Goal: Task Accomplishment & Management: Use online tool/utility

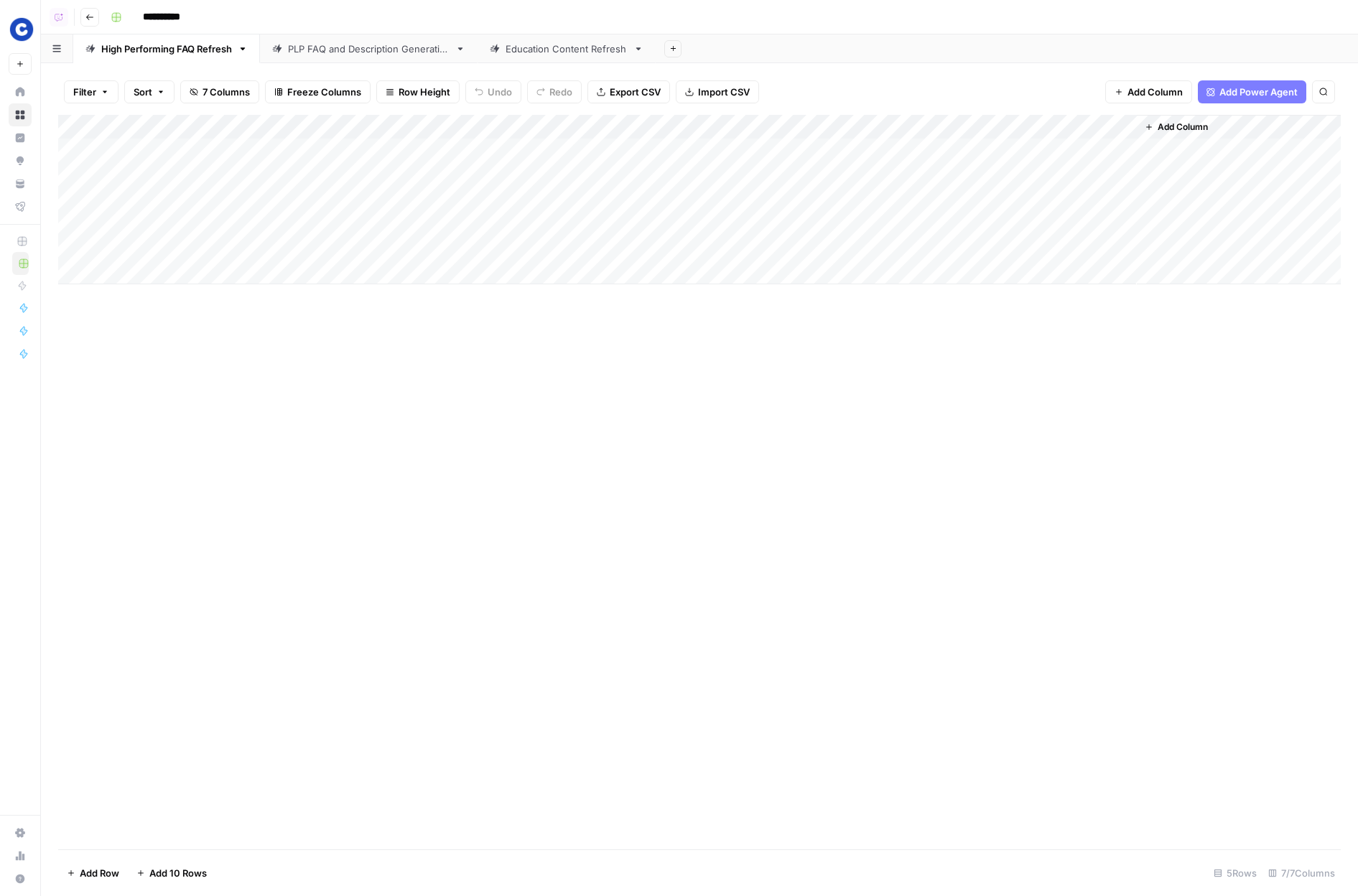
click at [293, 504] on div "Add Column" at bounding box center [700, 482] width 1283 height 734
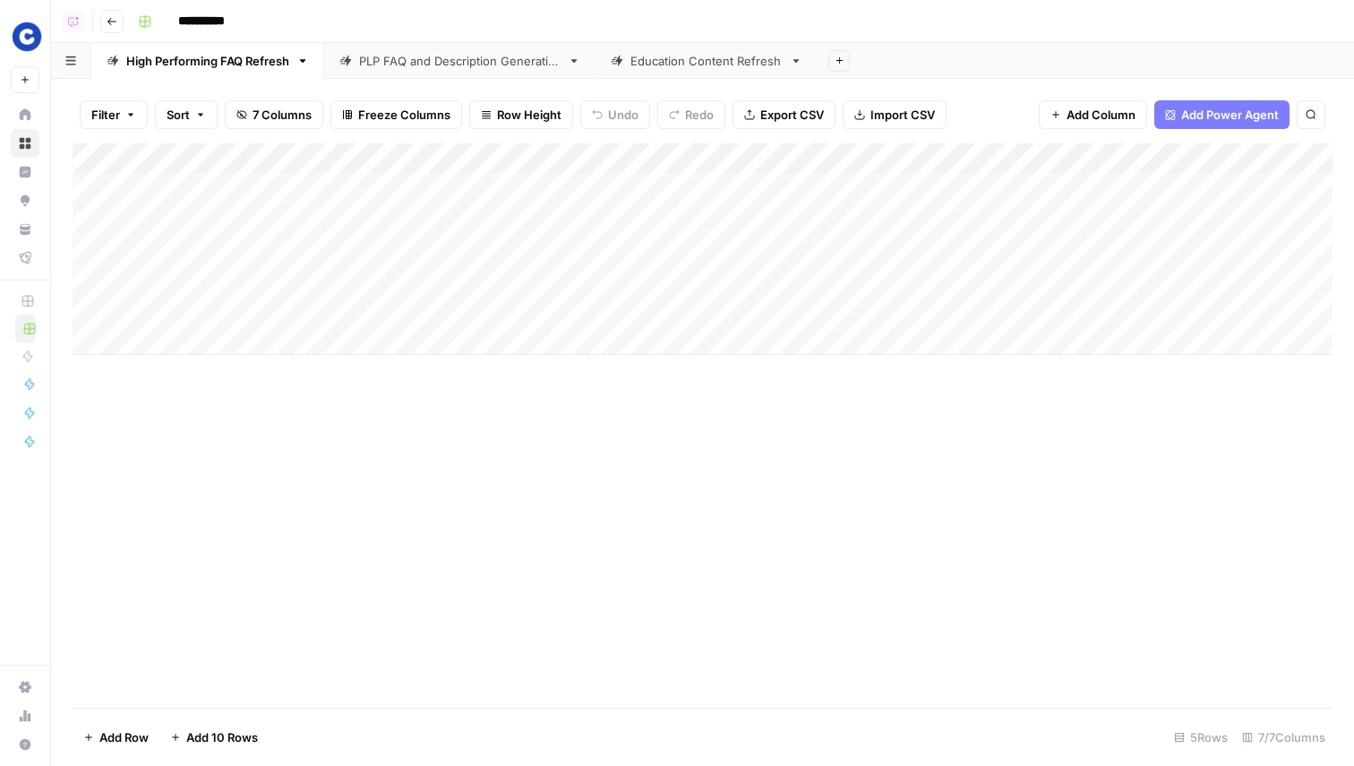
click at [152, 56] on div "High Performing FAQ Refresh" at bounding box center [207, 61] width 163 height 18
click at [176, 68] on input "**********" at bounding box center [209, 60] width 167 height 23
drag, startPoint x: 203, startPoint y: 61, endPoint x: 97, endPoint y: 61, distance: 106.6
click at [97, 61] on link "**********" at bounding box center [209, 61] width 236 height 36
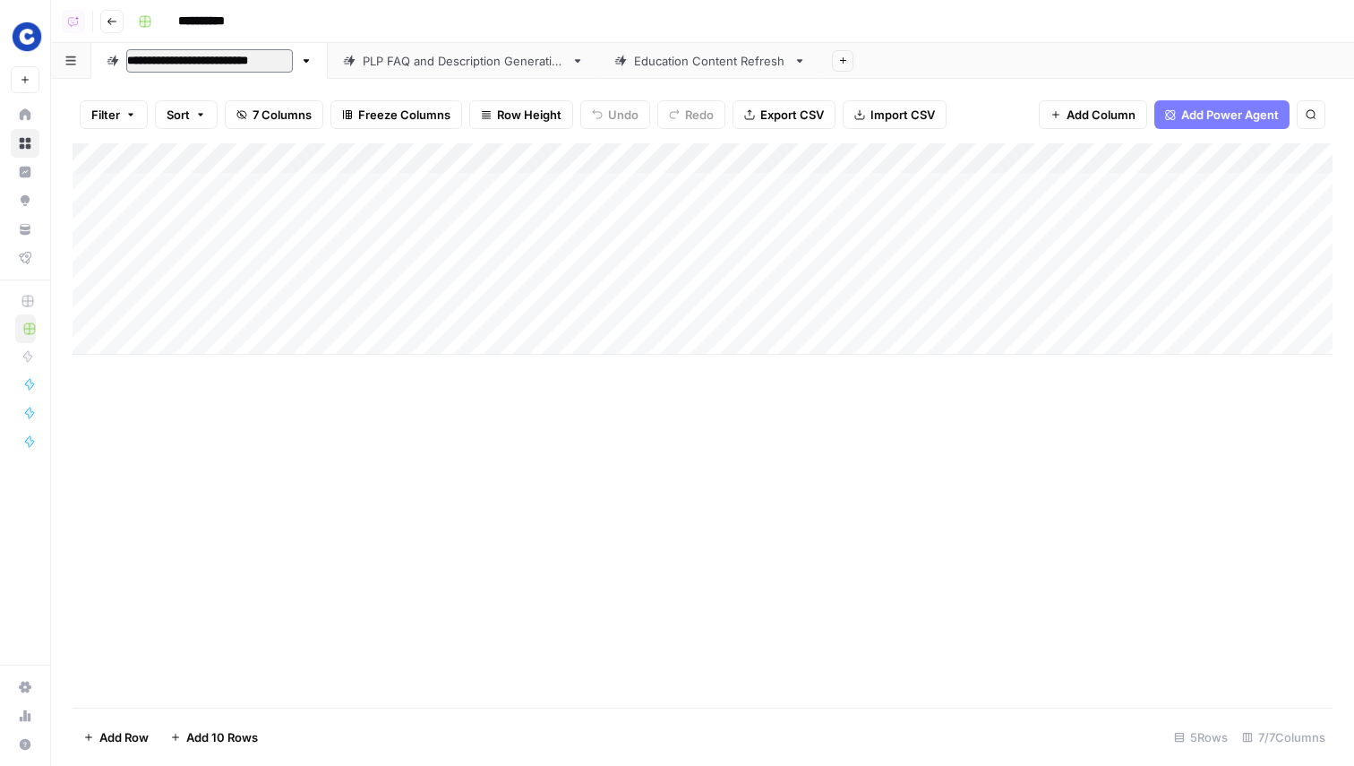
click at [490, 32] on div "**********" at bounding box center [734, 21] width 1206 height 29
click at [498, 16] on div "**********" at bounding box center [734, 21] width 1206 height 29
drag, startPoint x: 346, startPoint y: 158, endPoint x: 327, endPoint y: 158, distance: 18.8
click at [327, 158] on div "Add Column" at bounding box center [703, 248] width 1260 height 211
click at [577, 188] on div "Add Column" at bounding box center [703, 248] width 1260 height 211
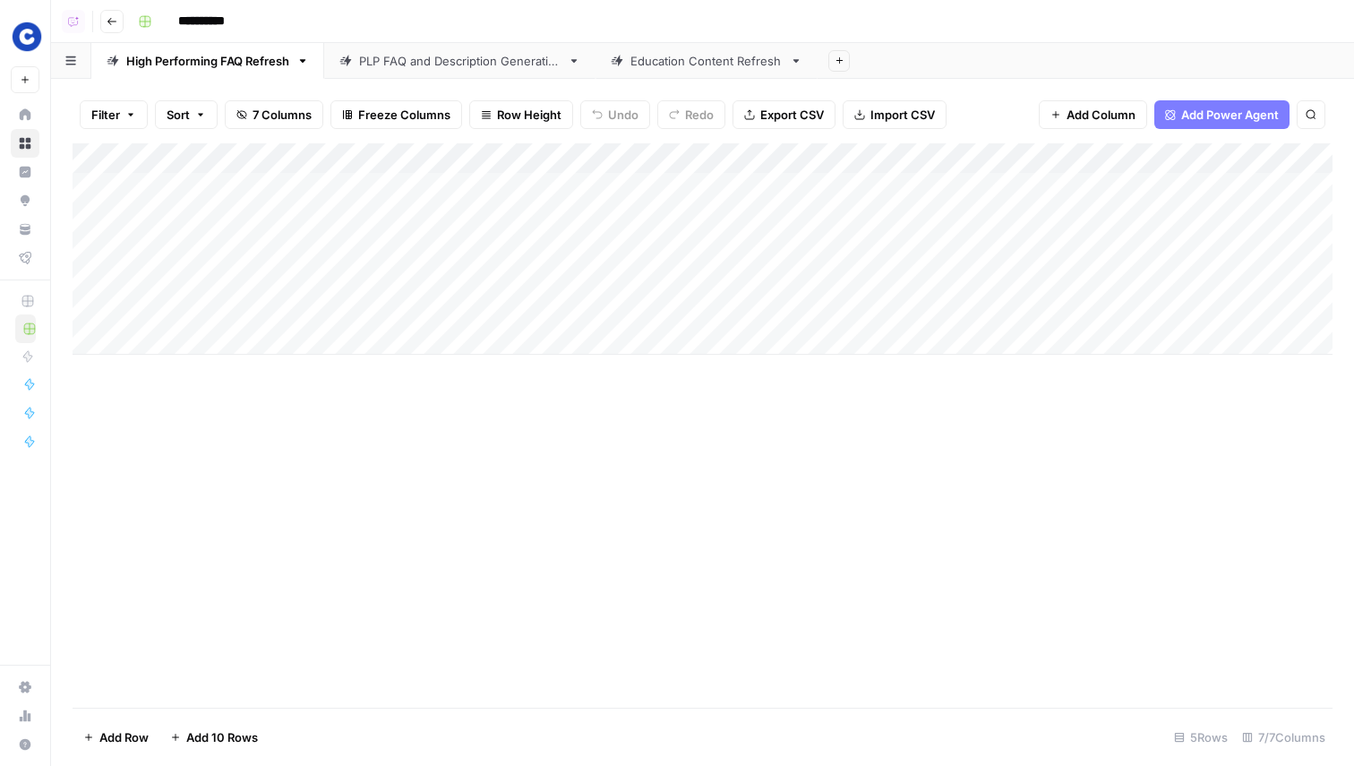
click at [411, 409] on div "Add Column" at bounding box center [703, 425] width 1260 height 564
click at [1056, 193] on div "Add Column" at bounding box center [703, 248] width 1260 height 211
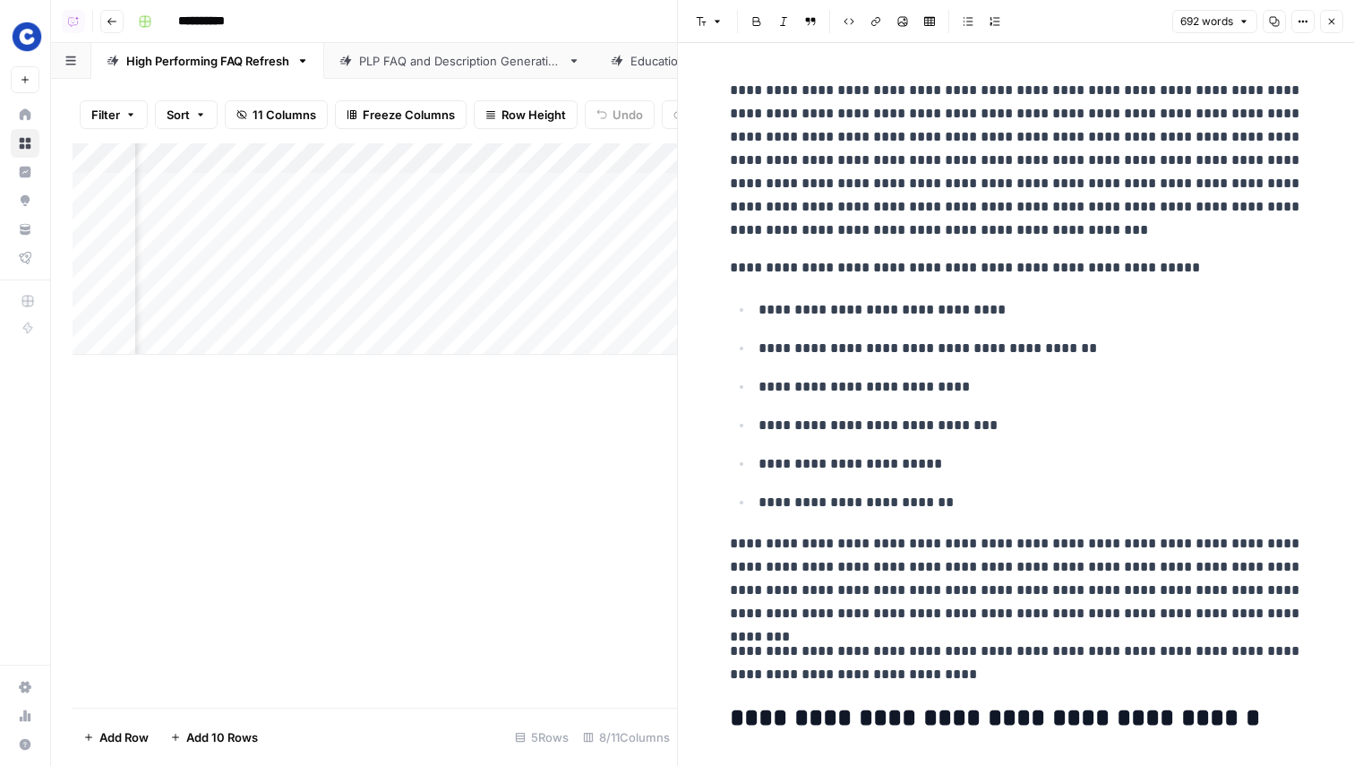
click at [1334, 19] on icon "button" at bounding box center [1332, 22] width 6 height 6
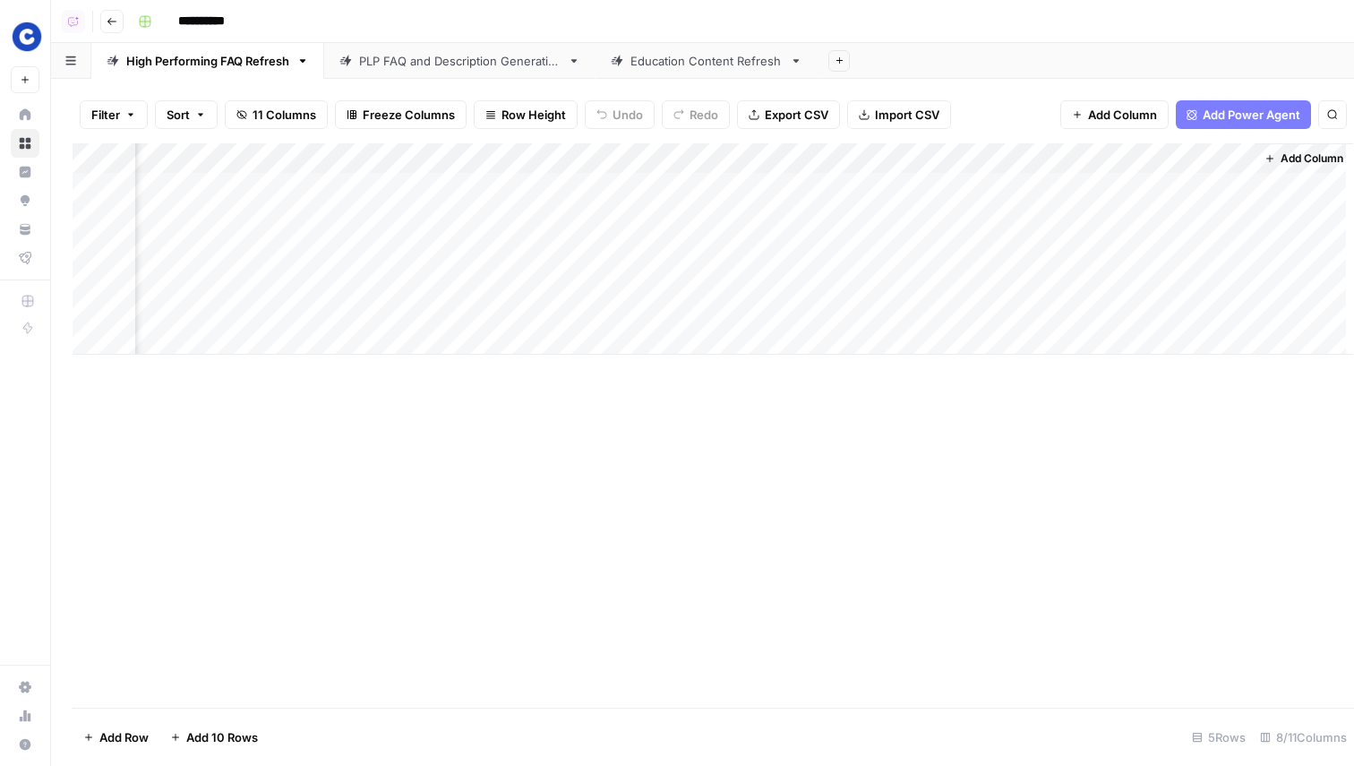
scroll to position [0, 330]
click at [1213, 186] on div "Add Column" at bounding box center [703, 248] width 1260 height 211
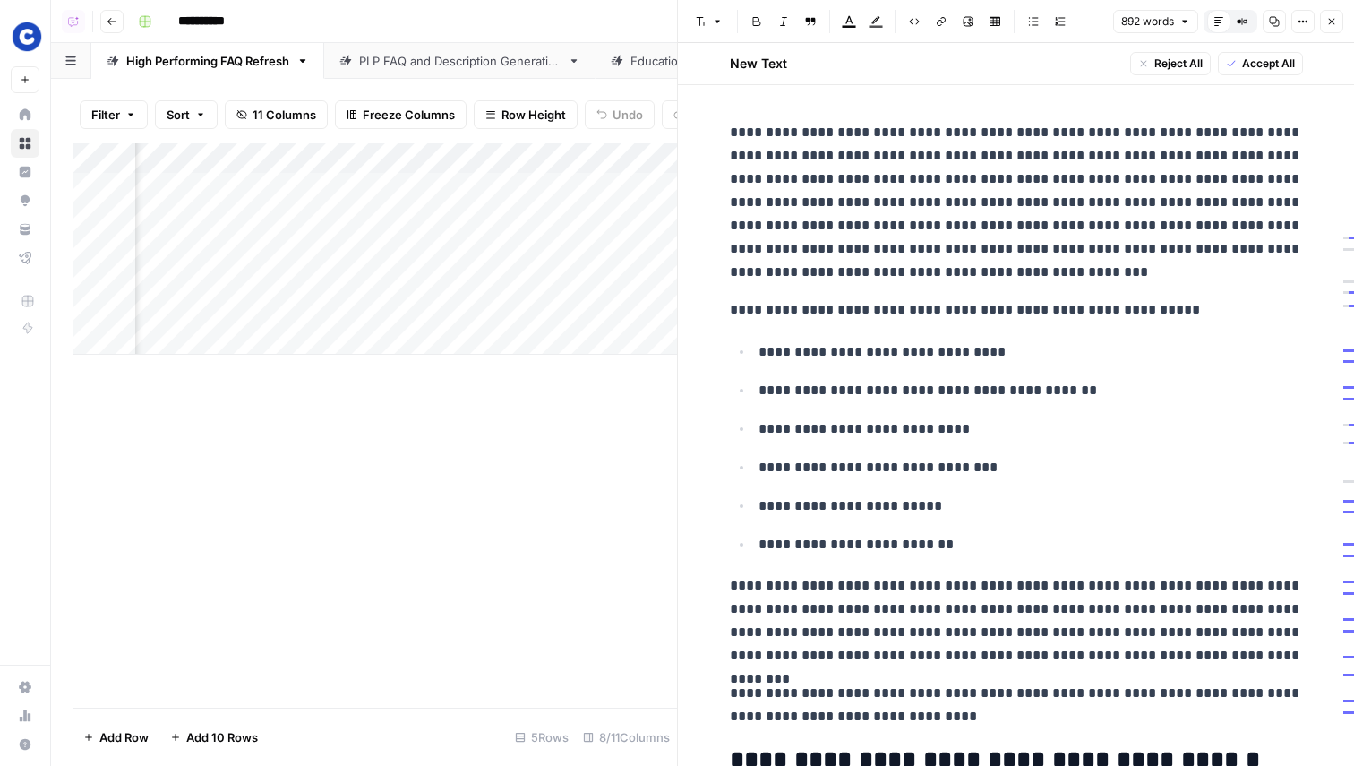
click at [1333, 18] on icon "button" at bounding box center [1332, 21] width 11 height 11
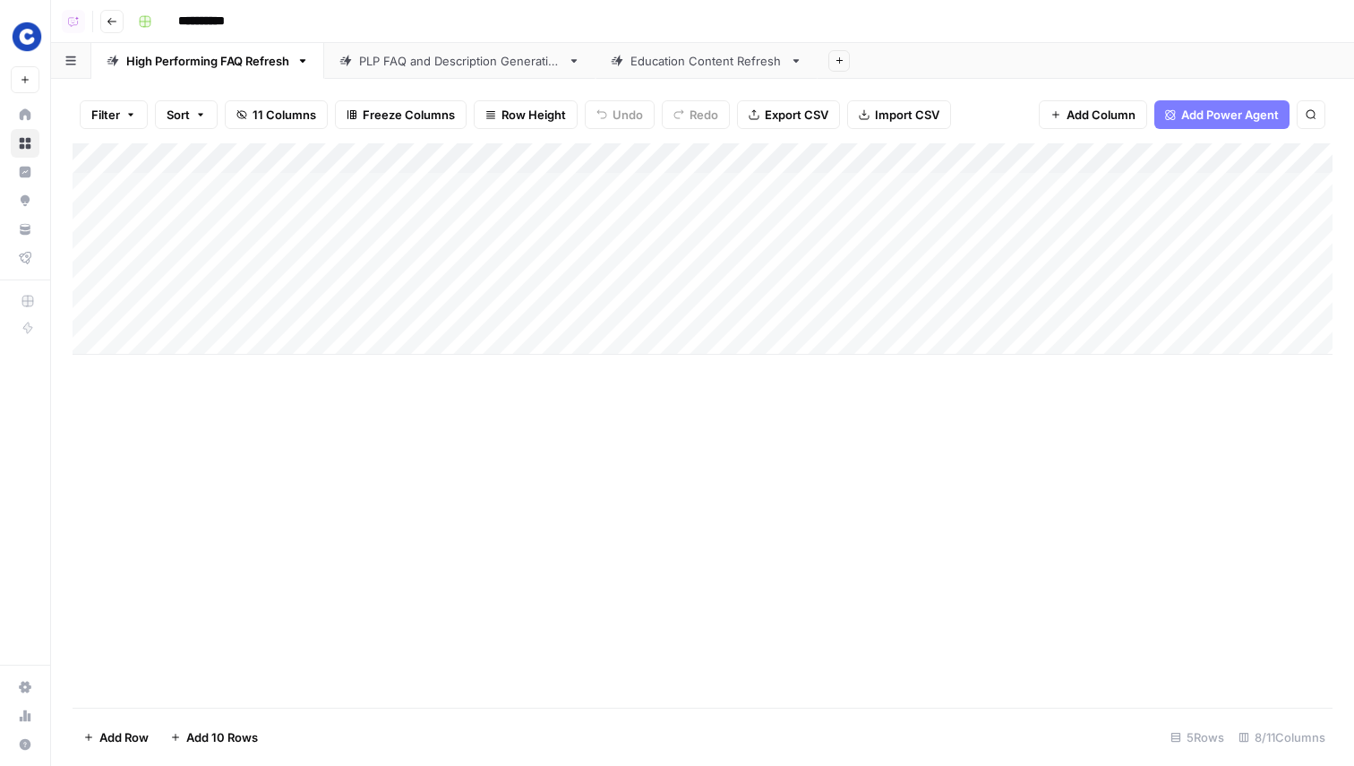
click at [727, 158] on div "Add Column" at bounding box center [703, 248] width 1260 height 211
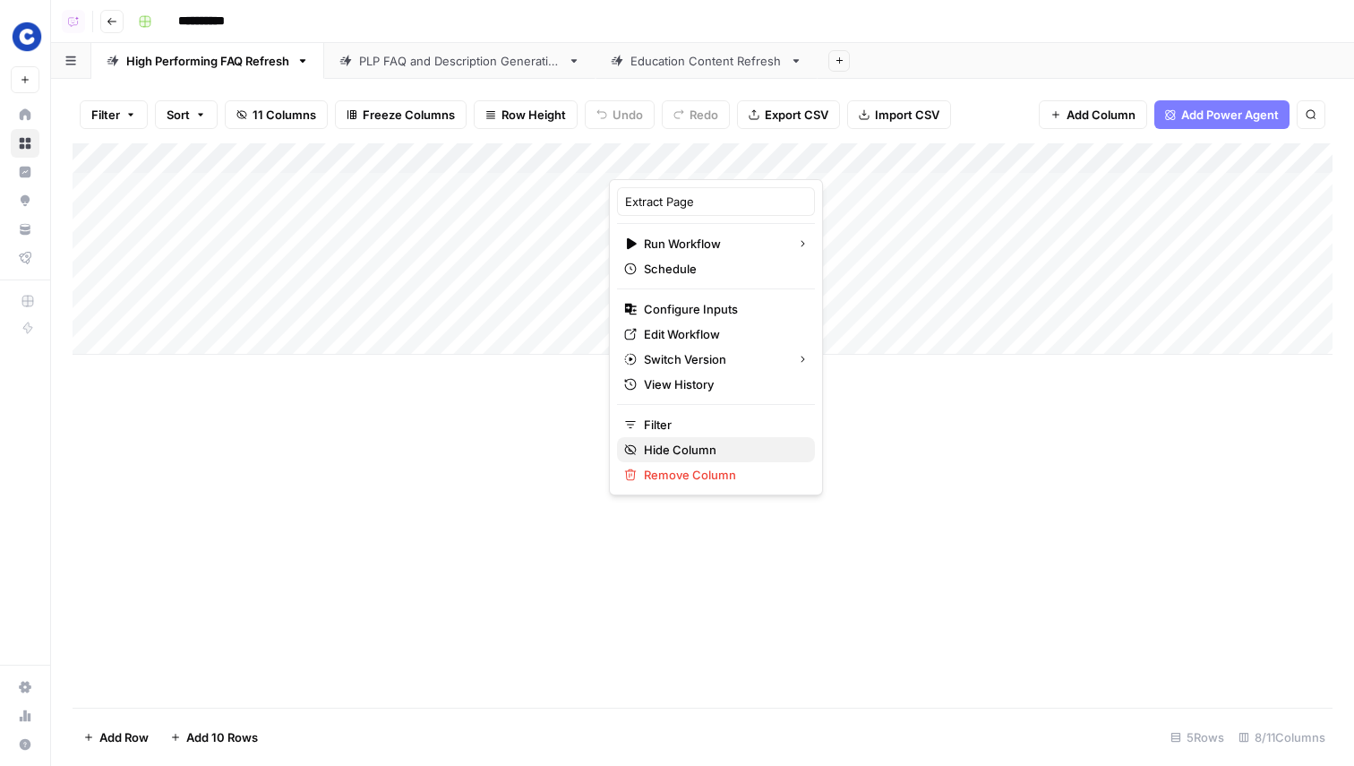
click at [672, 446] on span "Hide Column" at bounding box center [722, 450] width 157 height 18
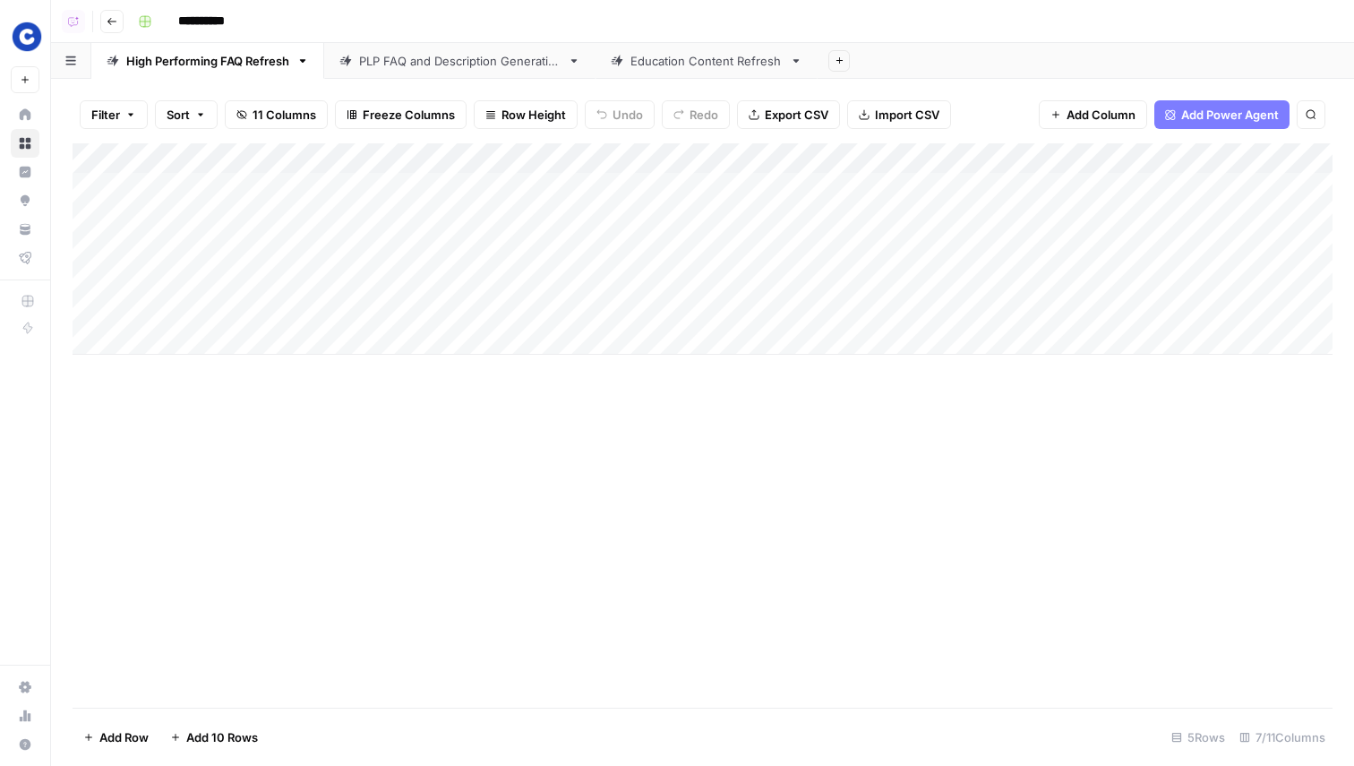
click at [751, 185] on div "Add Column" at bounding box center [703, 248] width 1260 height 211
click at [750, 218] on div "Add Column" at bounding box center [703, 248] width 1260 height 211
click at [750, 218] on textarea "**********" at bounding box center [787, 228] width 358 height 43
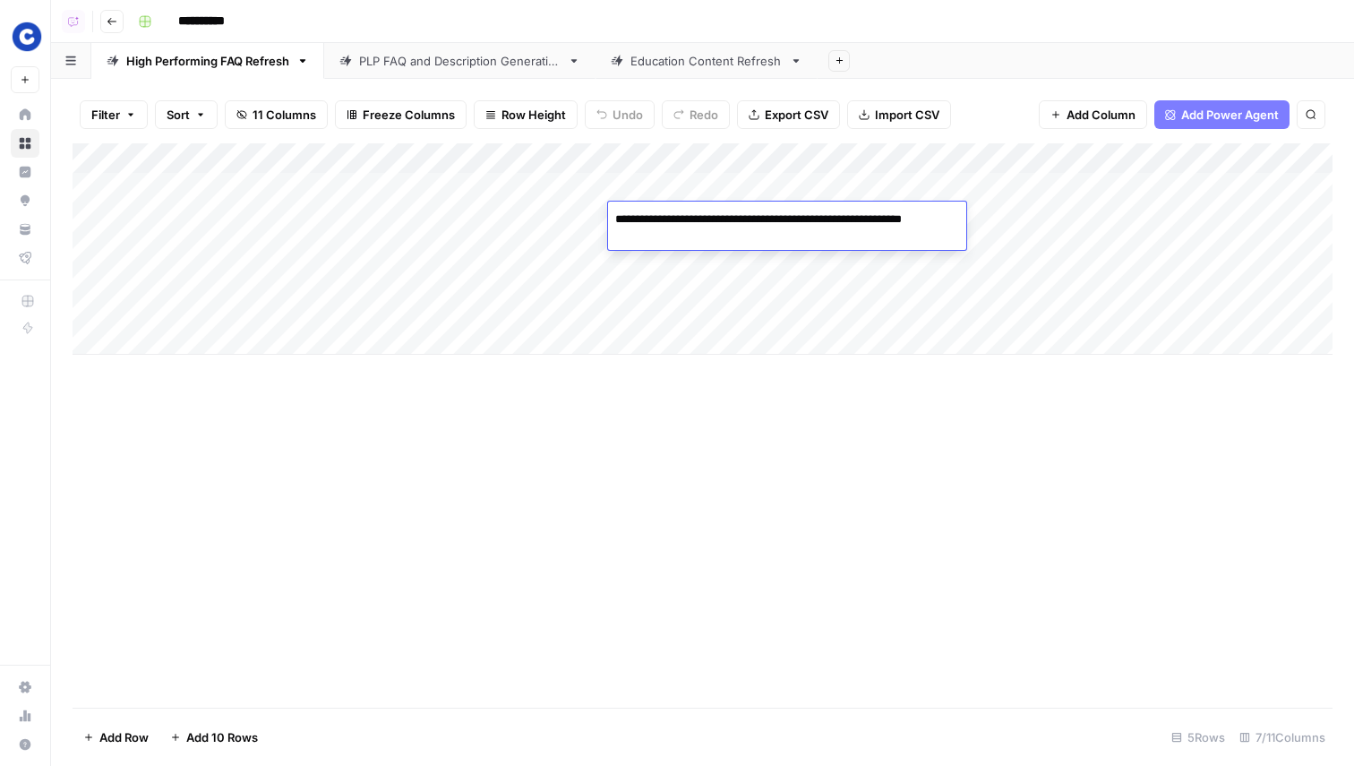
click at [746, 261] on div "Add Column" at bounding box center [703, 248] width 1260 height 211
click at [746, 256] on div "Add Column" at bounding box center [703, 248] width 1260 height 211
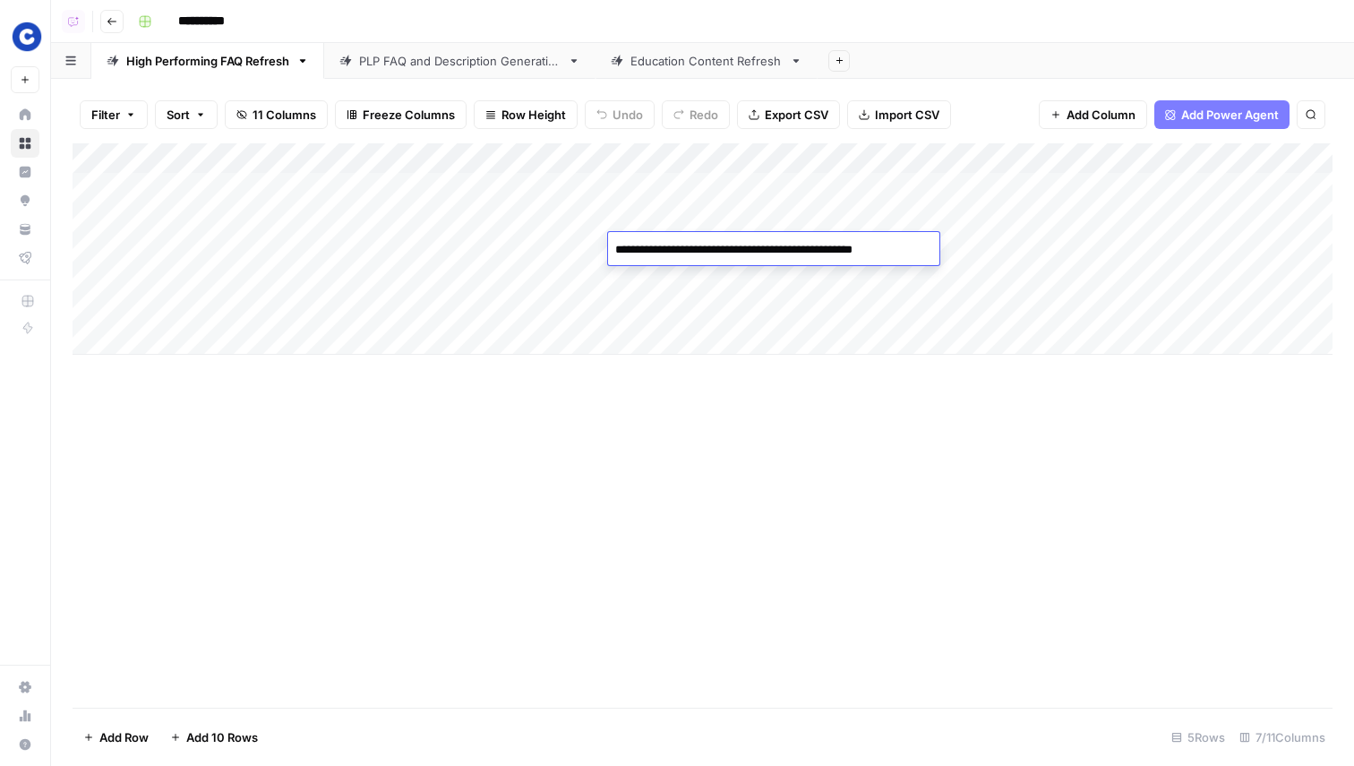
click at [746, 256] on textarea "**********" at bounding box center [772, 249] width 328 height 25
click at [743, 436] on div "Add Column" at bounding box center [703, 425] width 1260 height 564
click at [910, 190] on div "Add Column" at bounding box center [703, 248] width 1260 height 211
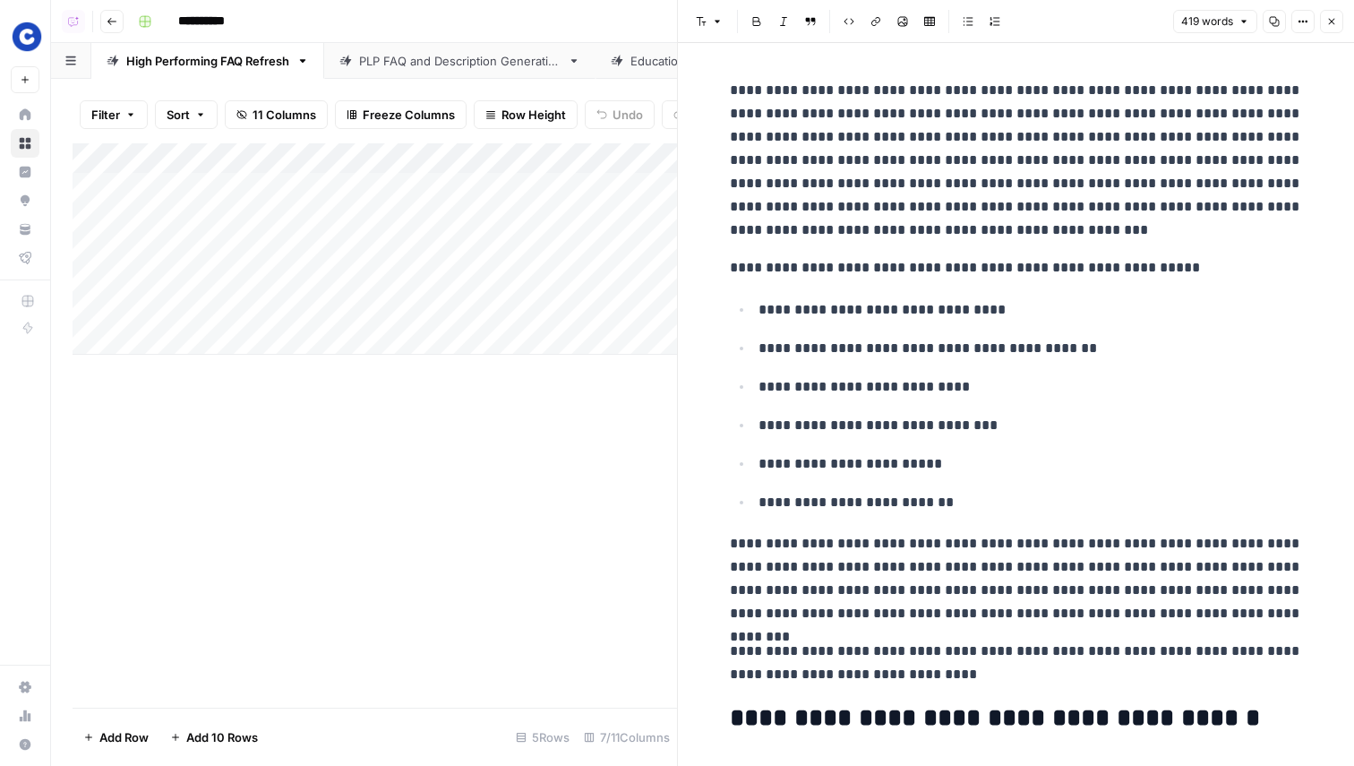
click at [1327, 16] on icon "button" at bounding box center [1332, 21] width 11 height 11
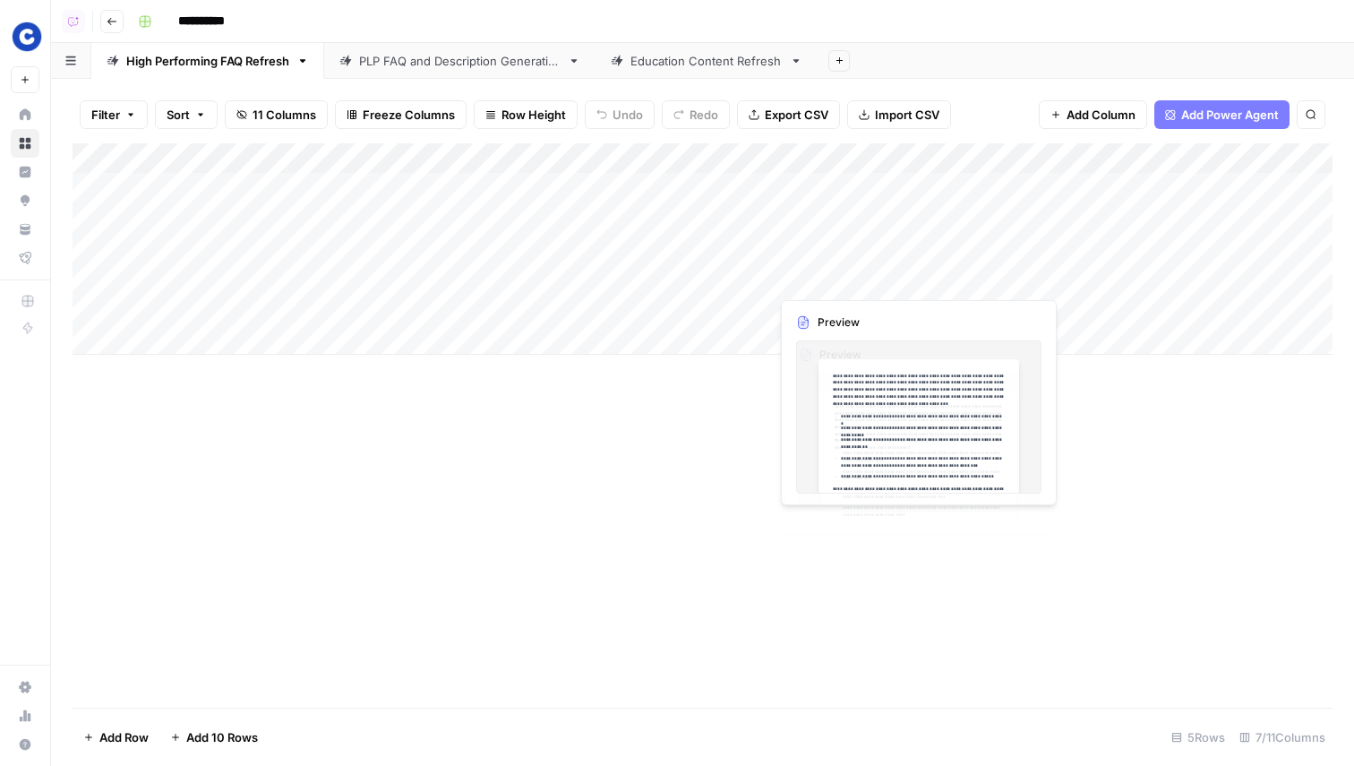
click at [535, 451] on div "Add Column" at bounding box center [703, 425] width 1260 height 564
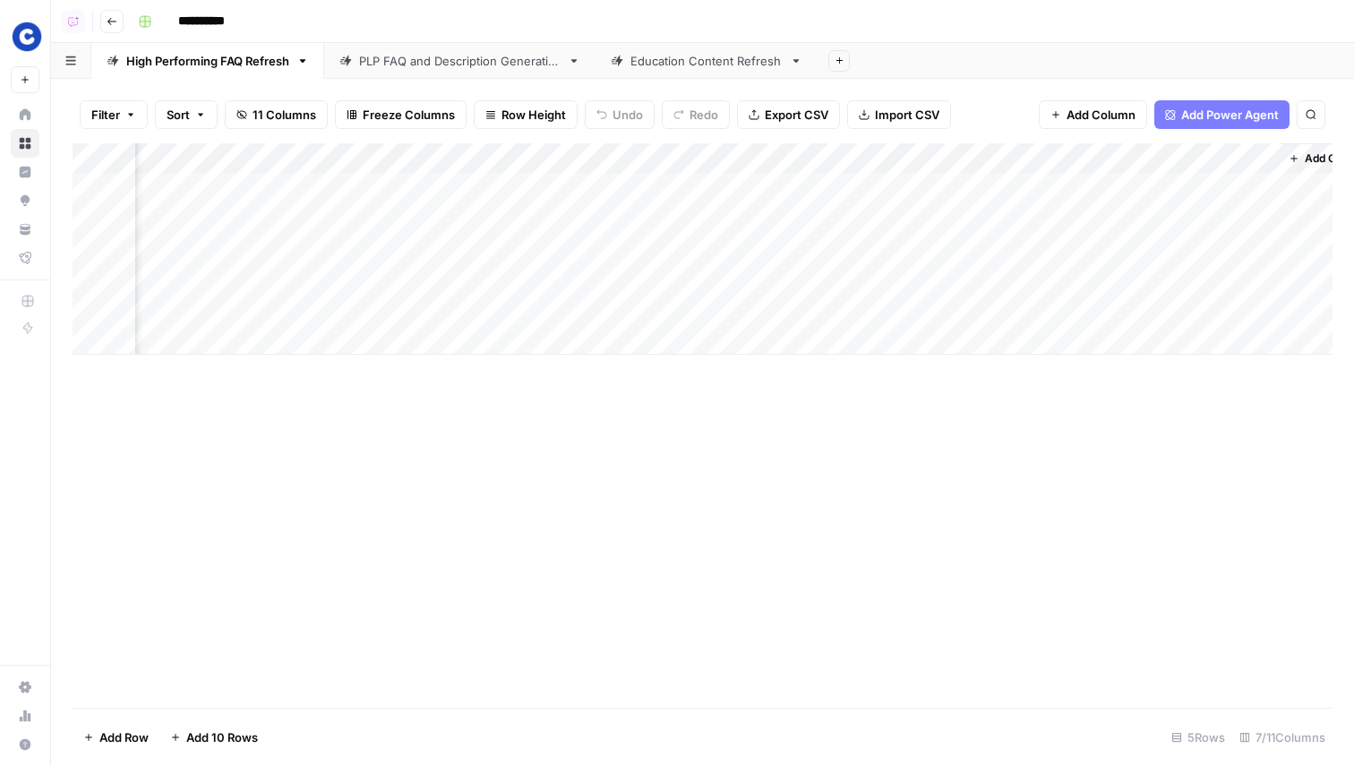
scroll to position [0, 190]
click at [794, 156] on div "Add Column" at bounding box center [703, 248] width 1260 height 211
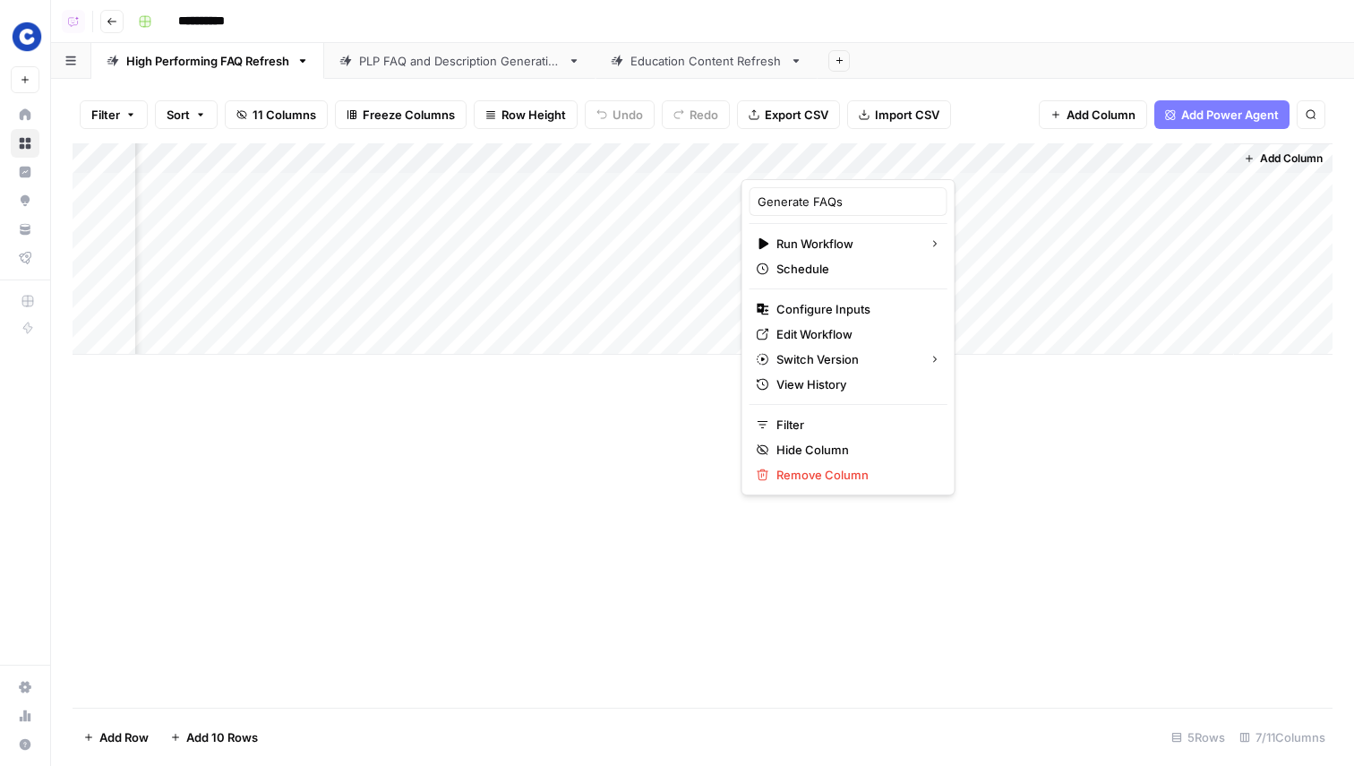
click at [794, 156] on div at bounding box center [826, 161] width 169 height 36
click at [787, 200] on input "Generate FAQs" at bounding box center [849, 202] width 182 height 18
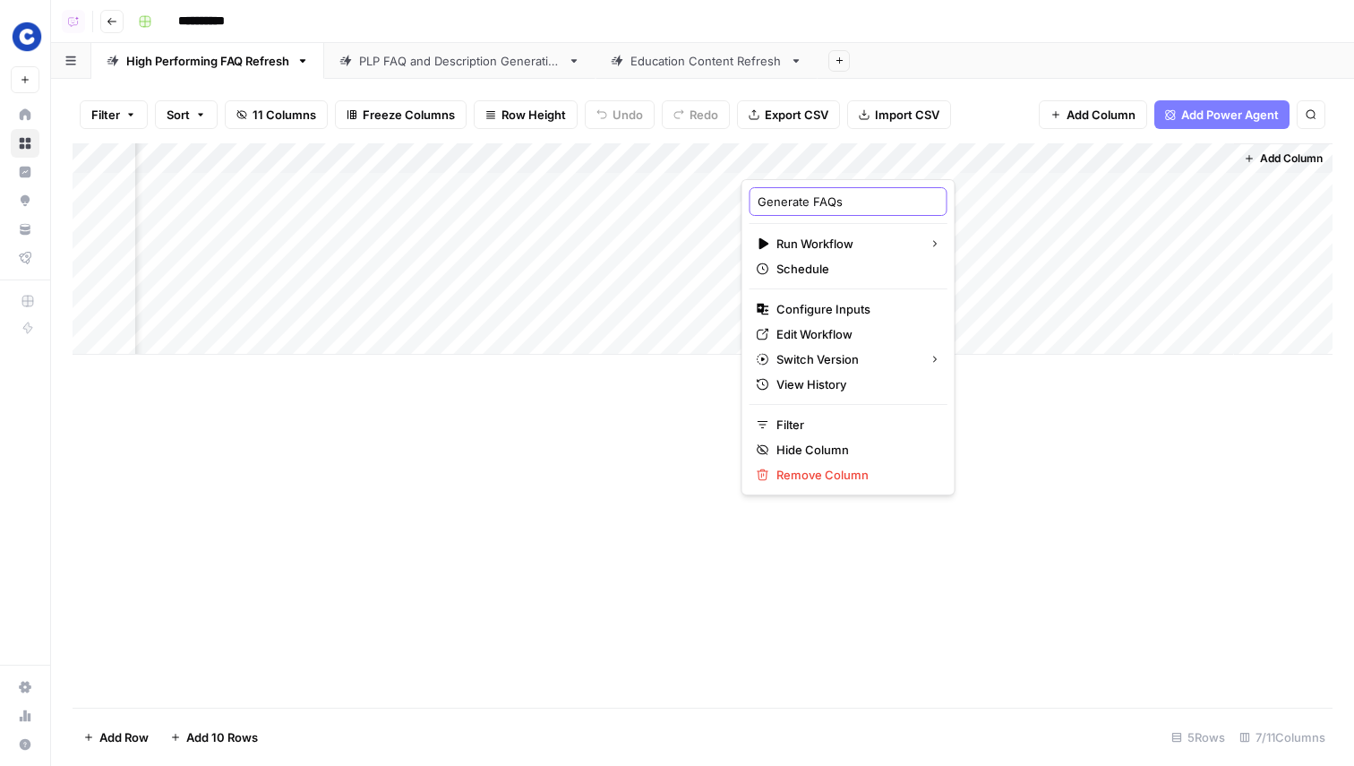
click at [792, 204] on input "Generate FAQs" at bounding box center [849, 202] width 182 height 18
type input "Refresh FAQs"
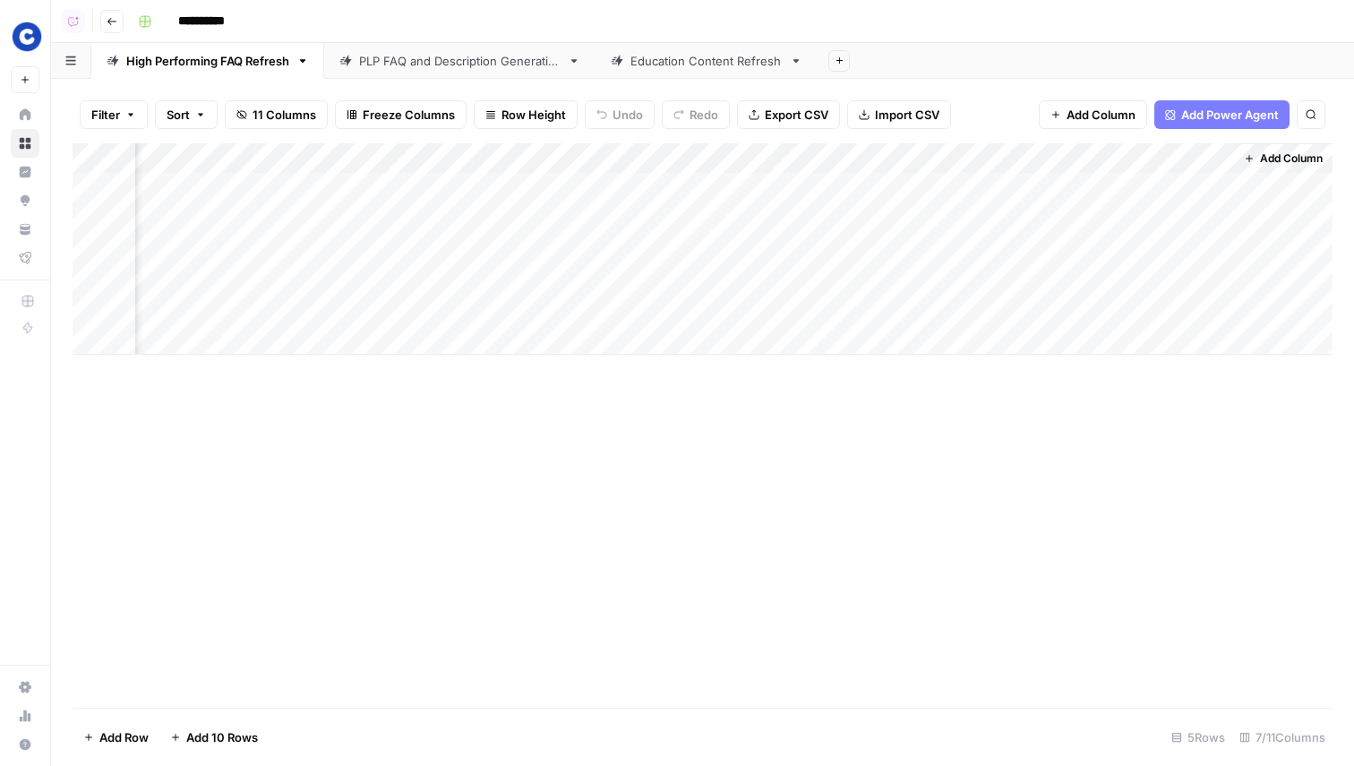
click at [934, 455] on div "Add Column" at bounding box center [703, 425] width 1260 height 564
click at [1056, 188] on div "Add Column" at bounding box center [703, 248] width 1260 height 211
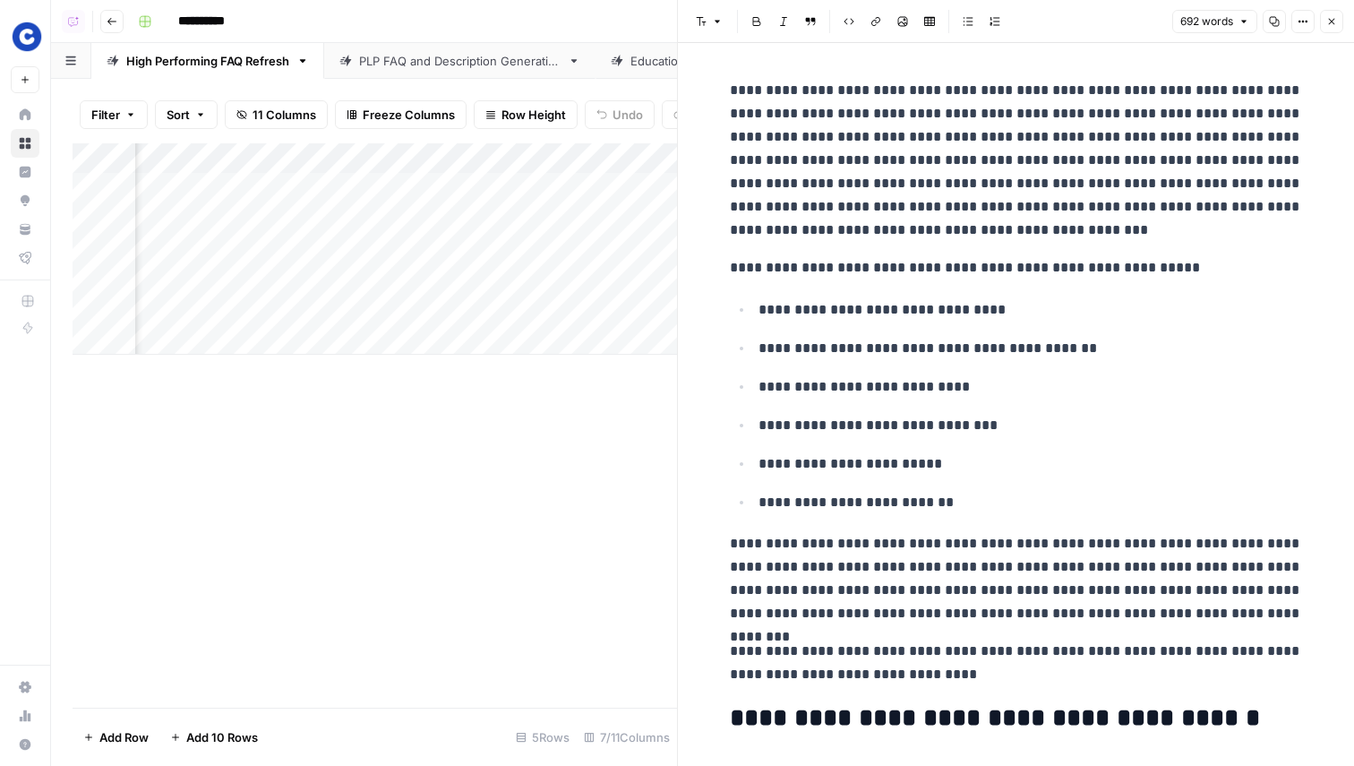
click at [1338, 26] on button "Close" at bounding box center [1331, 21] width 23 height 23
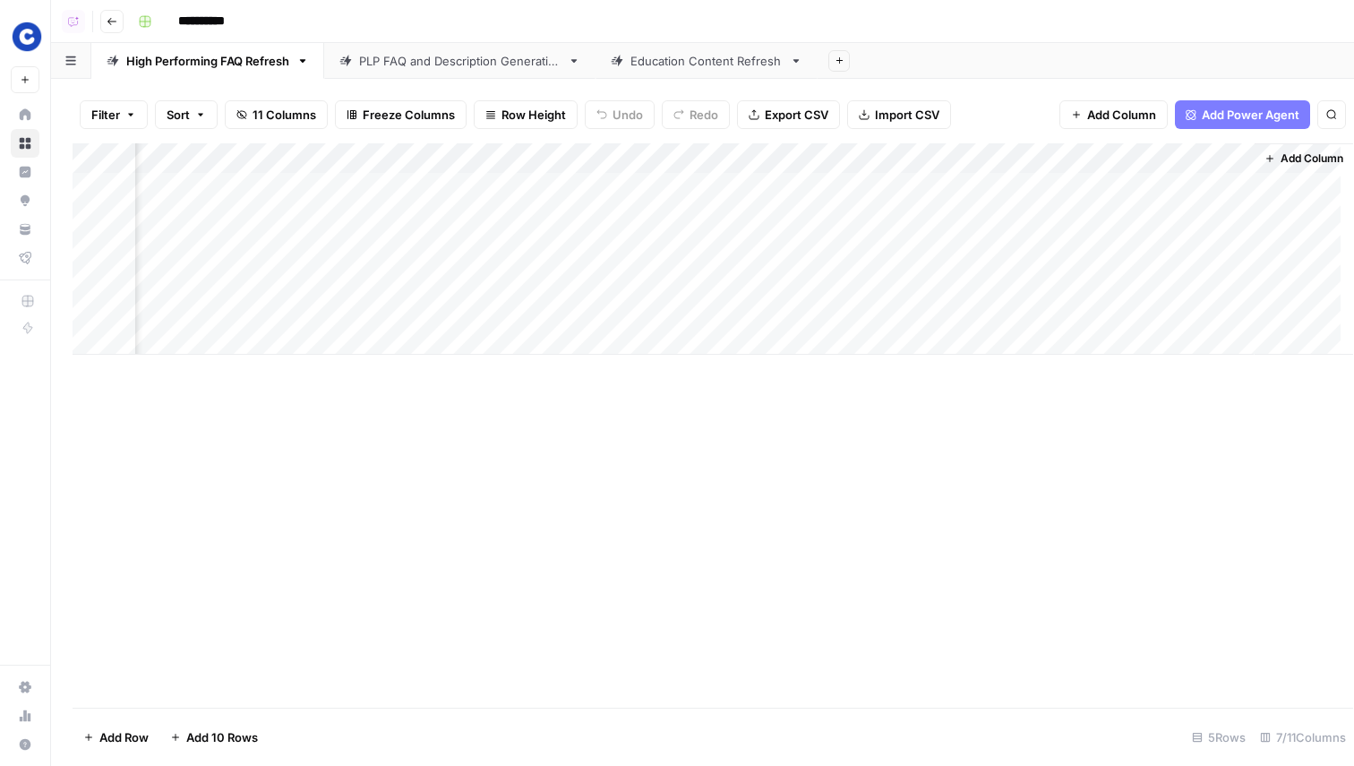
scroll to position [0, 161]
click at [1018, 162] on div "Add Column" at bounding box center [703, 248] width 1260 height 211
drag, startPoint x: 998, startPoint y: 202, endPoint x: 1066, endPoint y: 202, distance: 68.1
click at [1066, 202] on input "Updated Article" at bounding box center [1039, 202] width 182 height 18
click at [984, 87] on div "Filter Sort 11 Columns Freeze Columns Row Height Undo Redo Export CSV Import CS…" at bounding box center [703, 114] width 1260 height 57
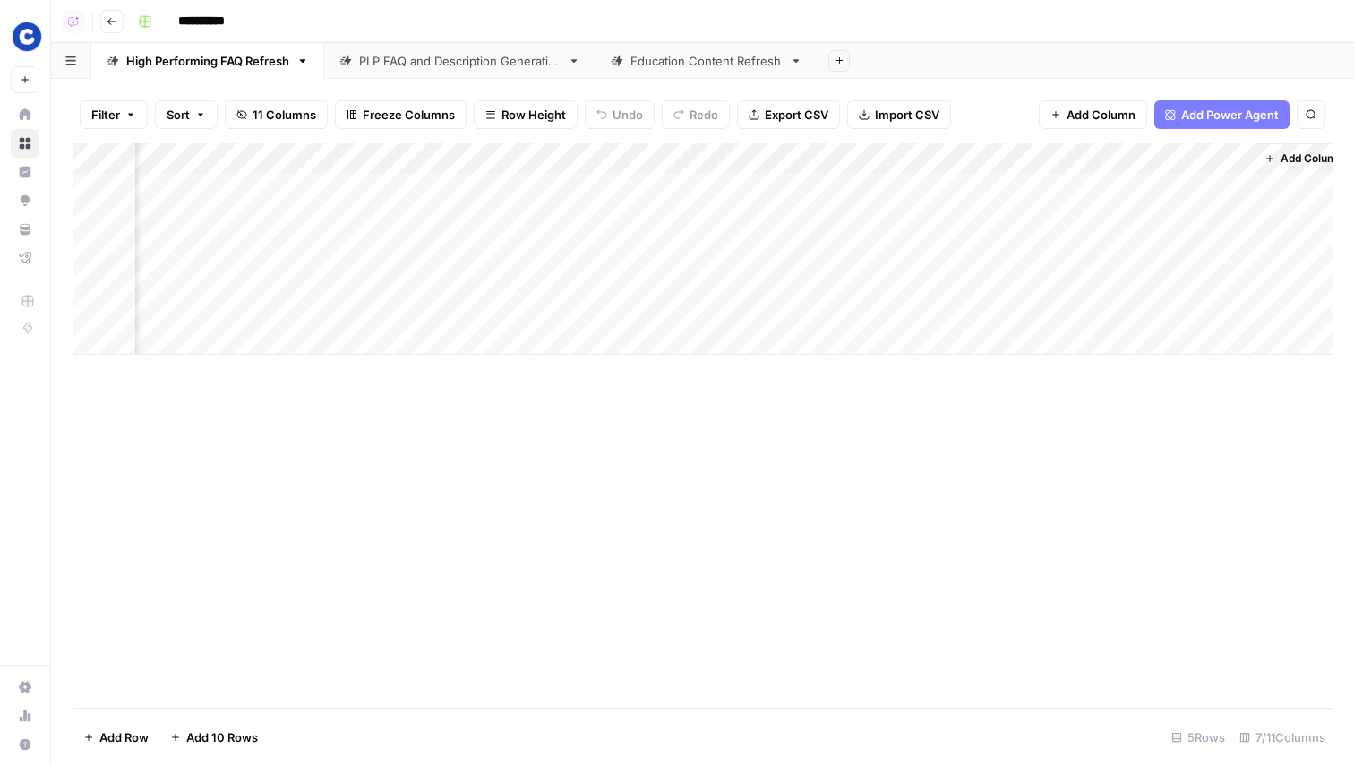
click at [1023, 159] on div "Add Column" at bounding box center [703, 248] width 1260 height 211
click at [1015, 115] on div "Filter Sort 11 Columns Freeze Columns Row Height Undo Redo Export CSV Import CS…" at bounding box center [703, 114] width 1260 height 57
click at [1075, 186] on div "Add Column" at bounding box center [703, 248] width 1260 height 211
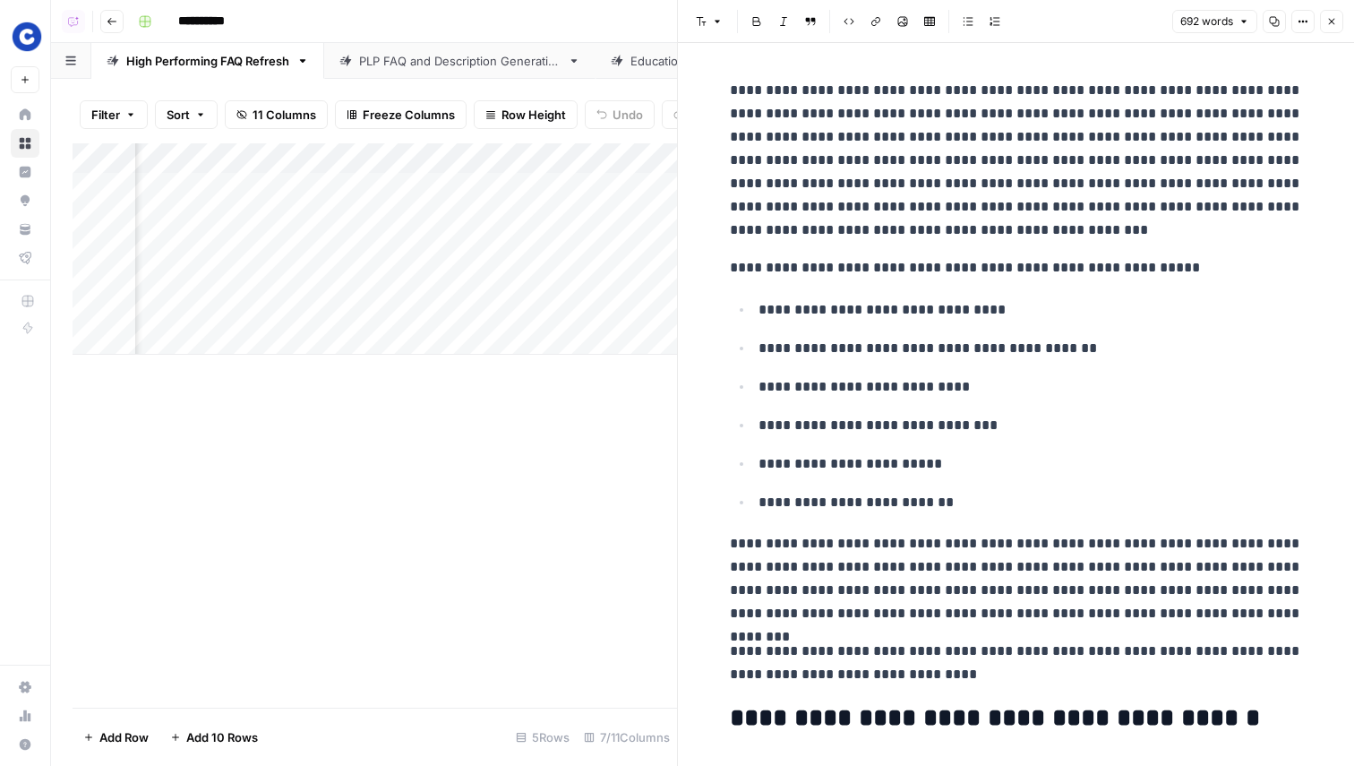
click at [1334, 16] on icon "button" at bounding box center [1332, 21] width 11 height 11
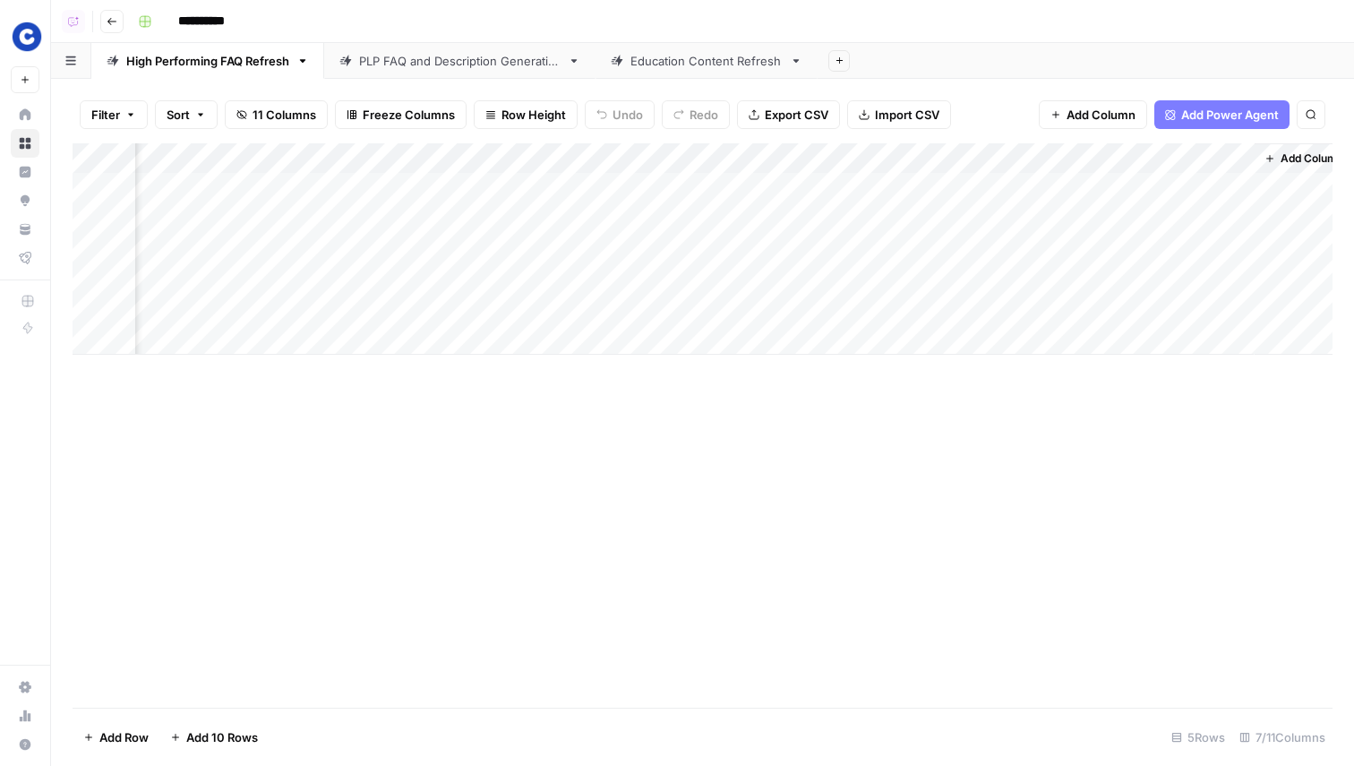
click at [1015, 158] on div "Add Column" at bounding box center [703, 248] width 1260 height 211
drag, startPoint x: 1001, startPoint y: 203, endPoint x: 1094, endPoint y: 201, distance: 92.3
click at [1094, 201] on div "Updated Article Markdown Filter Hide Column Remove Column" at bounding box center [1039, 267] width 214 height 176
type input "Updated Content"
click at [1150, 465] on div "Add Column" at bounding box center [703, 425] width 1260 height 564
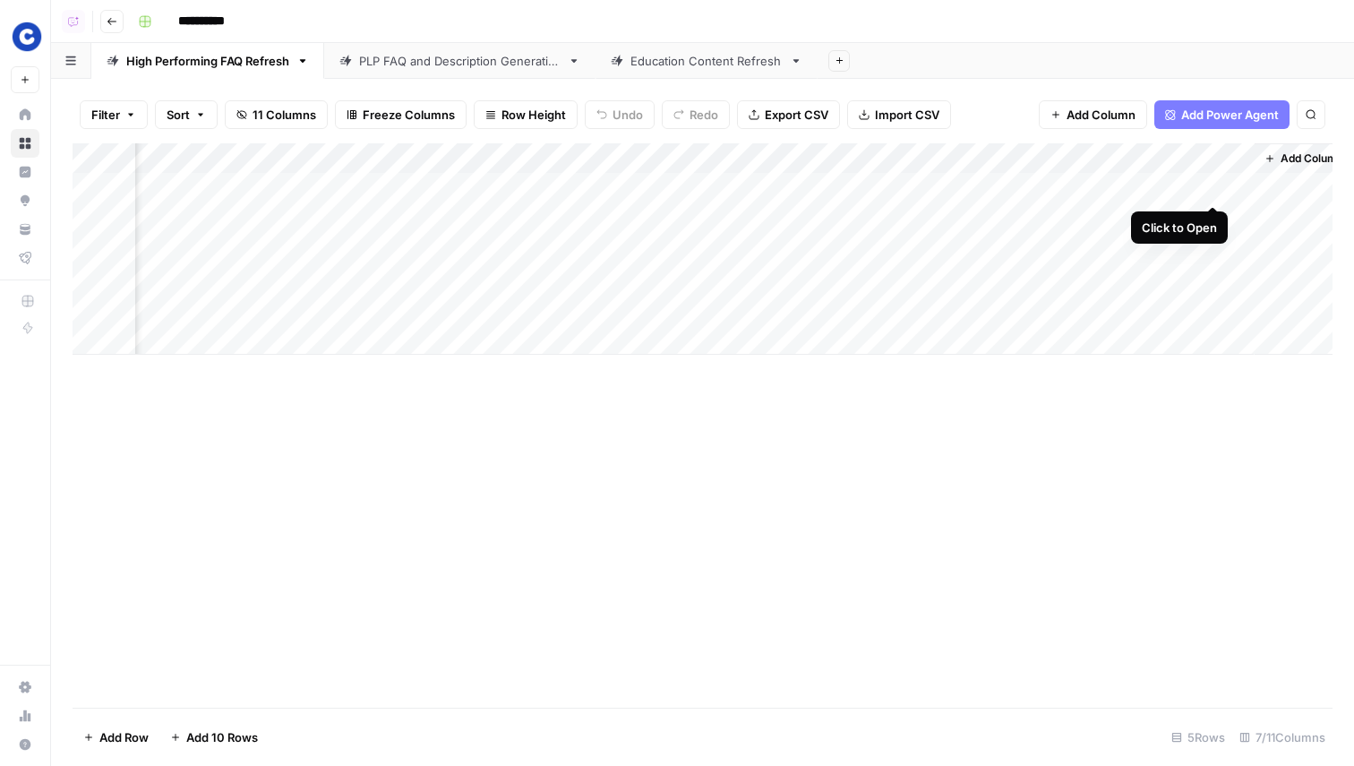
click at [1234, 187] on div "Add Column" at bounding box center [703, 248] width 1260 height 211
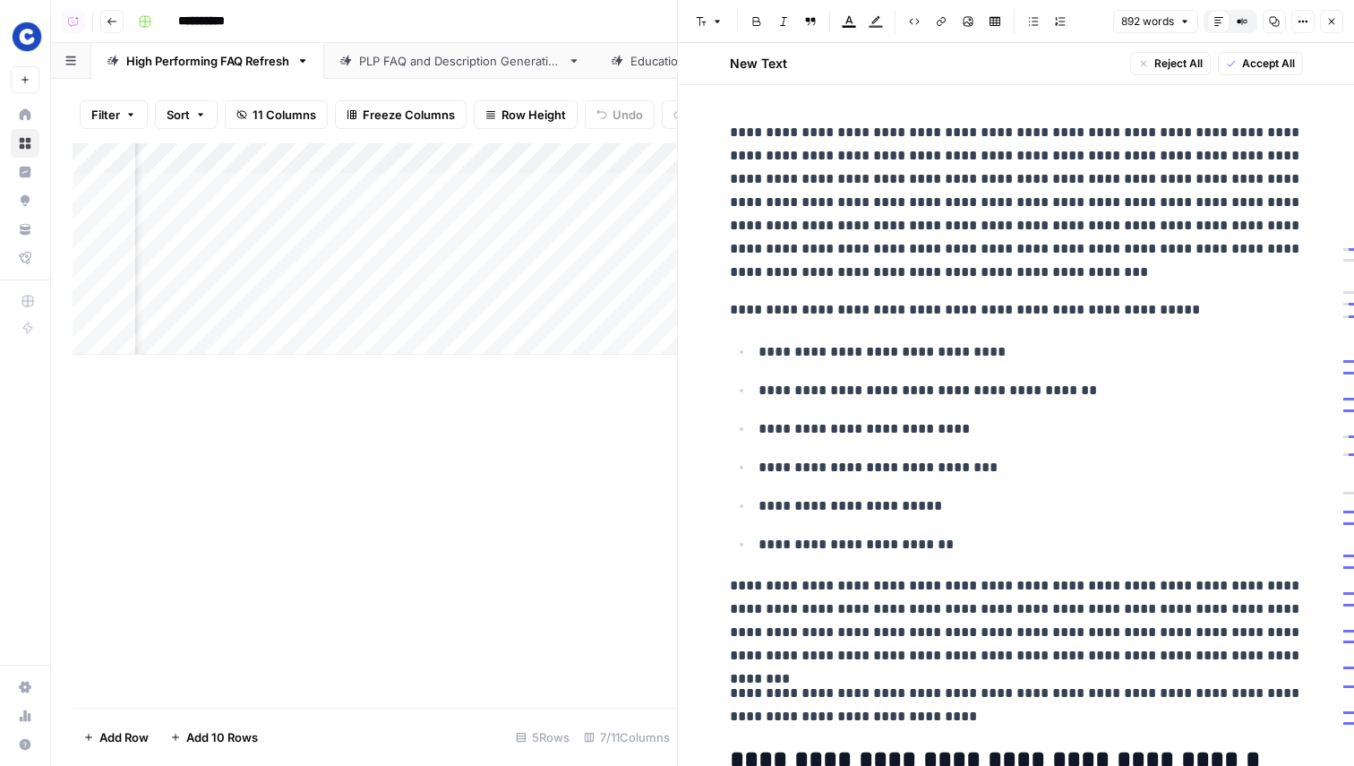
click at [1335, 24] on icon "button" at bounding box center [1332, 21] width 11 height 11
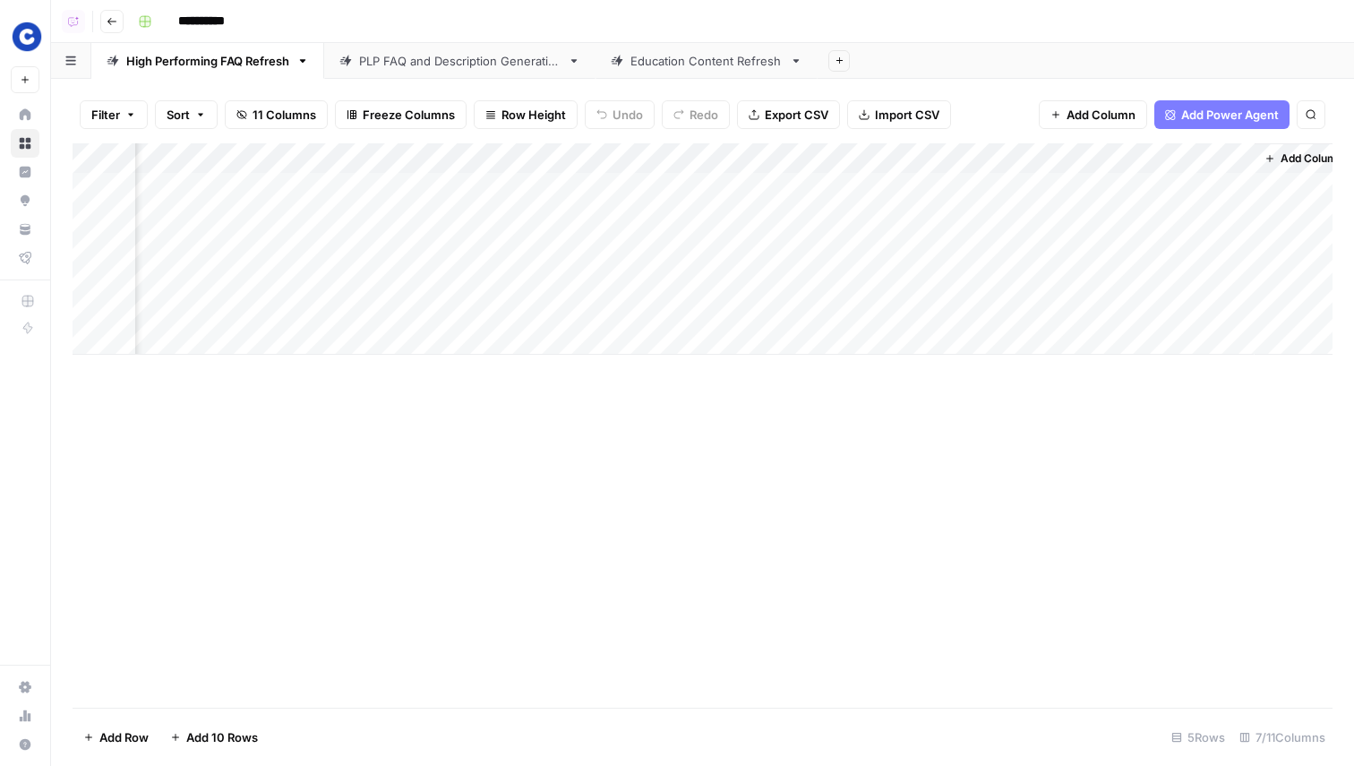
click at [888, 155] on div "Add Column" at bounding box center [703, 248] width 1260 height 211
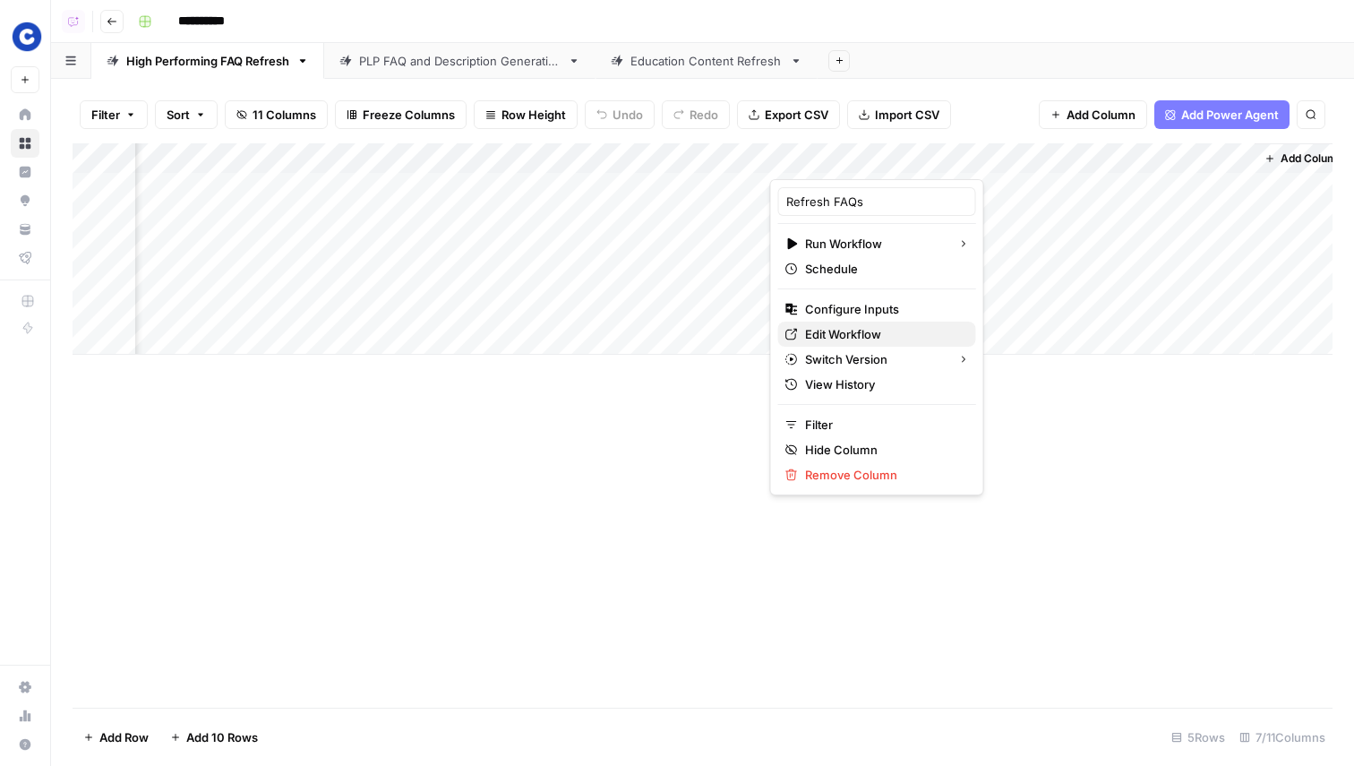
click at [828, 334] on span "Edit Workflow" at bounding box center [883, 334] width 157 height 18
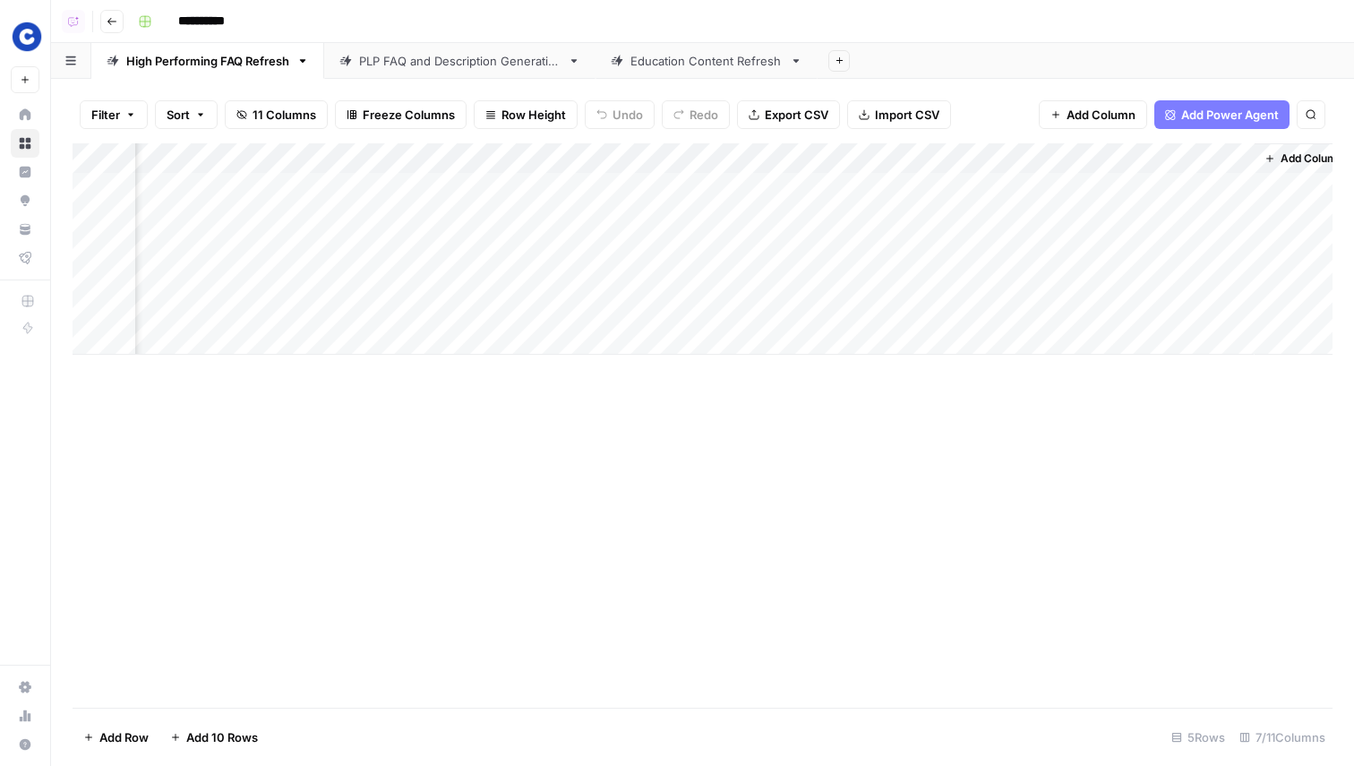
click at [431, 70] on link "PLP FAQ and Description Generation" at bounding box center [459, 61] width 271 height 36
click at [691, 156] on div "Add Column" at bounding box center [703, 233] width 1260 height 181
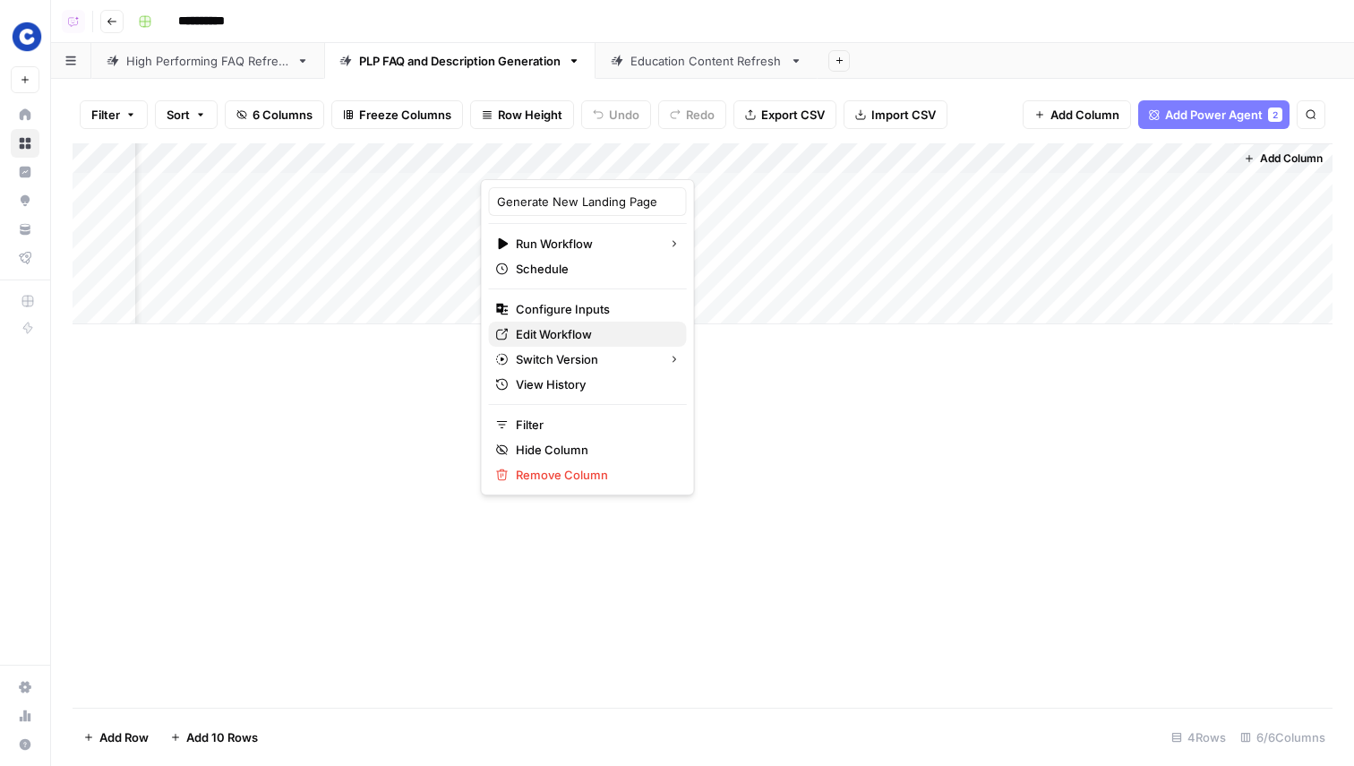
click at [586, 330] on span "Edit Workflow" at bounding box center [594, 334] width 157 height 18
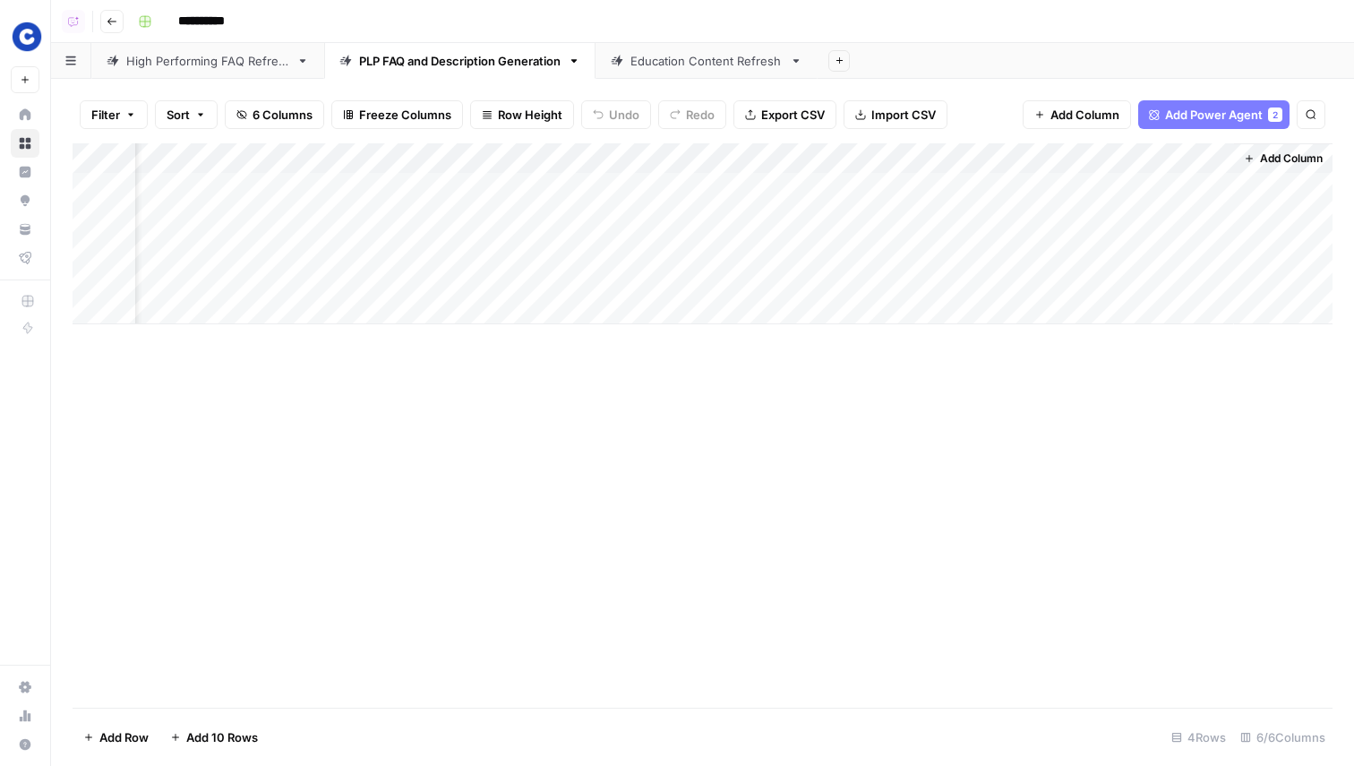
click at [613, 485] on div "Add Column" at bounding box center [703, 425] width 1260 height 564
click at [722, 89] on div "Filter Sort 6 Columns Freeze Columns Row Height Undo Redo Export CSV Import CSV…" at bounding box center [703, 114] width 1260 height 57
click at [545, 466] on div "Add Column" at bounding box center [703, 425] width 1260 height 564
click at [249, 173] on div "Add Column" at bounding box center [703, 233] width 1260 height 181
click at [343, 477] on div "Add Column" at bounding box center [703, 425] width 1260 height 564
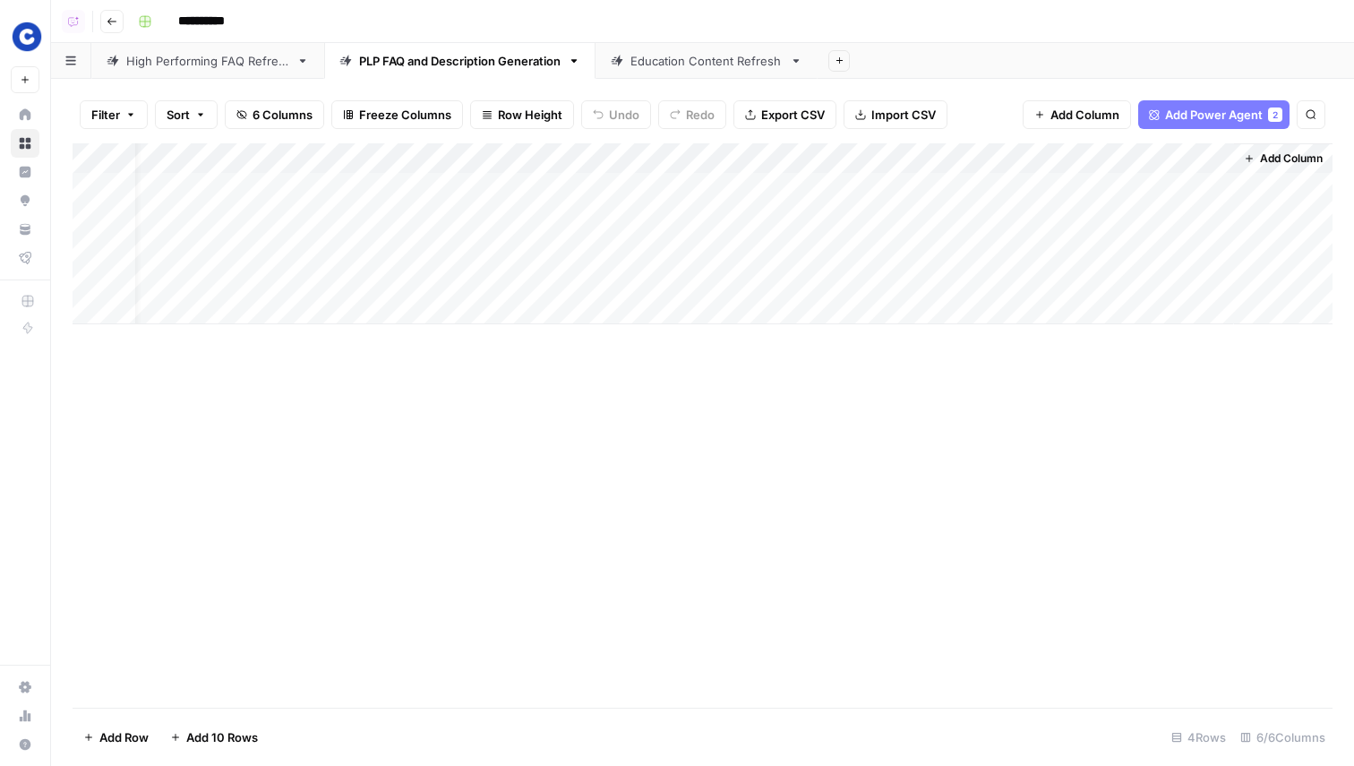
scroll to position [0, 0]
click at [1291, 247] on div "Add Column" at bounding box center [703, 233] width 1260 height 181
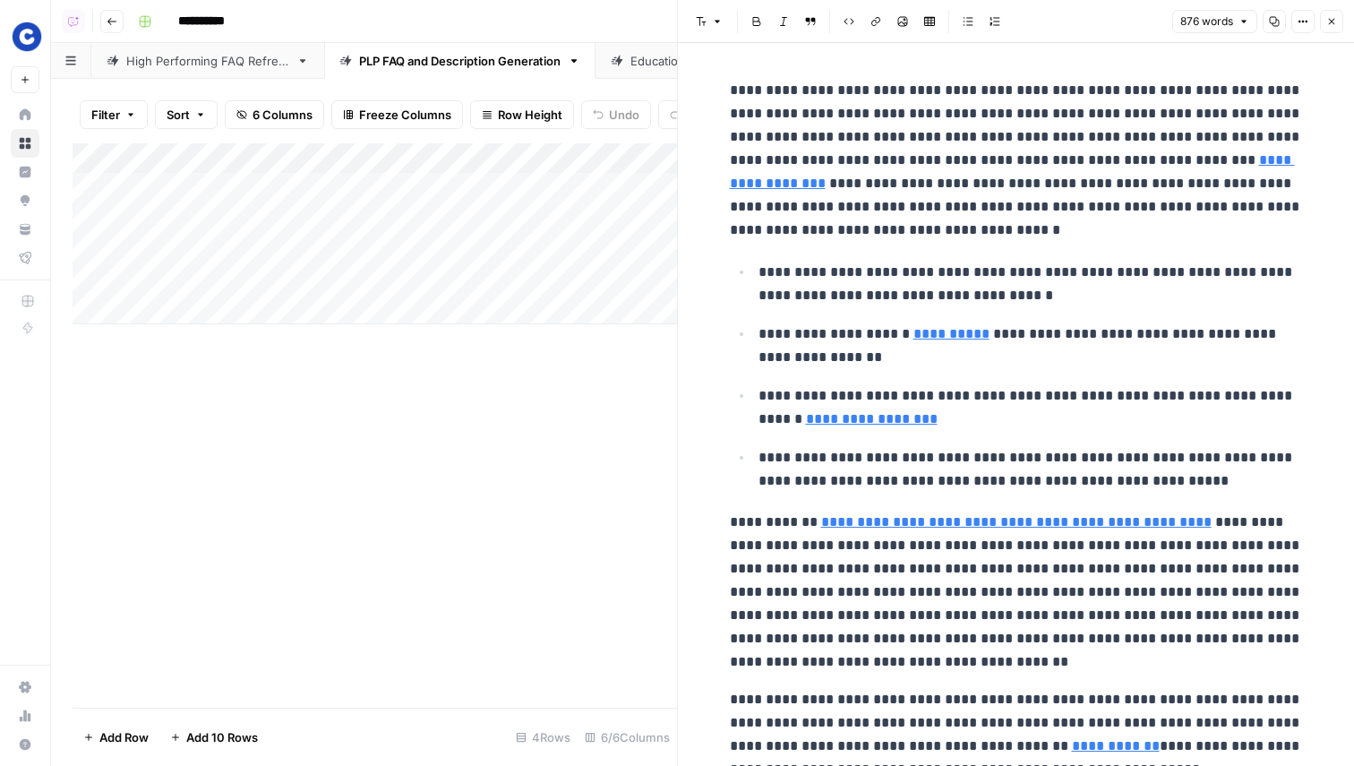
click at [1334, 36] on header "Font style Bold Italic Block quote Code block Link Image Insert Table Bulleted …" at bounding box center [1016, 21] width 676 height 43
click at [1334, 29] on button "Close" at bounding box center [1331, 21] width 23 height 23
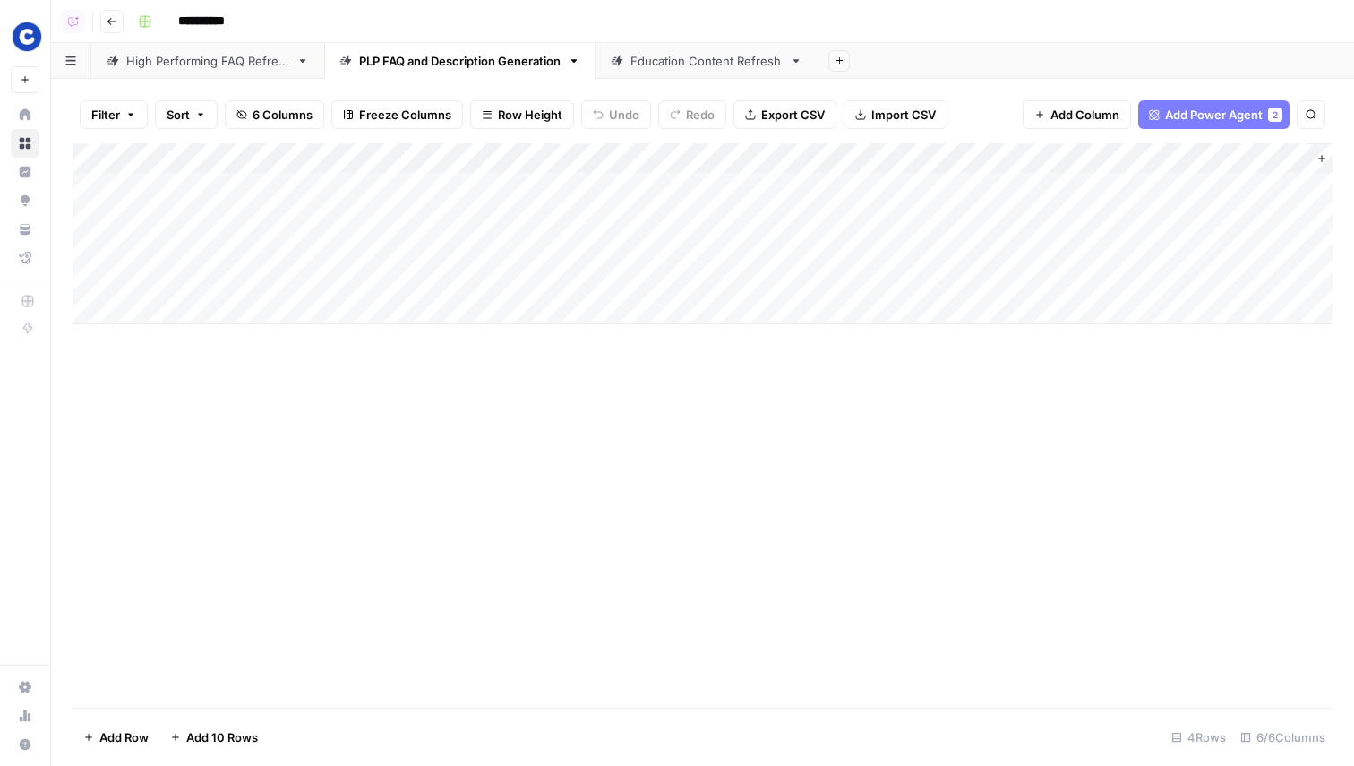
click at [233, 52] on div "High Performing FAQ Refresh" at bounding box center [207, 61] width 163 height 18
click at [1048, 185] on div "Add Column" at bounding box center [703, 248] width 1260 height 211
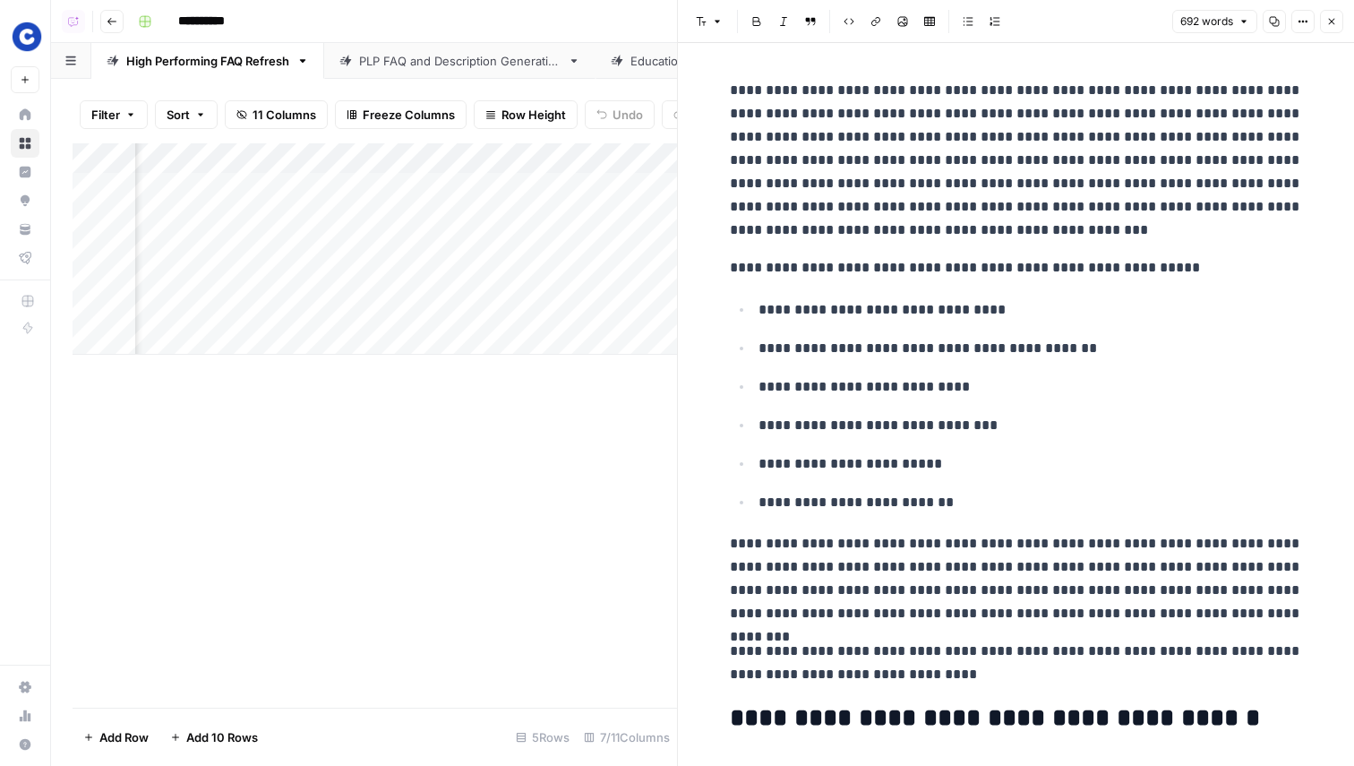
click at [1330, 23] on icon "button" at bounding box center [1332, 21] width 11 height 11
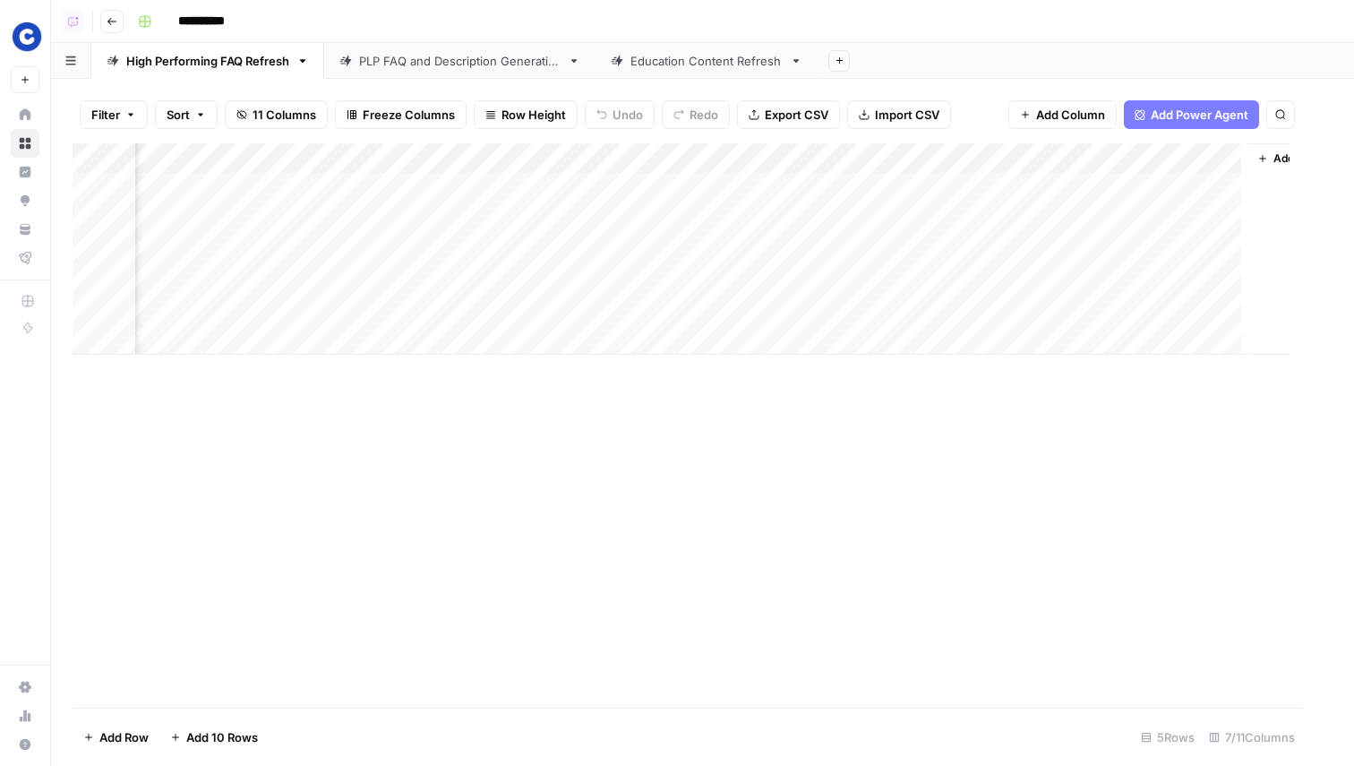
scroll to position [0, 161]
click at [1209, 185] on div "Add Column" at bounding box center [703, 248] width 1260 height 211
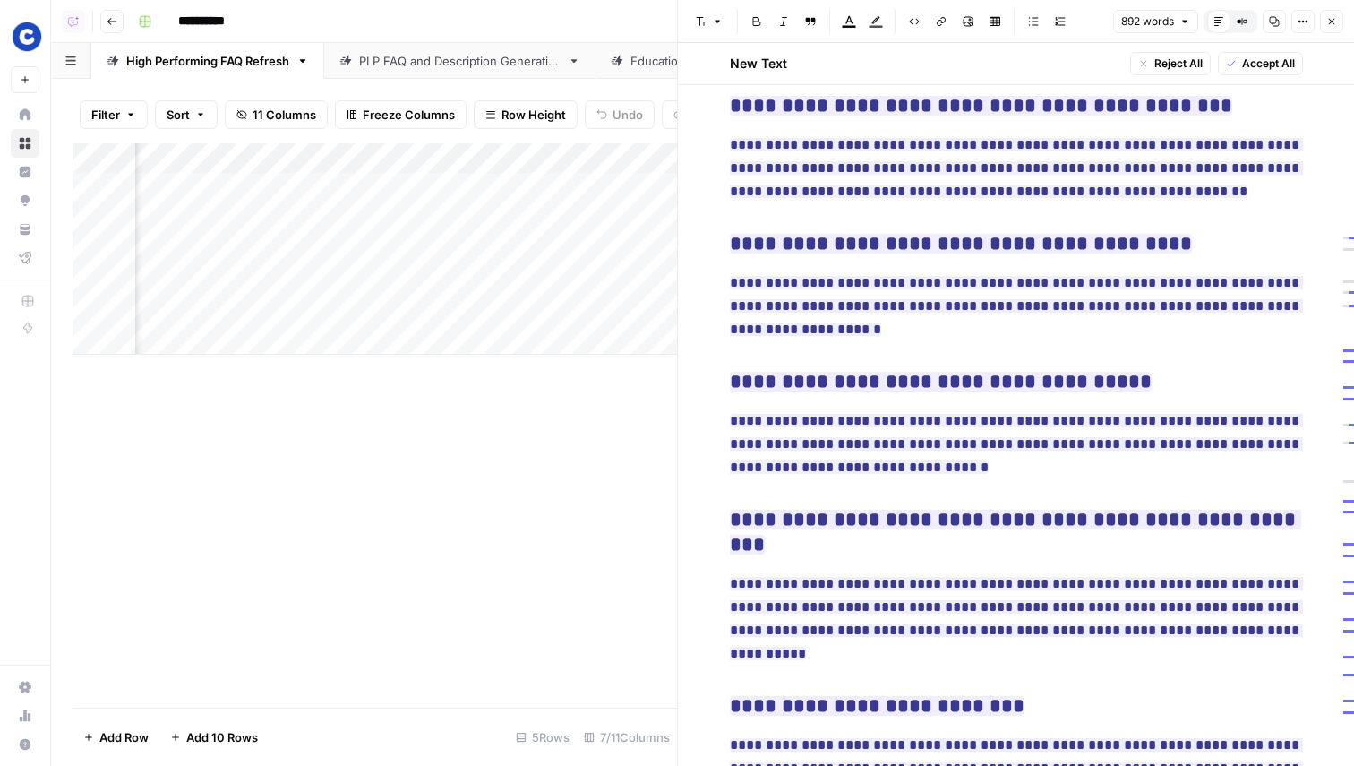
scroll to position [1943, 0]
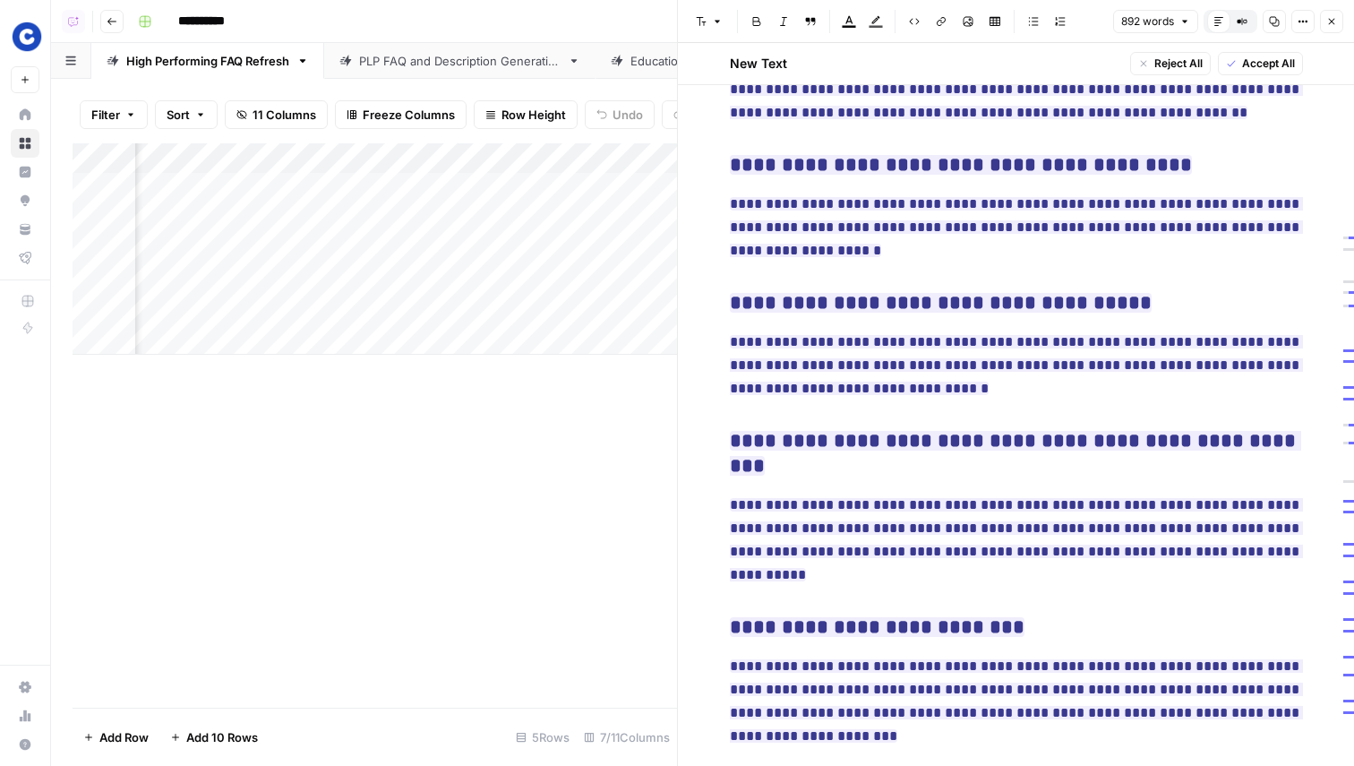
click at [1332, 19] on icon "button" at bounding box center [1332, 21] width 11 height 11
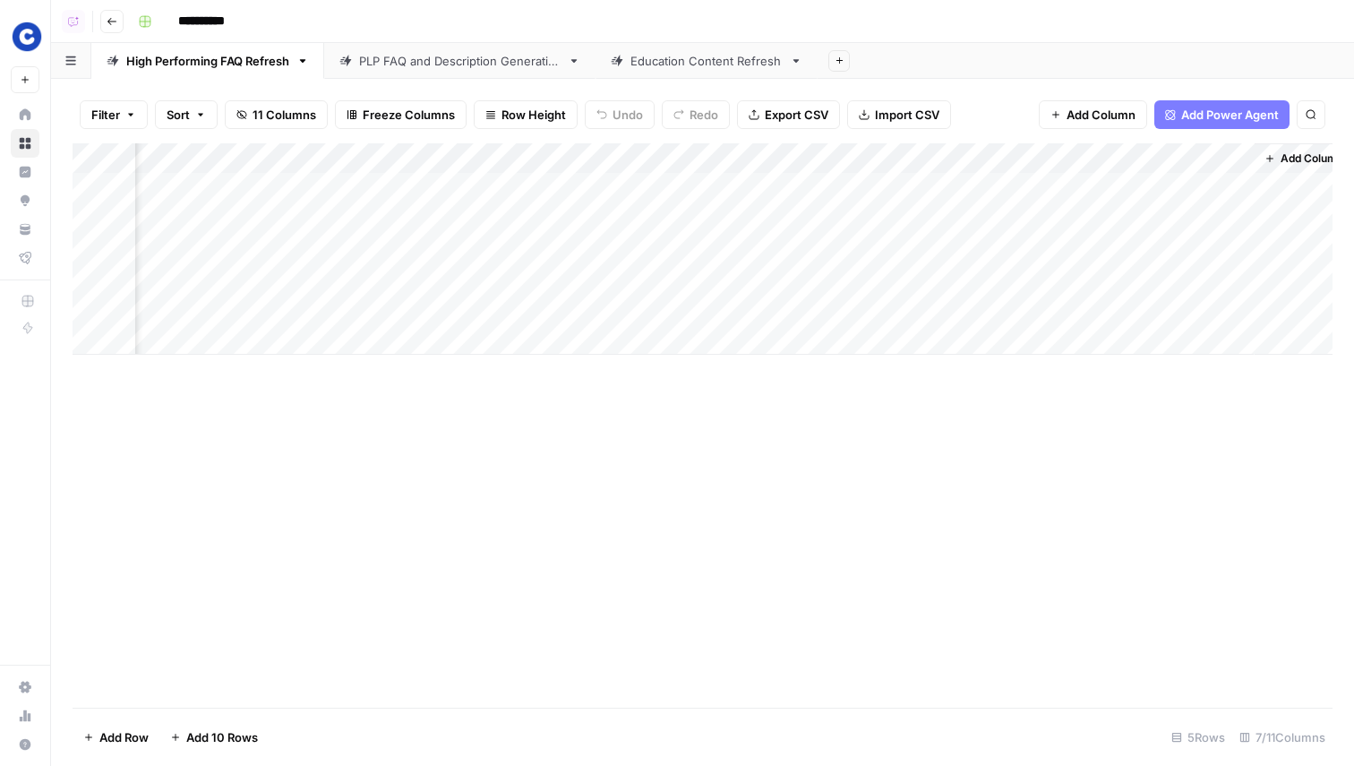
click at [442, 58] on div "PLP FAQ and Description Generation" at bounding box center [460, 61] width 202 height 18
click at [942, 185] on div "Add Column" at bounding box center [703, 233] width 1260 height 181
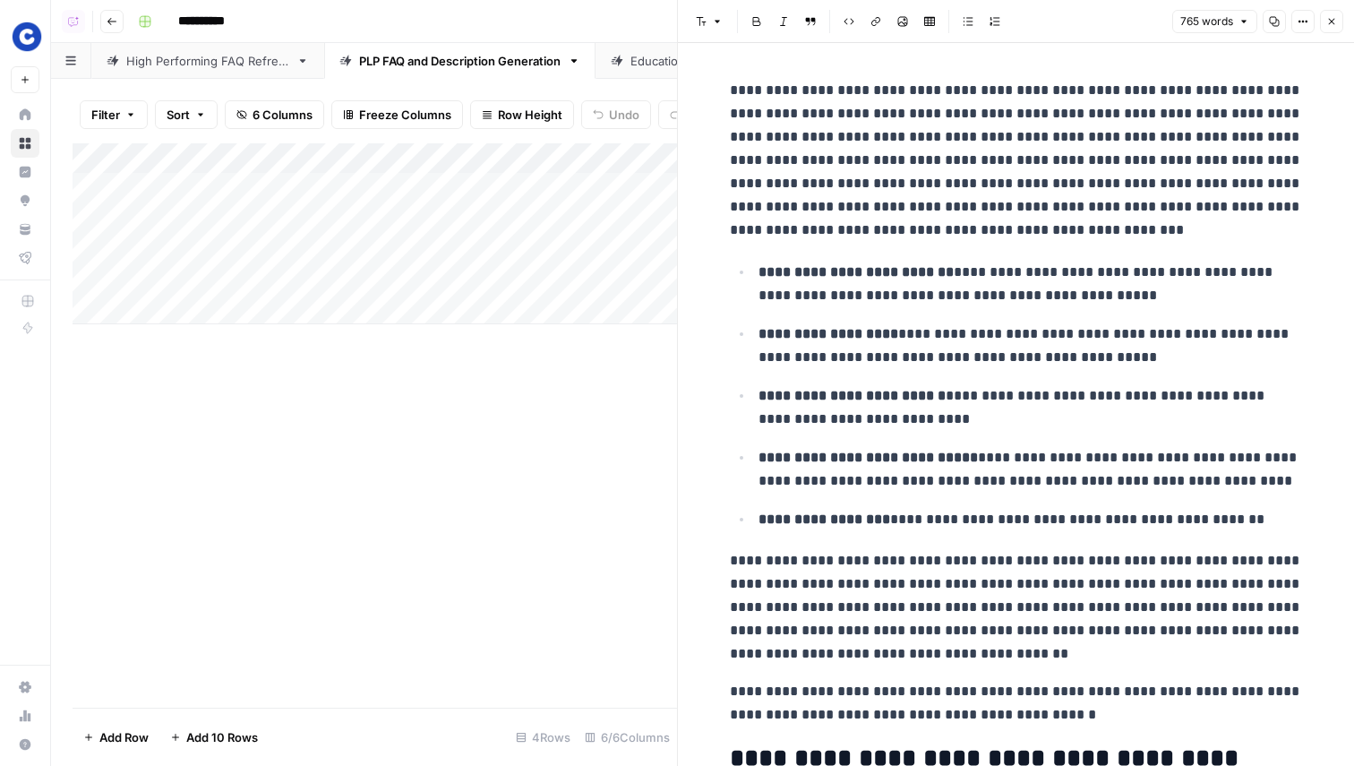
click at [1337, 19] on button "Close" at bounding box center [1331, 21] width 23 height 23
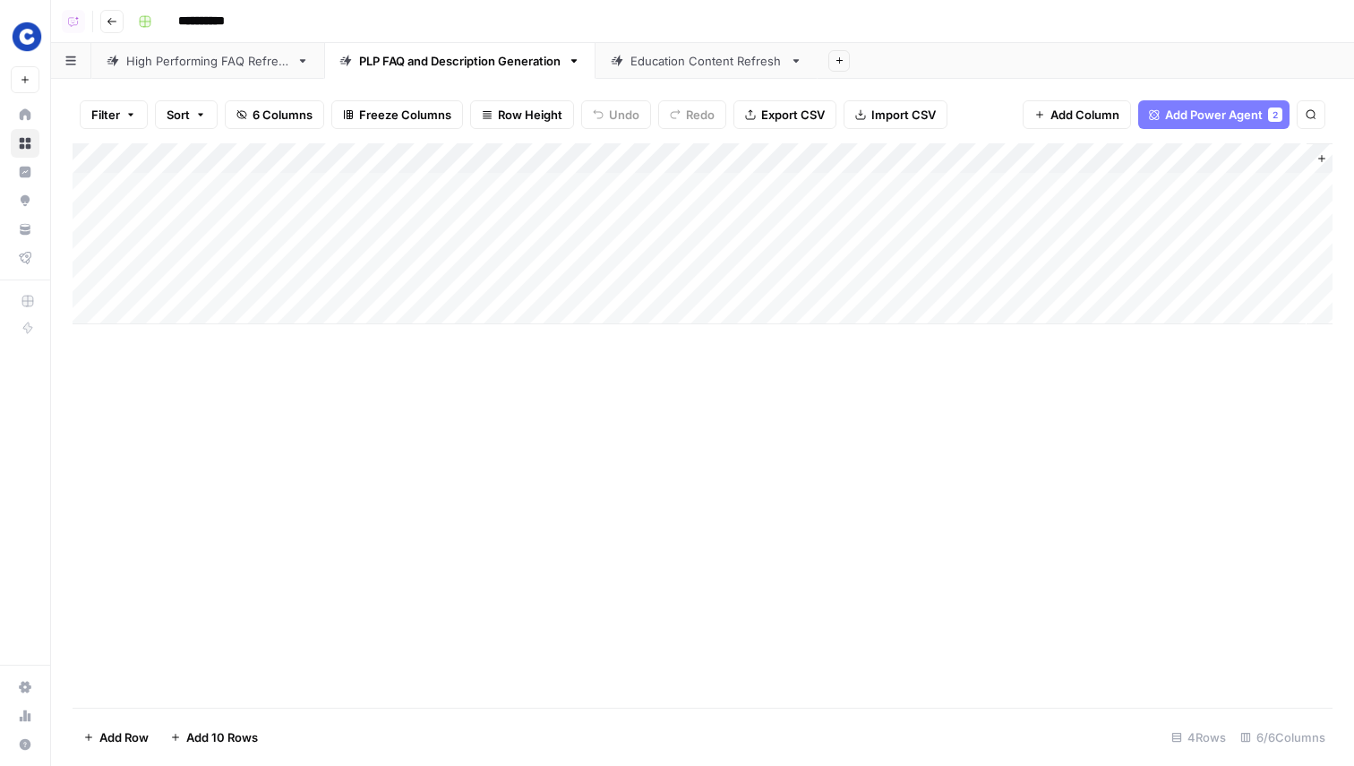
click at [760, 161] on div "Add Column" at bounding box center [703, 233] width 1260 height 181
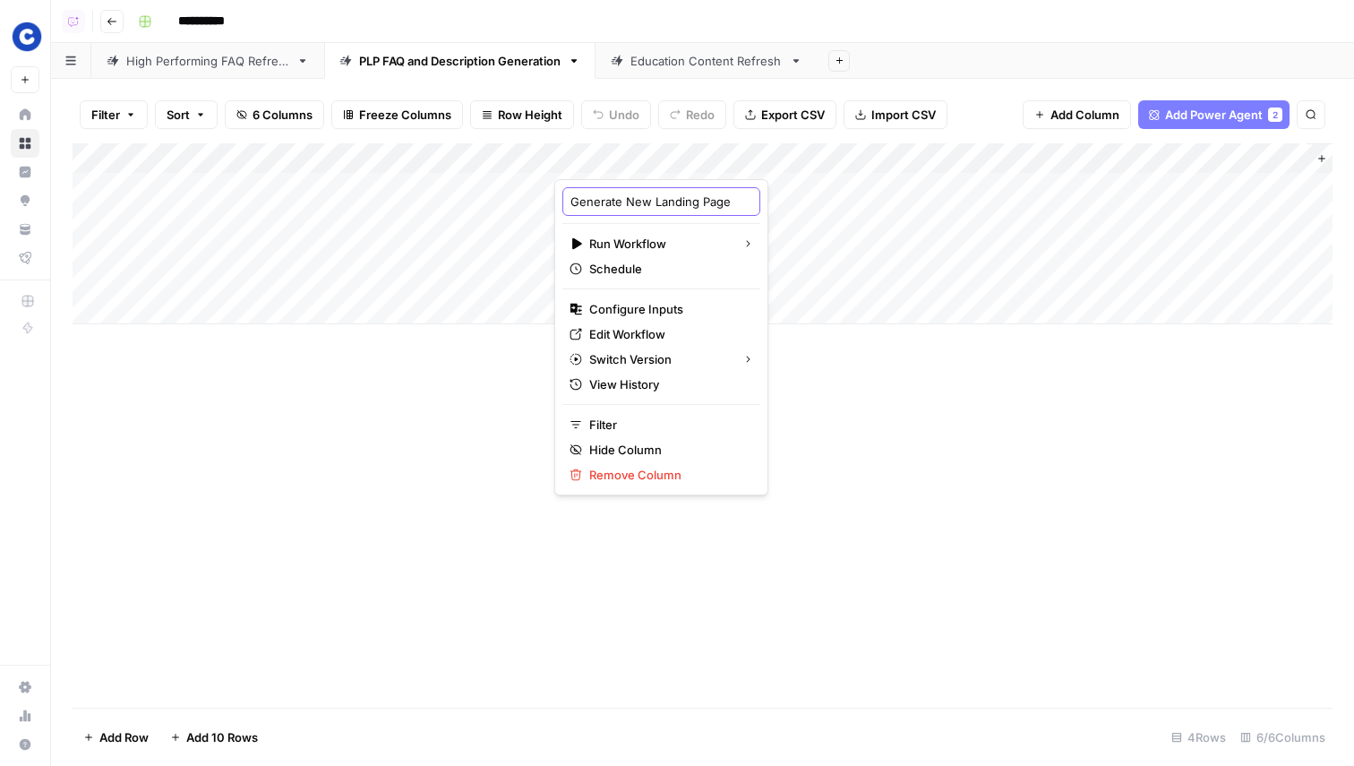
scroll to position [0, 25]
drag, startPoint x: 624, startPoint y: 202, endPoint x: 714, endPoint y: 202, distance: 89.6
click at [714, 202] on div "Generate New Landing Page Run Workflow Schedule Configure Inputs Edit Workflow …" at bounding box center [661, 337] width 214 height 316
type input "Generate"
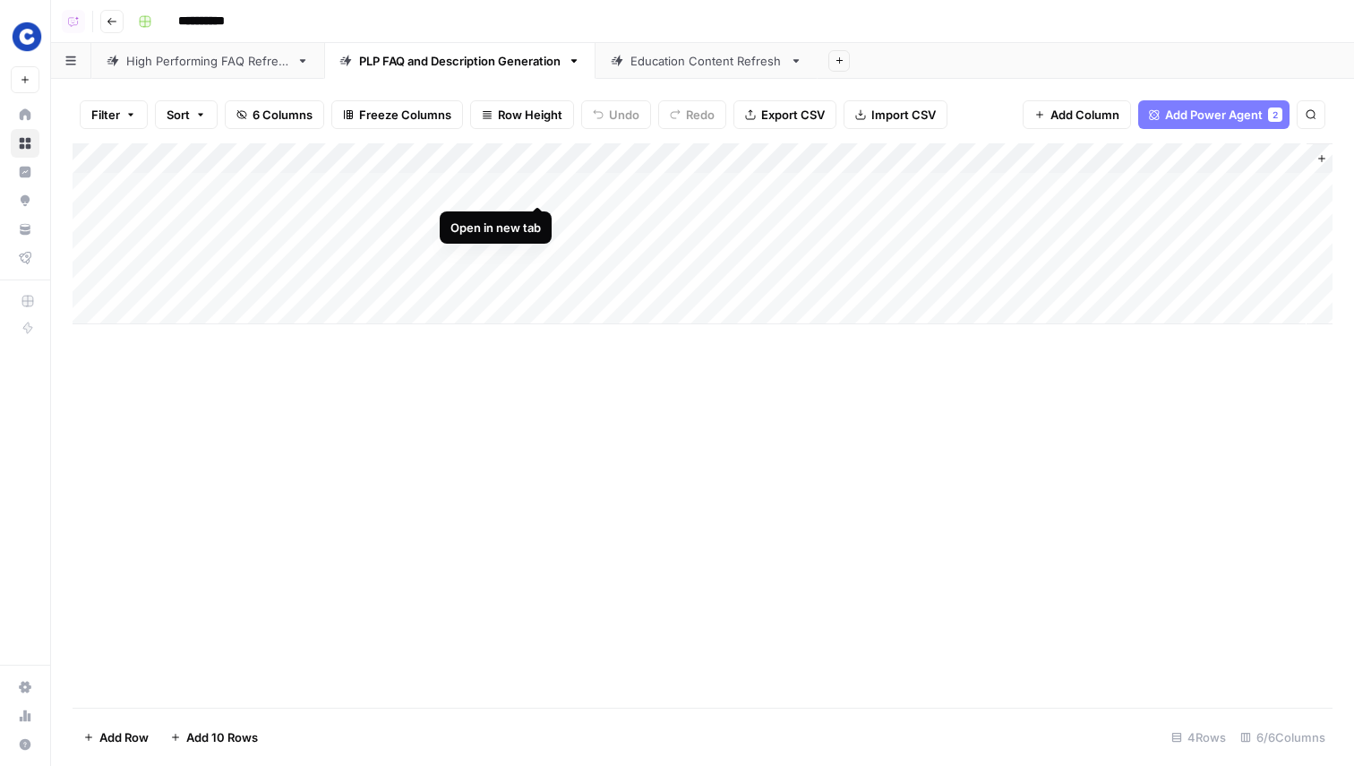
click at [537, 187] on div "Add Column" at bounding box center [703, 233] width 1260 height 181
click at [366, 532] on div "Add Column" at bounding box center [703, 425] width 1260 height 564
click at [439, 155] on div "Add Column" at bounding box center [703, 233] width 1260 height 181
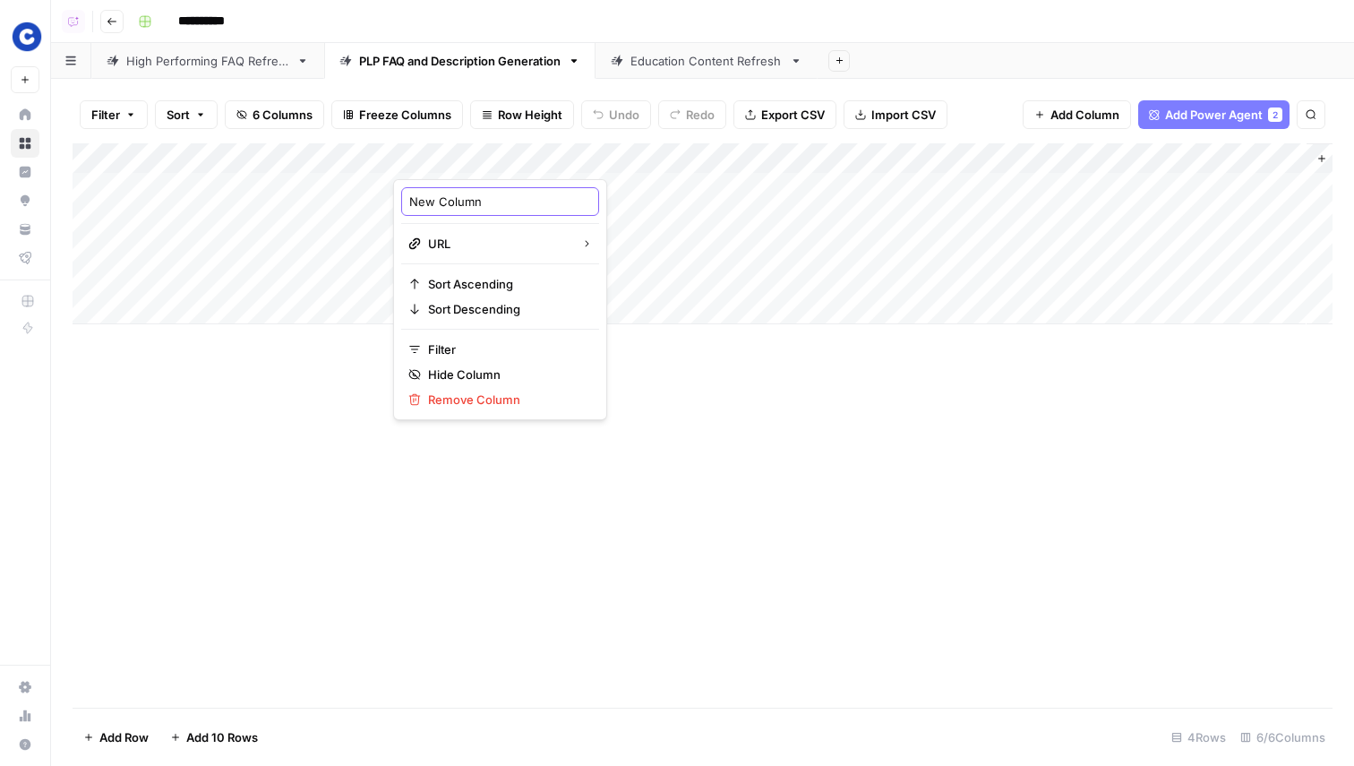
drag, startPoint x: 491, startPoint y: 198, endPoint x: 394, endPoint y: 200, distance: 96.8
click at [394, 200] on div "New Column URL Sort Ascending Sort Descending Filter Hide Column Remove Column" at bounding box center [500, 299] width 214 height 241
type input "PLP URL"
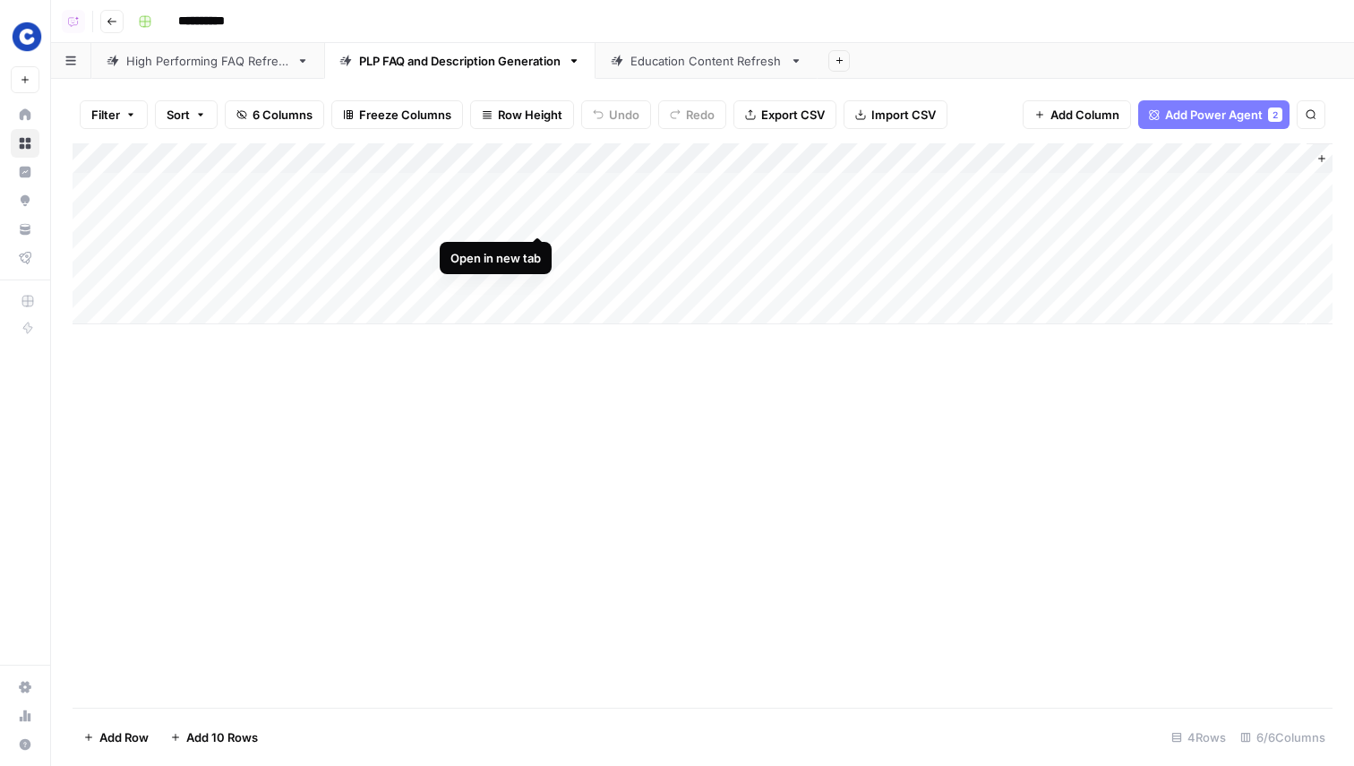
click at [537, 216] on div "Add Column" at bounding box center [703, 233] width 1260 height 181
click at [763, 156] on div "Add Column" at bounding box center [703, 233] width 1260 height 181
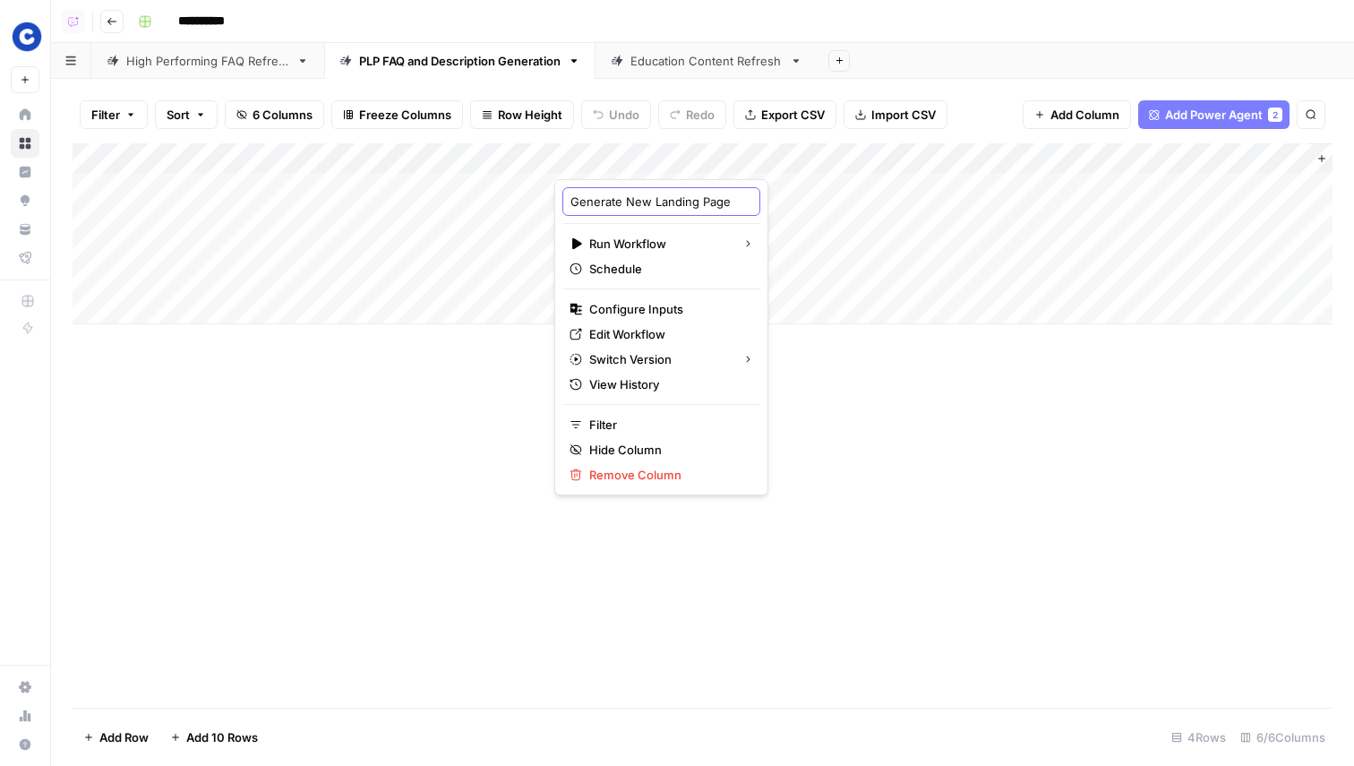
click at [619, 204] on input "Generate New Landing Page" at bounding box center [662, 202] width 182 height 18
drag, startPoint x: 624, startPoint y: 202, endPoint x: 695, endPoint y: 198, distance: 70.8
click at [695, 198] on input "Generate New Landing Page" at bounding box center [662, 202] width 182 height 18
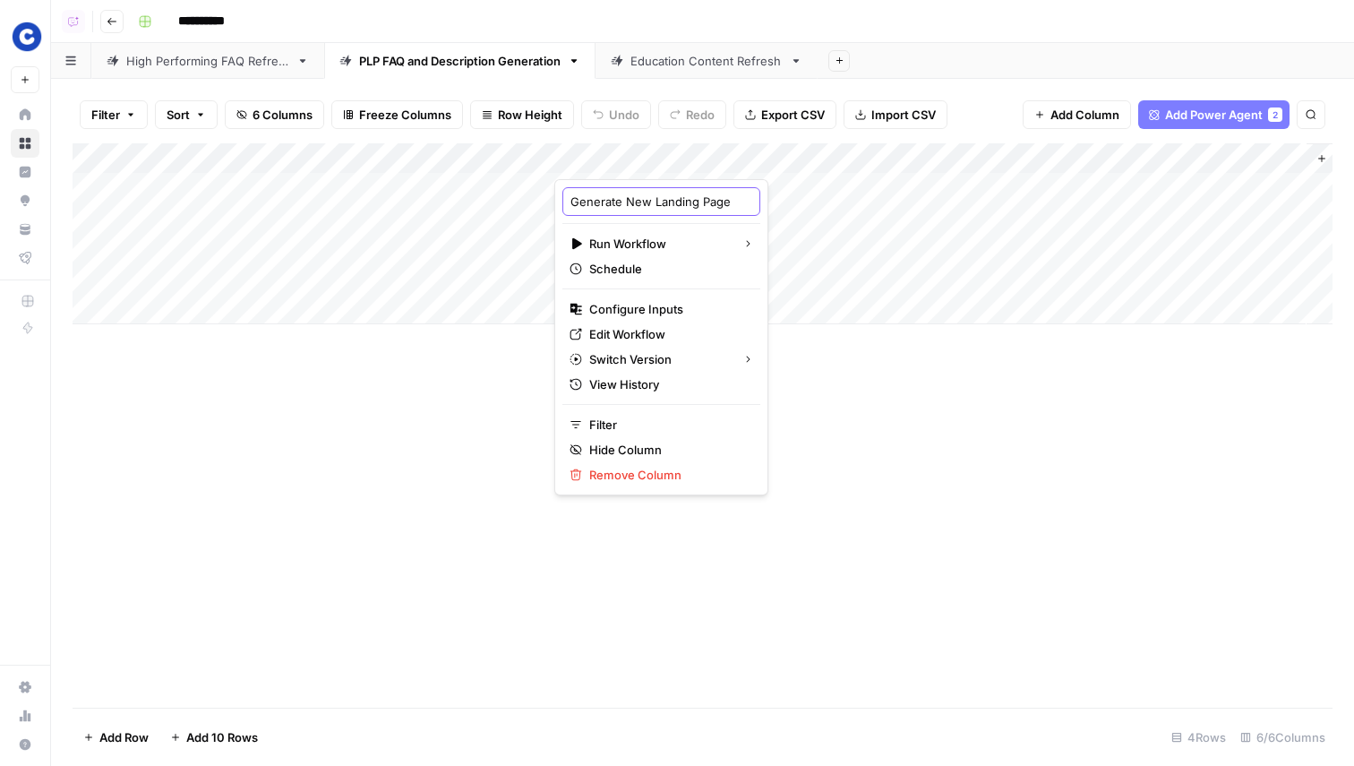
click at [603, 201] on input "Generate New Landing Page" at bounding box center [662, 202] width 182 height 18
type input "Generate Description & FAQs"
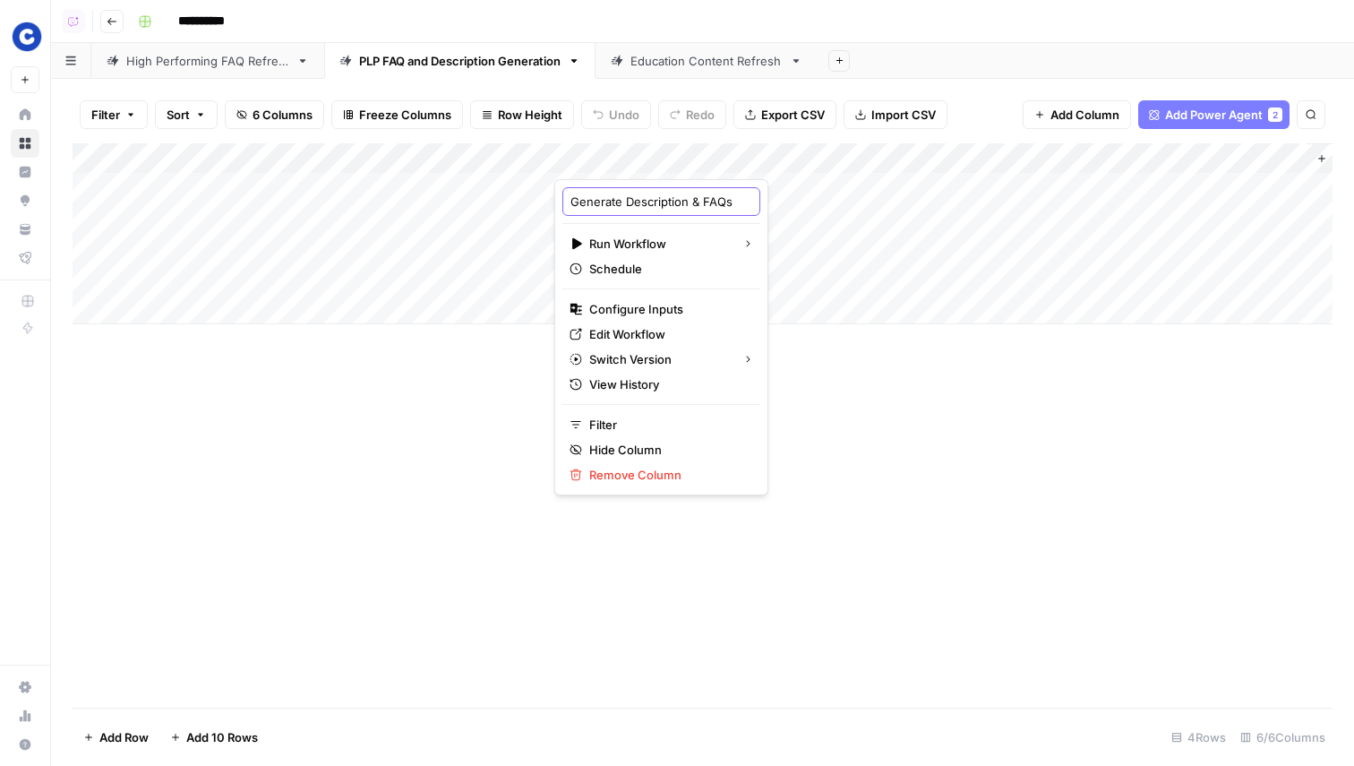
scroll to position [0, 27]
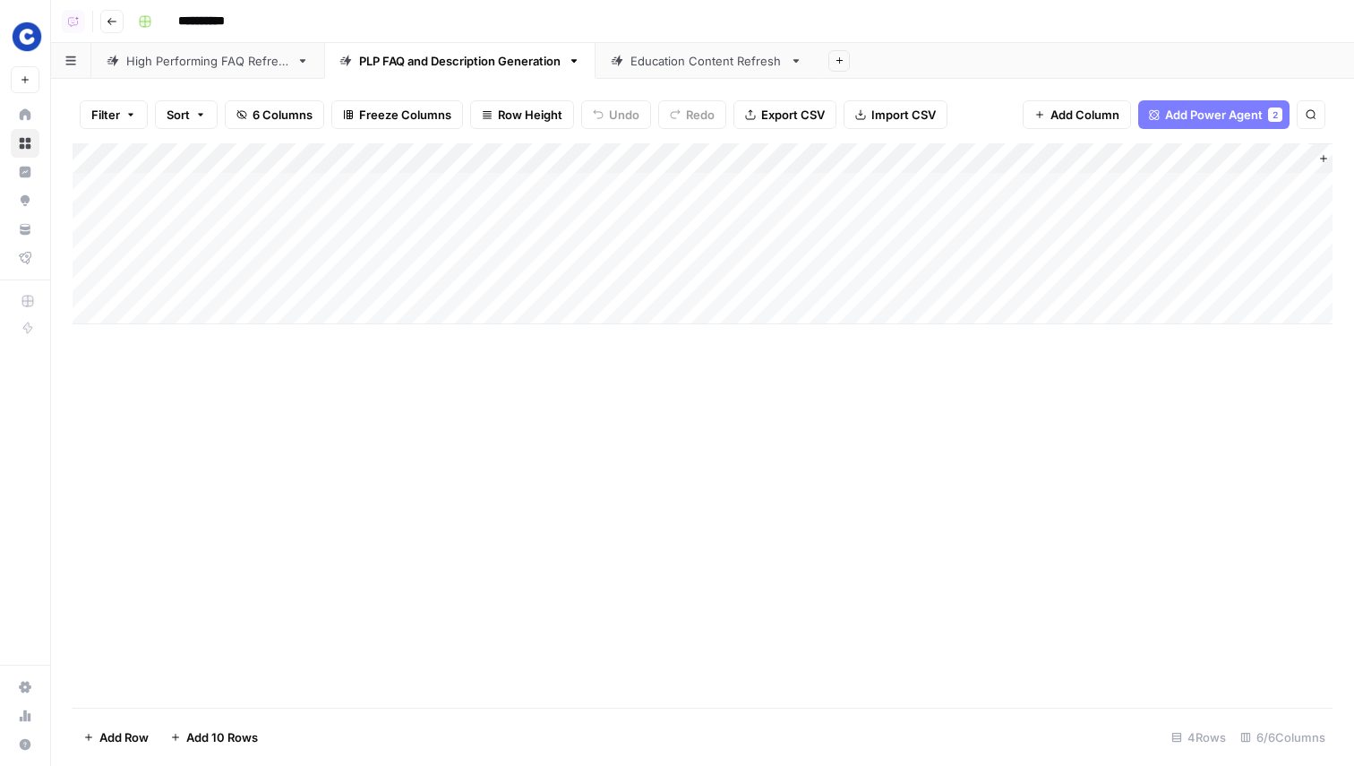
click at [735, 453] on div "Add Column" at bounding box center [703, 425] width 1260 height 564
click at [533, 216] on div "Add Column" at bounding box center [703, 233] width 1260 height 181
click at [899, 159] on div "Add Column" at bounding box center [703, 233] width 1260 height 181
click at [845, 203] on input "New Landing Page" at bounding box center [907, 202] width 182 height 18
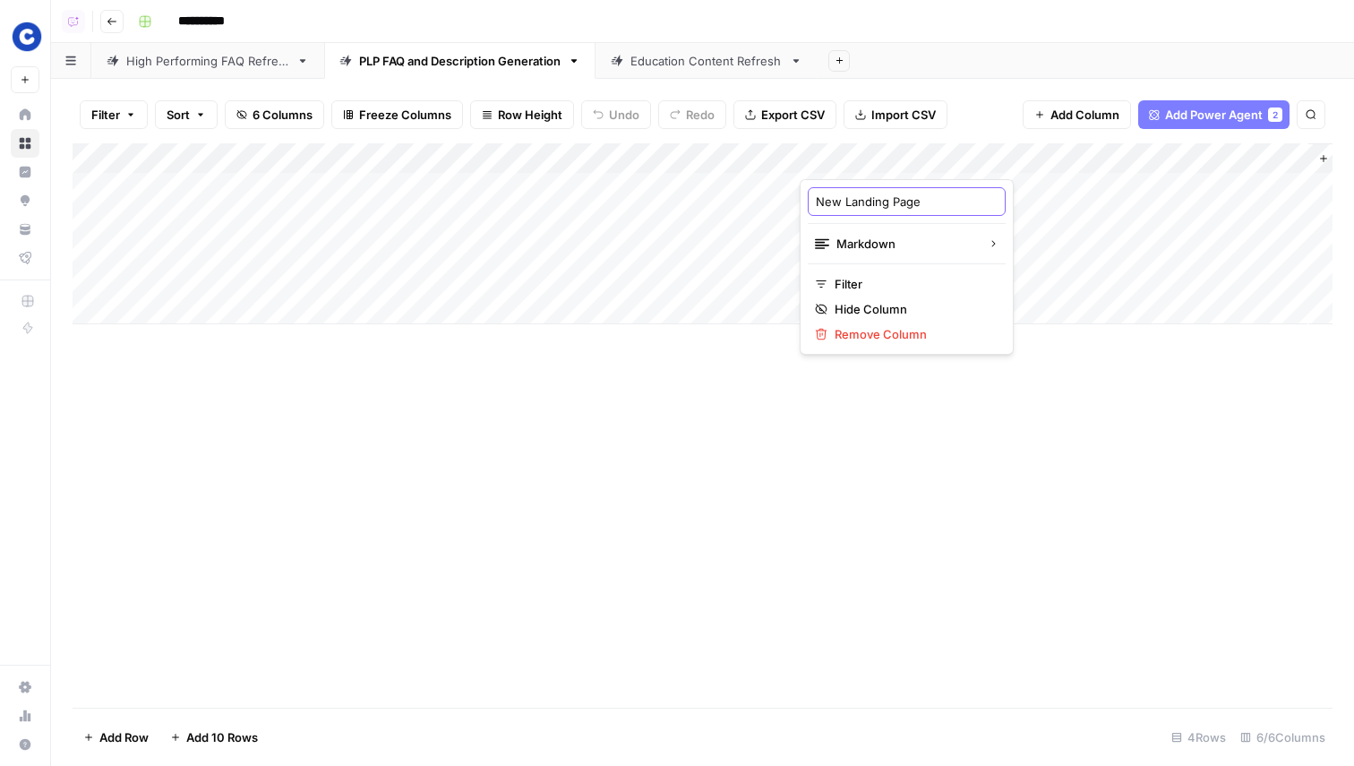
click at [845, 203] on input "New Landing Page" at bounding box center [907, 202] width 182 height 18
type input "Description & FAQs"
drag, startPoint x: 960, startPoint y: 152, endPoint x: 981, endPoint y: 152, distance: 20.6
click at [981, 152] on div "Add Column" at bounding box center [703, 233] width 1260 height 181
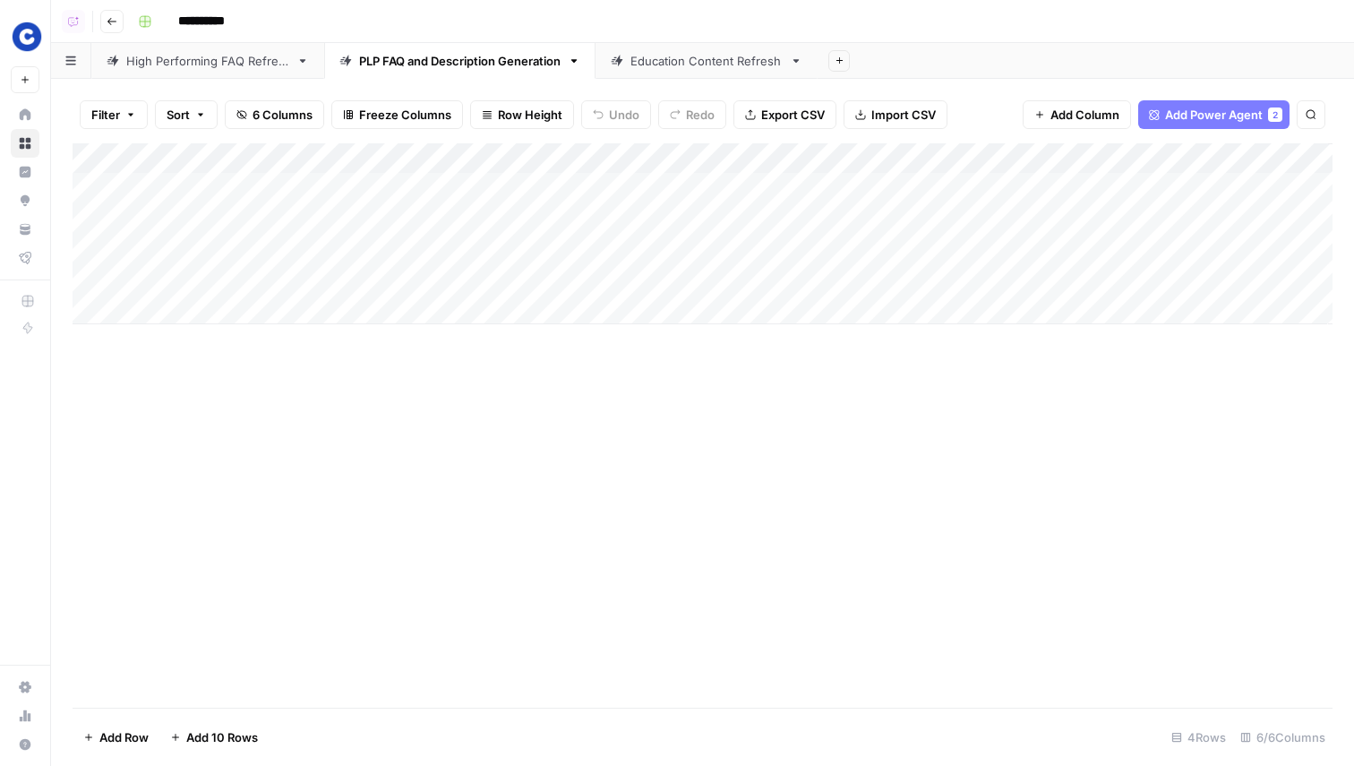
click at [968, 187] on div "Add Column" at bounding box center [703, 233] width 1260 height 181
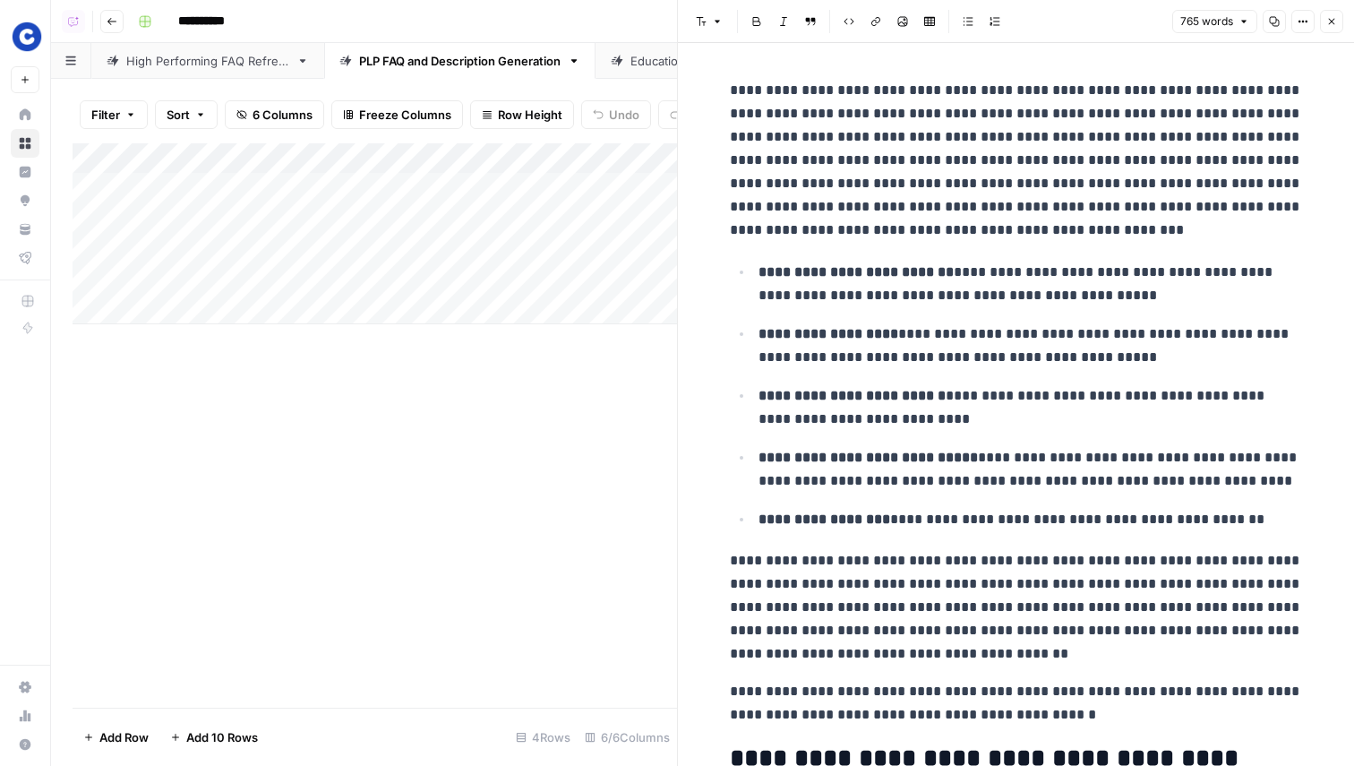
click at [1331, 20] on icon "button" at bounding box center [1332, 21] width 11 height 11
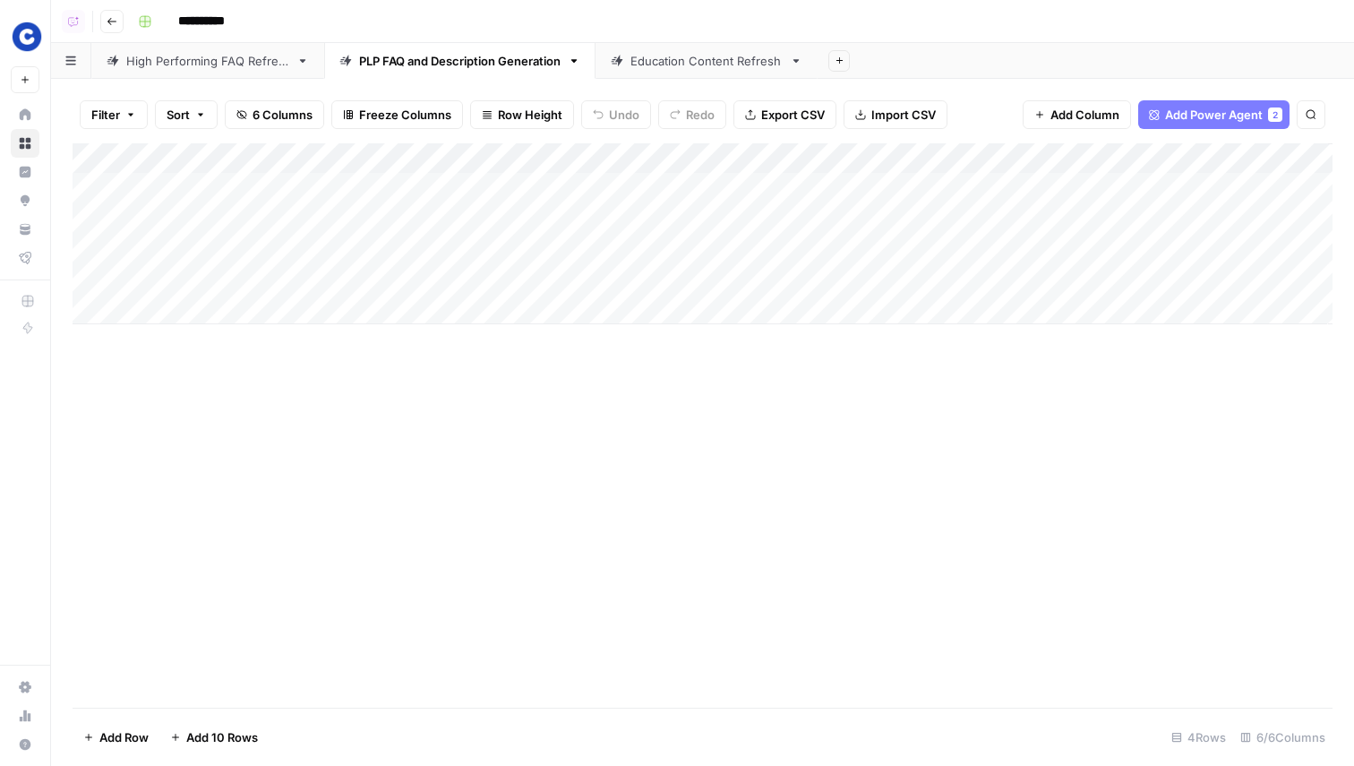
click at [211, 64] on div "High Performing FAQ Refresh" at bounding box center [207, 61] width 163 height 18
click at [413, 63] on div "PLP FAQ and Description Generation" at bounding box center [460, 61] width 202 height 18
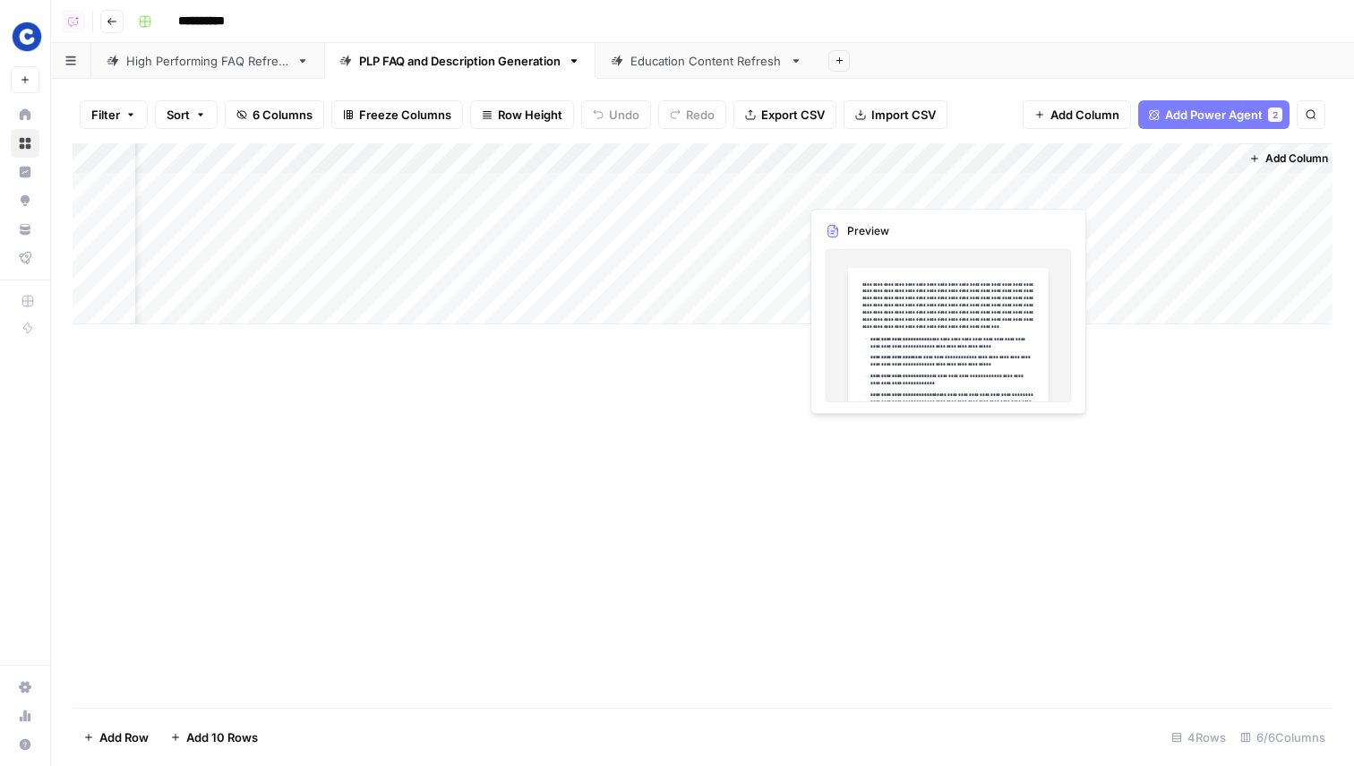
scroll to position [0, 95]
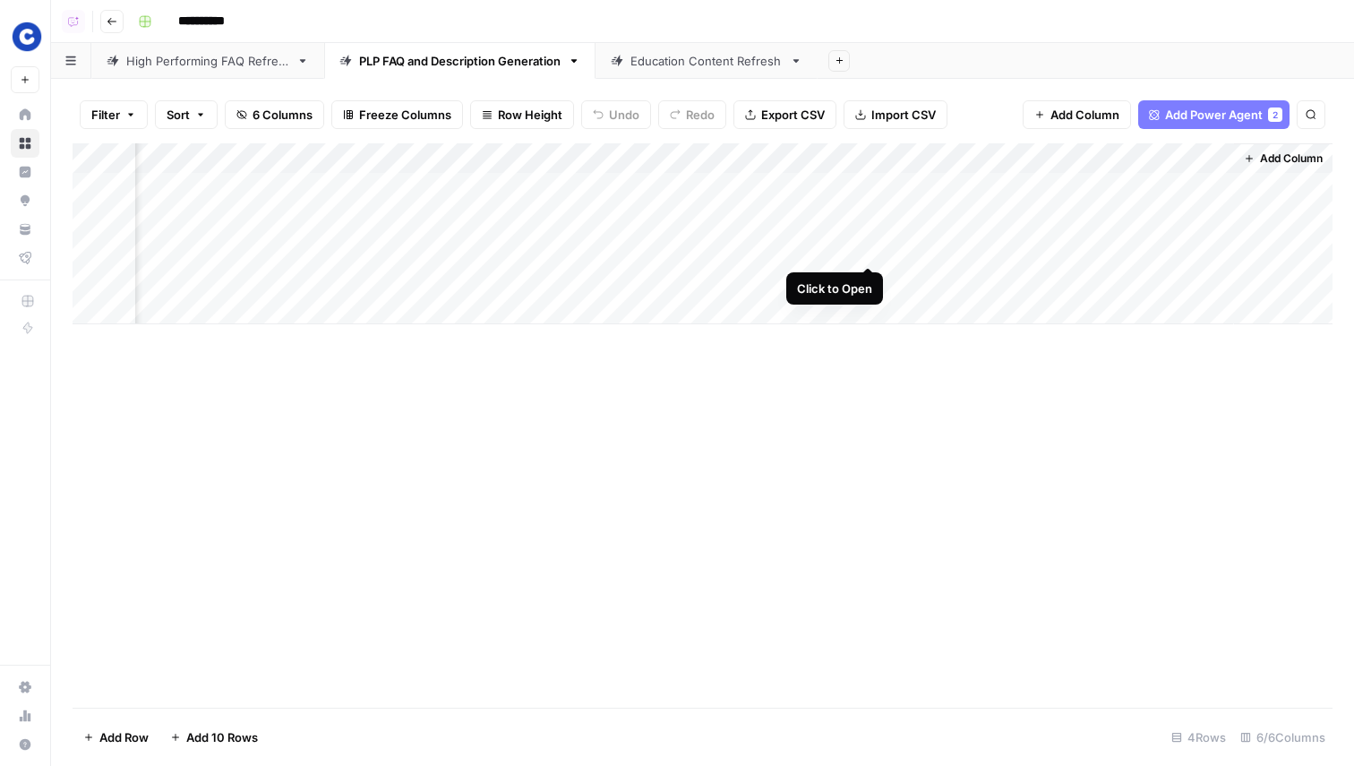
click at [866, 248] on div "Add Column" at bounding box center [703, 233] width 1260 height 181
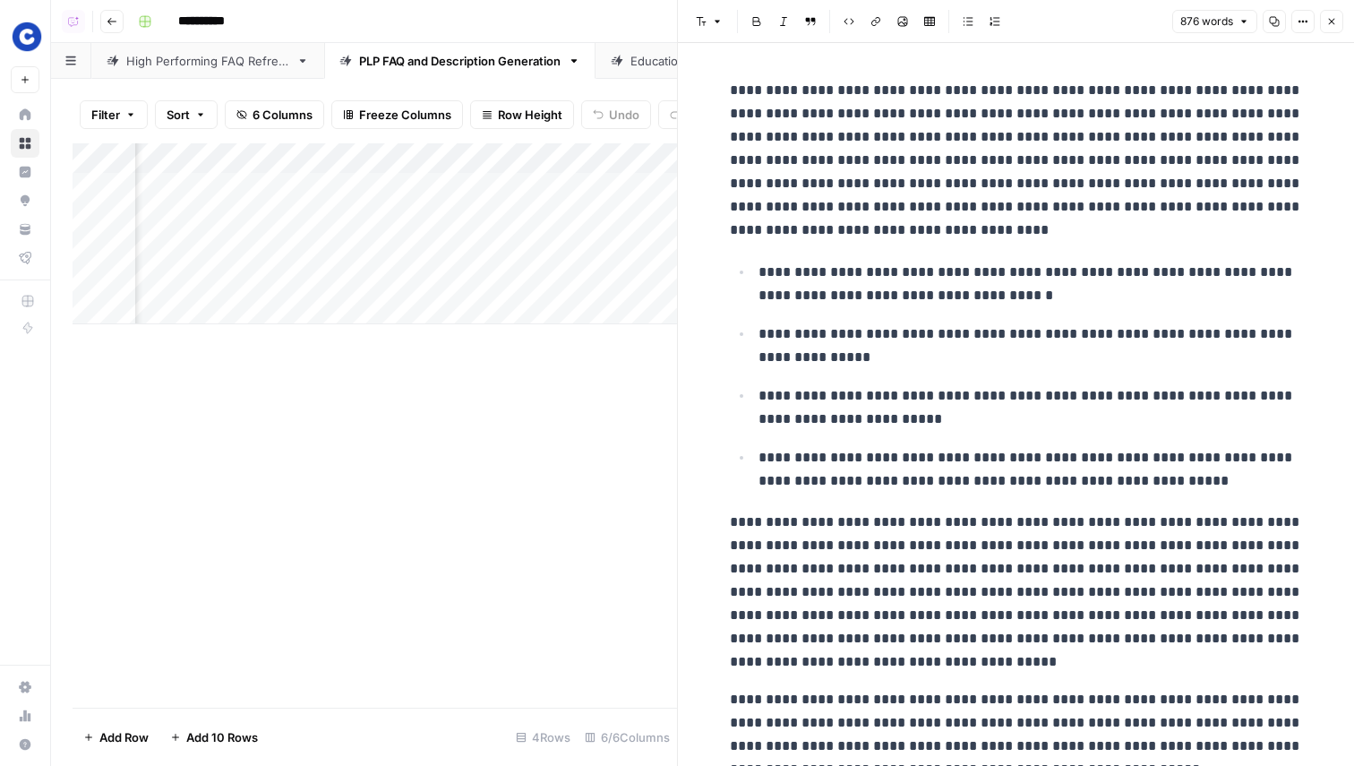
click at [1337, 23] on button "Close" at bounding box center [1331, 21] width 23 height 23
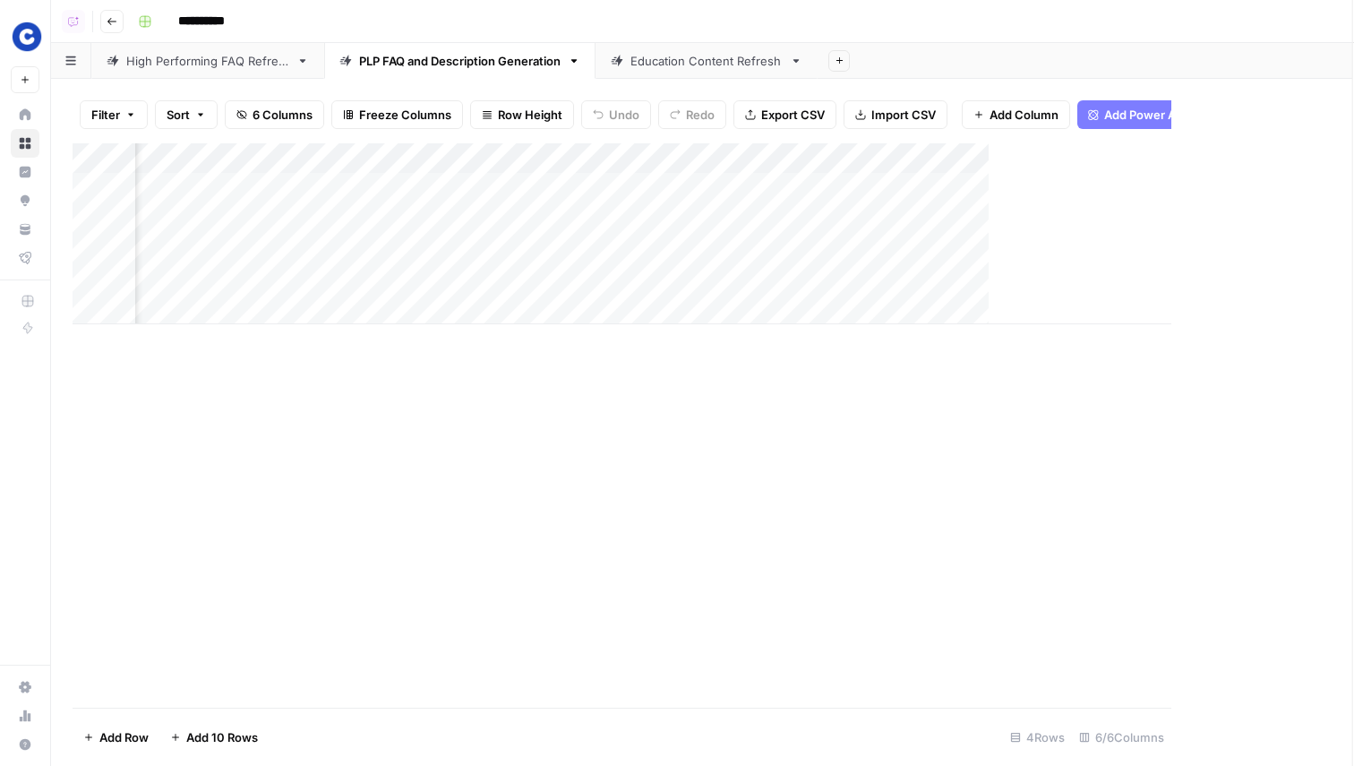
scroll to position [0, 73]
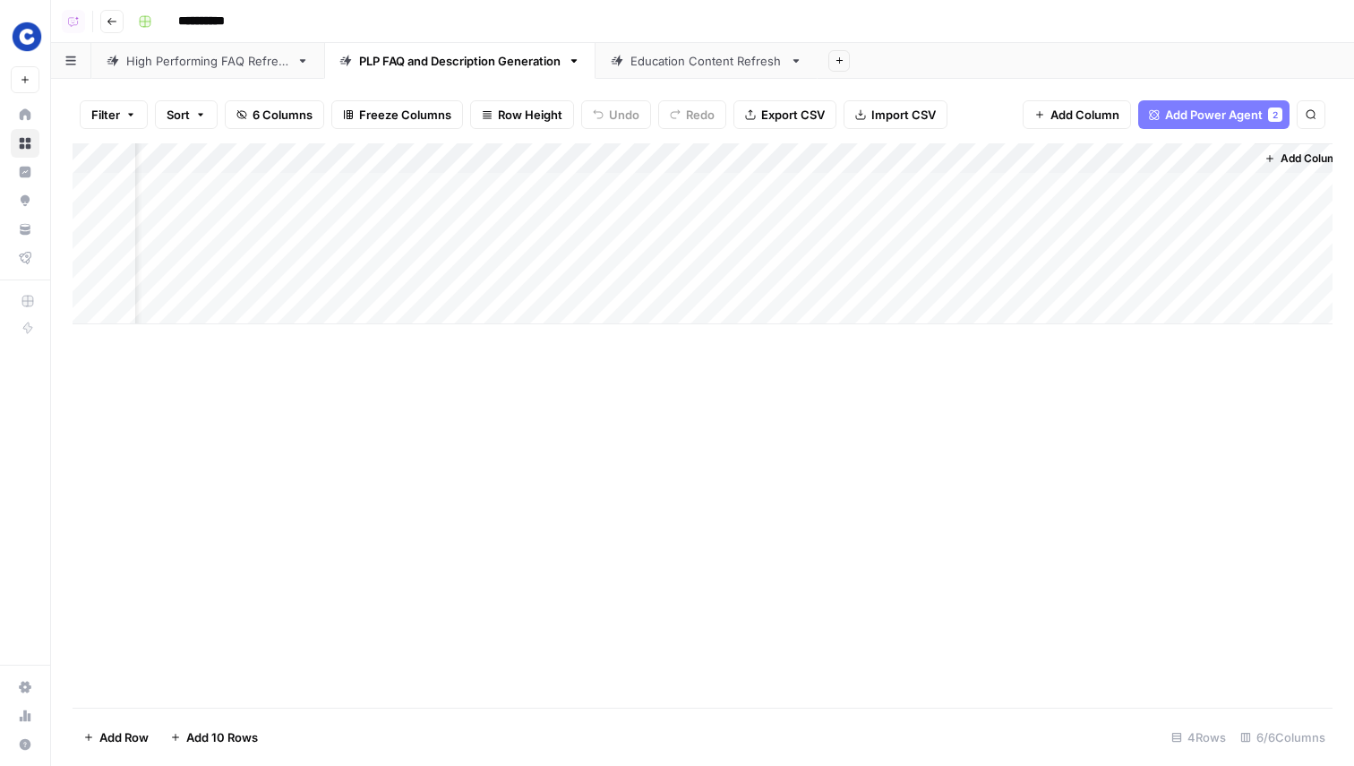
click at [1238, 249] on div "Add Column" at bounding box center [703, 233] width 1260 height 181
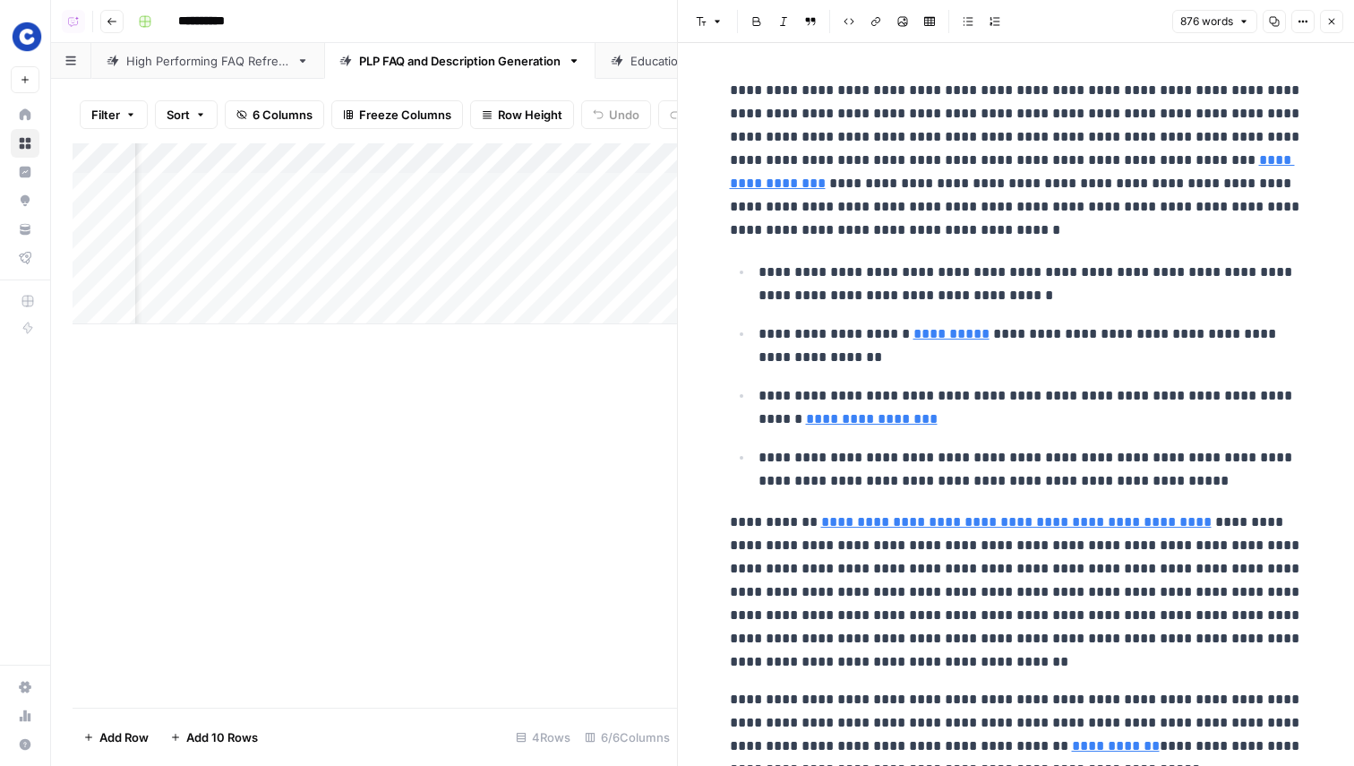
click at [1128, 331] on p "**********" at bounding box center [1031, 345] width 545 height 47
click at [1212, 158] on link "**********" at bounding box center [1012, 171] width 565 height 37
type input "https://www.chewy.com/education/dog/food-and-nutrition/dog-nutrition-complete-a…"
type input "https://www.chewy.com/education/dog/food-and-nutrition/dog-food-labels-and-dog-…"
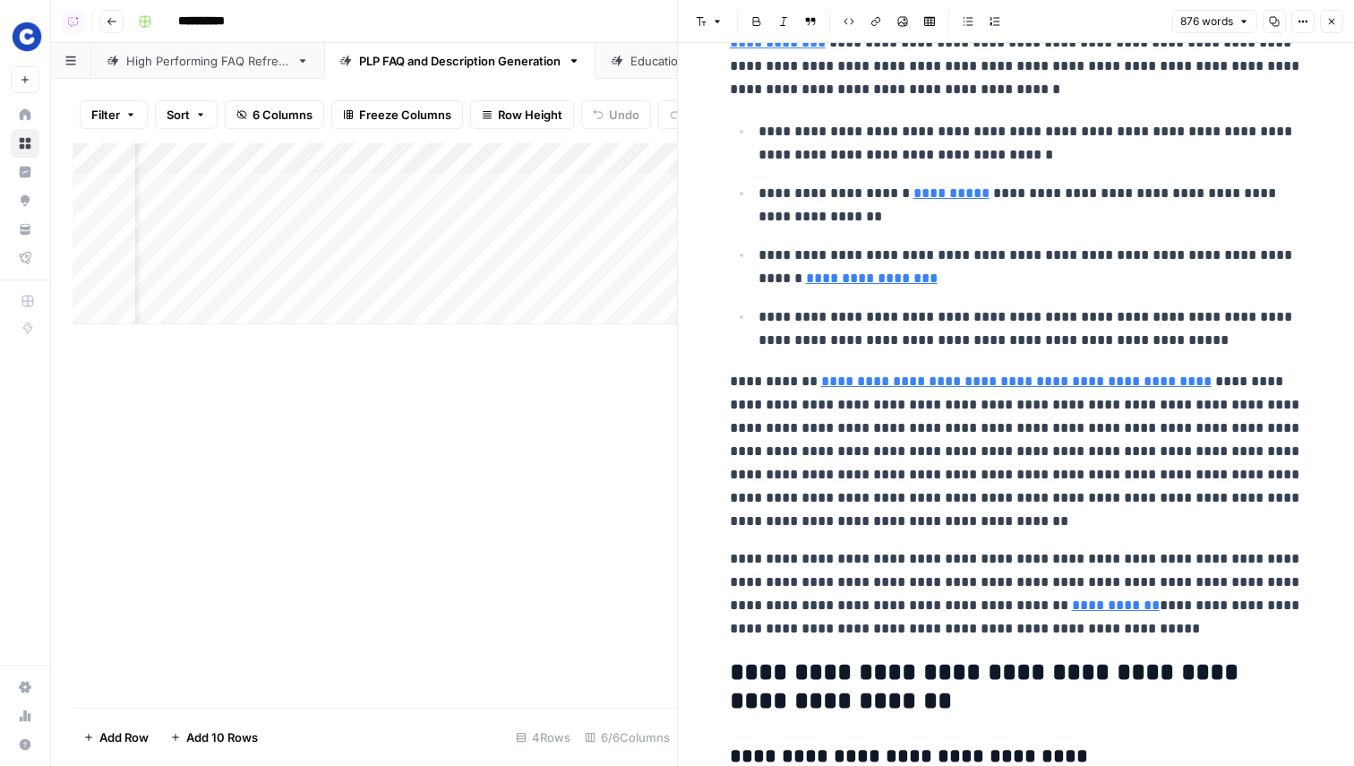
scroll to position [159, 0]
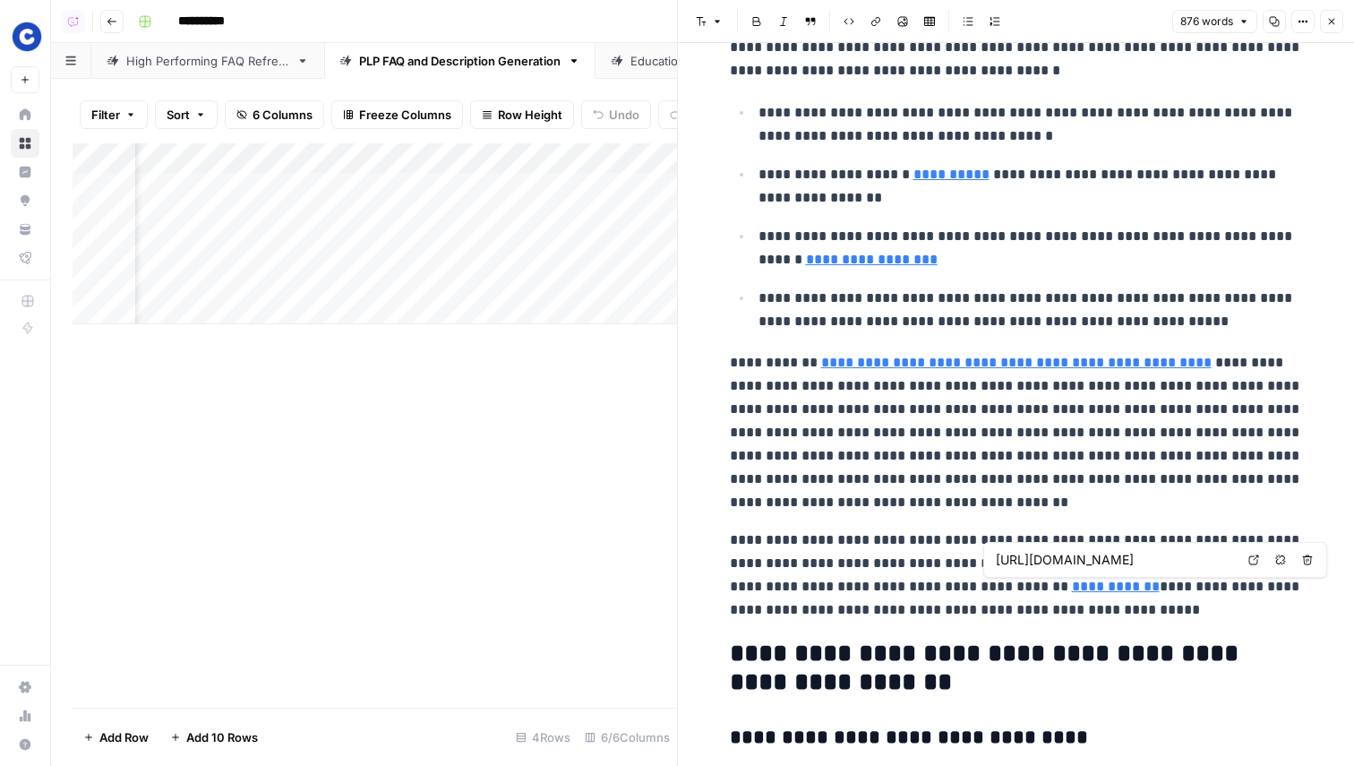
click at [1072, 592] on link "**********" at bounding box center [1116, 586] width 88 height 13
type input "https://www.chewy.com/education/dog/food-and-nutrition/dog-food-labels-and-dog-…"
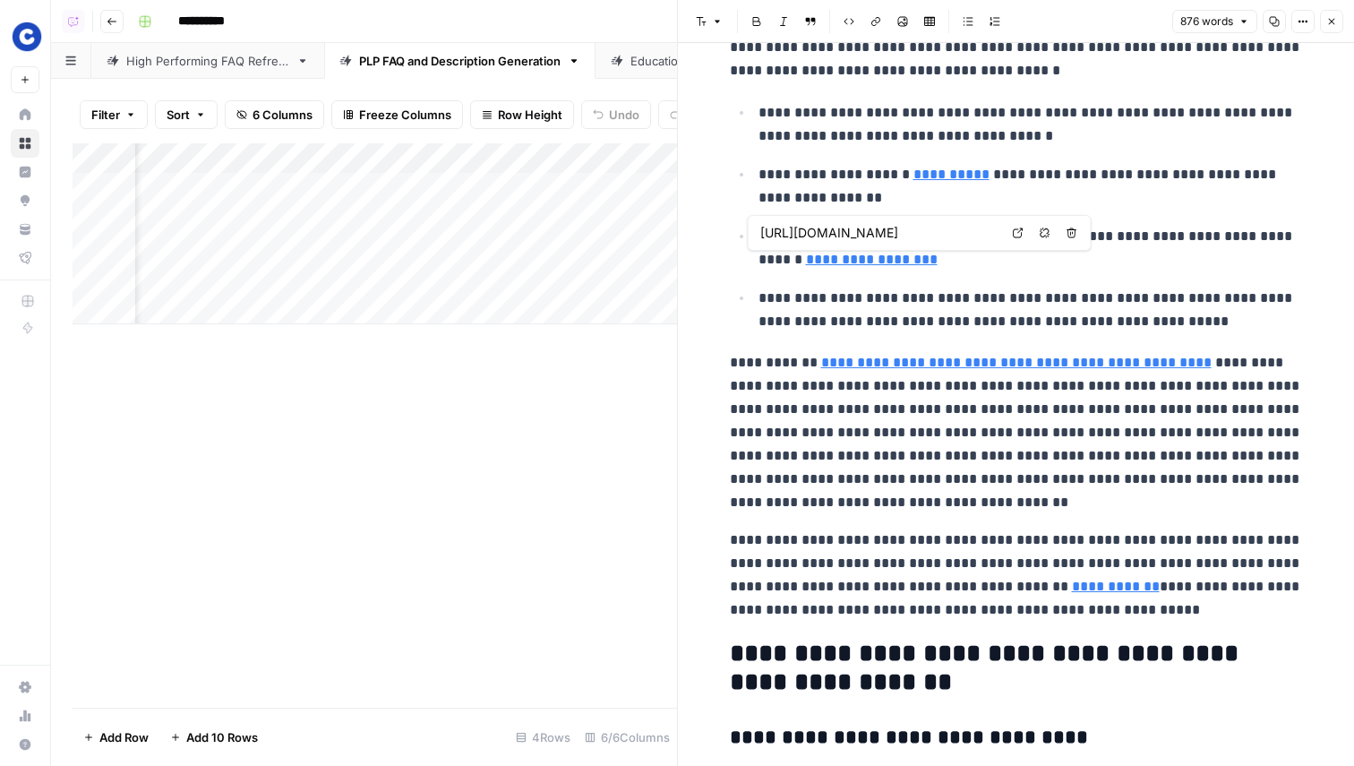
click at [844, 263] on link "**********" at bounding box center [872, 259] width 132 height 13
click at [935, 186] on p "**********" at bounding box center [1031, 186] width 545 height 47
type input "https://www.chewy.com/education/dog/food-and-nutrition/dog-food-labels-and-dog-…"
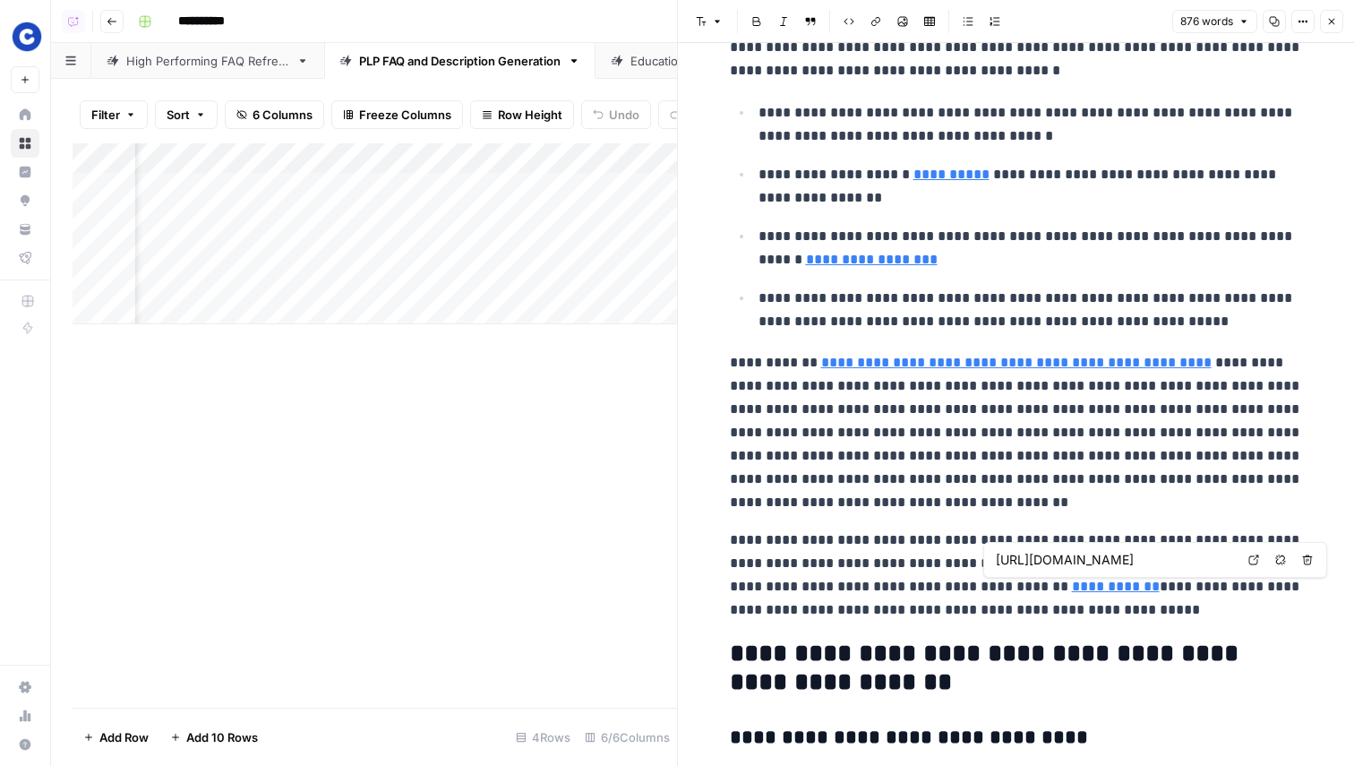
scroll to position [0, 122]
drag, startPoint x: 1220, startPoint y: 562, endPoint x: 1241, endPoint y: 562, distance: 21.5
click at [1241, 562] on div "https://www.chewy.com/education/dog/health-and-wellness Open in a new tab Remov…" at bounding box center [1155, 560] width 344 height 36
click at [1214, 562] on input "https://www.chewy.com/education/dog/health-and-wellness" at bounding box center [1115, 560] width 238 height 18
click at [1134, 612] on p "**********" at bounding box center [1016, 574] width 573 height 93
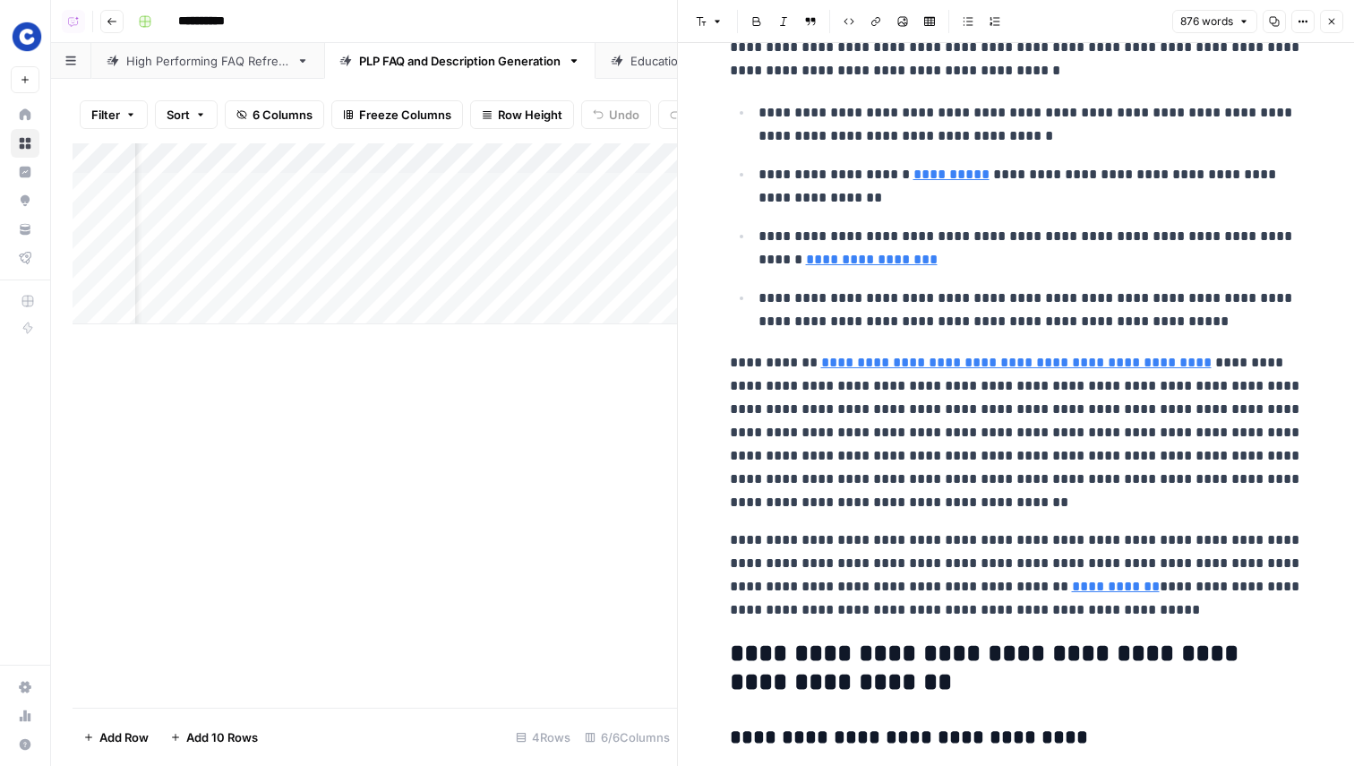
click at [1072, 588] on link "**********" at bounding box center [1116, 586] width 88 height 13
drag, startPoint x: 1053, startPoint y: 565, endPoint x: 1260, endPoint y: 568, distance: 206.9
click at [1260, 568] on div "https://www.chewy.com/education/dog/health-and-wellness Open in a new tab Remov…" at bounding box center [1155, 560] width 344 height 36
click at [1072, 586] on link "**********" at bounding box center [1116, 586] width 88 height 13
click at [1249, 561] on icon at bounding box center [1254, 560] width 10 height 10
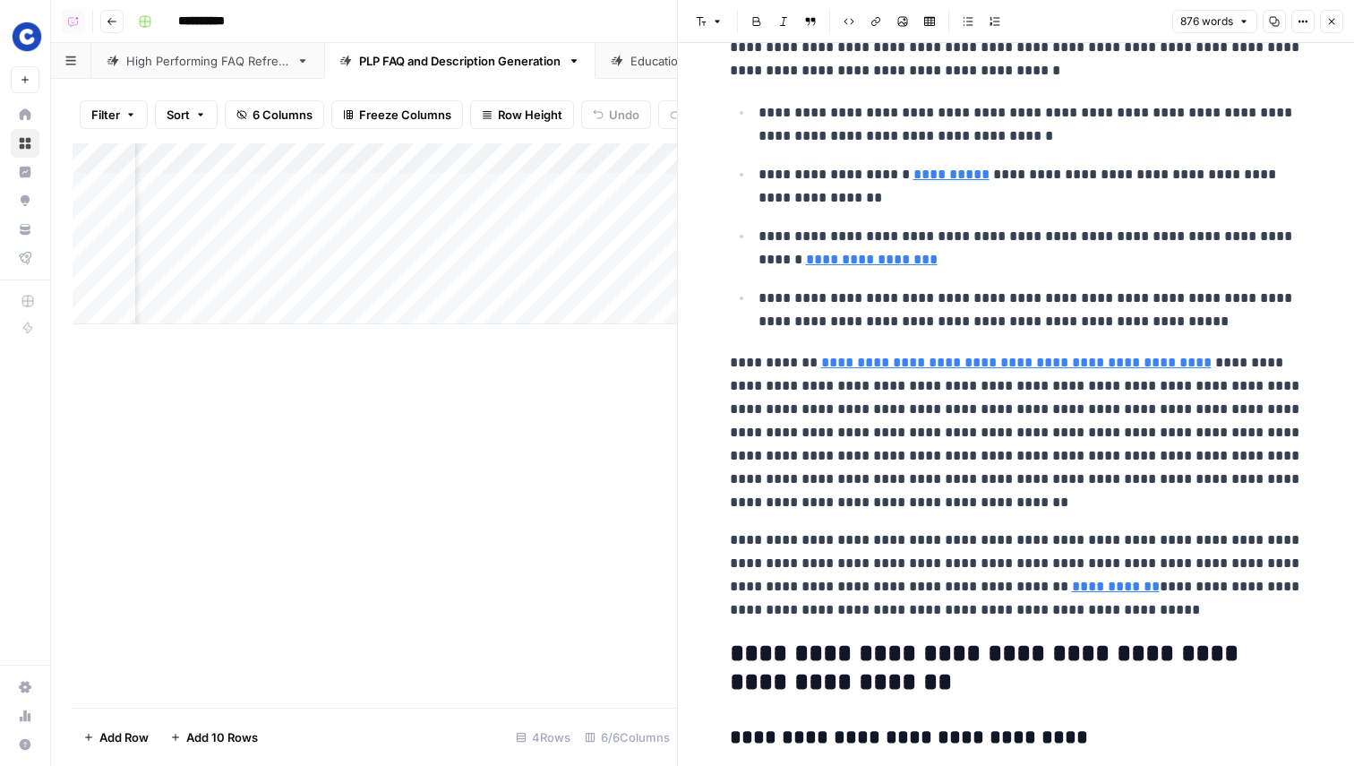
click at [1053, 454] on p "**********" at bounding box center [1016, 432] width 573 height 163
click at [1030, 362] on link "**********" at bounding box center [1016, 362] width 391 height 13
click at [1081, 334] on icon at bounding box center [1077, 336] width 11 height 11
click at [1010, 393] on p "**********" at bounding box center [1016, 432] width 573 height 163
type input "https://www.chewy.com/education/dog/food-and-nutrition/dog-nutrition-complete-a…"
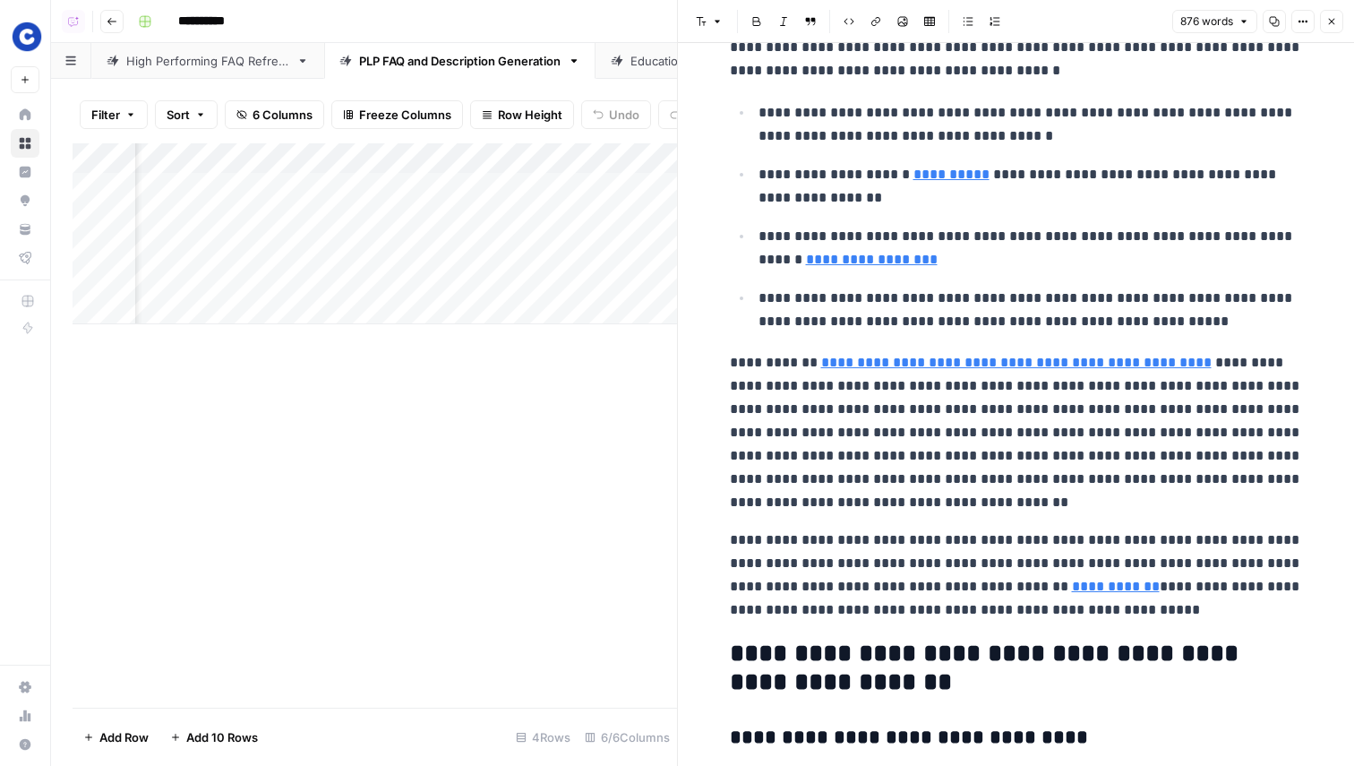
click at [861, 260] on link "**********" at bounding box center [872, 259] width 132 height 13
click at [1019, 238] on link "Open in a new tab" at bounding box center [1018, 232] width 23 height 23
click at [944, 281] on ul "**********" at bounding box center [1016, 216] width 573 height 233
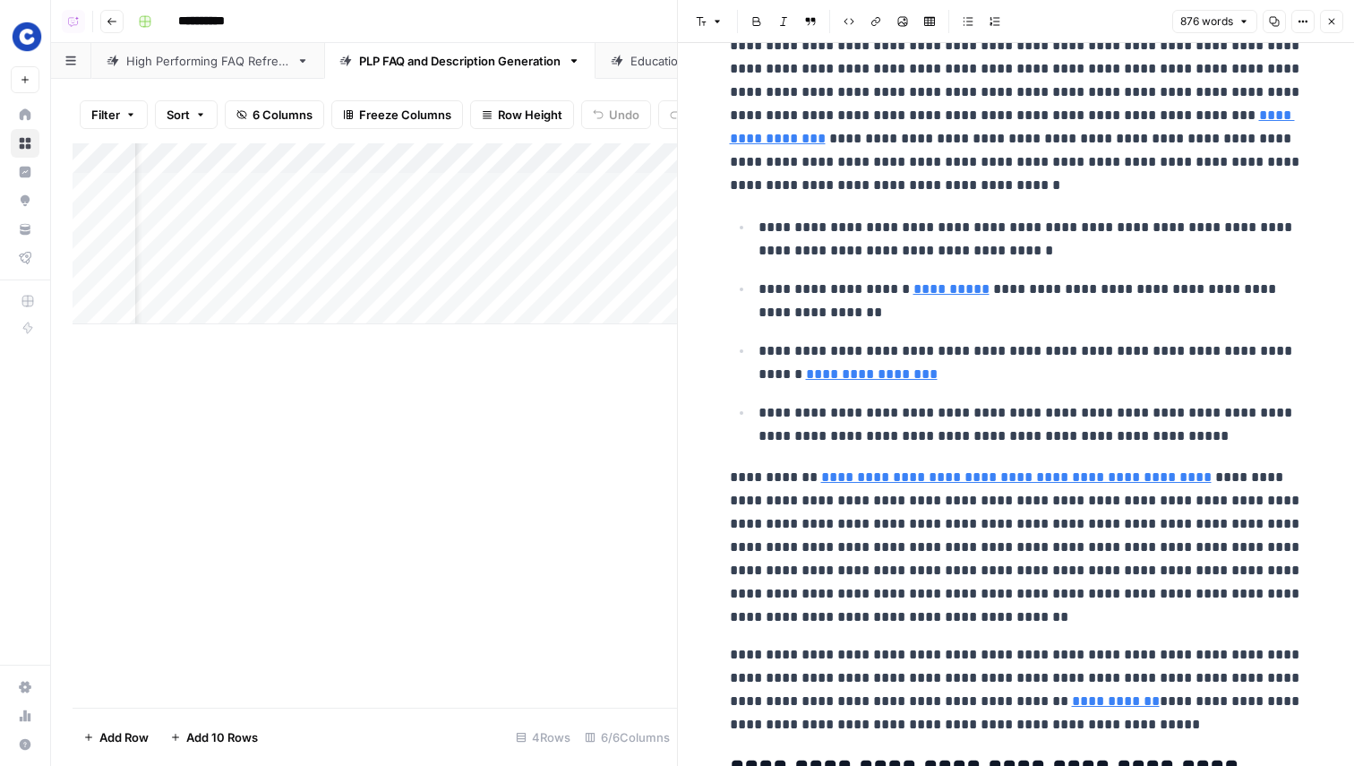
scroll to position [13, 0]
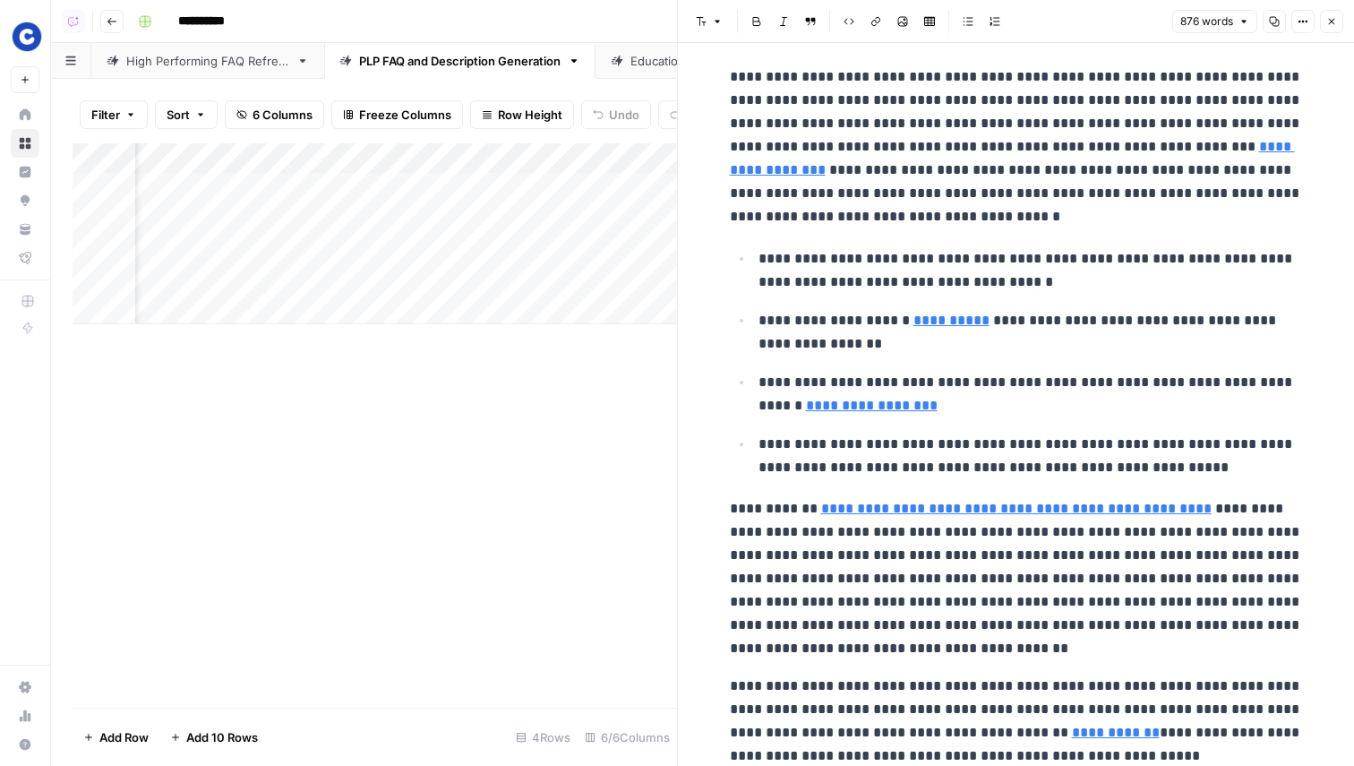
click at [939, 316] on link "**********" at bounding box center [952, 319] width 76 height 13
click at [1166, 295] on link "Open in a new tab" at bounding box center [1157, 293] width 23 height 23
click at [1077, 400] on p "**********" at bounding box center [1031, 394] width 545 height 47
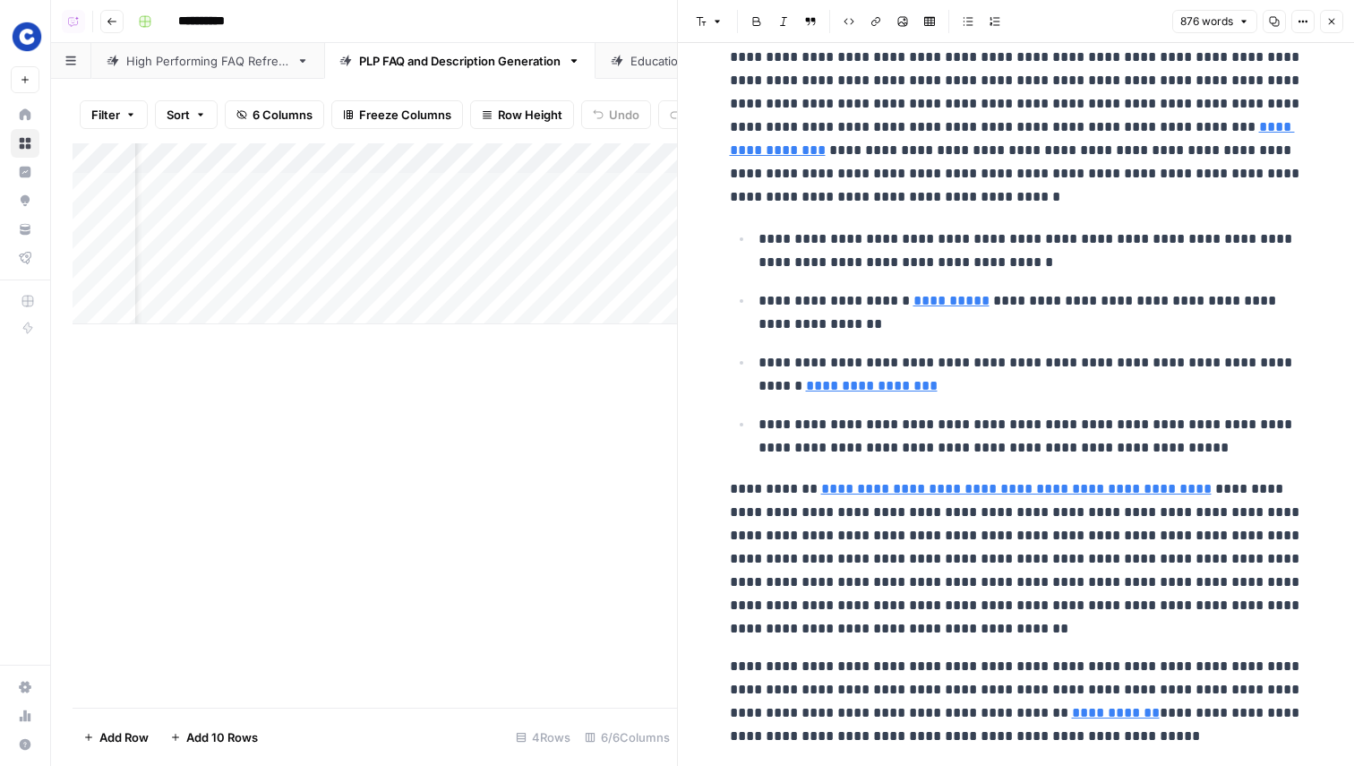
scroll to position [0, 0]
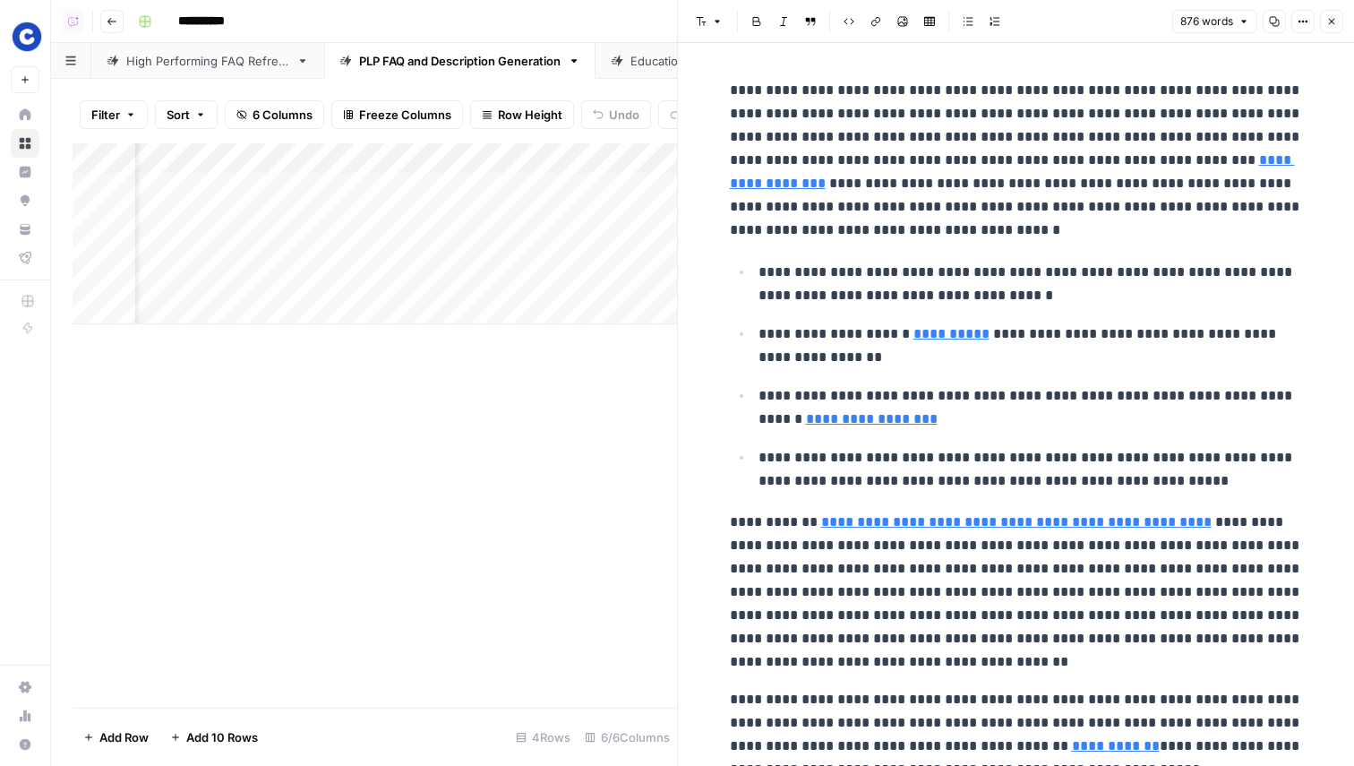
click at [1324, 24] on button "Close" at bounding box center [1331, 21] width 23 height 23
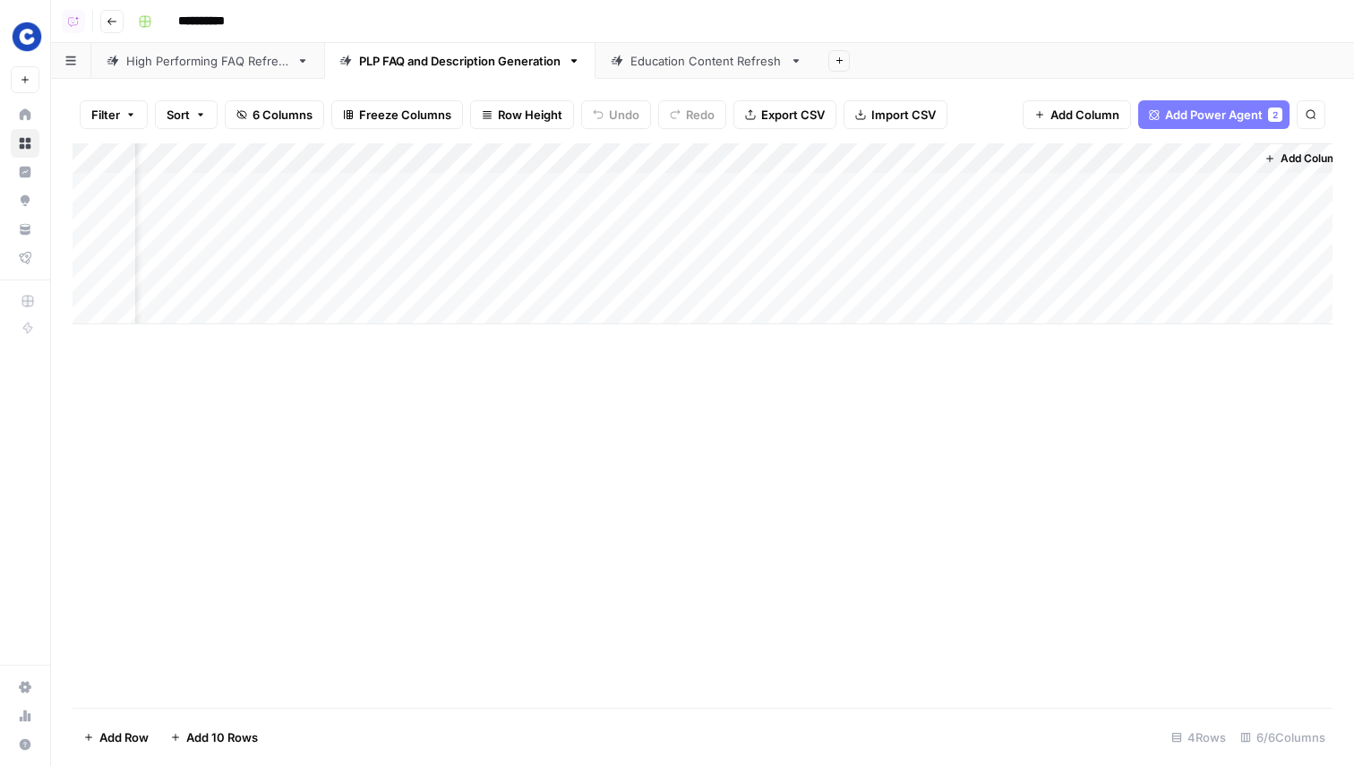
click at [1020, 158] on div "Add Column" at bounding box center [703, 233] width 1260 height 181
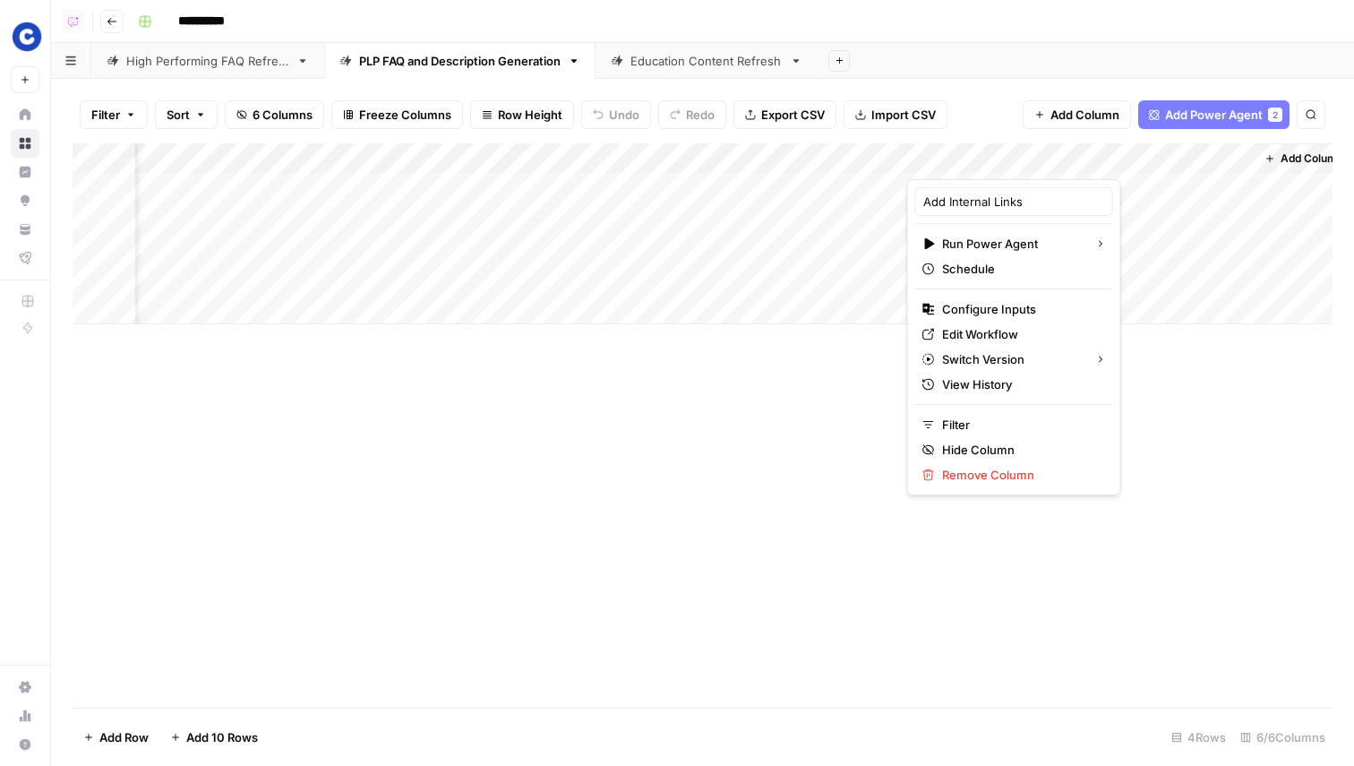
click at [971, 122] on div "Filter Sort 6 Columns Freeze Columns Row Height Undo Redo Export CSV Import CSV…" at bounding box center [703, 114] width 1260 height 57
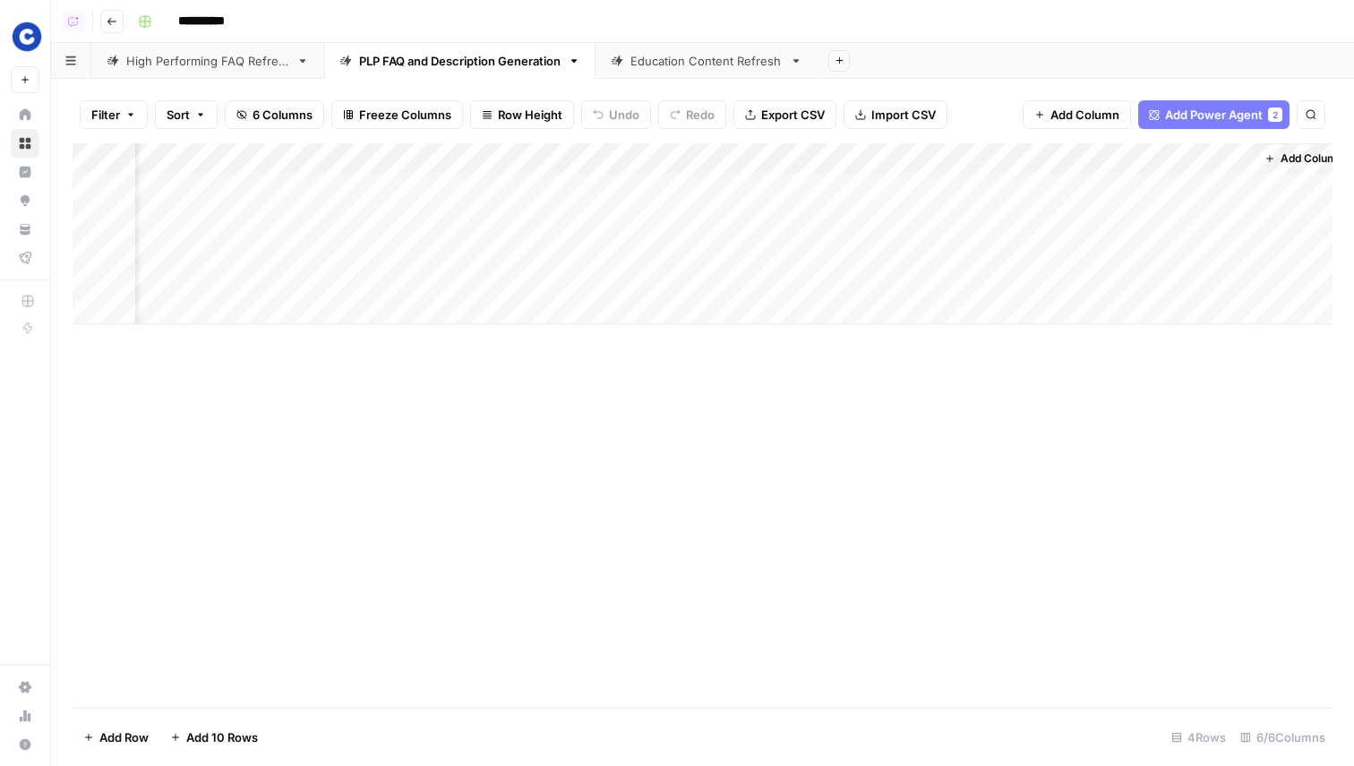
click at [1056, 148] on div "Add Column" at bounding box center [703, 233] width 1260 height 181
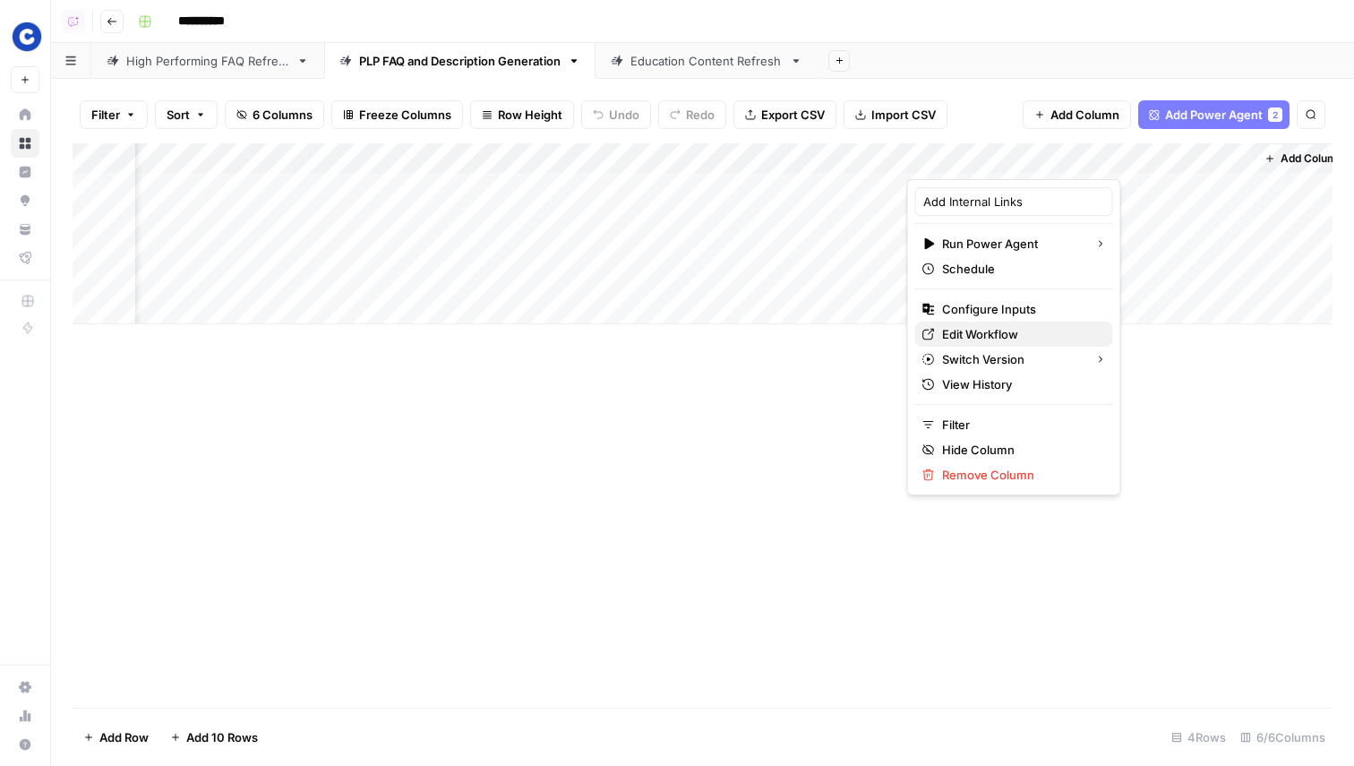
click at [1006, 330] on span "Edit Workflow" at bounding box center [1020, 334] width 157 height 18
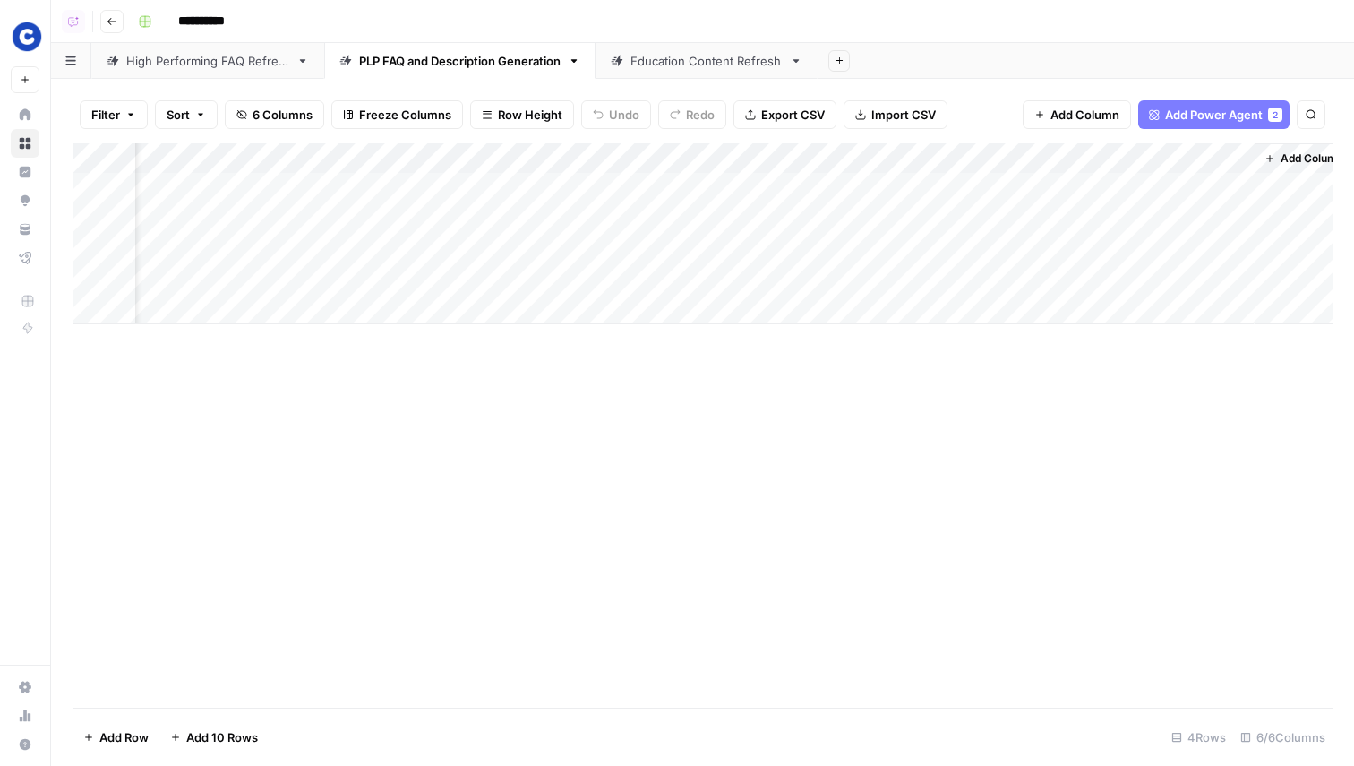
click at [686, 159] on div "Add Column" at bounding box center [703, 233] width 1260 height 181
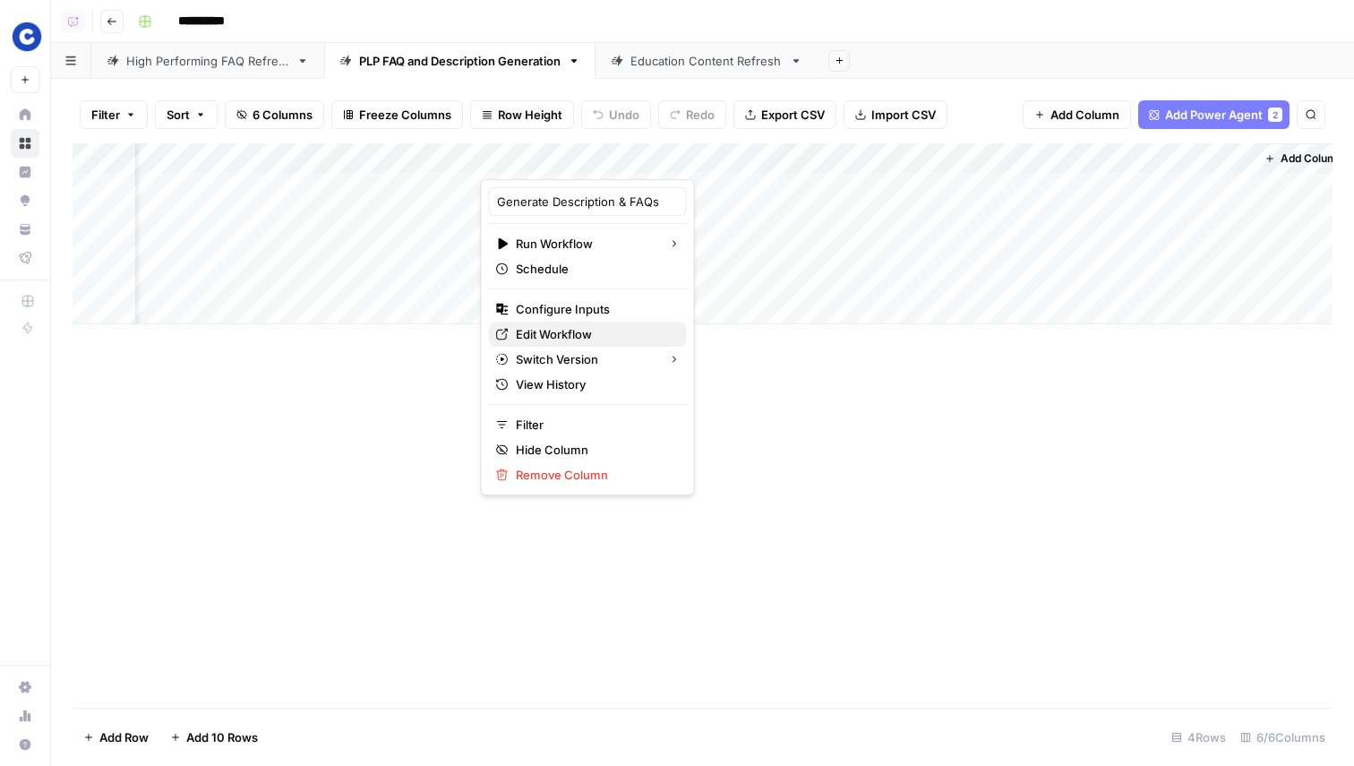
click at [552, 340] on span "Edit Workflow" at bounding box center [594, 334] width 157 height 18
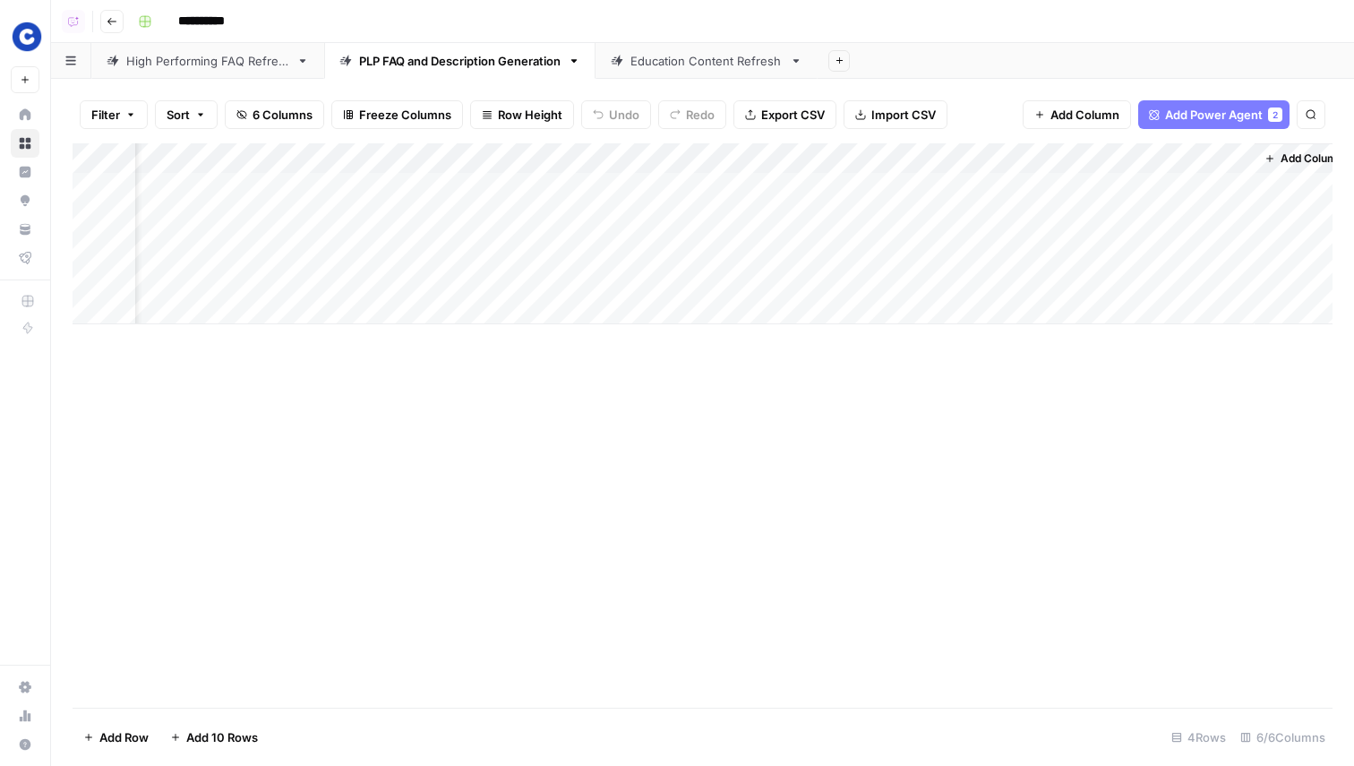
click at [755, 62] on div "Education Content Refresh" at bounding box center [707, 61] width 152 height 18
click at [241, 64] on div "High Performing FAQ Refresh" at bounding box center [207, 61] width 163 height 18
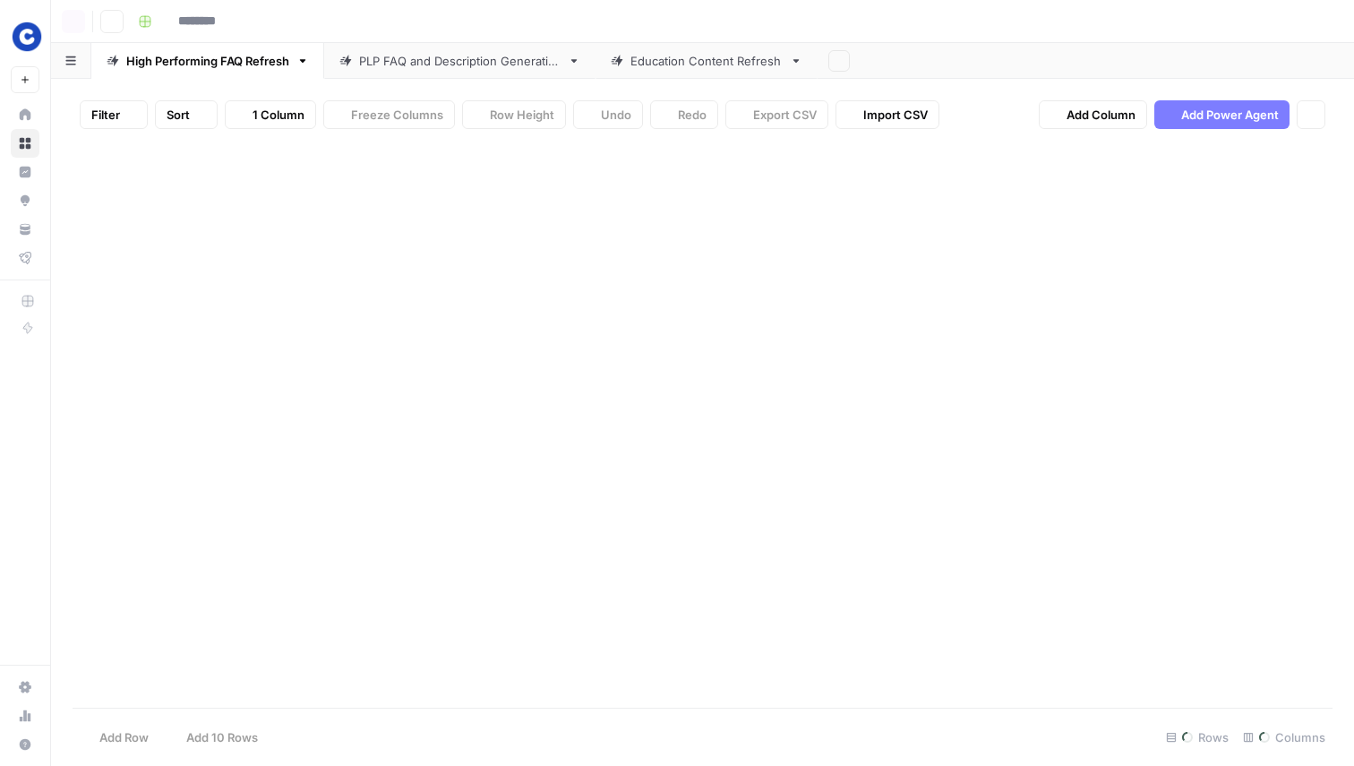
type input "**********"
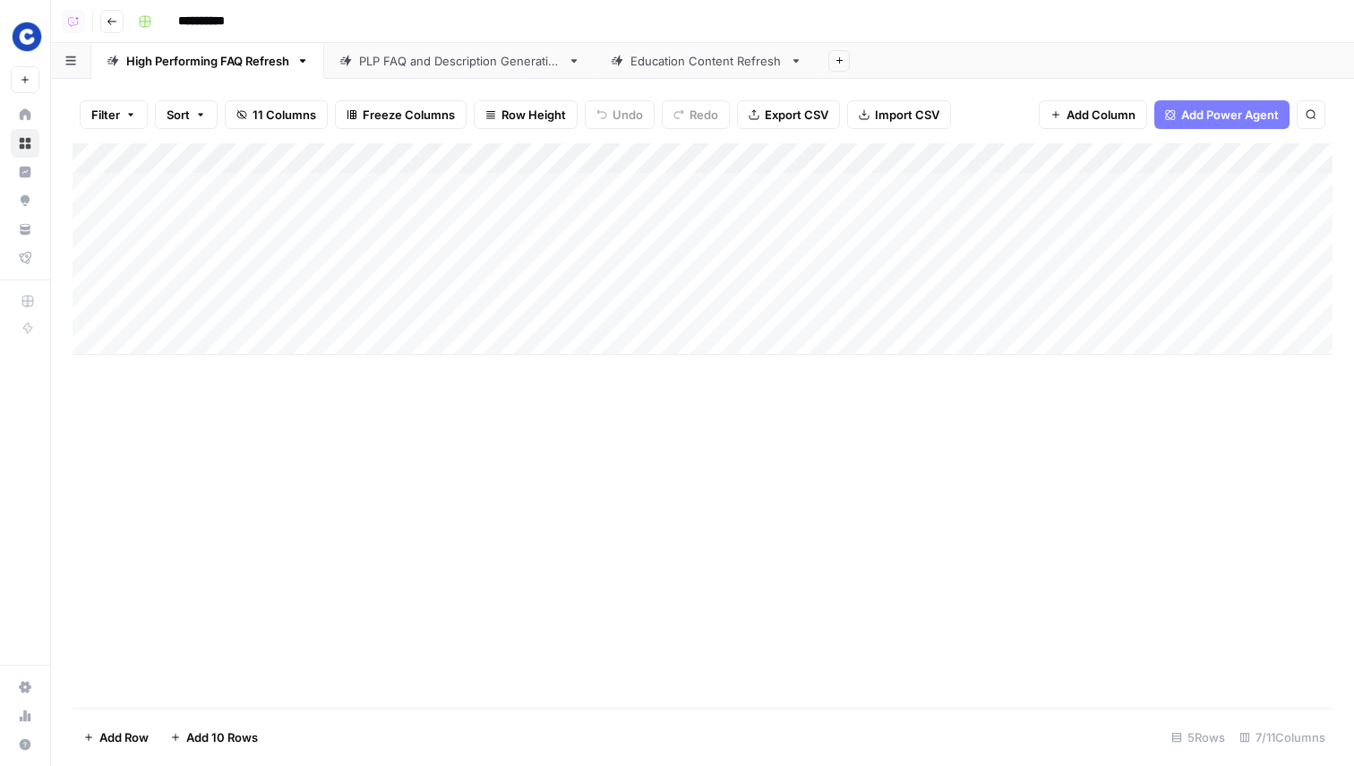
click at [447, 64] on div "PLP FAQ and Description Generation" at bounding box center [460, 61] width 202 height 18
click at [762, 151] on div "Add Column" at bounding box center [703, 233] width 1260 height 181
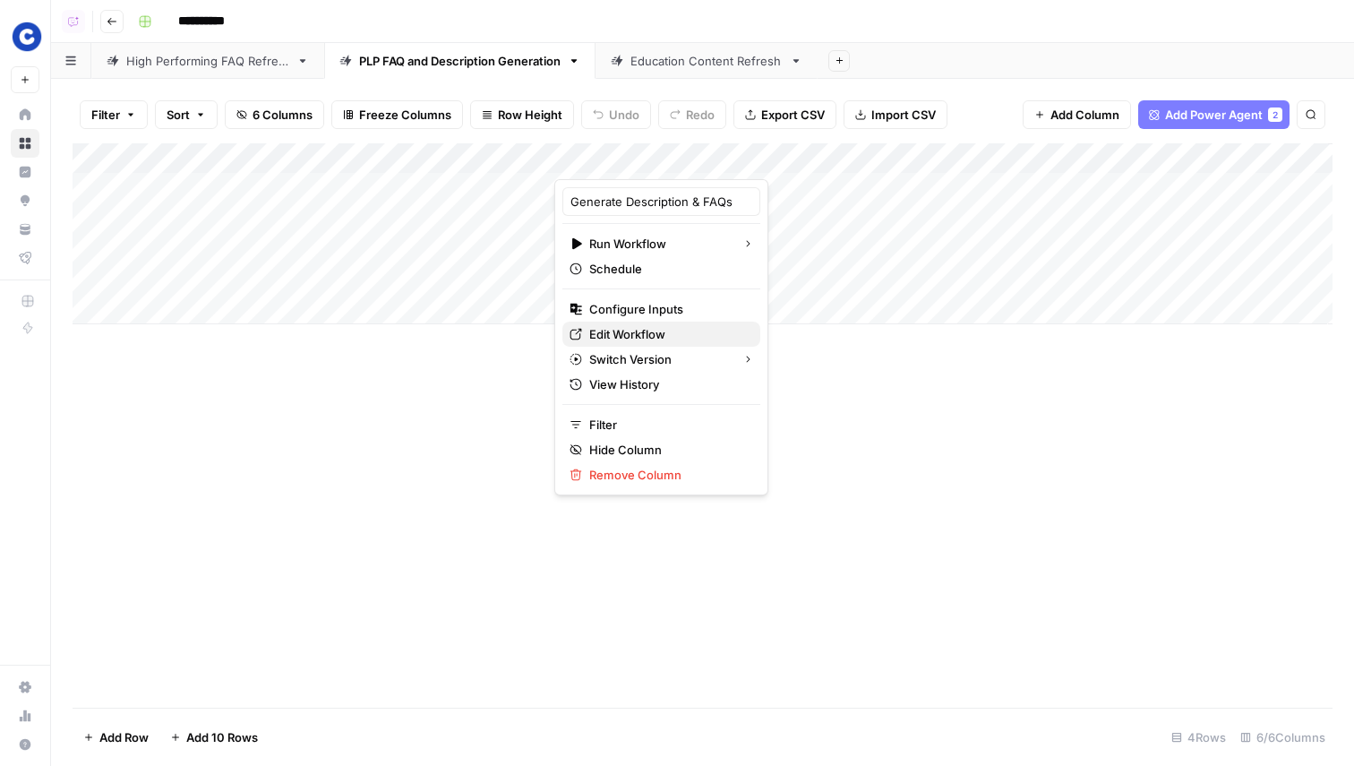
click at [639, 335] on span "Edit Workflow" at bounding box center [667, 334] width 157 height 18
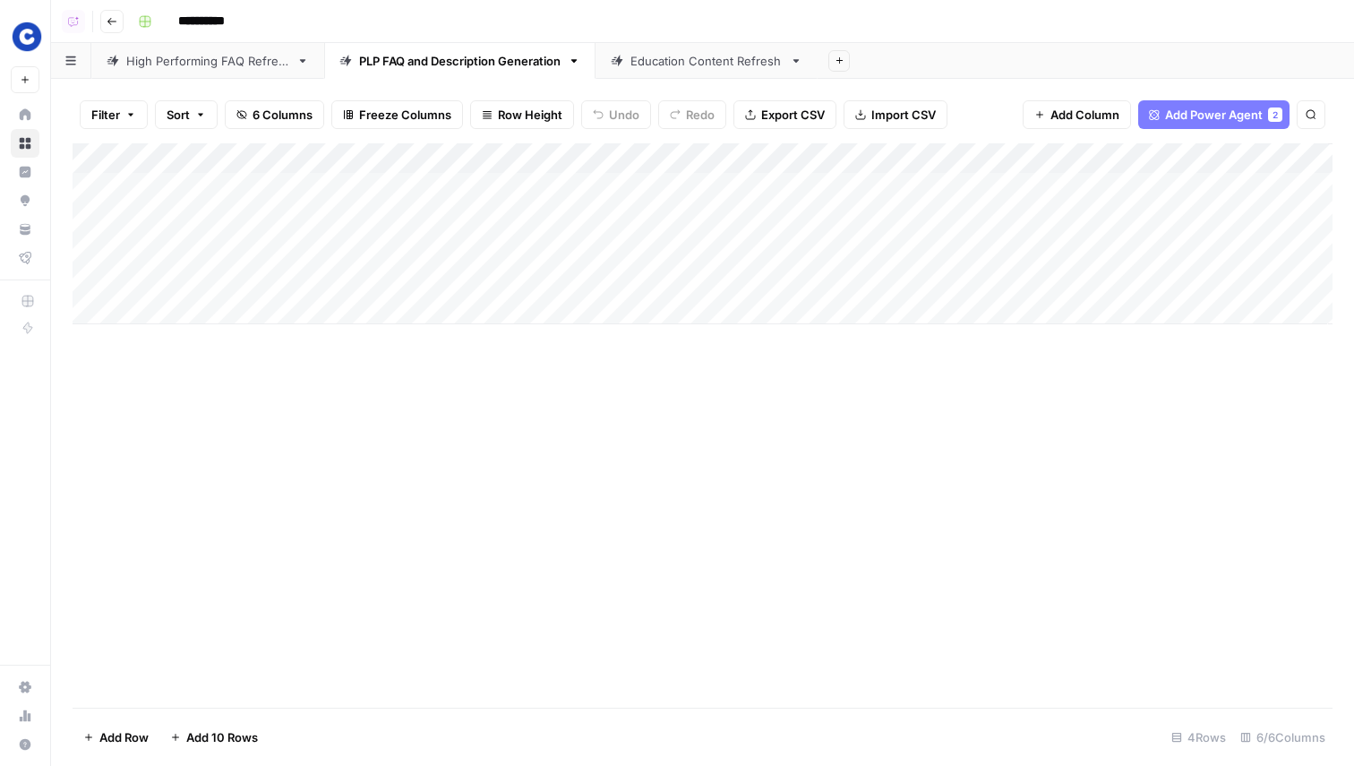
click at [792, 475] on div "Add Column" at bounding box center [703, 425] width 1260 height 564
click at [803, 396] on div "Add Column" at bounding box center [703, 425] width 1260 height 564
click at [923, 61] on div "Add Sheet" at bounding box center [1086, 61] width 537 height 36
click at [1131, 156] on div "Add Column" at bounding box center [703, 233] width 1260 height 181
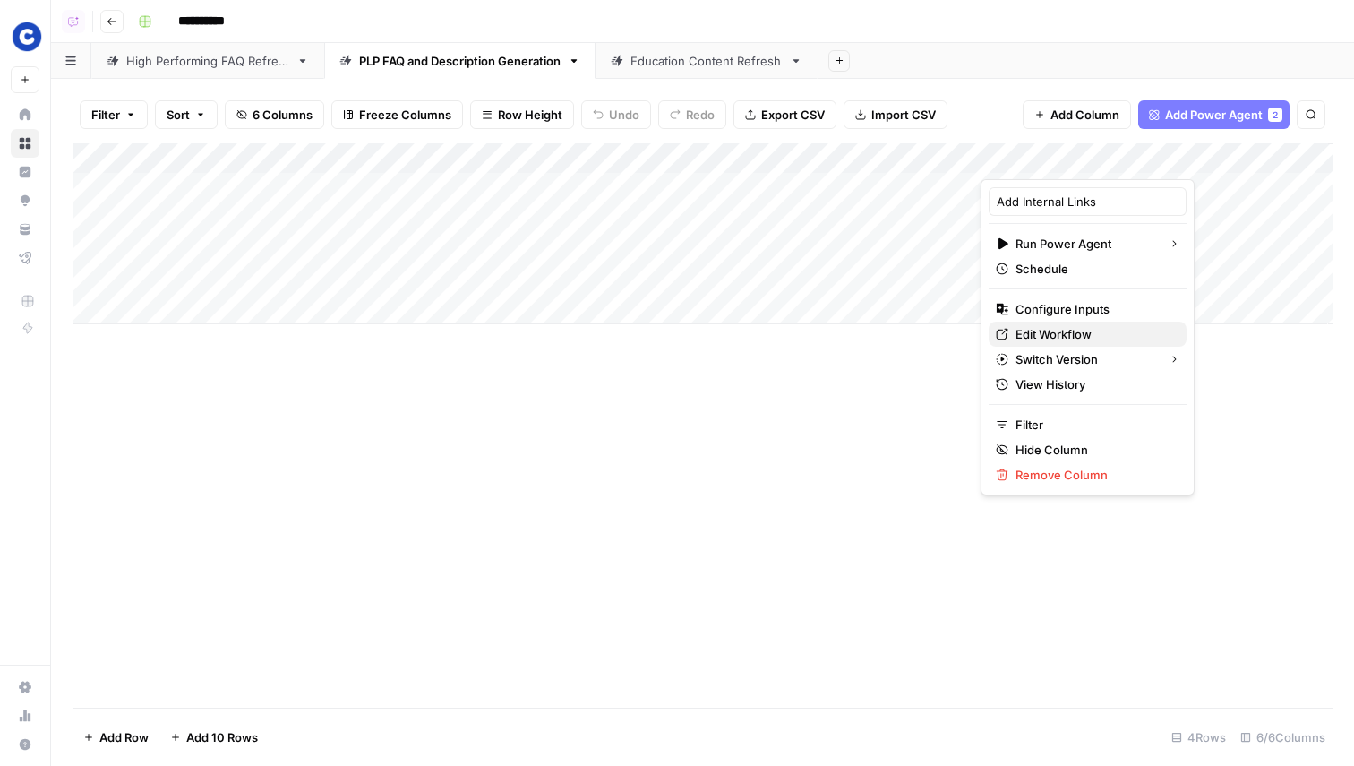
click at [1081, 331] on span "Edit Workflow" at bounding box center [1094, 334] width 157 height 18
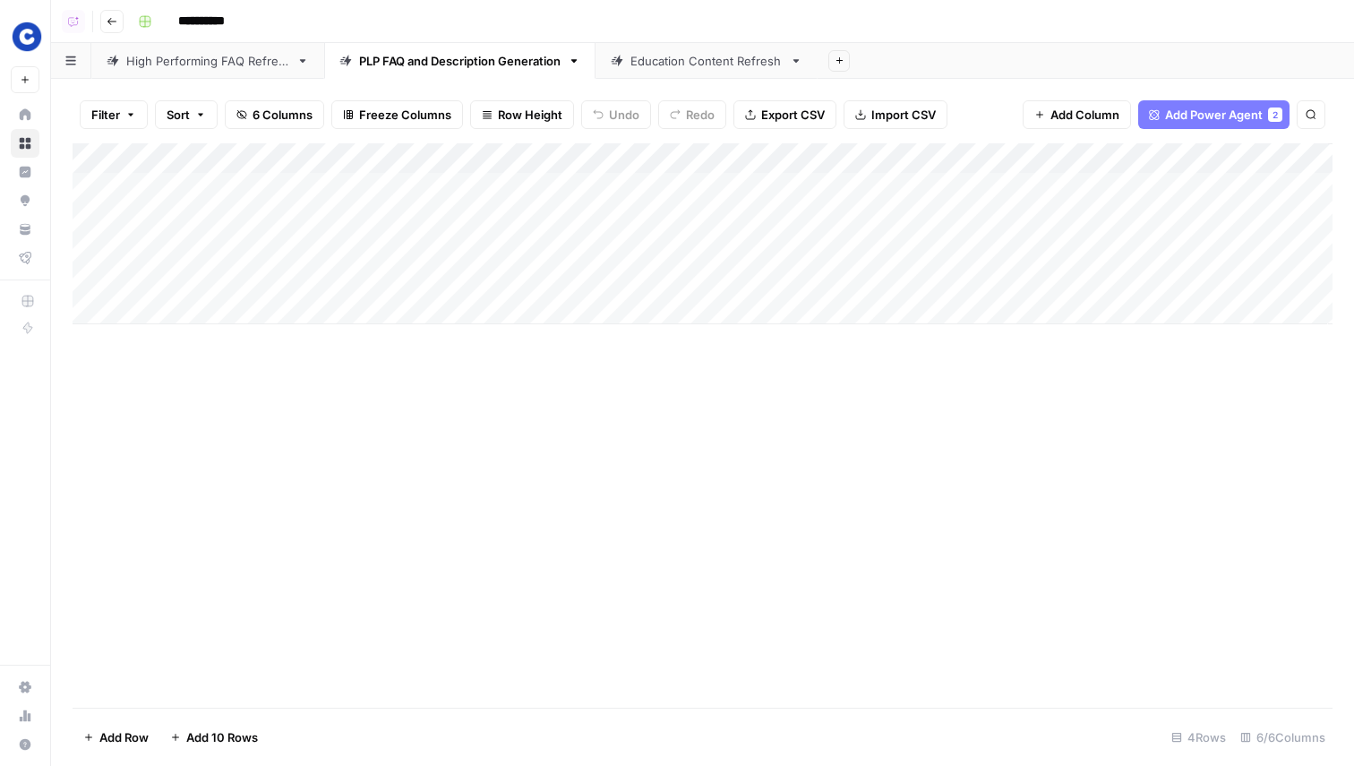
click at [829, 546] on div "Add Column" at bounding box center [703, 425] width 1260 height 564
click at [1082, 486] on div "Add Column" at bounding box center [703, 425] width 1260 height 564
click at [1185, 64] on div "Add Sheet" at bounding box center [1086, 61] width 537 height 36
click at [706, 65] on div "Education Content Refresh" at bounding box center [707, 61] width 152 height 18
click at [518, 147] on div "Add Column" at bounding box center [703, 248] width 1260 height 211
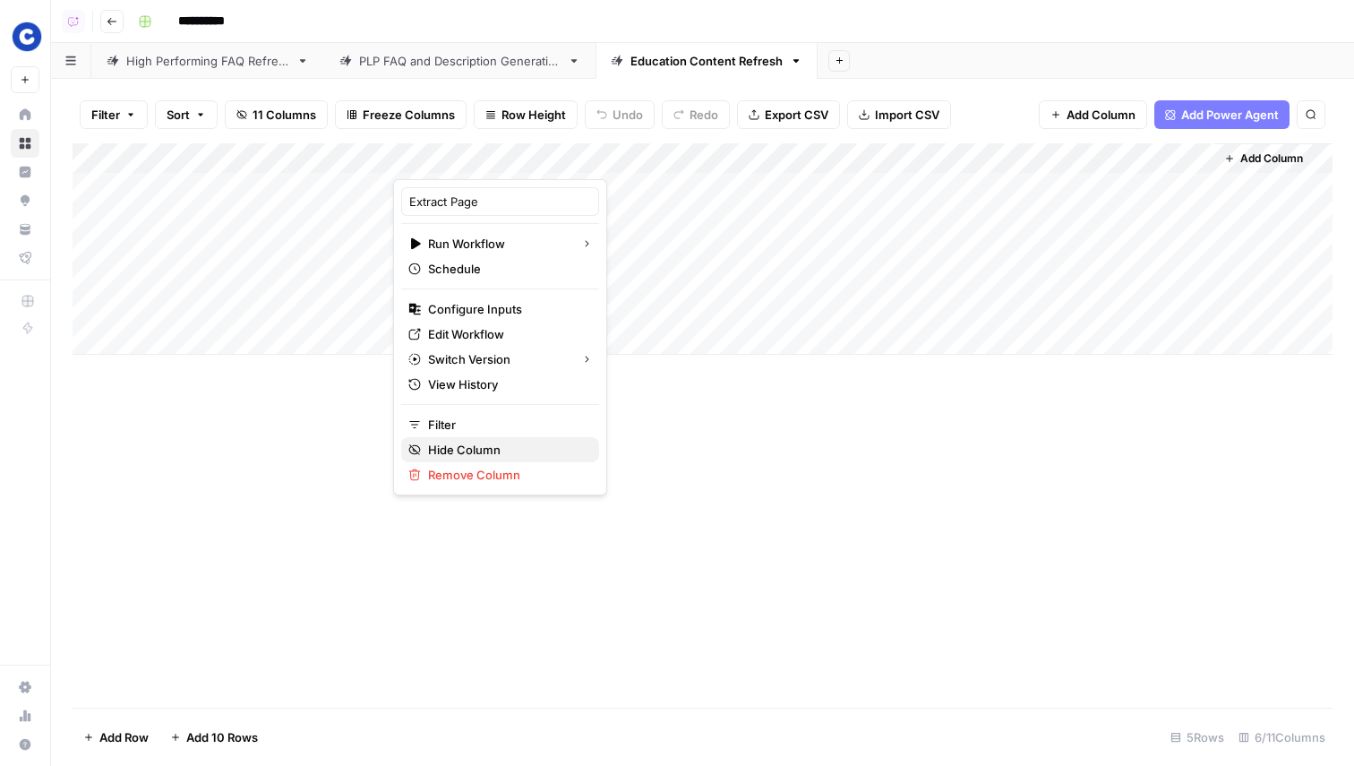
click at [461, 444] on span "Hide Column" at bounding box center [506, 450] width 157 height 18
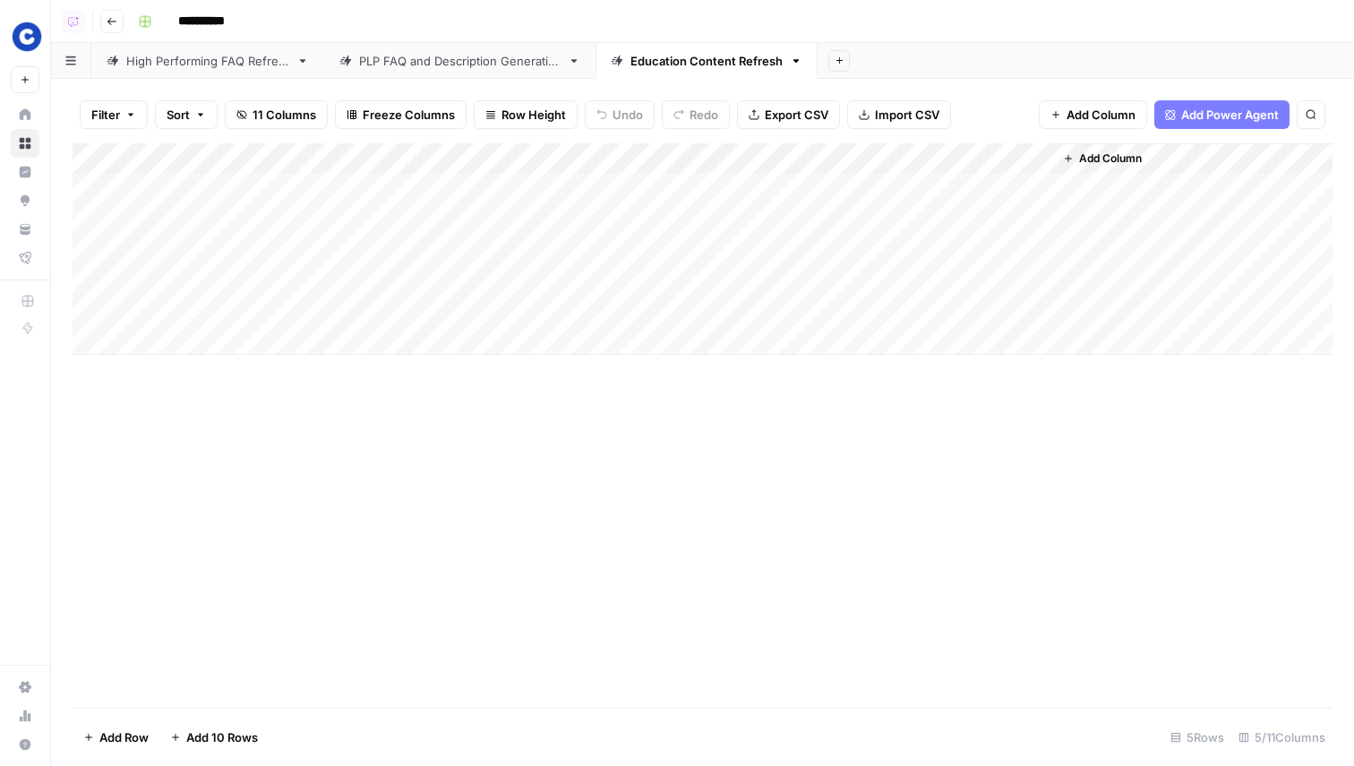
click at [622, 537] on div "Add Column" at bounding box center [703, 425] width 1260 height 564
drag, startPoint x: 644, startPoint y: 159, endPoint x: 505, endPoint y: 160, distance: 138.8
click at [505, 160] on div "Add Column" at bounding box center [703, 248] width 1260 height 211
click at [570, 444] on div "Add Column" at bounding box center [703, 425] width 1260 height 564
click at [1011, 184] on div "Add Column" at bounding box center [703, 248] width 1260 height 211
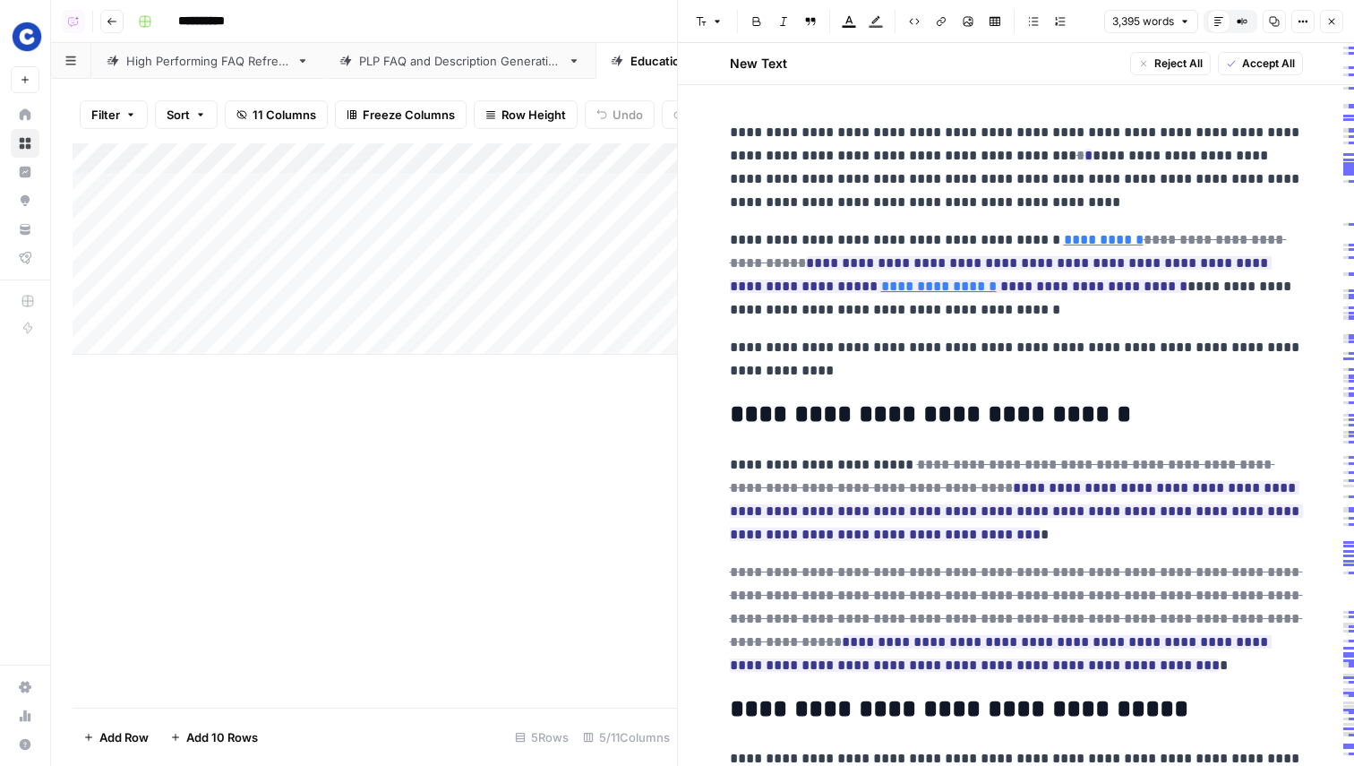
click at [1328, 16] on icon "button" at bounding box center [1332, 21] width 11 height 11
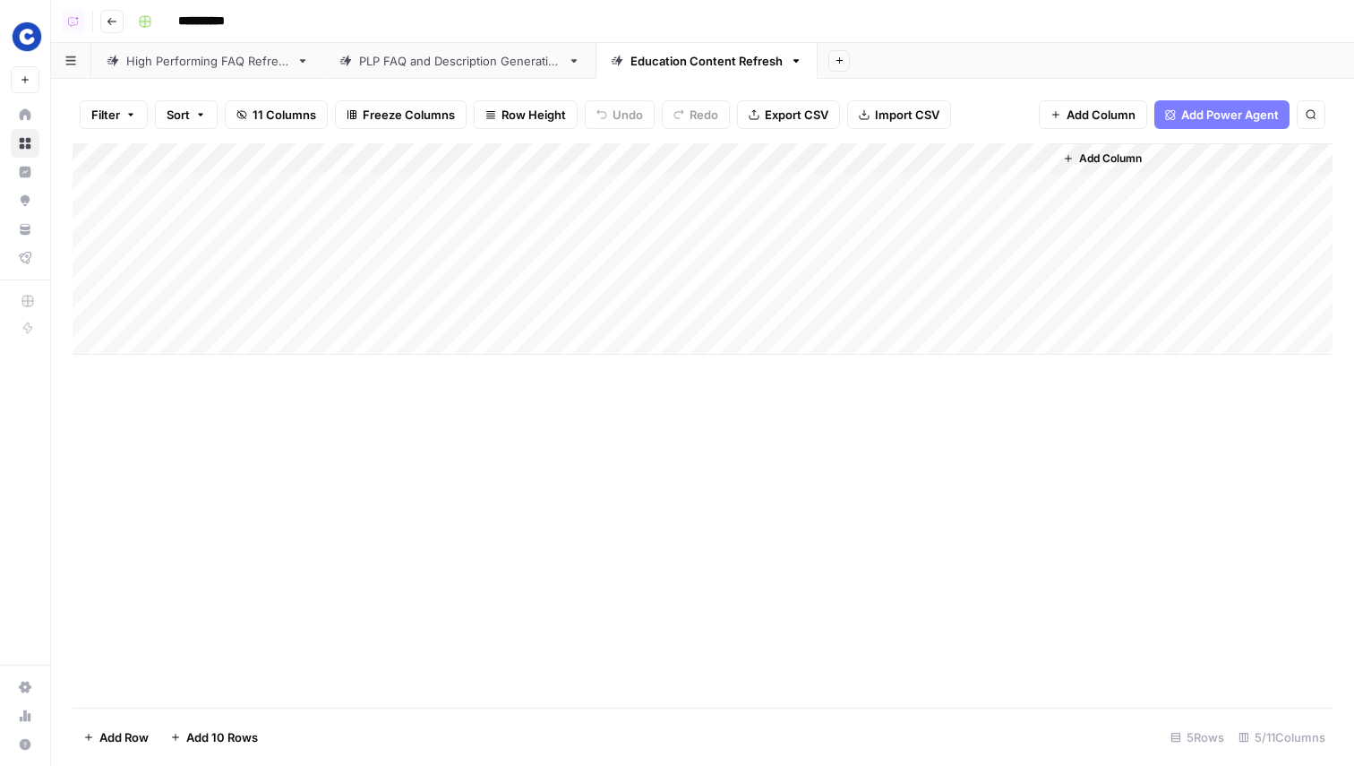
click at [1054, 457] on div "Add Column" at bounding box center [703, 425] width 1260 height 564
click at [239, 68] on div "High Performing FAQ Refresh" at bounding box center [207, 61] width 163 height 18
click at [376, 55] on div "PLP FAQ and Description Generation" at bounding box center [460, 61] width 202 height 18
click at [227, 57] on div "High Performing FAQ Refresh" at bounding box center [207, 61] width 163 height 18
drag, startPoint x: 328, startPoint y: 160, endPoint x: 308, endPoint y: 160, distance: 19.7
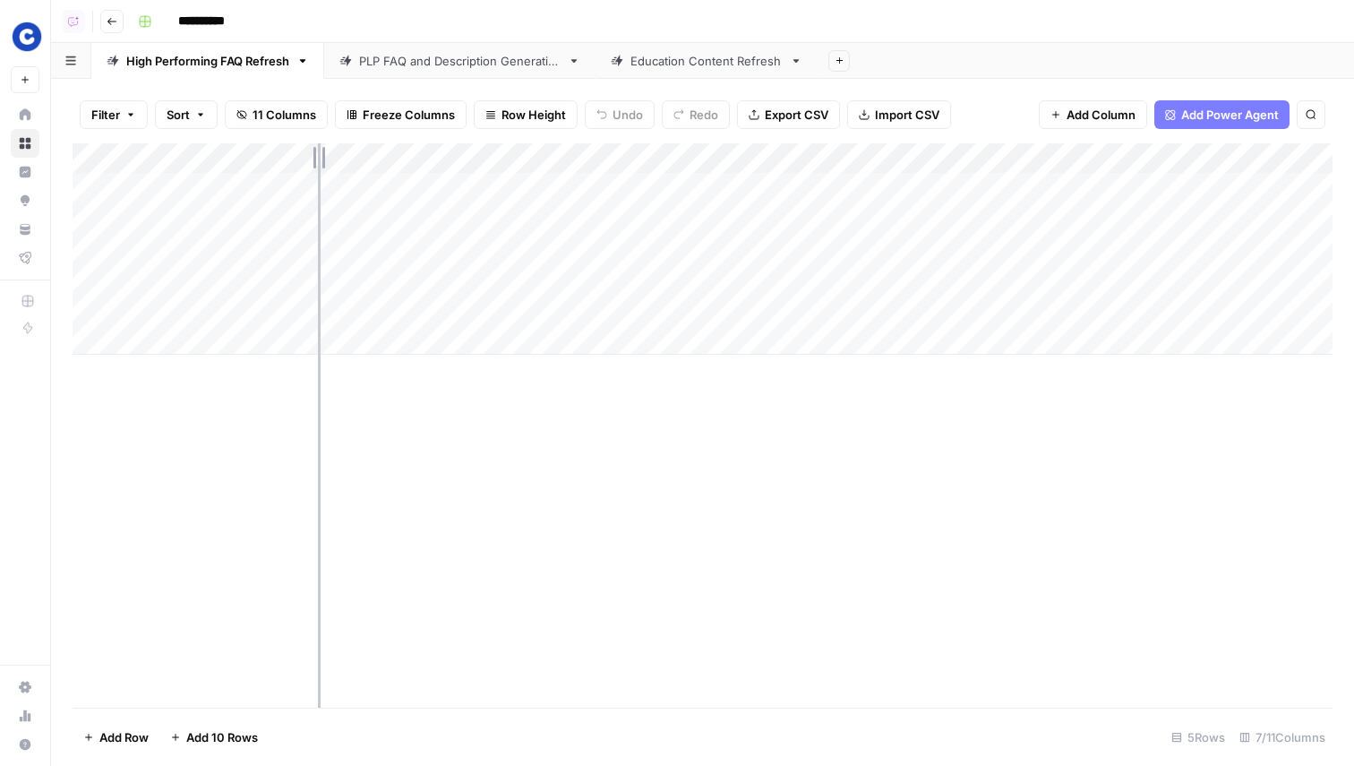
click at [308, 160] on div "Add Column" at bounding box center [703, 248] width 1260 height 211
click at [437, 528] on div "Add Column" at bounding box center [703, 425] width 1260 height 564
click at [865, 528] on div "Add Column" at bounding box center [703, 425] width 1260 height 564
click at [650, 59] on div "Education Content Refresh" at bounding box center [707, 61] width 152 height 18
click at [479, 61] on div "PLP FAQ and Description Generation" at bounding box center [460, 61] width 202 height 18
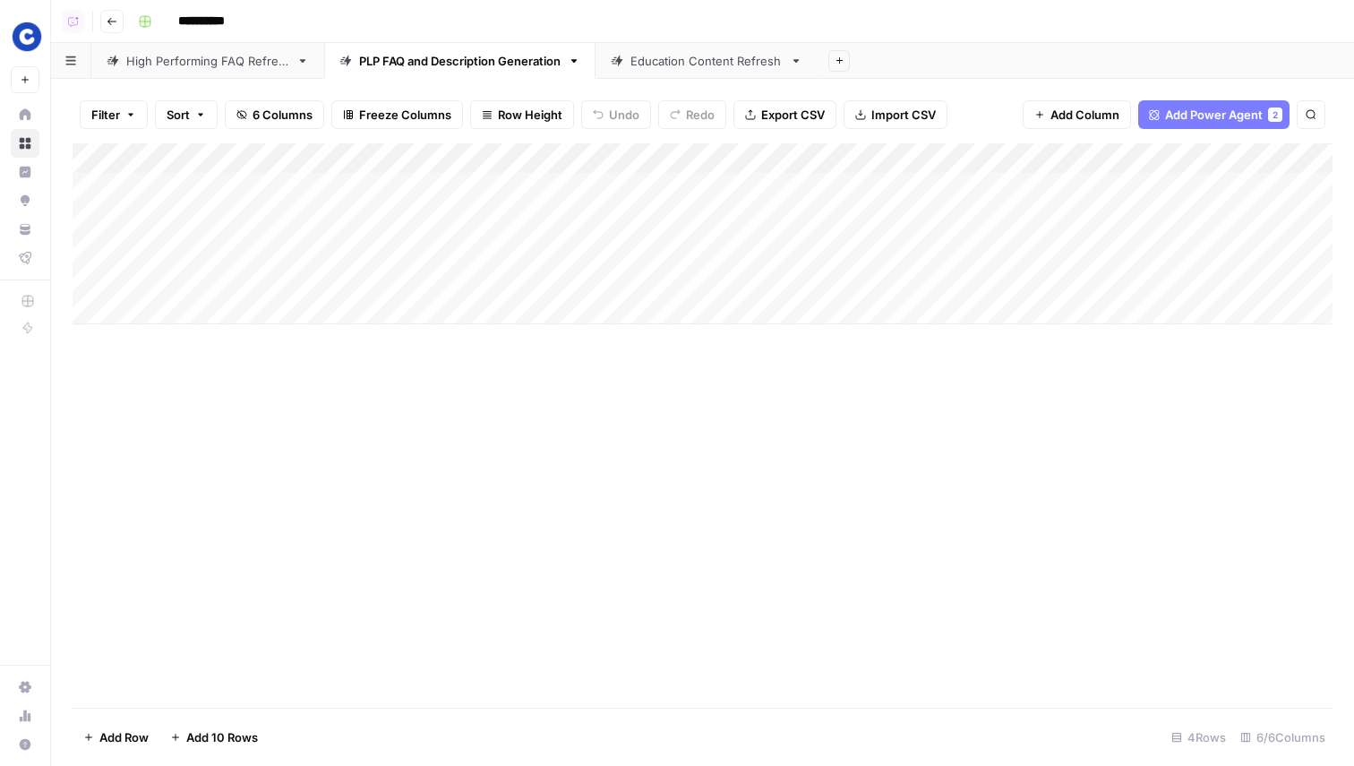
click at [199, 68] on div "High Performing FAQ Refresh" at bounding box center [207, 61] width 163 height 18
click at [562, 522] on div "Add Column" at bounding box center [703, 425] width 1260 height 564
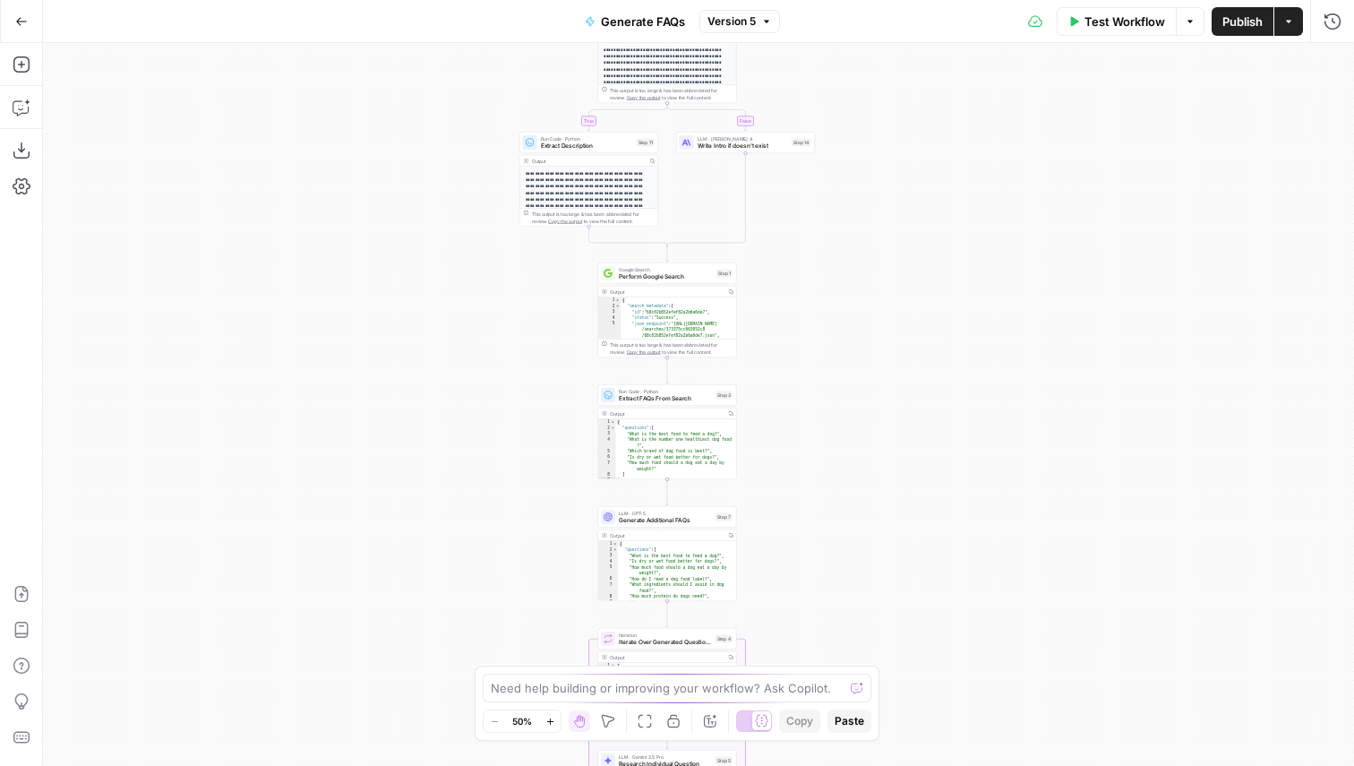
drag, startPoint x: 589, startPoint y: 170, endPoint x: 558, endPoint y: 601, distance: 432.0
click at [558, 601] on div "**********" at bounding box center [698, 404] width 1311 height 723
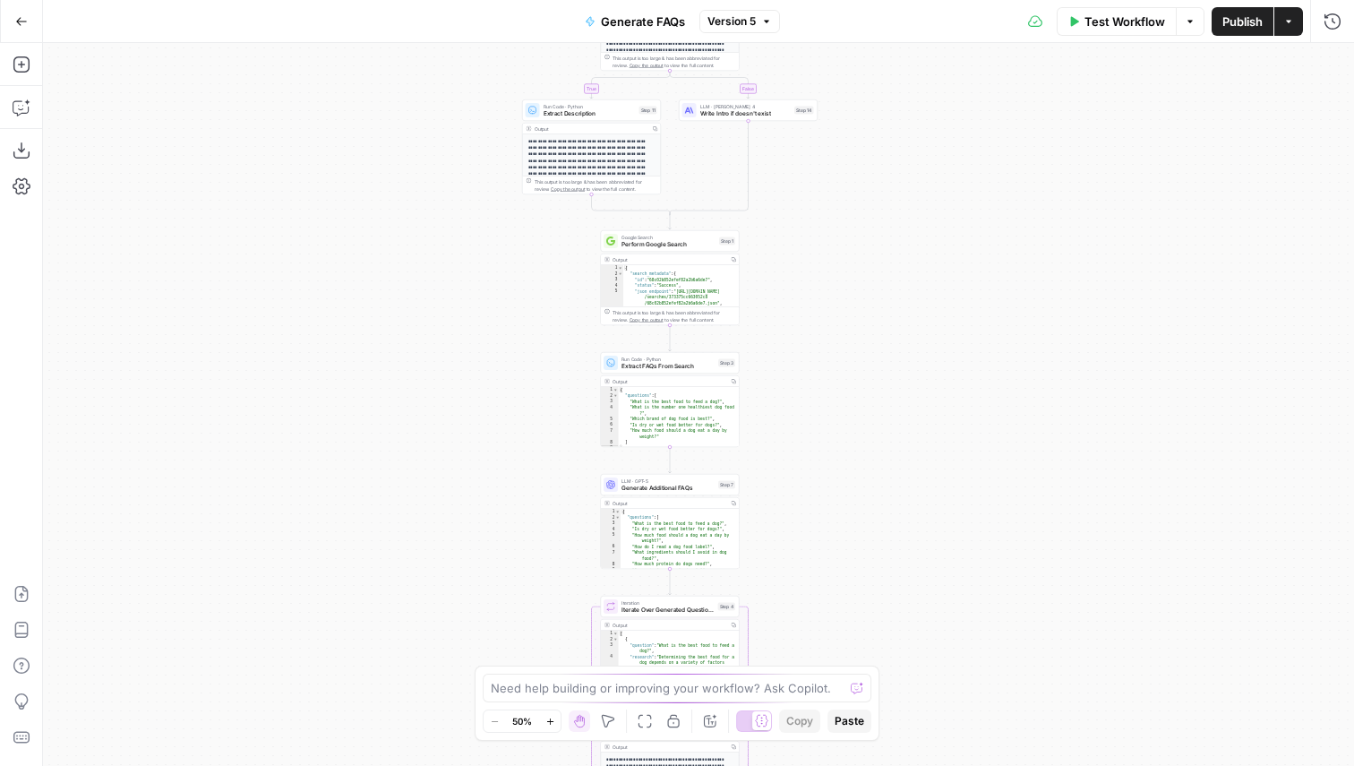
drag, startPoint x: 436, startPoint y: 242, endPoint x: 439, endPoint y: 209, distance: 33.2
click at [439, 209] on div "**********" at bounding box center [698, 404] width 1311 height 723
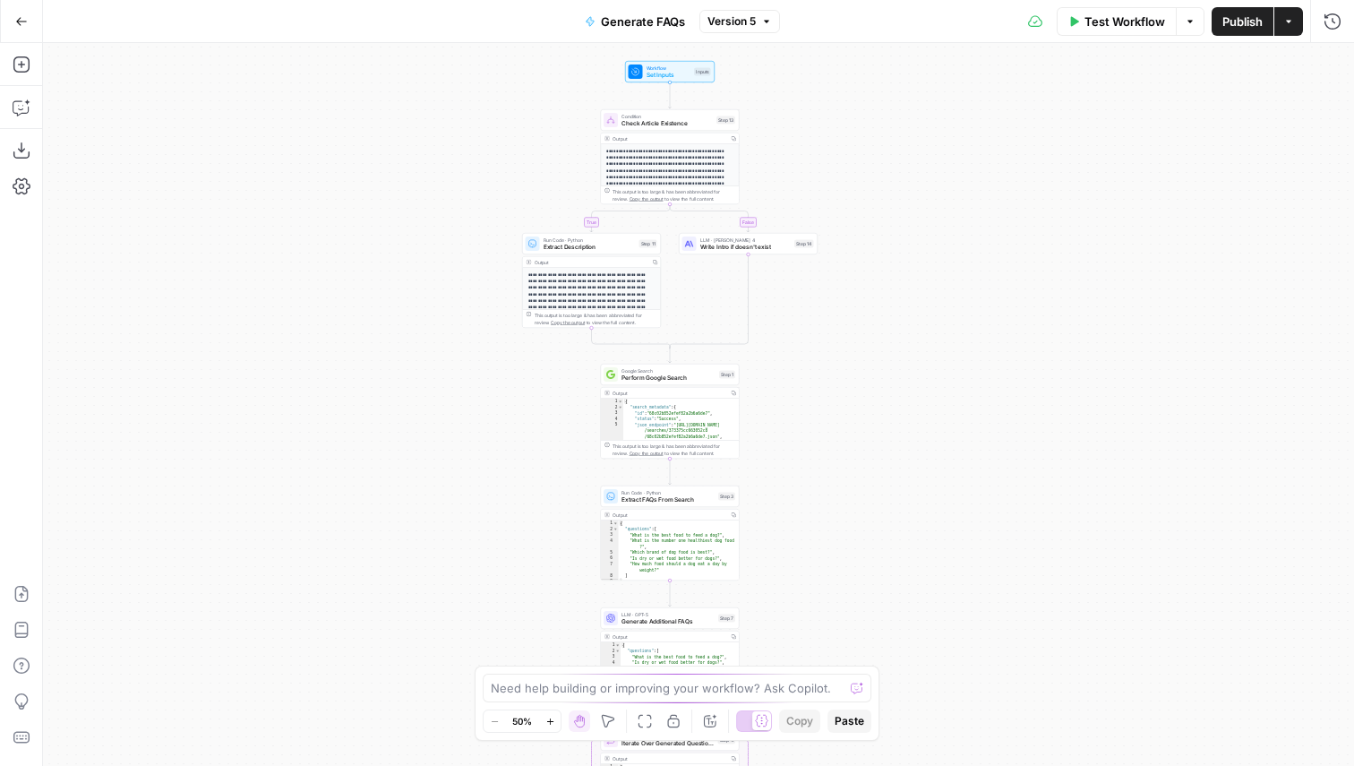
drag, startPoint x: 838, startPoint y: 270, endPoint x: 838, endPoint y: 404, distance: 133.5
click at [838, 404] on div "**********" at bounding box center [698, 404] width 1311 height 723
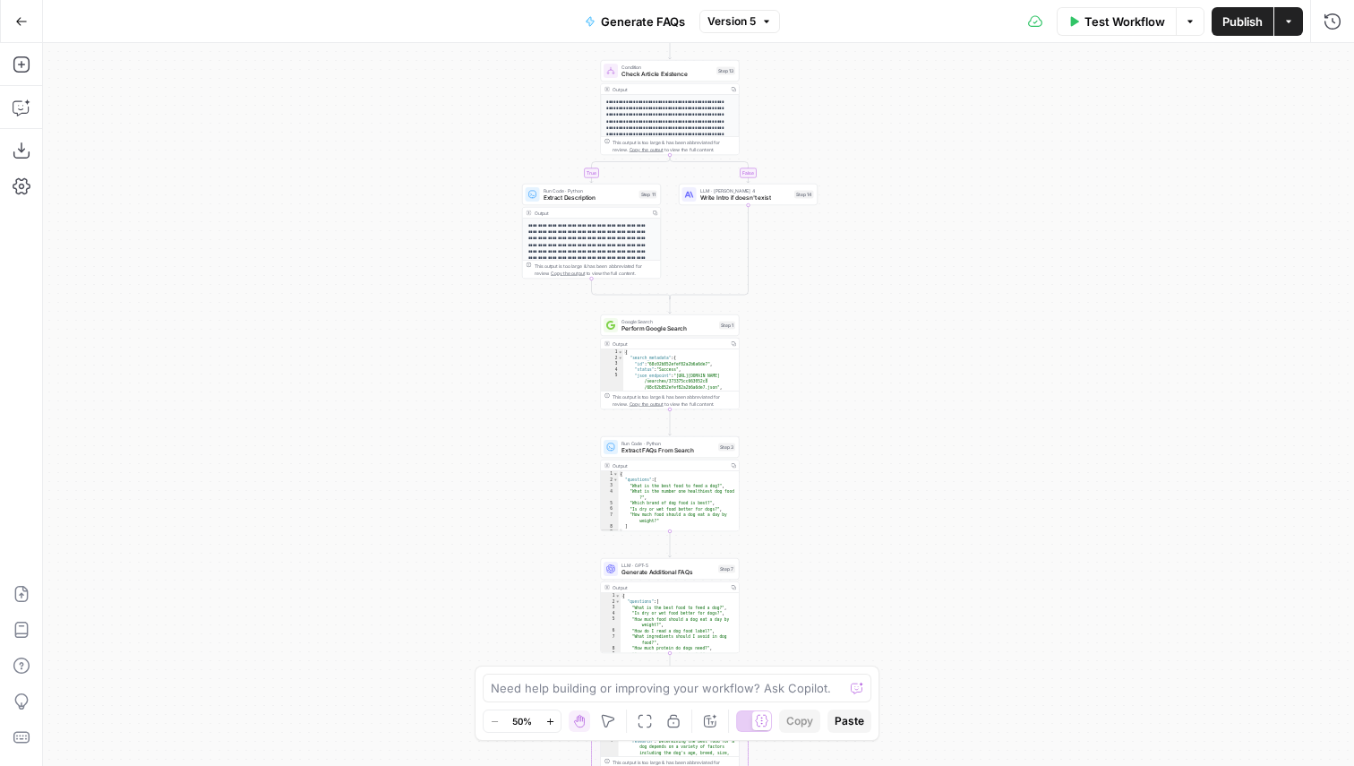
drag, startPoint x: 889, startPoint y: 569, endPoint x: 889, endPoint y: 519, distance: 49.3
click at [889, 519] on div "**********" at bounding box center [698, 404] width 1311 height 723
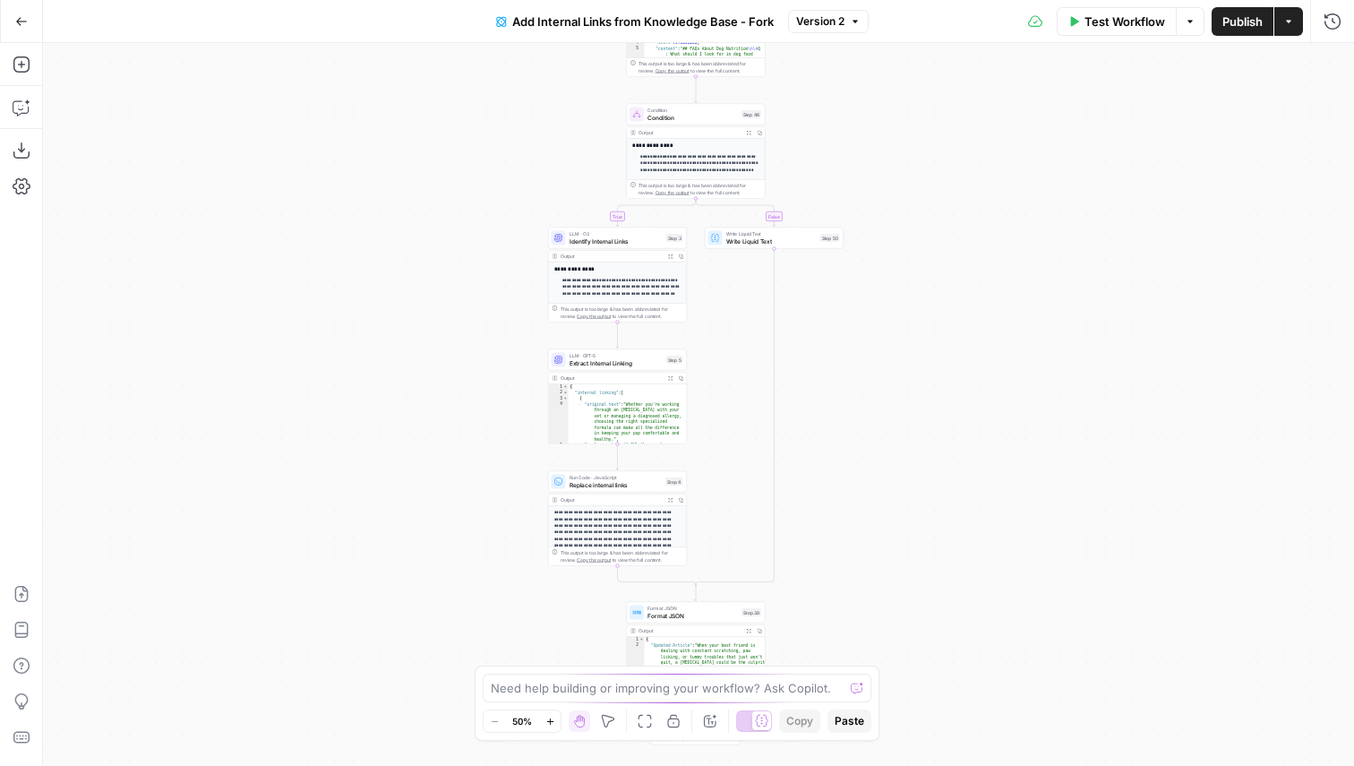
drag, startPoint x: 963, startPoint y: 177, endPoint x: 960, endPoint y: 13, distance: 163.9
click at [960, 13] on div "Go Back Add Internal Links from Knowledge Base - Fork Version 2 Test Workflow O…" at bounding box center [677, 383] width 1354 height 766
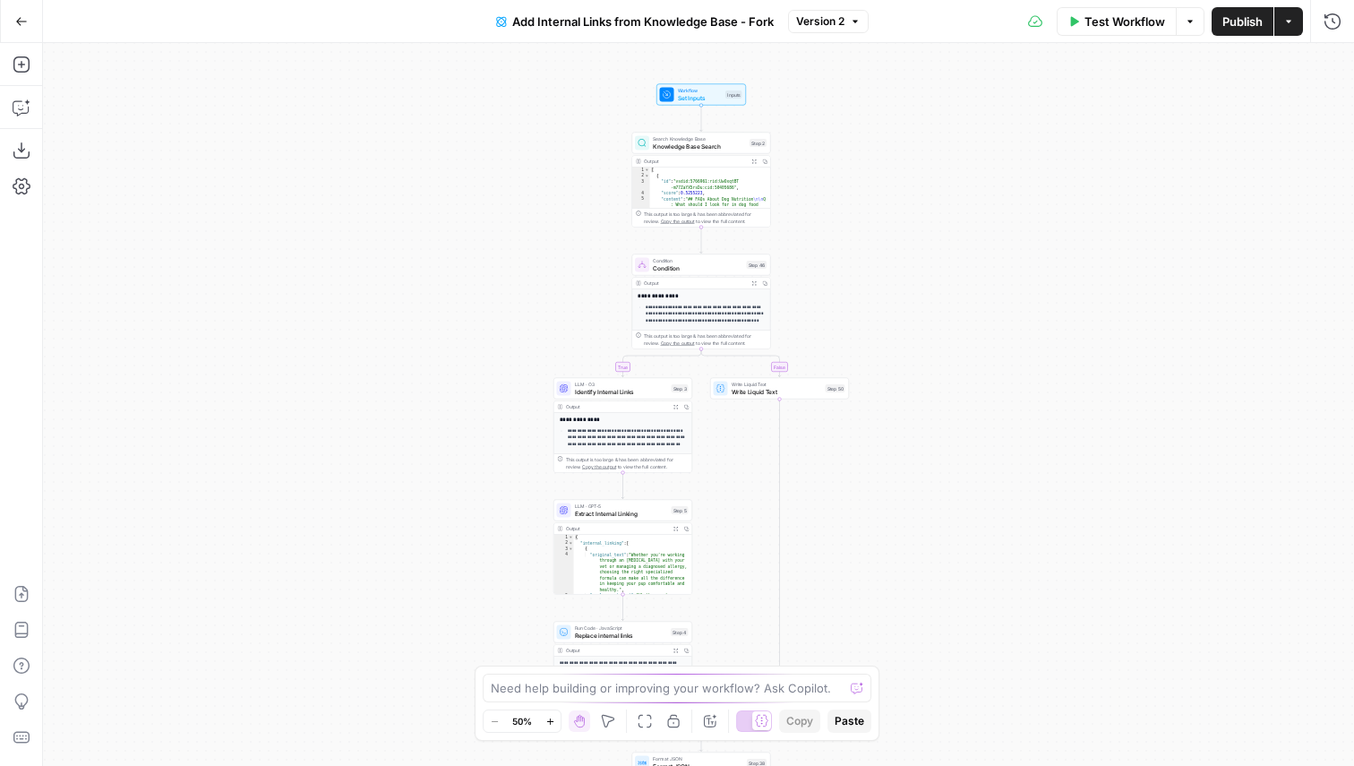
drag, startPoint x: 926, startPoint y: 430, endPoint x: 932, endPoint y: 716, distance: 285.8
click at [932, 716] on div "true false Workflow Set Inputs Inputs Search Knowledge Base Knowledge Base Sear…" at bounding box center [698, 404] width 1311 height 723
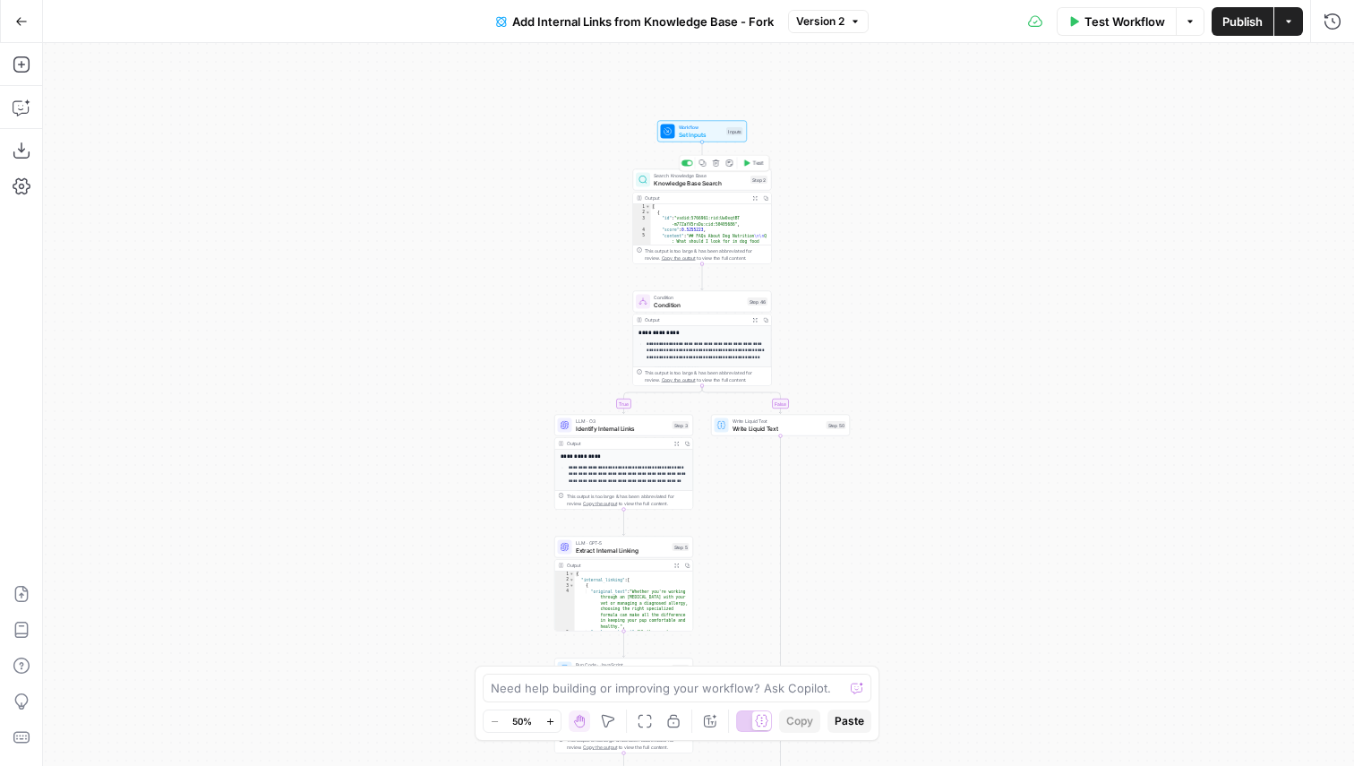
click at [684, 185] on span "Knowledge Base Search" at bounding box center [700, 182] width 93 height 9
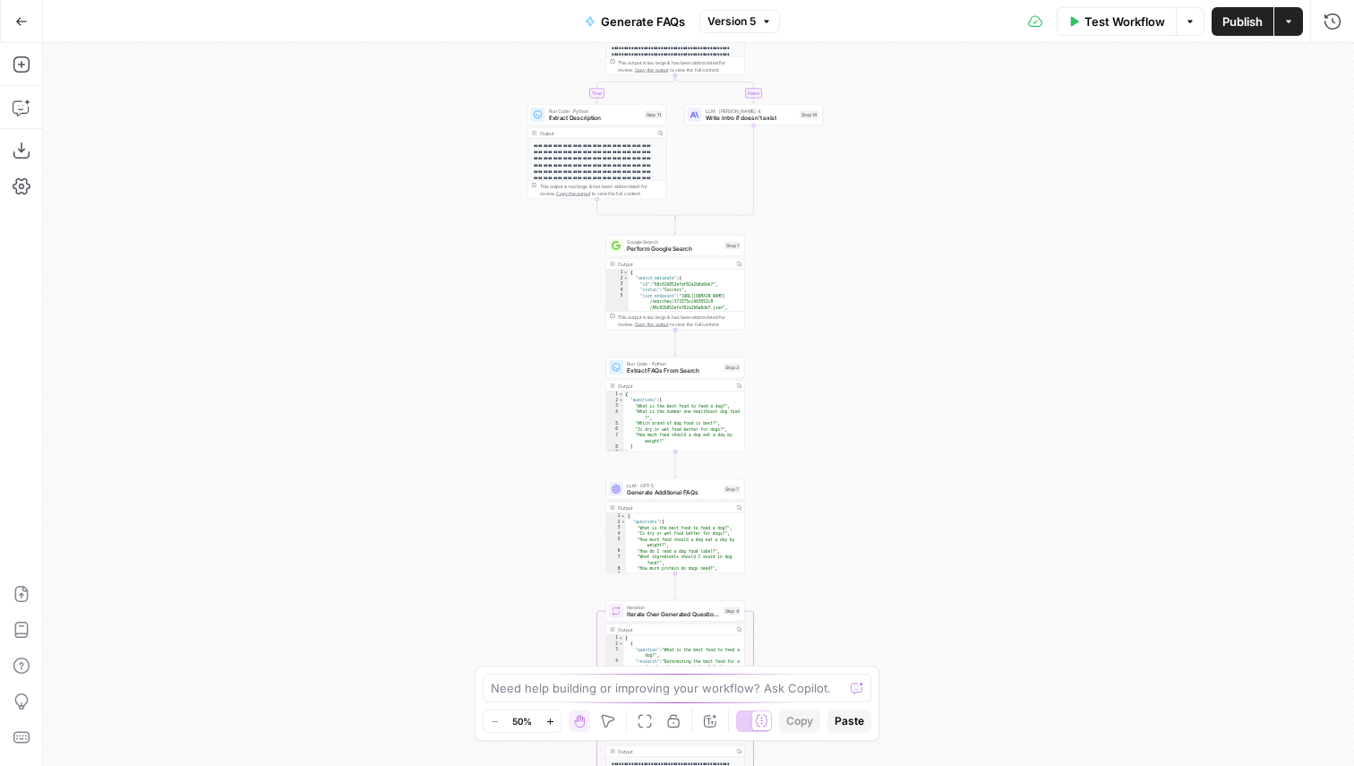
drag, startPoint x: 441, startPoint y: 137, endPoint x: 403, endPoint y: 539, distance: 403.9
click at [403, 539] on div "**********" at bounding box center [698, 404] width 1311 height 723
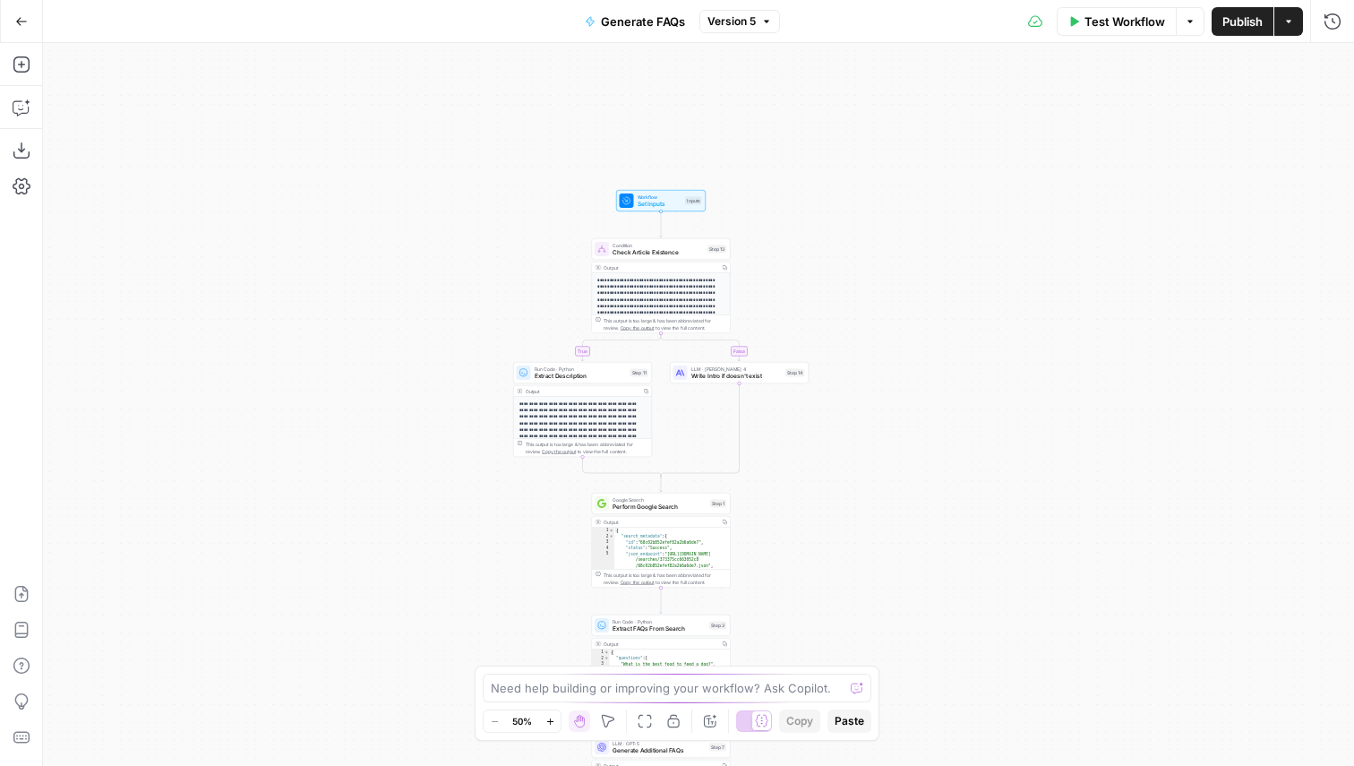
drag, startPoint x: 385, startPoint y: 210, endPoint x: 385, endPoint y: 468, distance: 258.9
click at [385, 468] on div "**********" at bounding box center [698, 404] width 1311 height 723
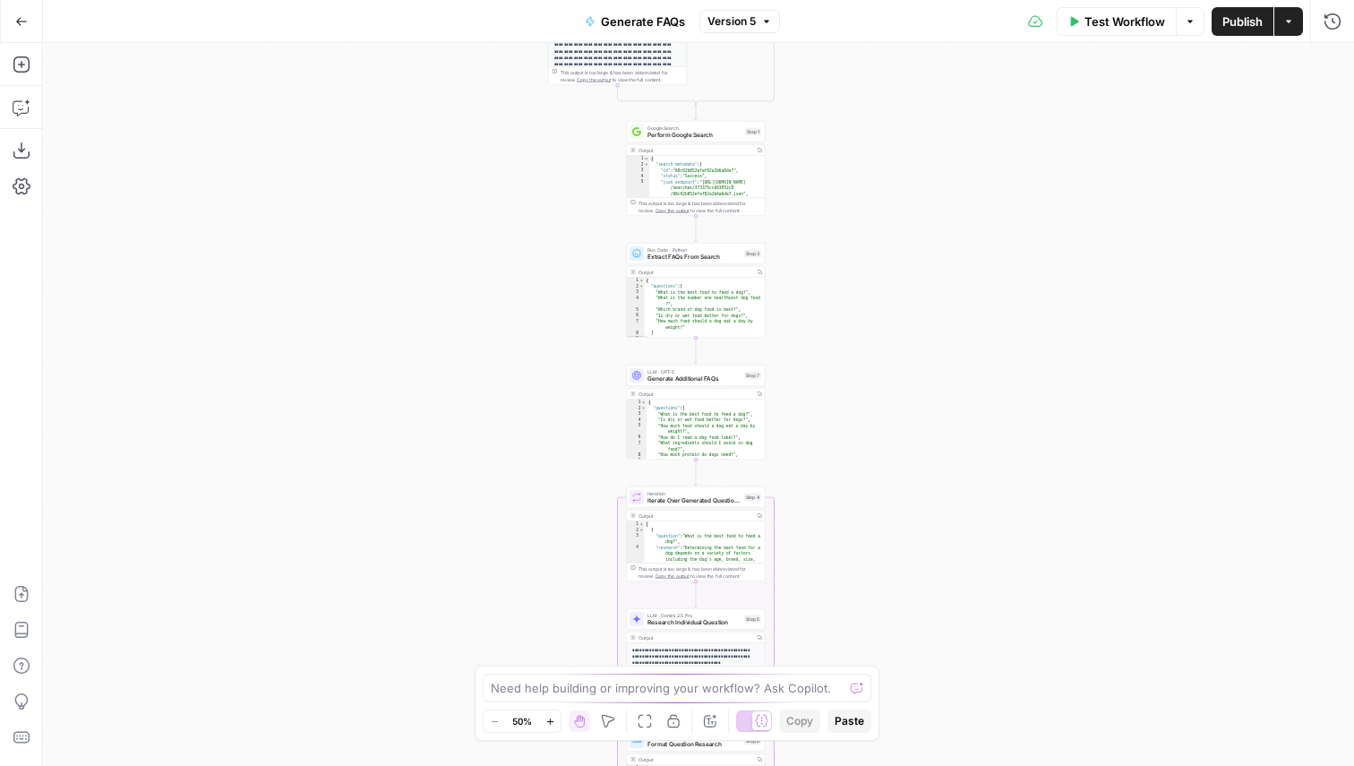
drag, startPoint x: 0, startPoint y: 0, endPoint x: 504, endPoint y: 574, distance: 764.1
click at [504, 574] on div "**********" at bounding box center [698, 404] width 1311 height 723
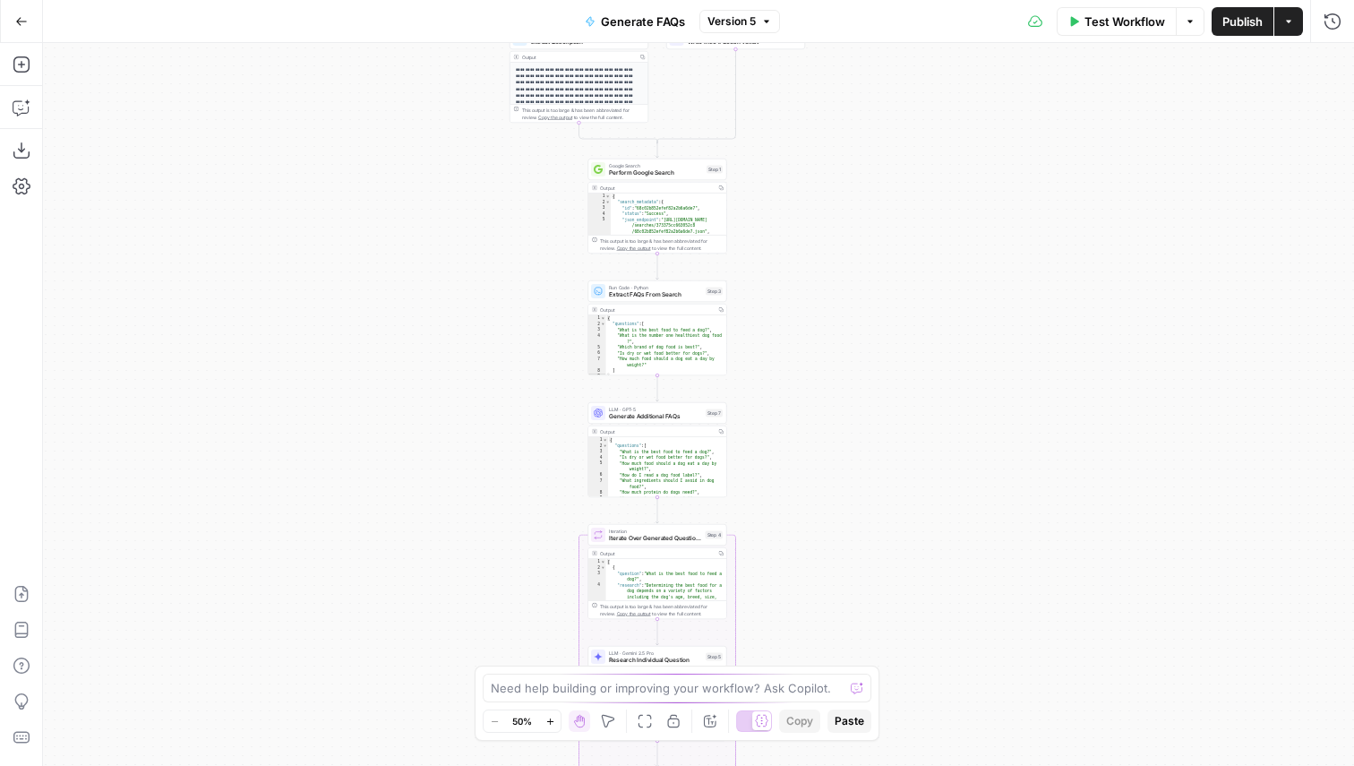
drag, startPoint x: 485, startPoint y: 253, endPoint x: 459, endPoint y: 266, distance: 29.2
click at [459, 266] on div "**********" at bounding box center [698, 404] width 1311 height 723
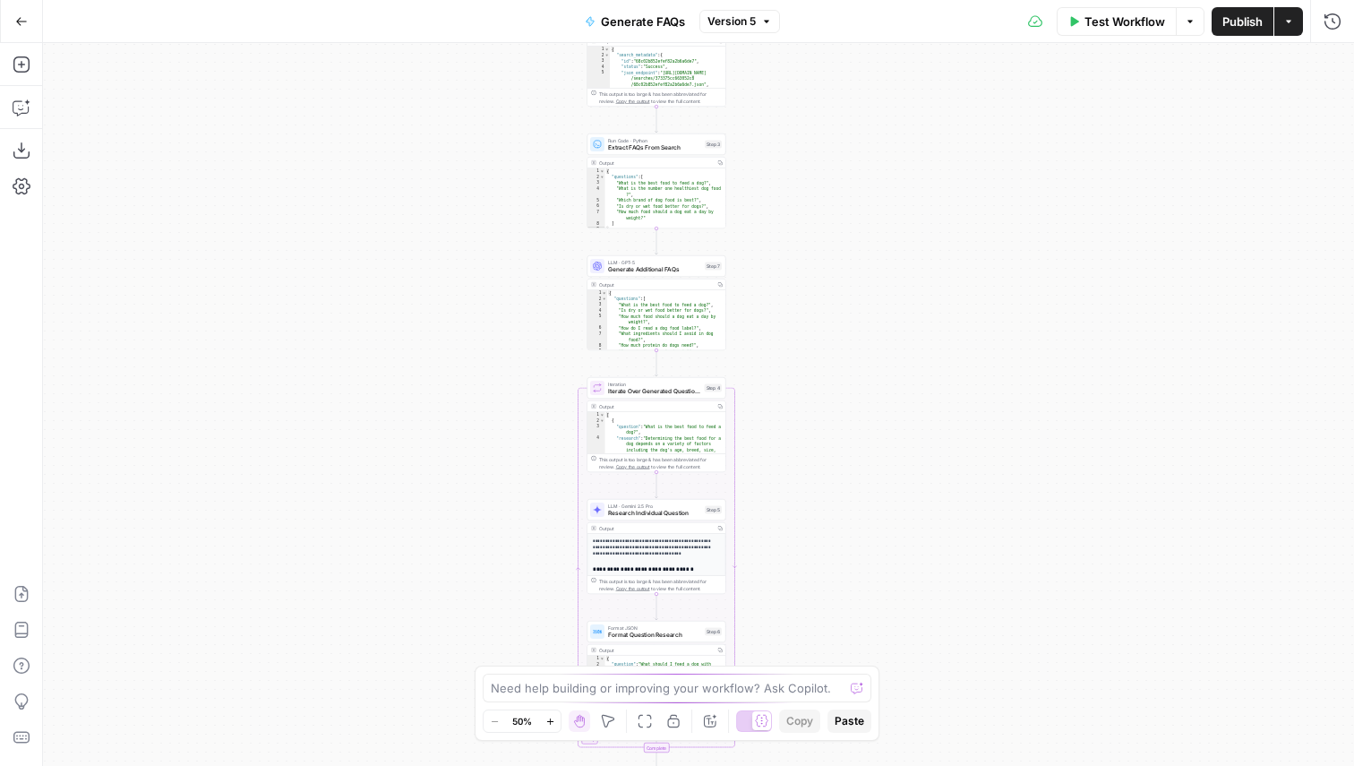
drag, startPoint x: 436, startPoint y: 475, endPoint x: 437, endPoint y: 318, distance: 156.7
click at [437, 318] on div "**********" at bounding box center [698, 404] width 1311 height 723
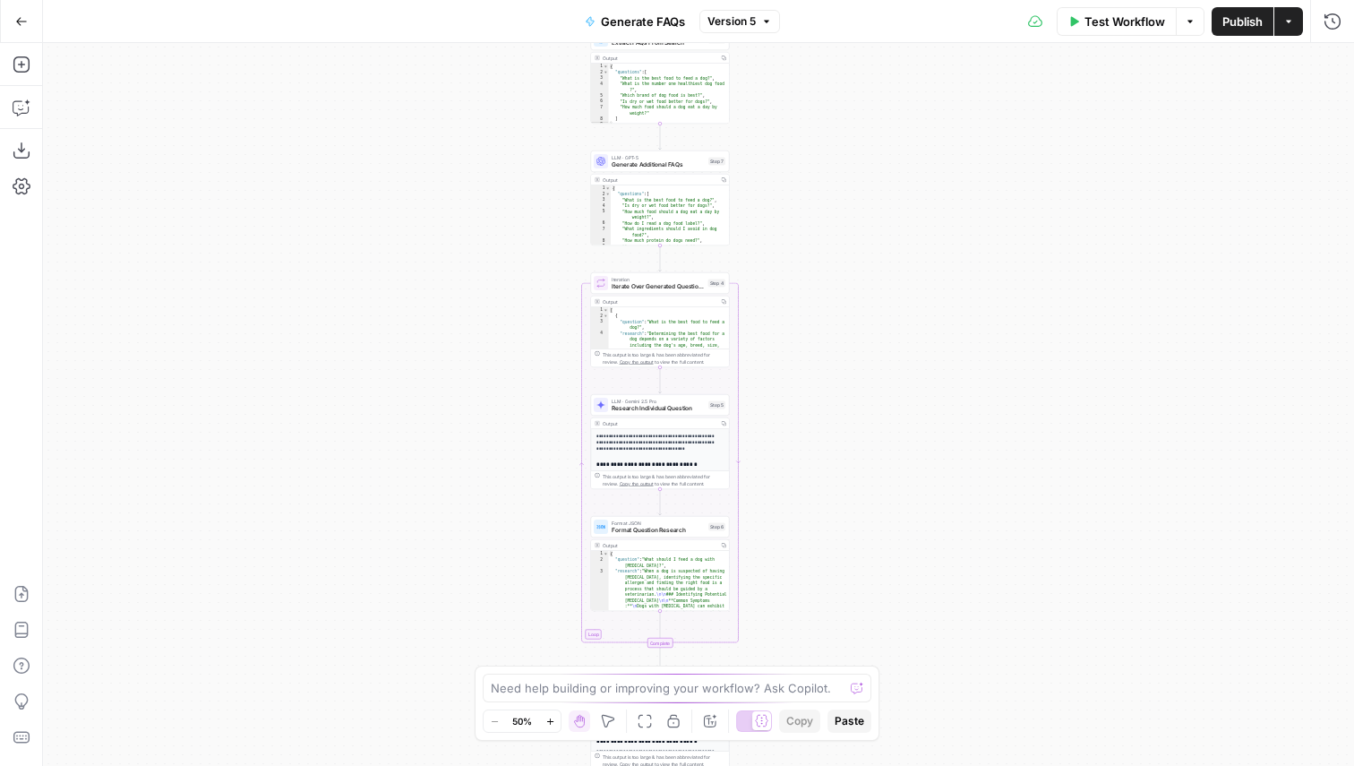
drag, startPoint x: 434, startPoint y: 565, endPoint x: 437, endPoint y: 453, distance: 112.0
click at [437, 454] on div "**********" at bounding box center [698, 404] width 1311 height 723
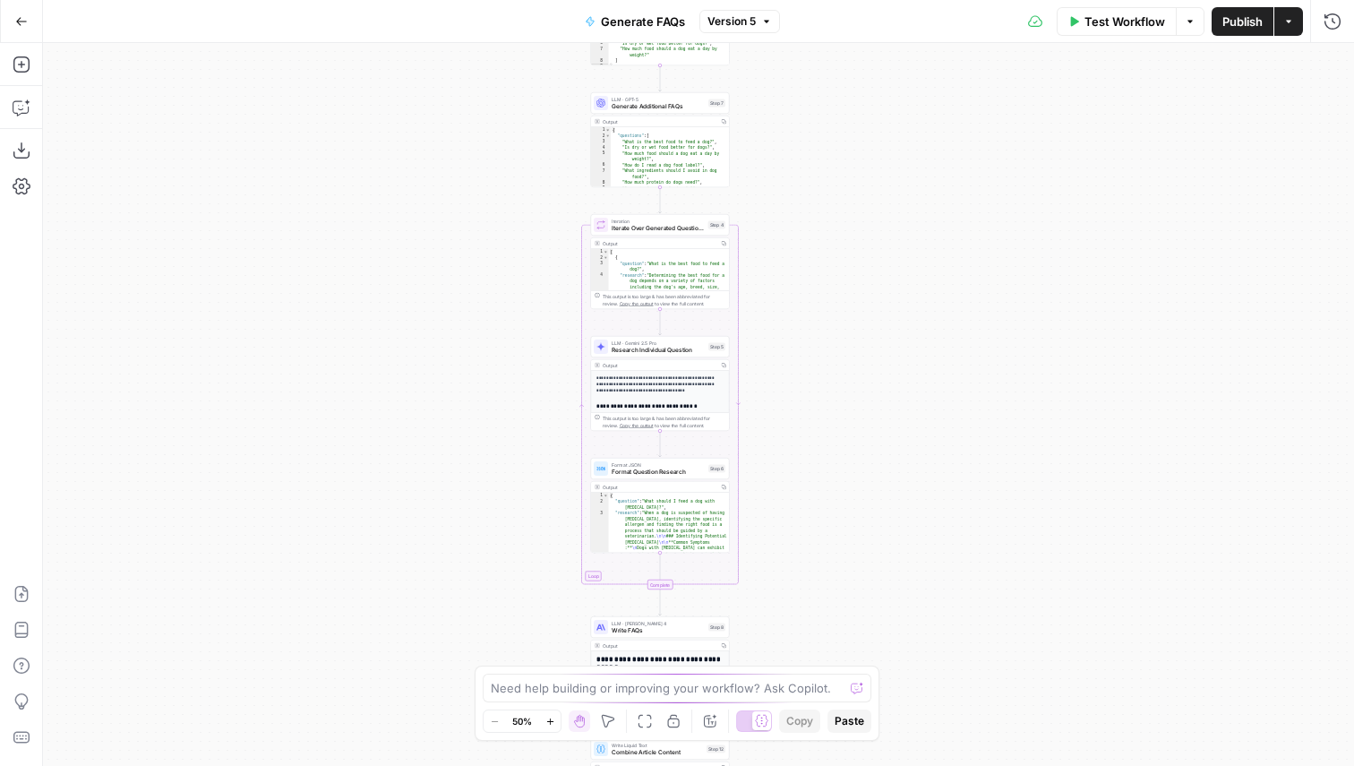
drag, startPoint x: 441, startPoint y: 563, endPoint x: 441, endPoint y: 517, distance: 46.6
click at [441, 517] on div "**********" at bounding box center [698, 404] width 1311 height 723
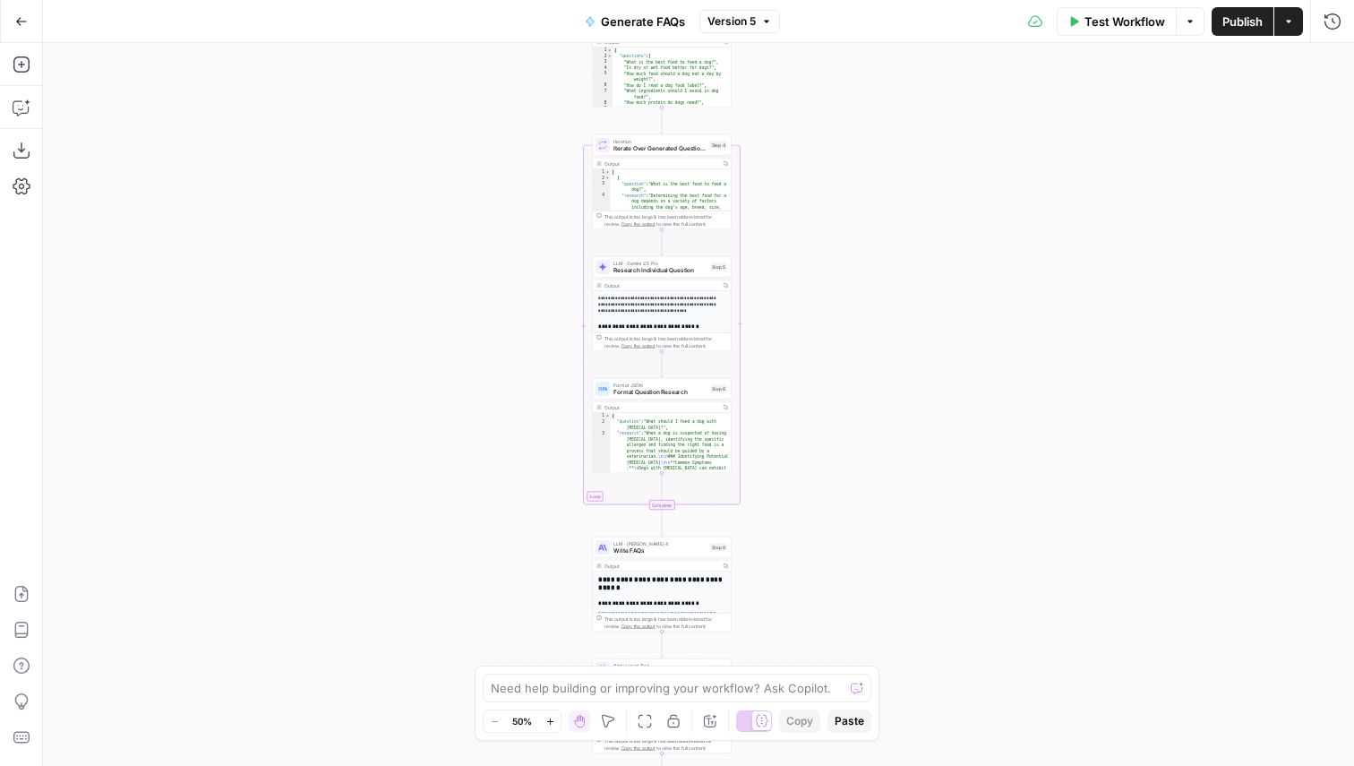
drag, startPoint x: 442, startPoint y: 595, endPoint x: 444, endPoint y: 517, distance: 77.9
click at [444, 517] on div "**********" at bounding box center [698, 404] width 1311 height 723
click at [636, 259] on span "LLM · Gemini 2.5 Pro" at bounding box center [660, 259] width 93 height 7
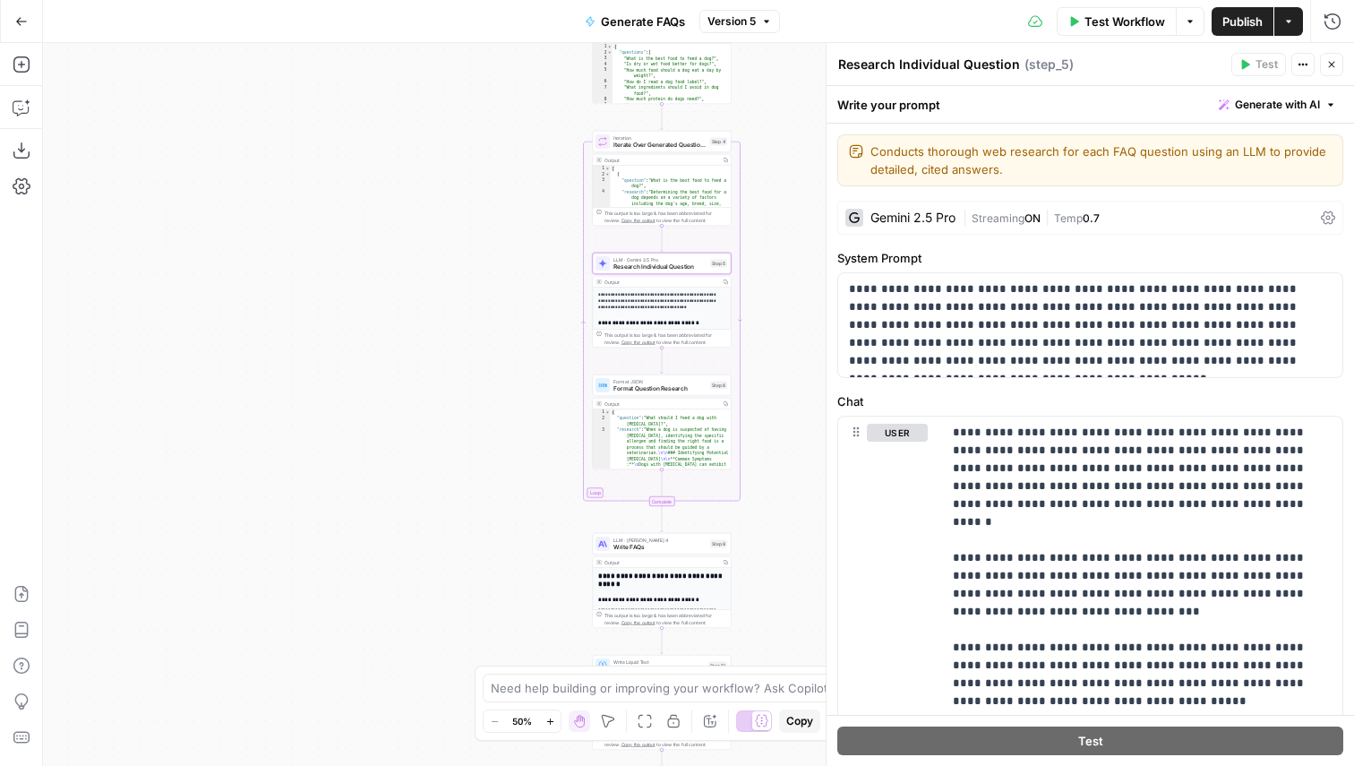
click at [1334, 62] on icon "button" at bounding box center [1332, 65] width 6 height 6
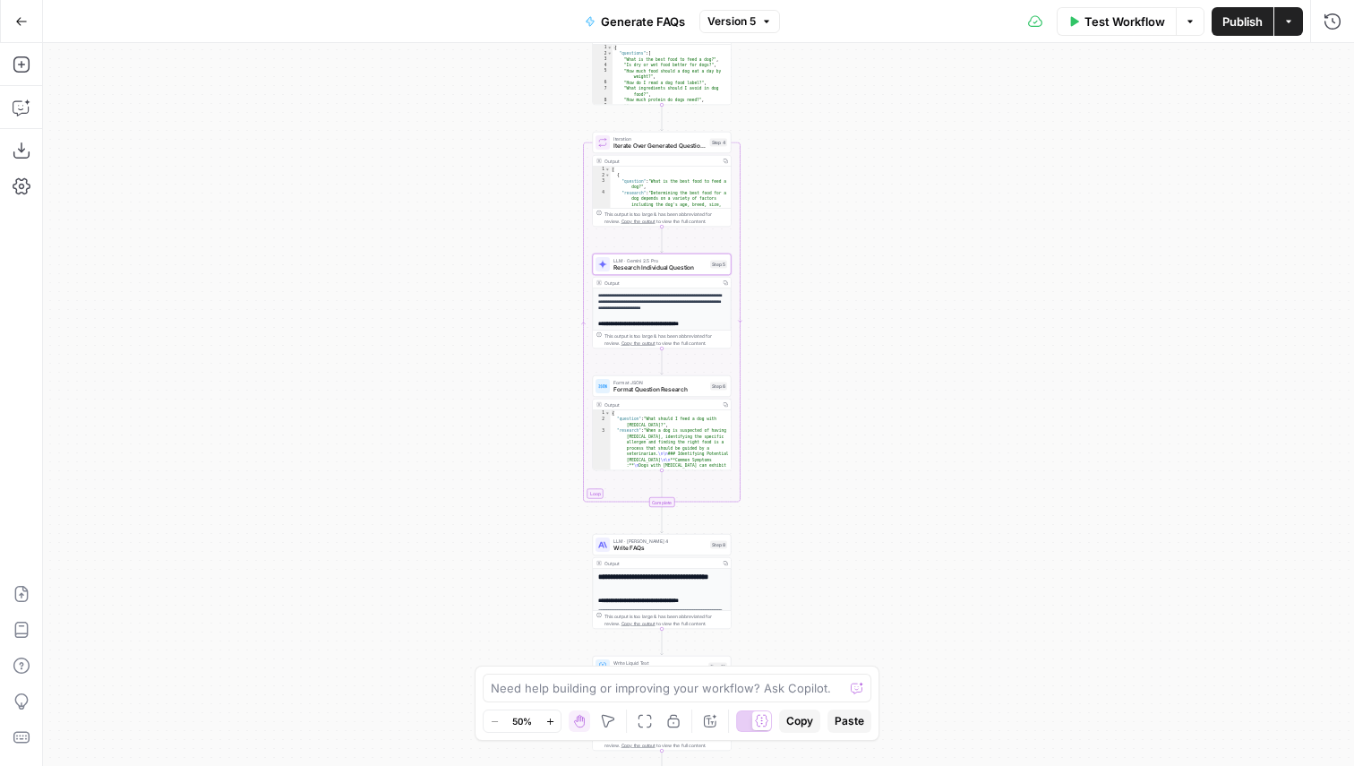
drag, startPoint x: 982, startPoint y: 467, endPoint x: 982, endPoint y: 430, distance: 36.7
click at [982, 430] on div "**********" at bounding box center [698, 404] width 1311 height 723
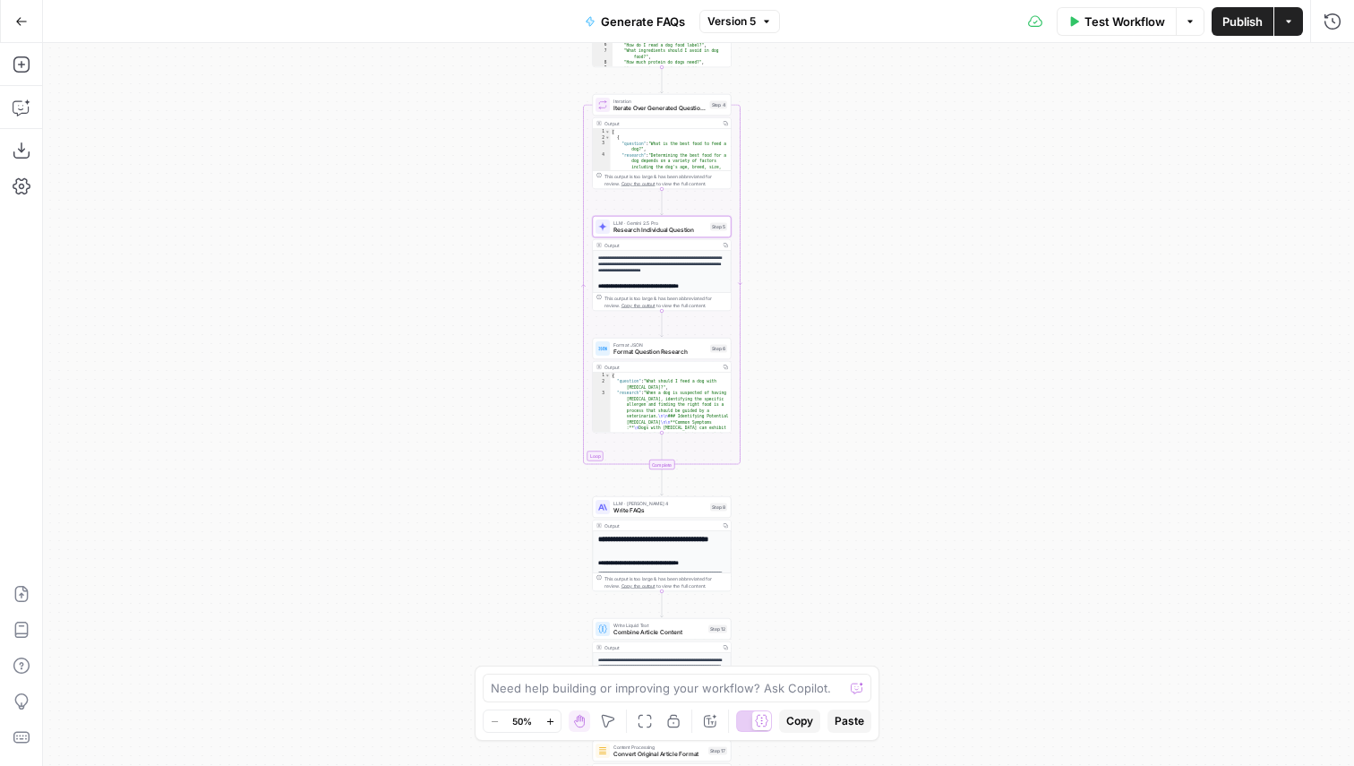
click at [982, 430] on div "**********" at bounding box center [698, 404] width 1311 height 723
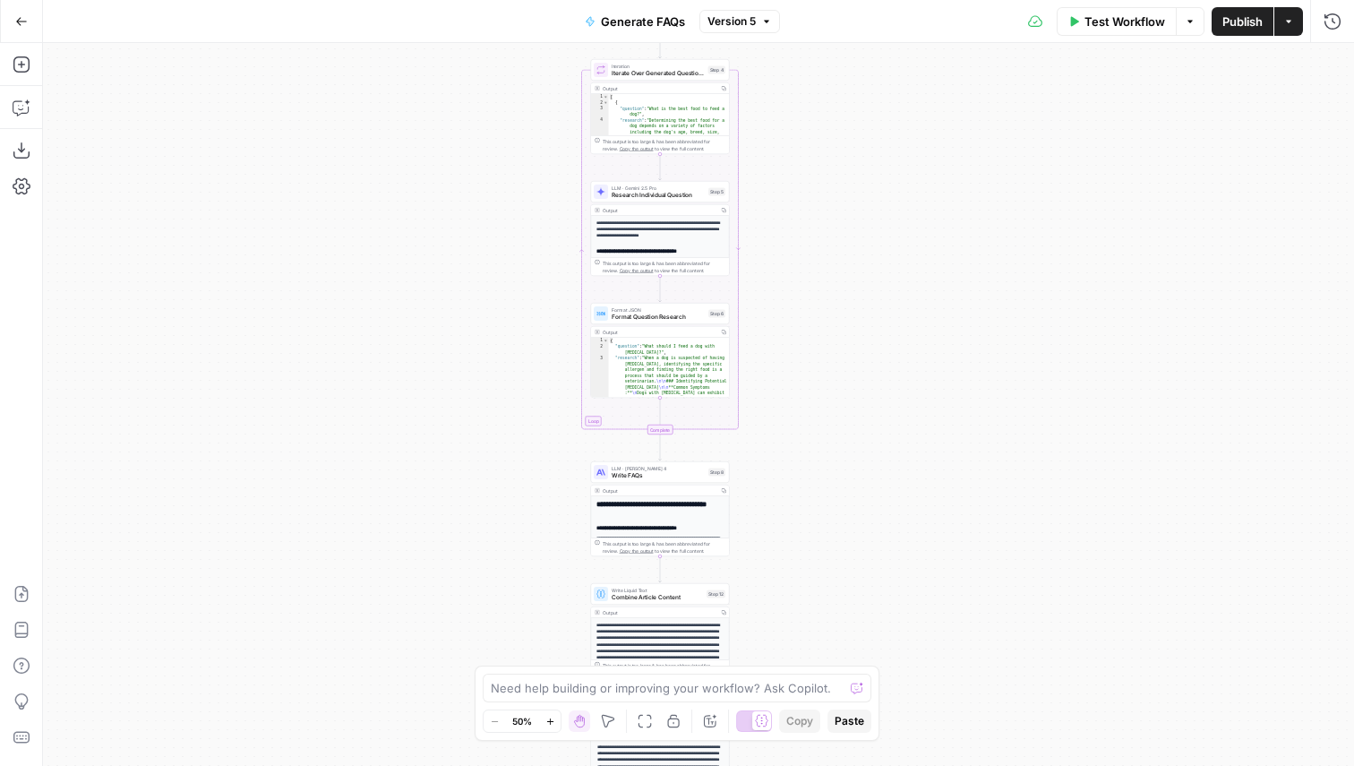
drag, startPoint x: 982, startPoint y: 430, endPoint x: 979, endPoint y: 394, distance: 35.9
click at [980, 394] on div "**********" at bounding box center [698, 404] width 1311 height 723
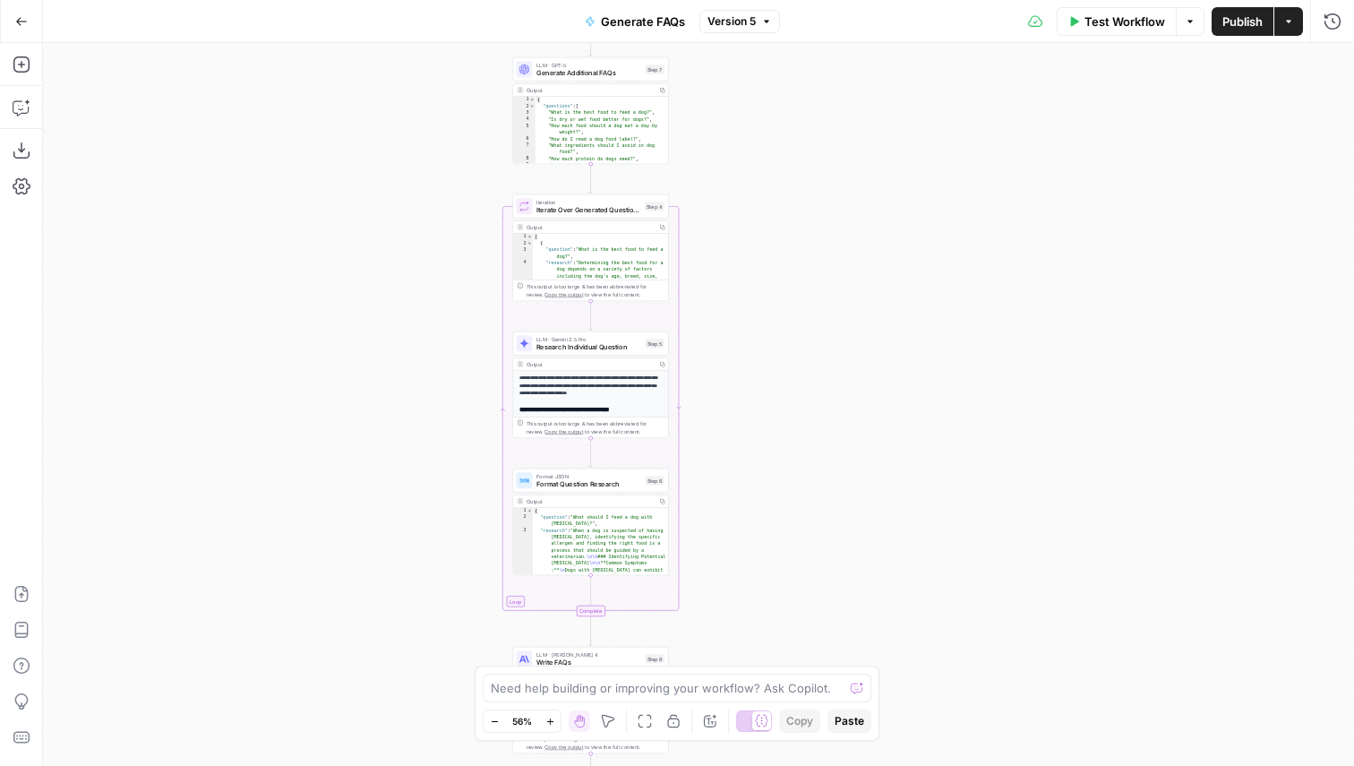
drag, startPoint x: 660, startPoint y: 203, endPoint x: 782, endPoint y: 442, distance: 267.6
click at [783, 442] on div "**********" at bounding box center [698, 404] width 1311 height 723
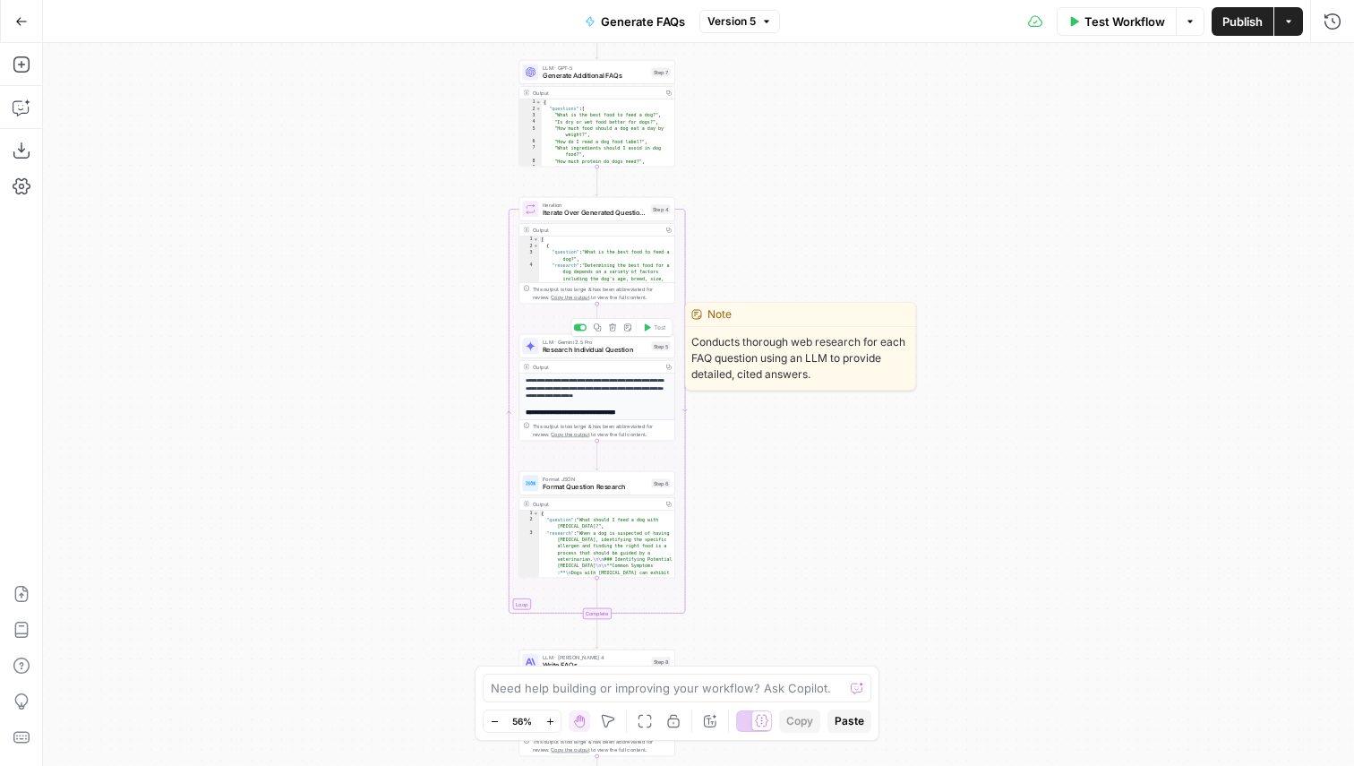
click at [617, 348] on span "Research Individual Question" at bounding box center [595, 350] width 105 height 10
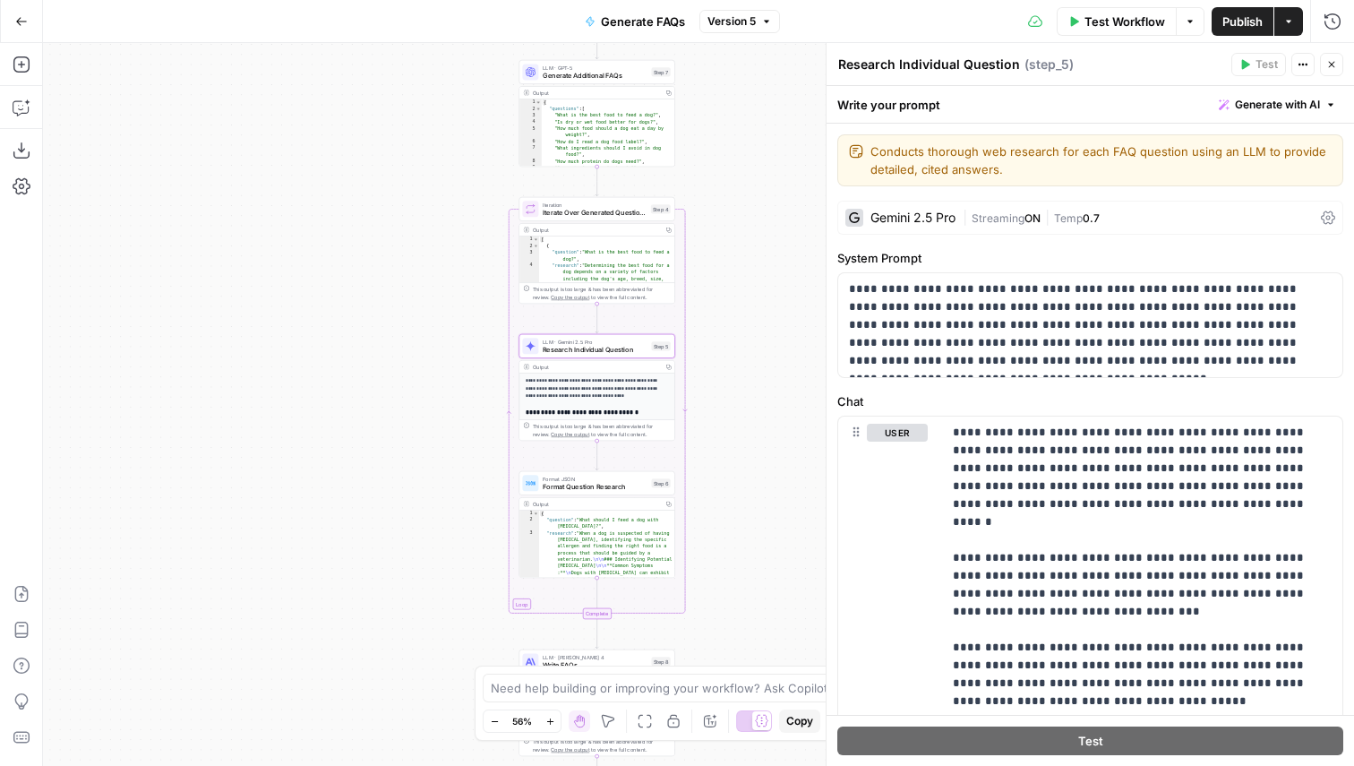
click at [1337, 64] on button "Close" at bounding box center [1331, 64] width 23 height 23
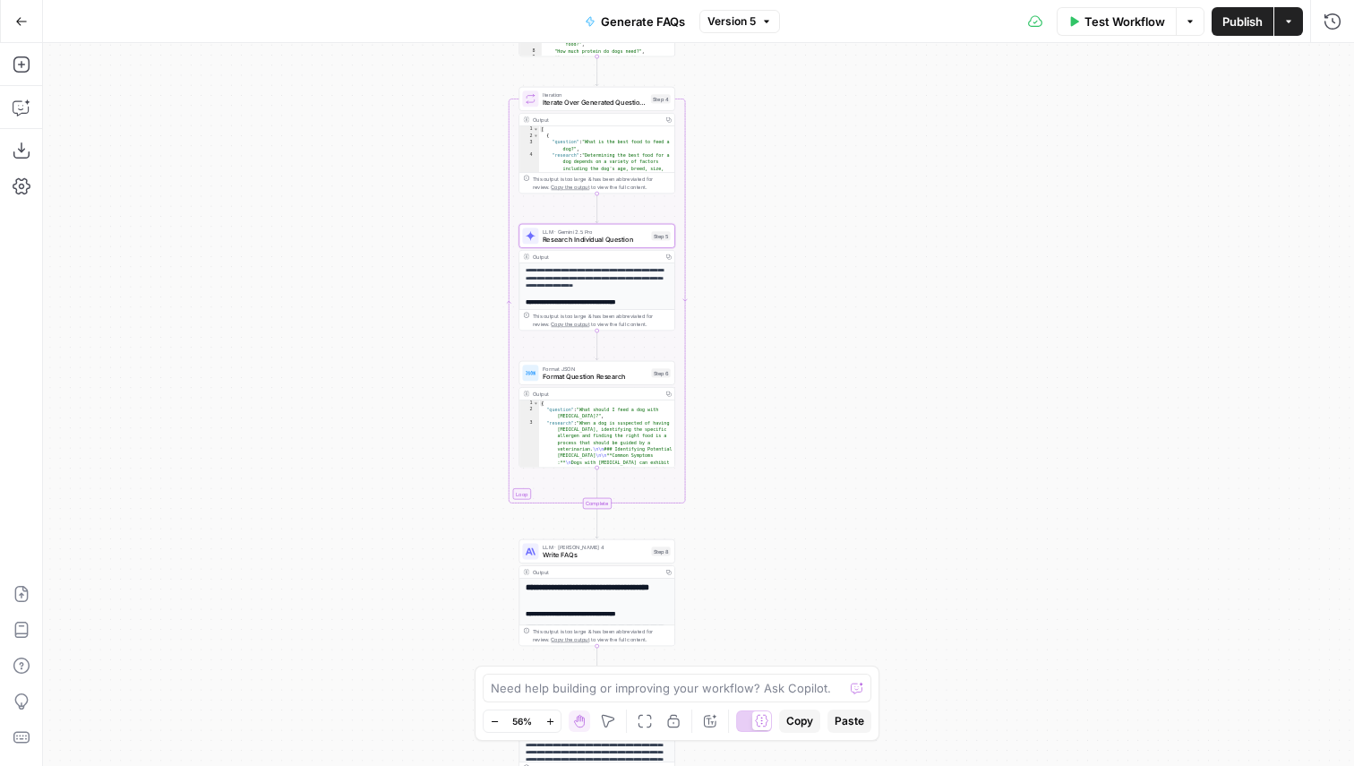
drag, startPoint x: 872, startPoint y: 455, endPoint x: 872, endPoint y: 337, distance: 118.2
click at [872, 337] on div "**********" at bounding box center [698, 404] width 1311 height 723
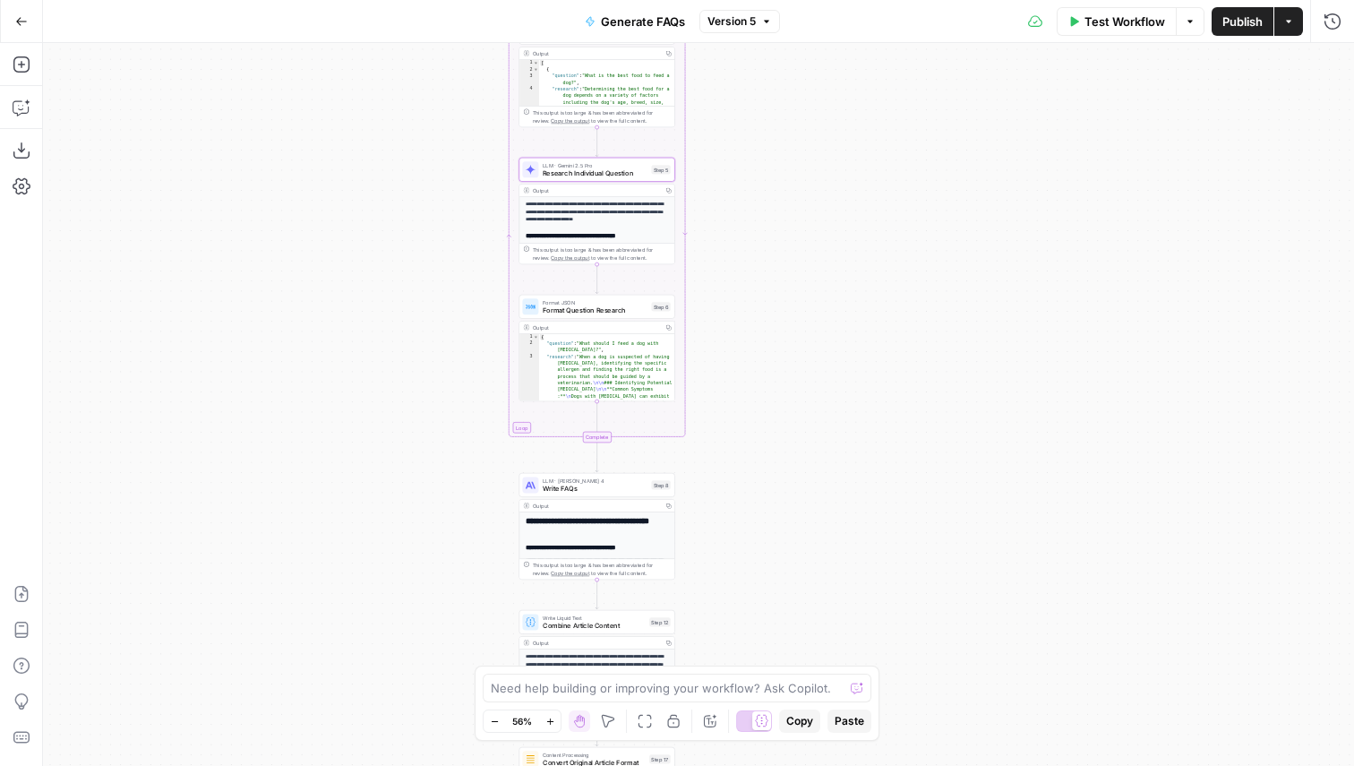
drag, startPoint x: 855, startPoint y: 475, endPoint x: 855, endPoint y: 416, distance: 58.2
click at [855, 416] on div "**********" at bounding box center [698, 404] width 1311 height 723
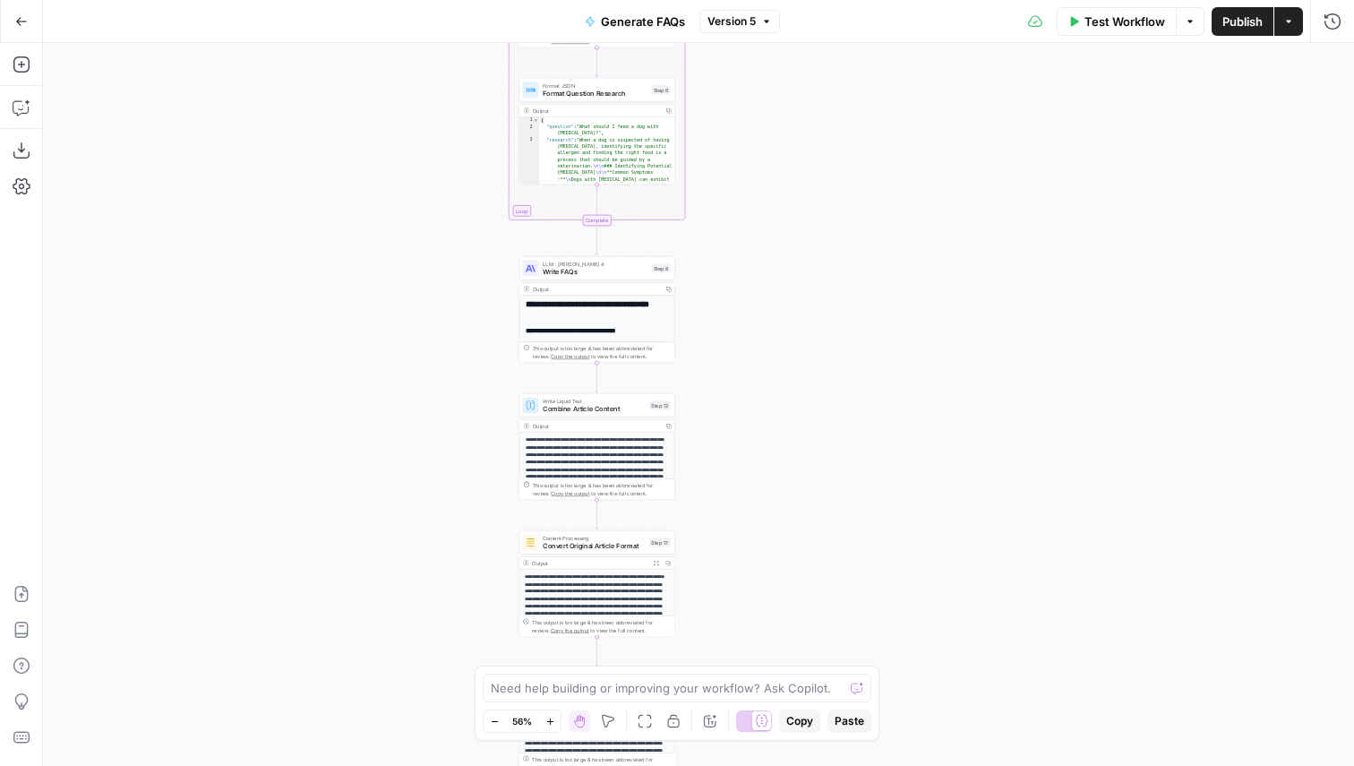
drag, startPoint x: 854, startPoint y: 578, endPoint x: 849, endPoint y: 340, distance: 237.4
click at [849, 340] on div "**********" at bounding box center [698, 404] width 1311 height 723
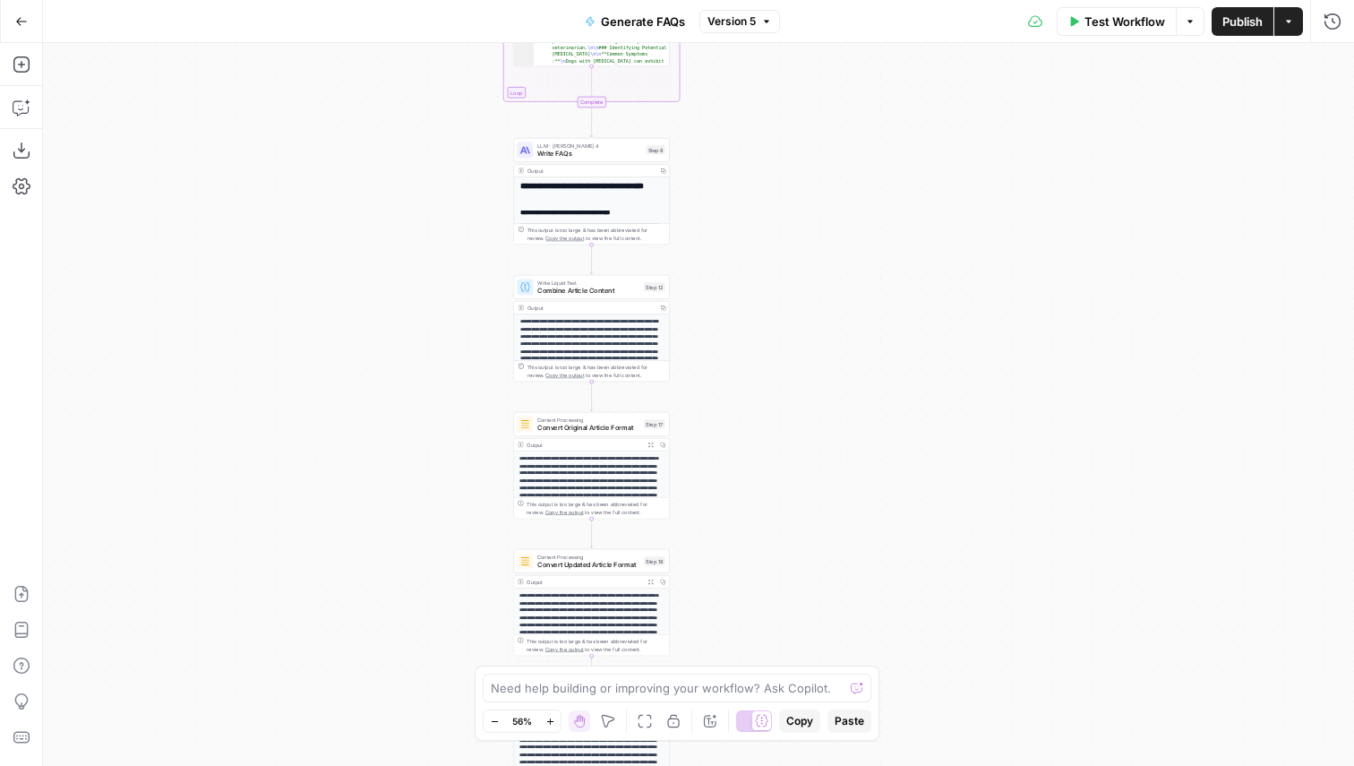
drag, startPoint x: 854, startPoint y: 571, endPoint x: 853, endPoint y: 457, distance: 113.8
click at [853, 457] on div "**********" at bounding box center [698, 404] width 1311 height 723
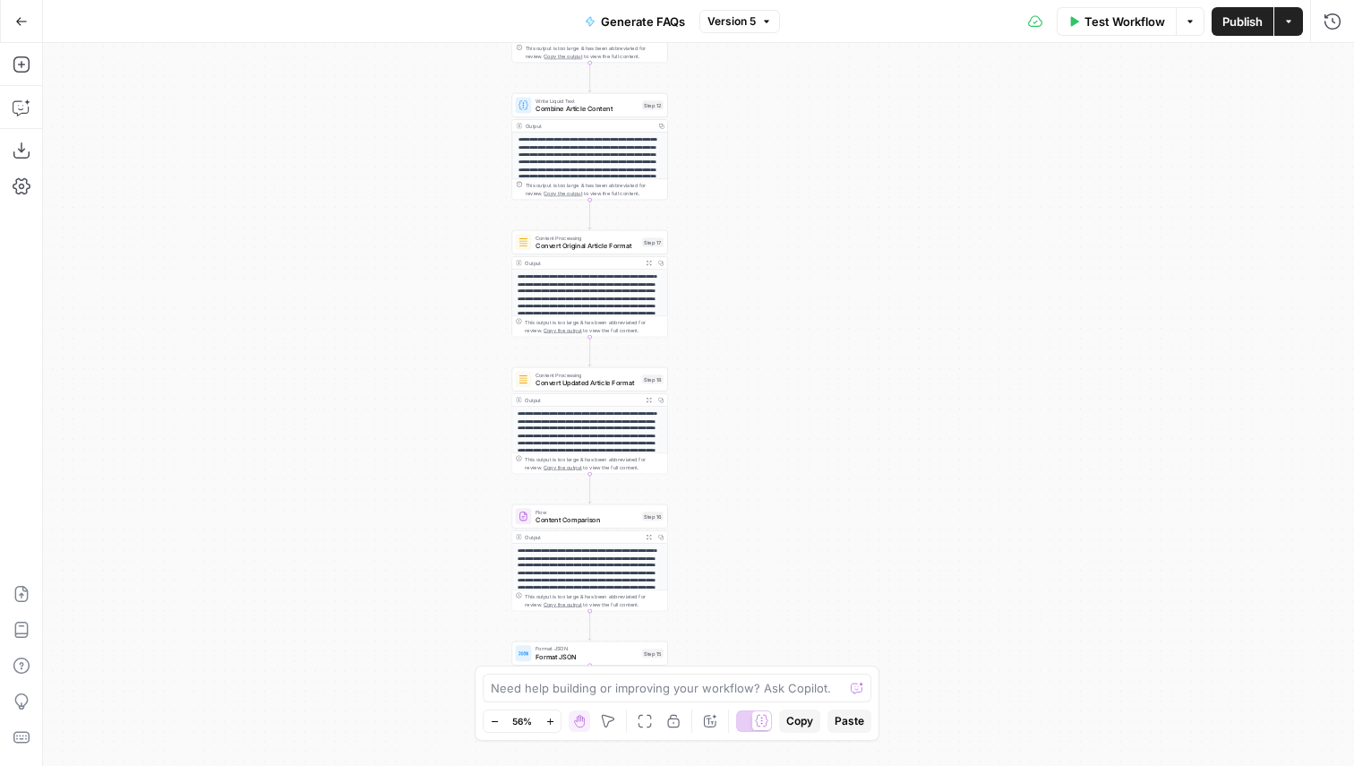
drag, startPoint x: 854, startPoint y: 622, endPoint x: 852, endPoint y: 457, distance: 165.7
click at [853, 457] on div "**********" at bounding box center [698, 404] width 1311 height 723
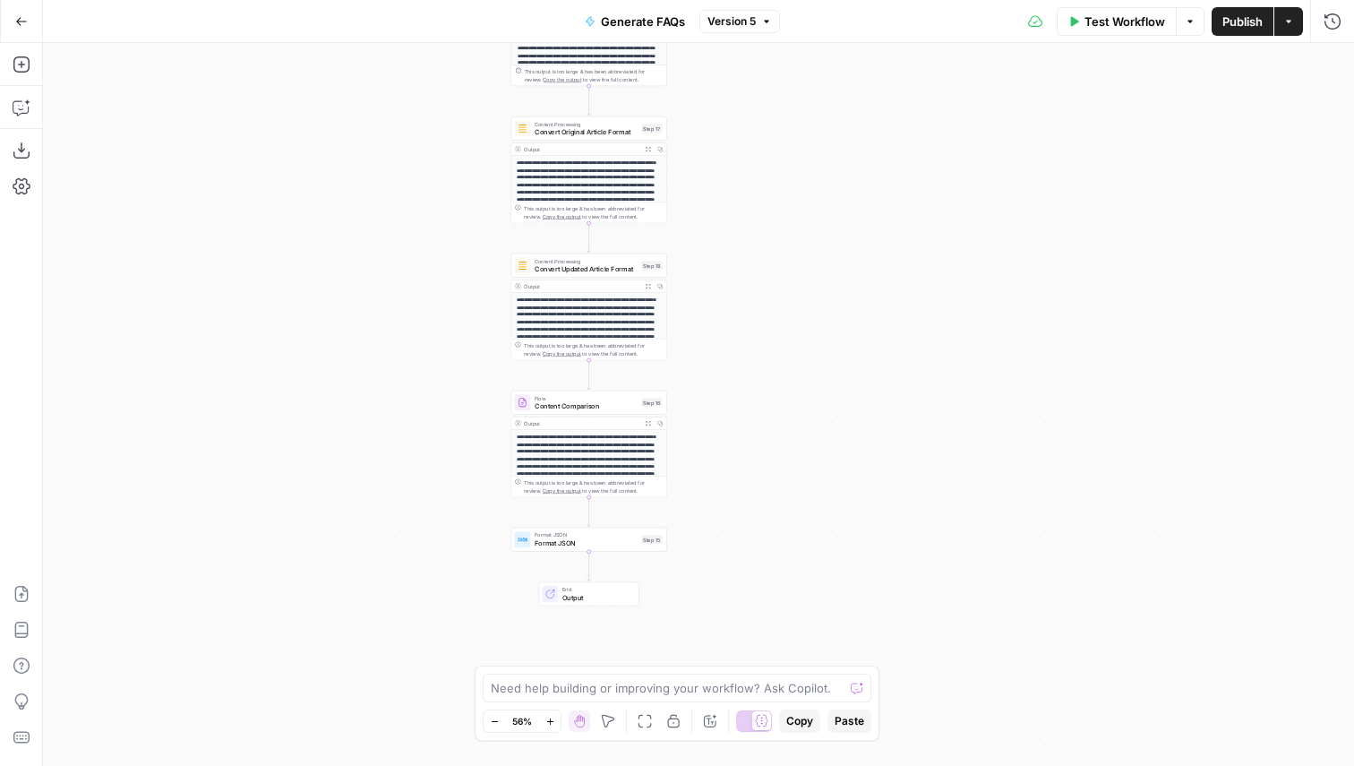
drag, startPoint x: 889, startPoint y: 567, endPoint x: 888, endPoint y: 422, distance: 145.1
click at [888, 422] on div "**********" at bounding box center [698, 404] width 1311 height 723
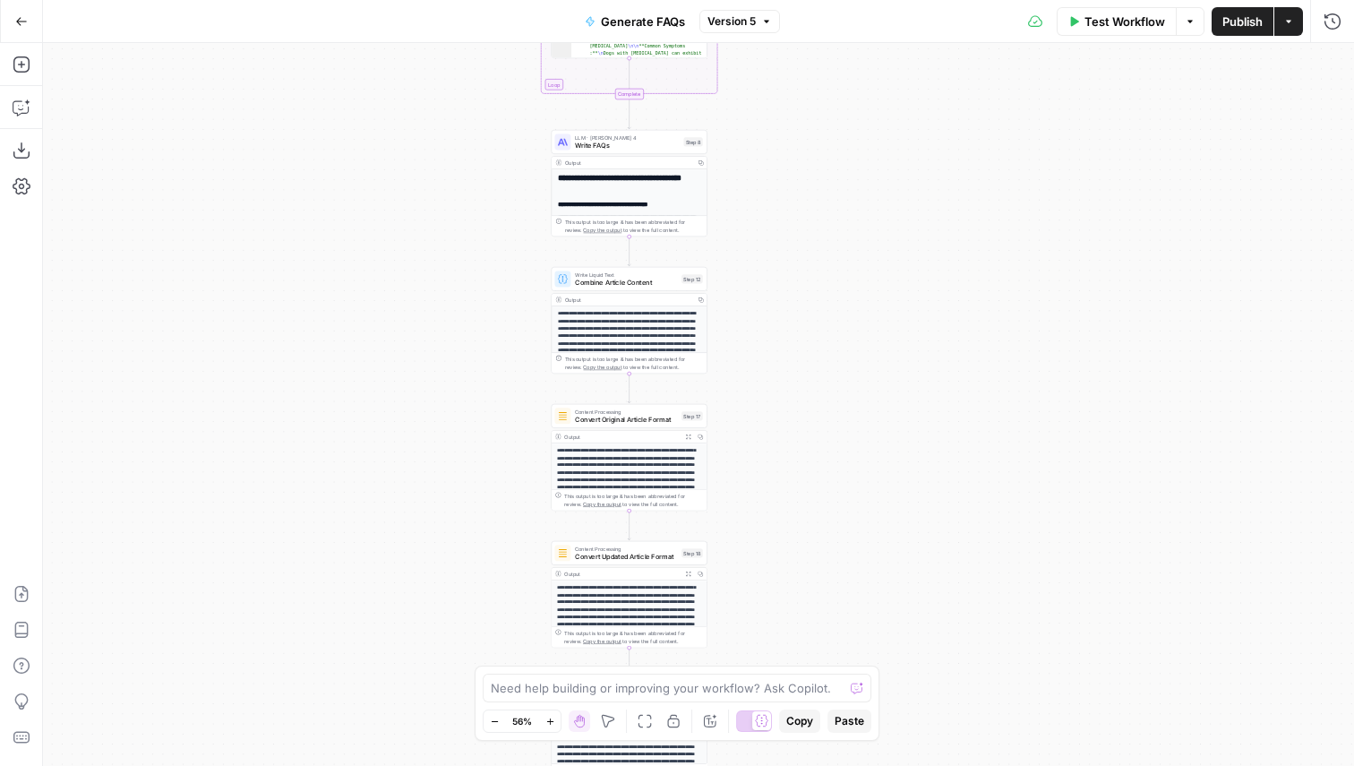
drag, startPoint x: 848, startPoint y: 235, endPoint x: 889, endPoint y: 560, distance: 327.6
click at [889, 558] on div "**********" at bounding box center [698, 404] width 1311 height 723
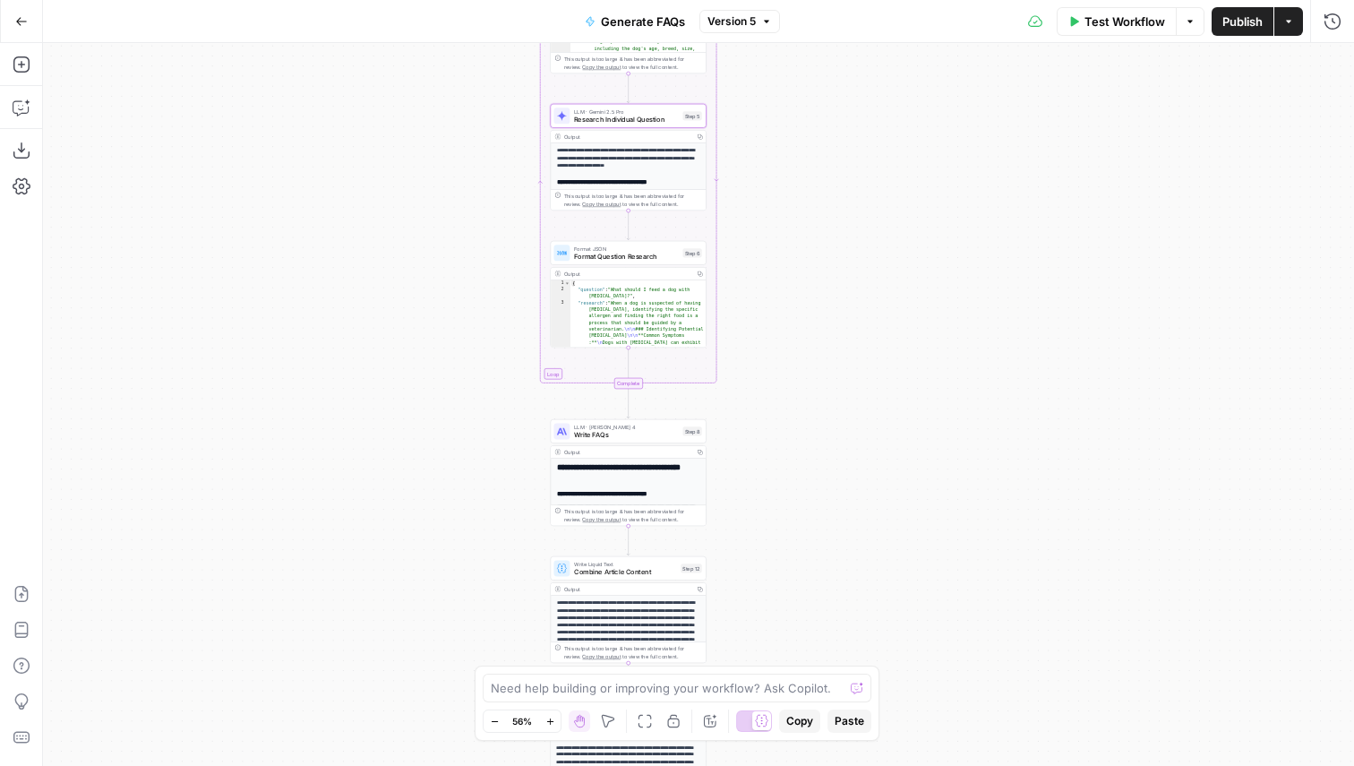
drag, startPoint x: 863, startPoint y: 202, endPoint x: 861, endPoint y: 508, distance: 306.3
click at [862, 508] on div "**********" at bounding box center [698, 404] width 1311 height 723
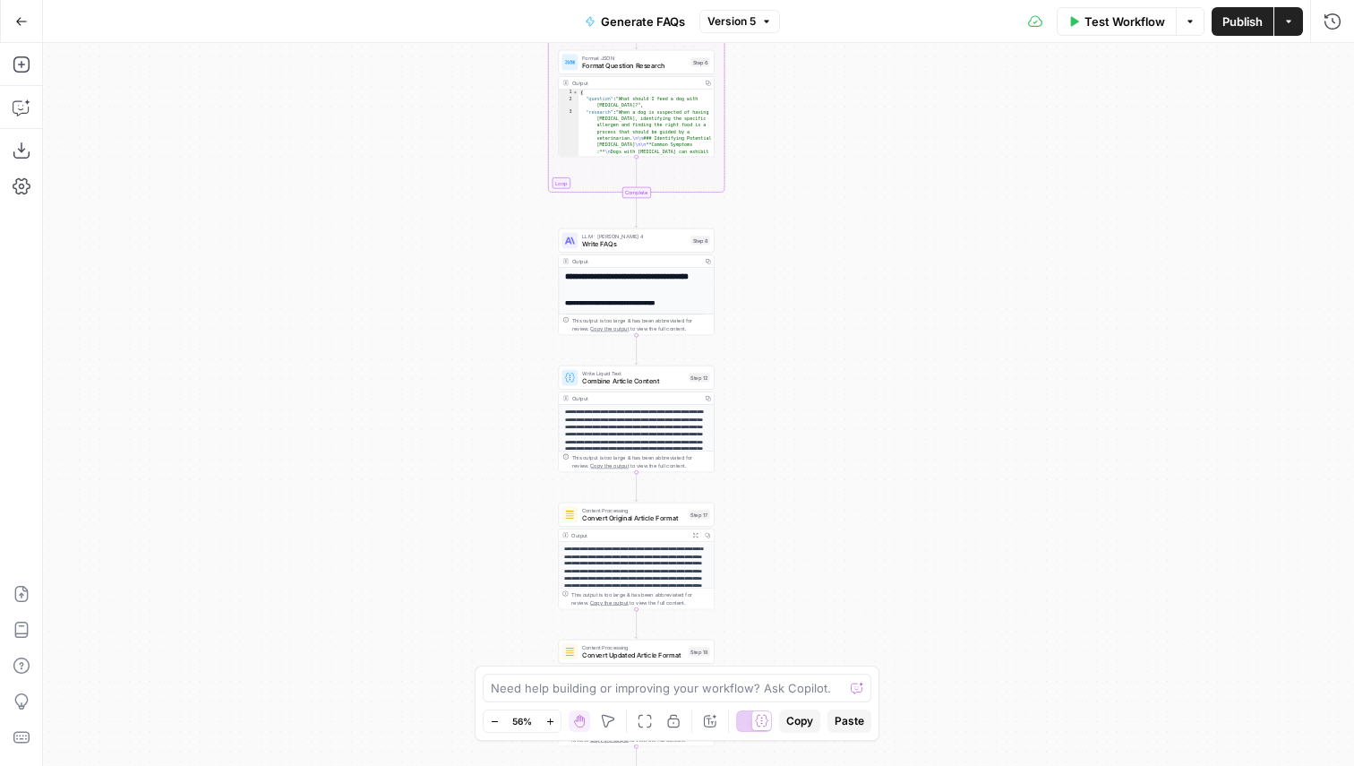
drag, startPoint x: 861, startPoint y: 213, endPoint x: 872, endPoint y: -112, distance: 325.3
click at [872, 0] on html "**********" at bounding box center [677, 383] width 1354 height 766
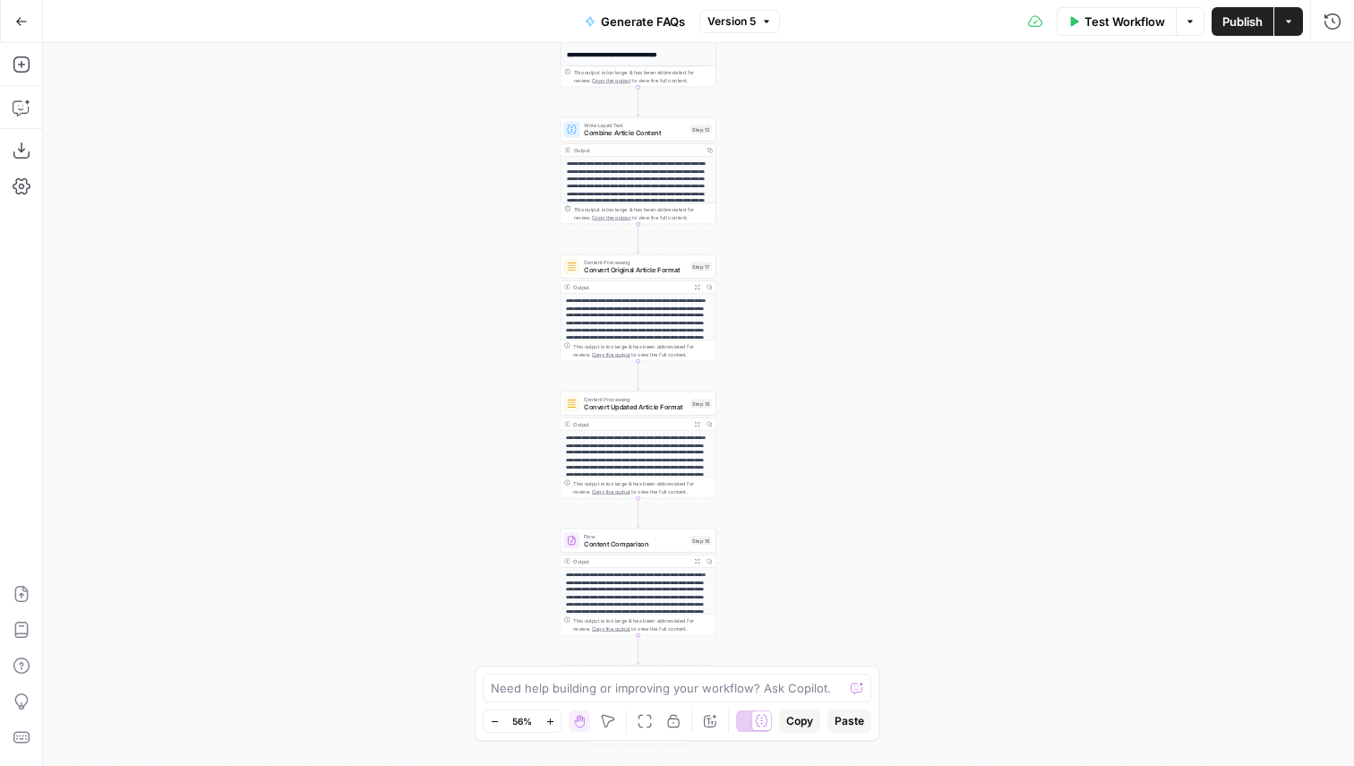
drag, startPoint x: 866, startPoint y: 440, endPoint x: 872, endPoint y: 643, distance: 203.4
click at [872, 643] on div "**********" at bounding box center [698, 404] width 1311 height 723
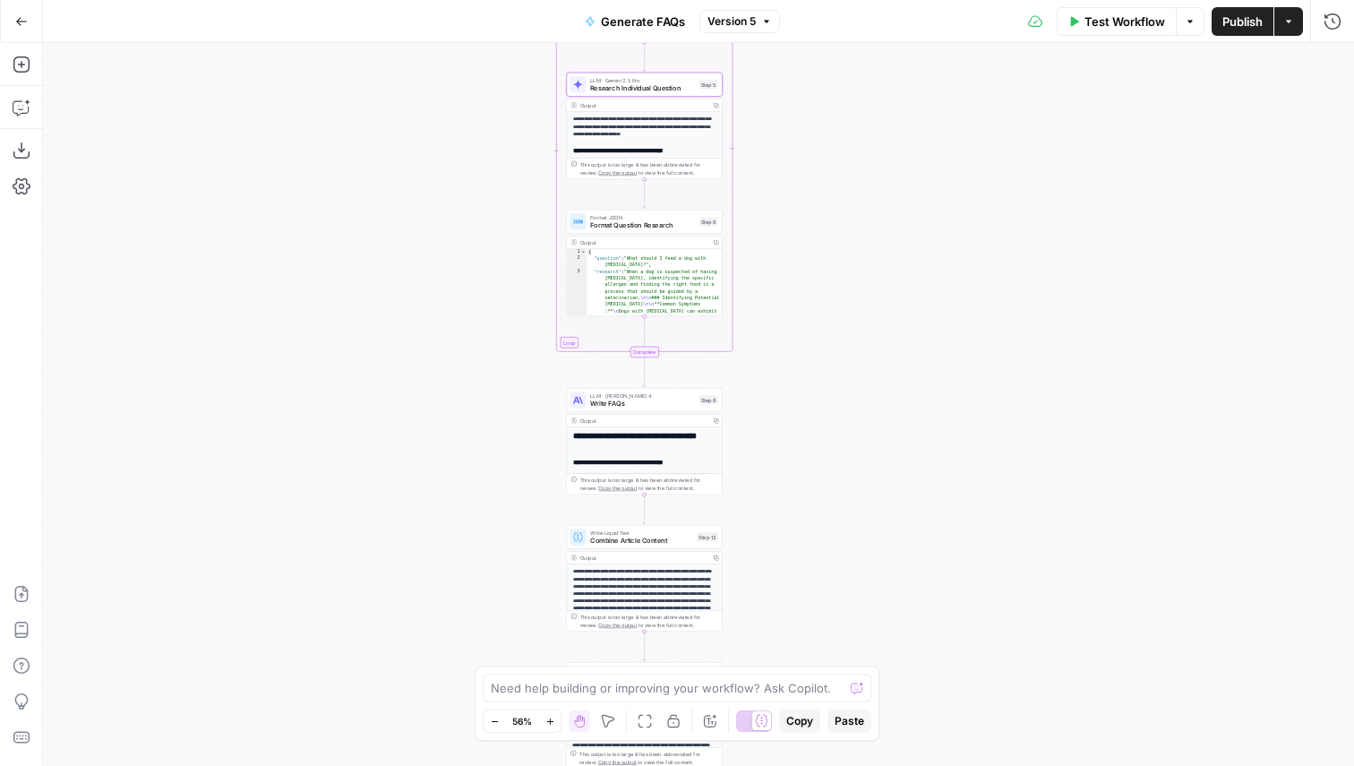
drag, startPoint x: 907, startPoint y: 260, endPoint x: 908, endPoint y: 545, distance: 284.8
click at [908, 545] on div "**********" at bounding box center [698, 404] width 1311 height 723
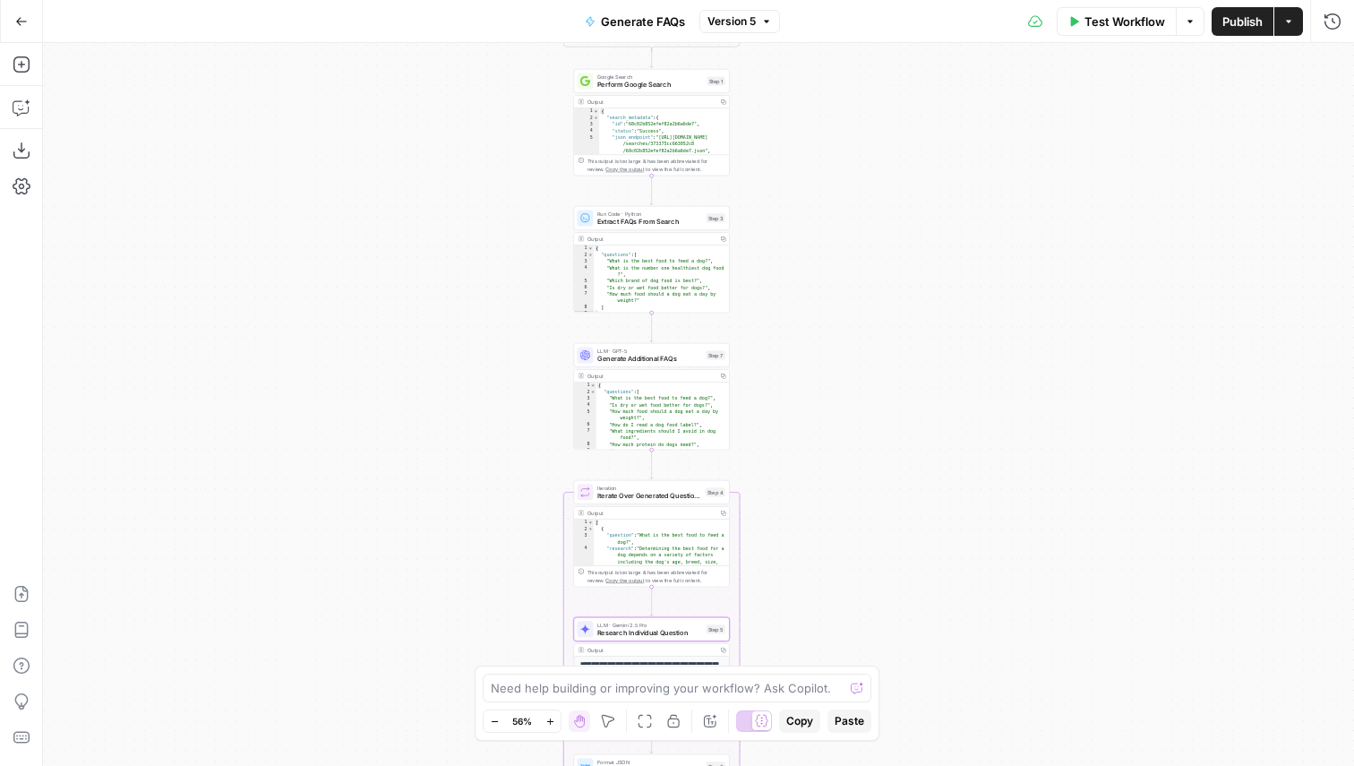
drag, startPoint x: 878, startPoint y: 241, endPoint x: 884, endPoint y: 589, distance: 348.5
click at [884, 589] on div "**********" at bounding box center [698, 404] width 1311 height 723
drag, startPoint x: 868, startPoint y: 276, endPoint x: 868, endPoint y: 523, distance: 247.2
click at [868, 523] on div "**********" at bounding box center [698, 404] width 1311 height 723
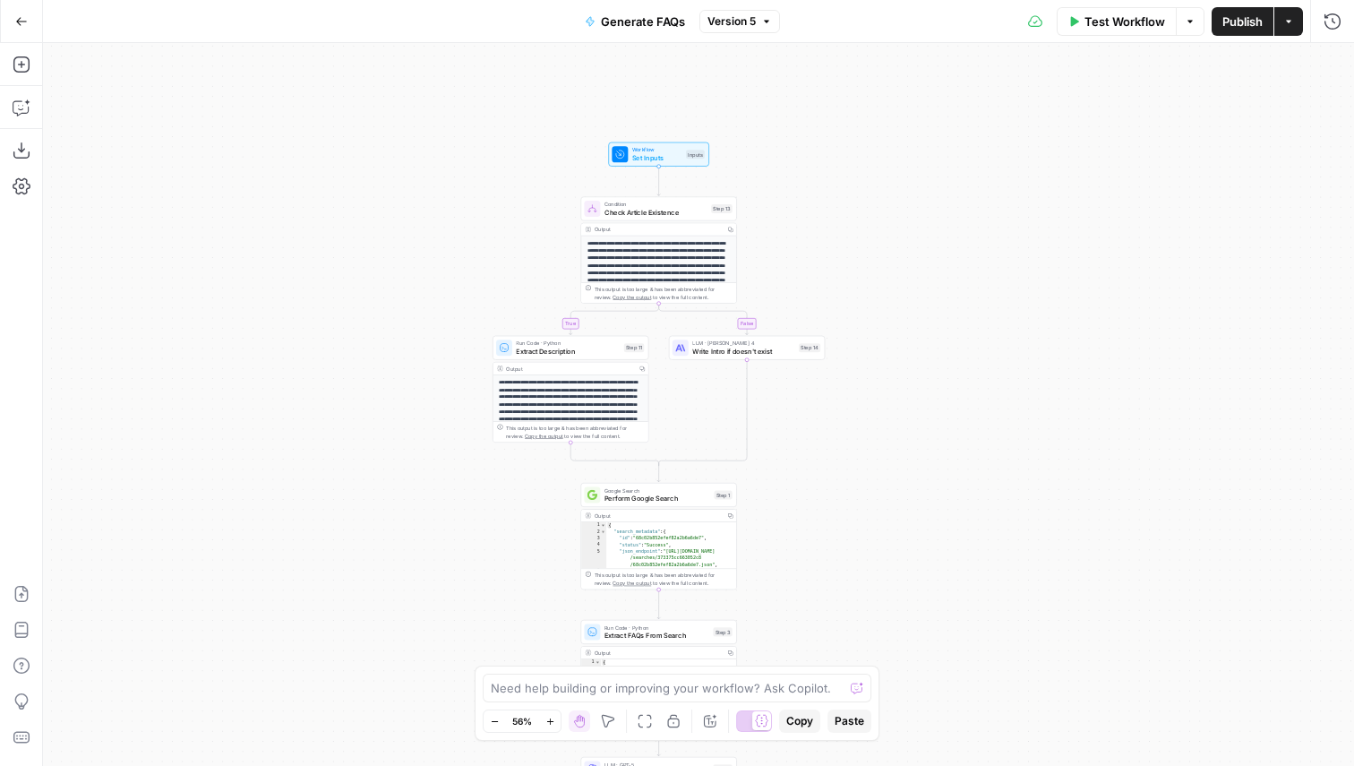
drag, startPoint x: 919, startPoint y: 213, endPoint x: 937, endPoint y: 302, distance: 90.5
click at [937, 302] on div "**********" at bounding box center [698, 404] width 1311 height 723
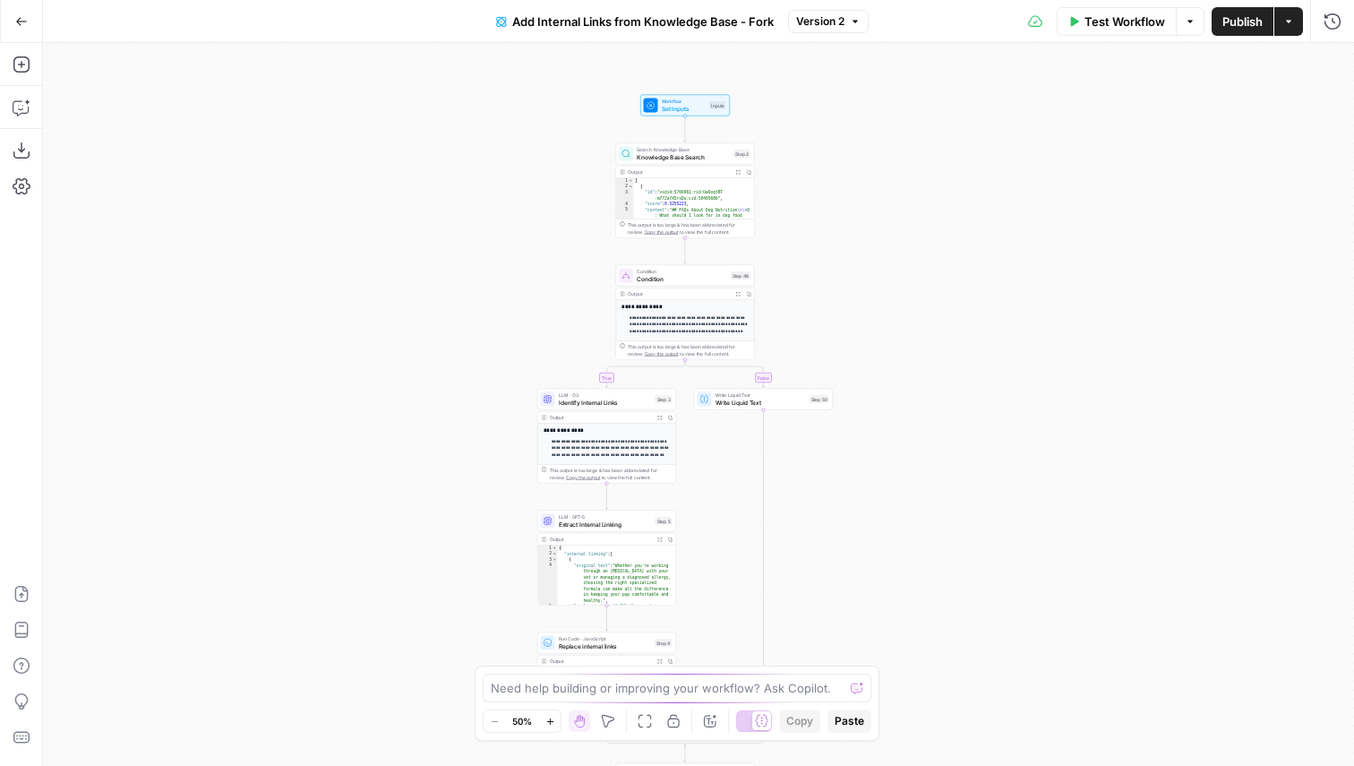
drag, startPoint x: 466, startPoint y: 204, endPoint x: 450, endPoint y: 295, distance: 91.9
click at [450, 295] on div "true false Workflow Set Inputs Inputs Search Knowledge Base Knowledge Base Sear…" at bounding box center [698, 404] width 1311 height 723
click at [680, 152] on span "Knowledge Base Search" at bounding box center [681, 151] width 93 height 9
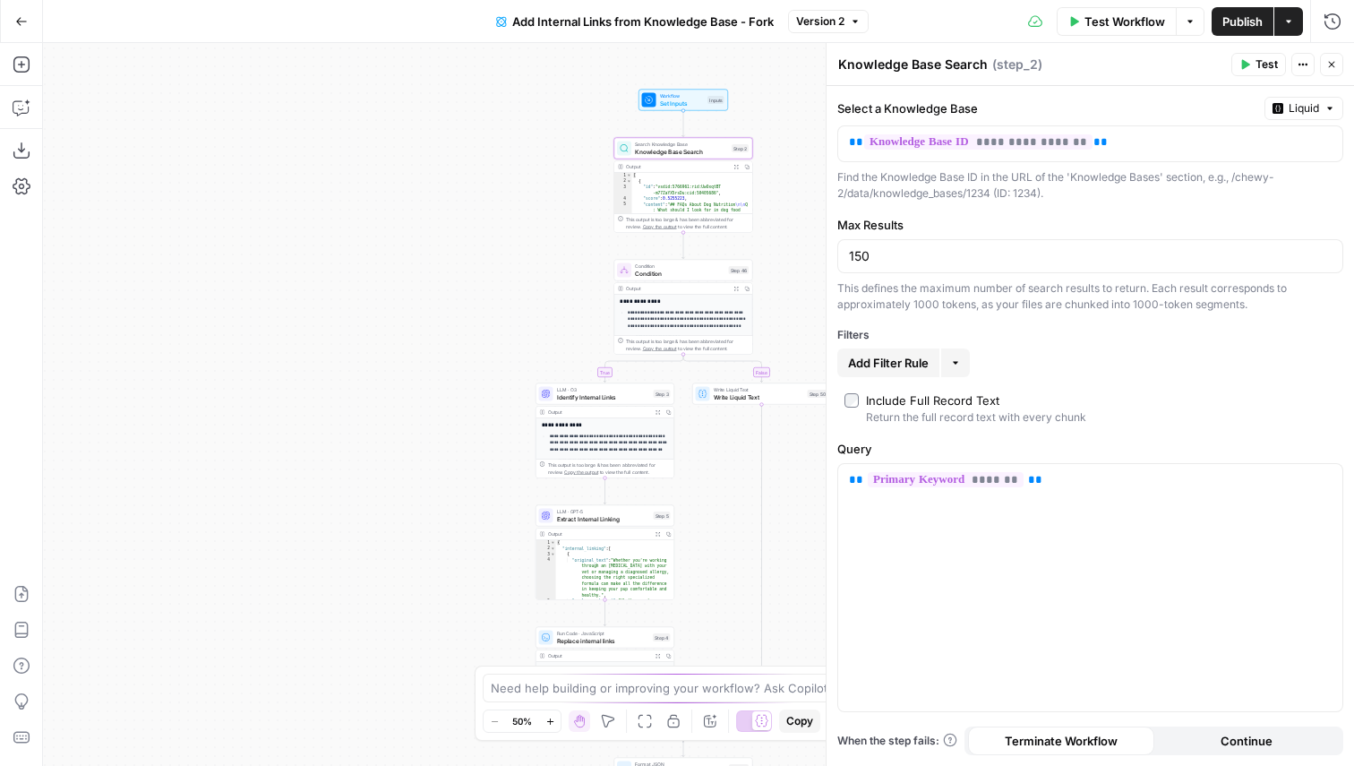
click at [1334, 62] on icon "button" at bounding box center [1332, 65] width 6 height 6
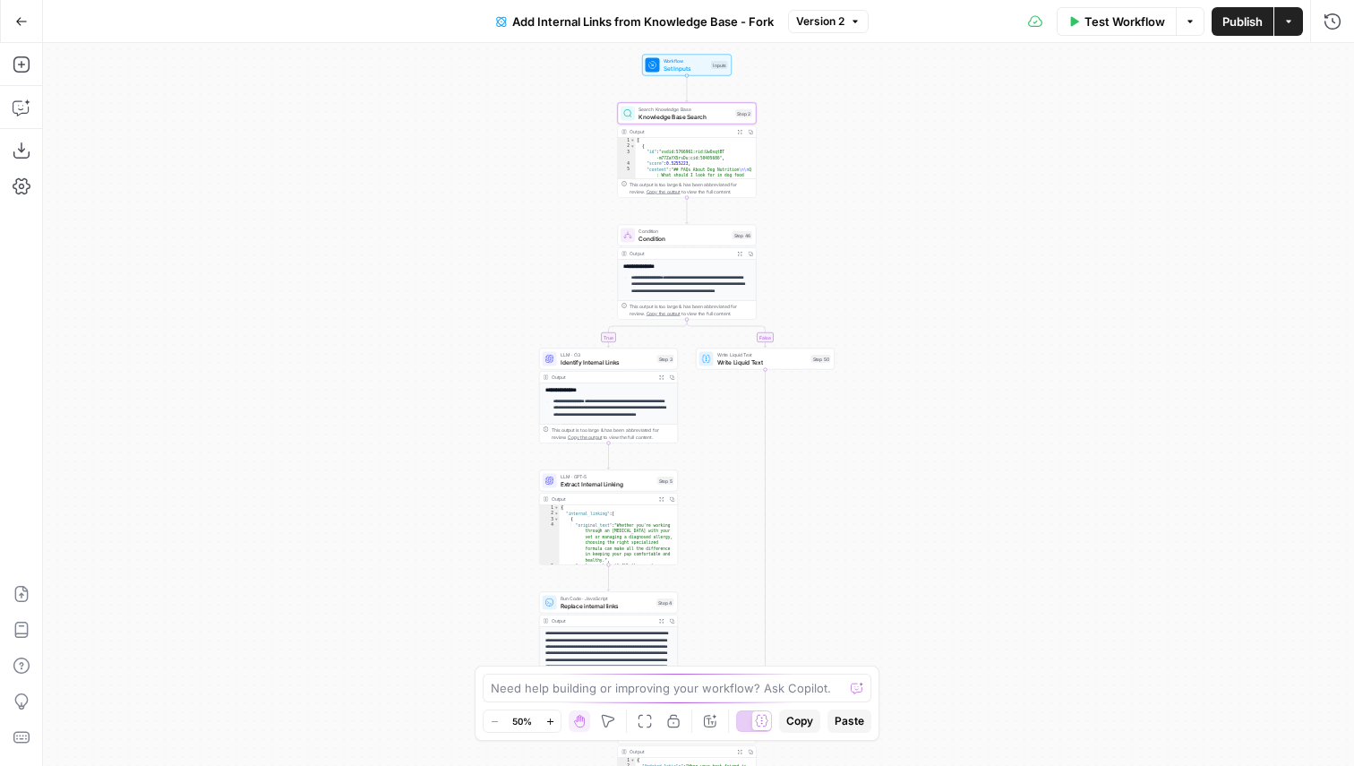
drag, startPoint x: 932, startPoint y: 380, endPoint x: 935, endPoint y: 345, distance: 35.1
click at [935, 345] on div "true false Workflow Set Inputs Inputs Search Knowledge Base Knowledge Base Sear…" at bounding box center [698, 404] width 1311 height 723
click at [678, 239] on span "Condition" at bounding box center [684, 238] width 90 height 9
click at [1329, 64] on icon "button" at bounding box center [1332, 64] width 11 height 11
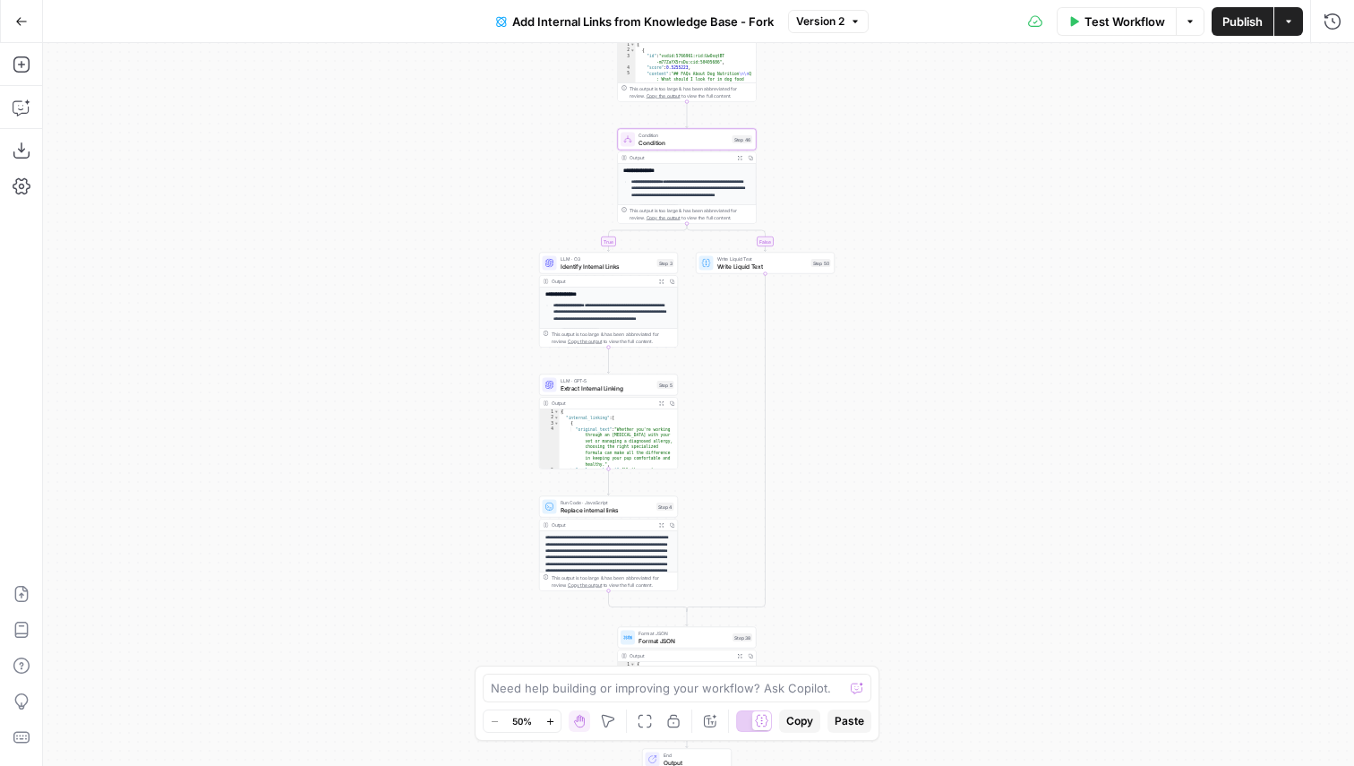
drag, startPoint x: 978, startPoint y: 518, endPoint x: 992, endPoint y: 326, distance: 192.2
click at [992, 326] on div "true false Workflow Set Inputs Inputs Search Knowledge Base Knowledge Base Sear…" at bounding box center [698, 404] width 1311 height 723
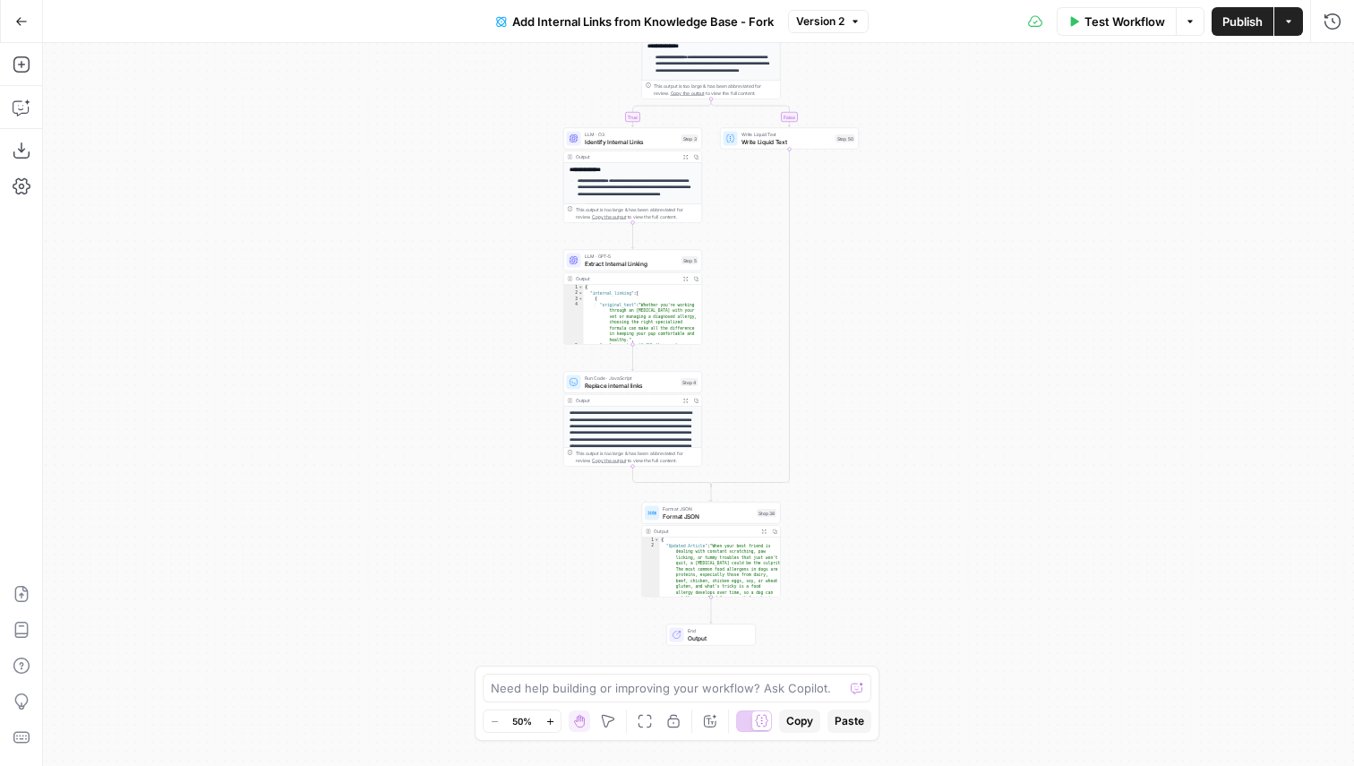
drag, startPoint x: 910, startPoint y: 590, endPoint x: 923, endPoint y: 672, distance: 82.5
click at [923, 664] on div "true false Workflow Set Inputs Inputs Search Knowledge Base Knowledge Base Sear…" at bounding box center [698, 404] width 1311 height 723
